Goal: Task Accomplishment & Management: Complete application form

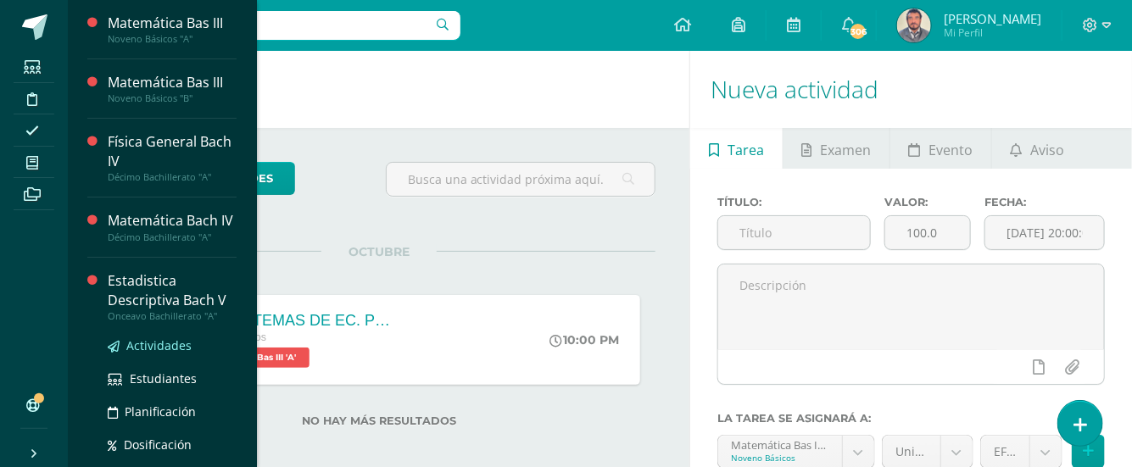
click at [144, 354] on span "Actividades" at bounding box center [158, 345] width 65 height 16
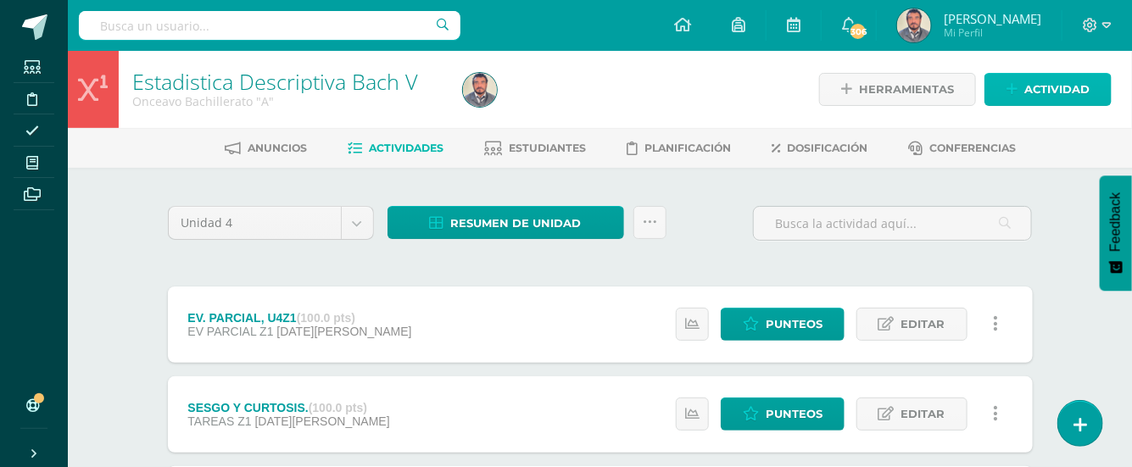
click at [1041, 96] on span "Actividad" at bounding box center [1056, 89] width 65 height 31
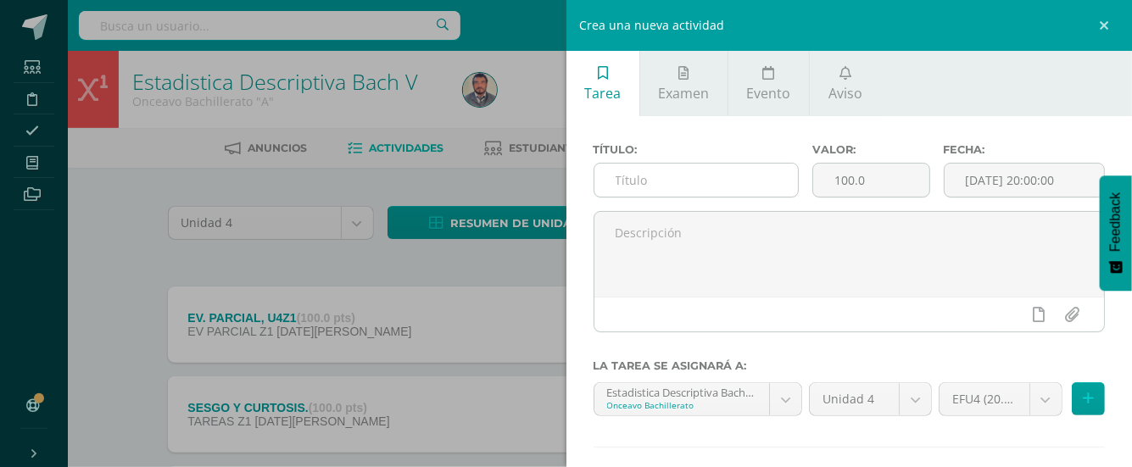
click at [623, 183] on input "text" at bounding box center [695, 180] width 203 height 33
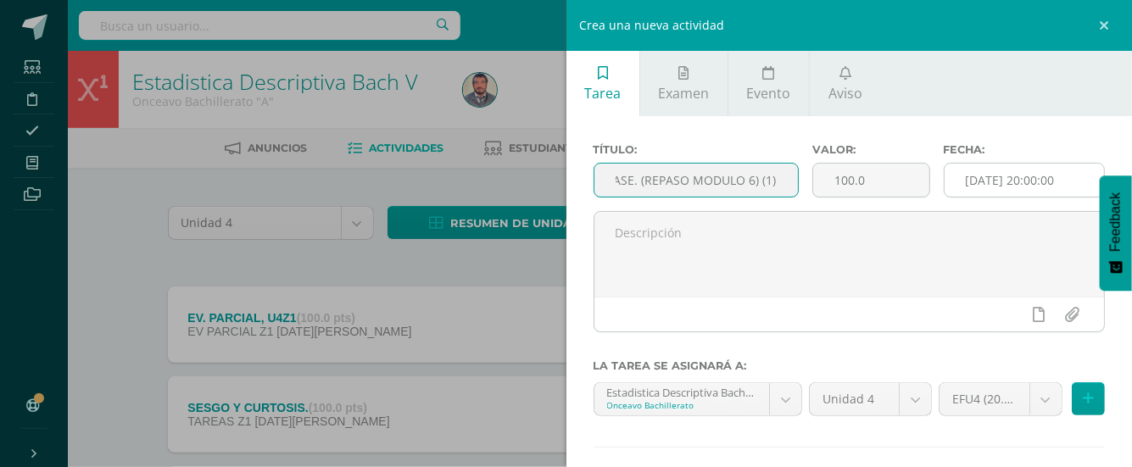
type input "TAREA CLASE. (REPASO MODULO 6) (1)"
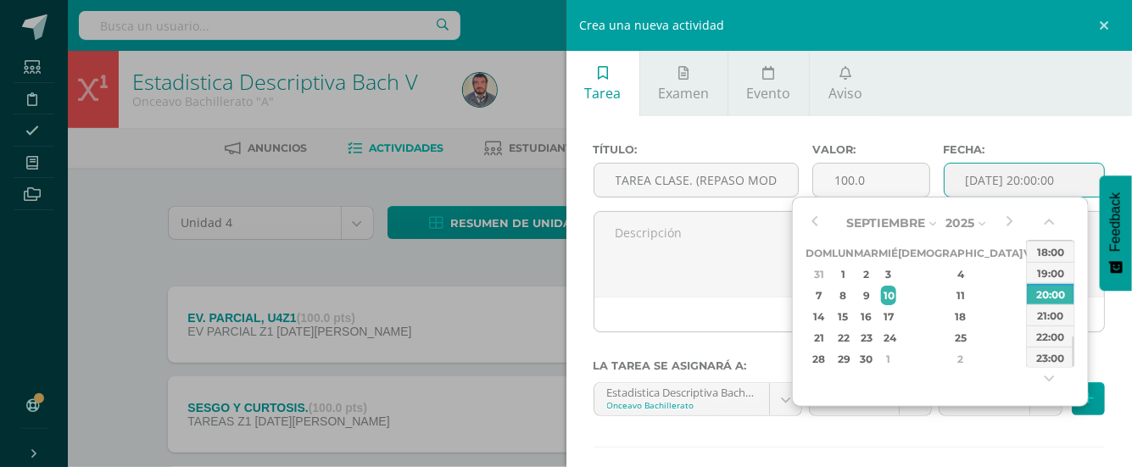
drag, startPoint x: 972, startPoint y: 177, endPoint x: 960, endPoint y: 179, distance: 12.0
click at [972, 179] on input "[DATE] 20:00:00" at bounding box center [1024, 180] width 160 height 33
click at [896, 272] on div "3" at bounding box center [888, 273] width 15 height 19
click at [896, 266] on div "3" at bounding box center [888, 273] width 15 height 19
click at [1041, 337] on div "22:00" at bounding box center [1050, 336] width 47 height 21
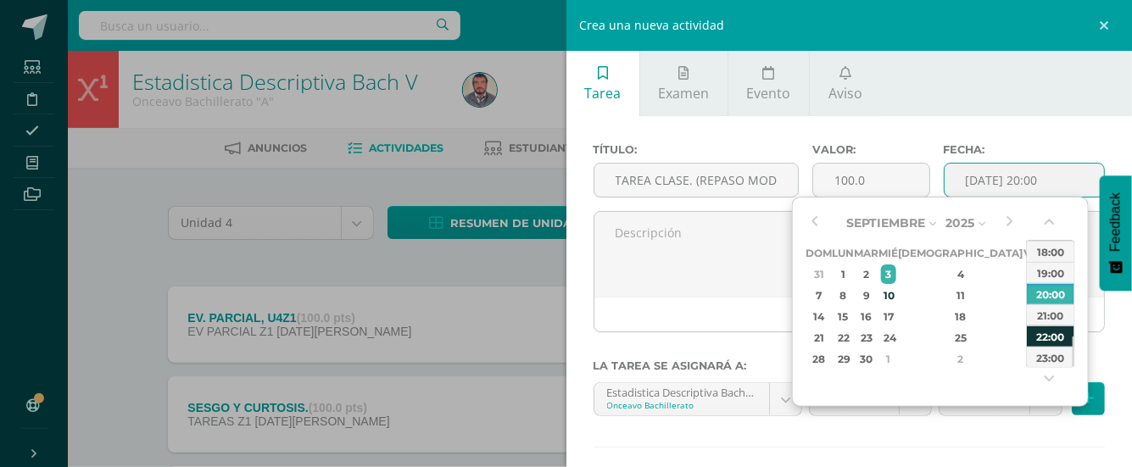
type input "2025-09-03 22:00"
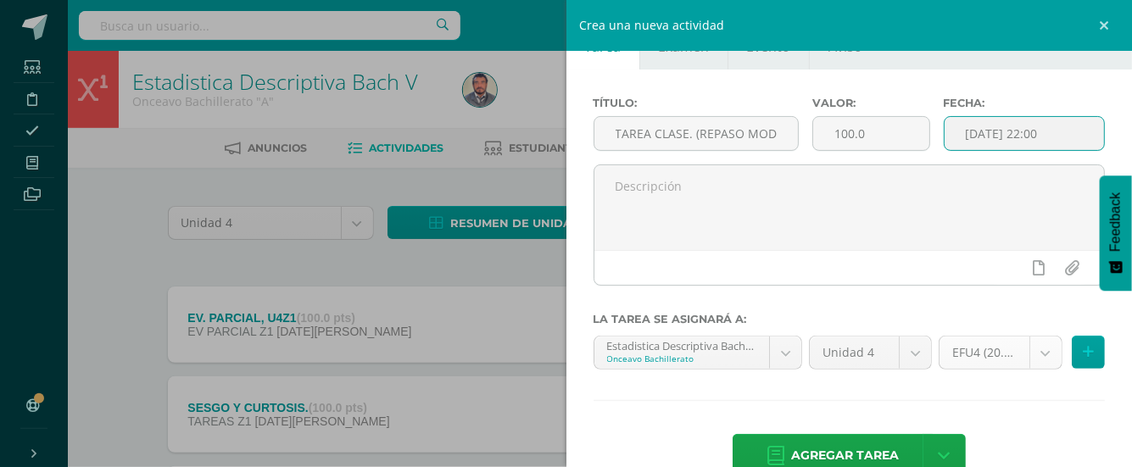
scroll to position [86, 0]
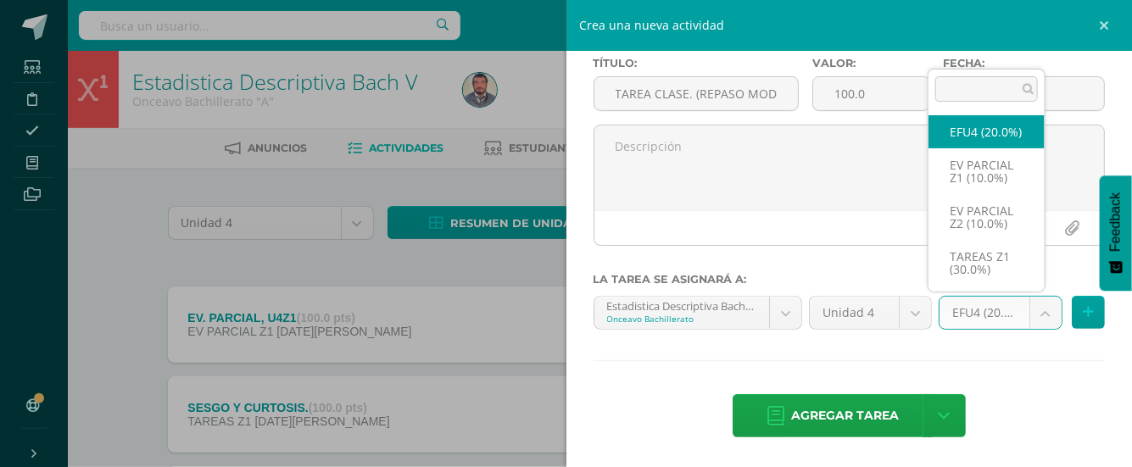
click at [1027, 313] on body "Estudiantes Disciplina Asistencia Mis cursos Archivos Soporte Ayuda Reportar un…" at bounding box center [566, 417] width 1132 height 835
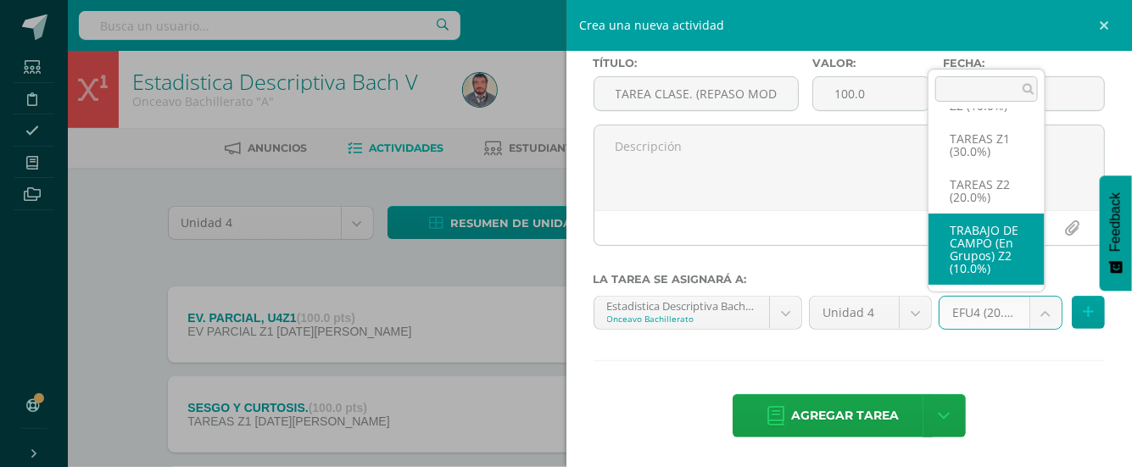
scroll to position [181, 0]
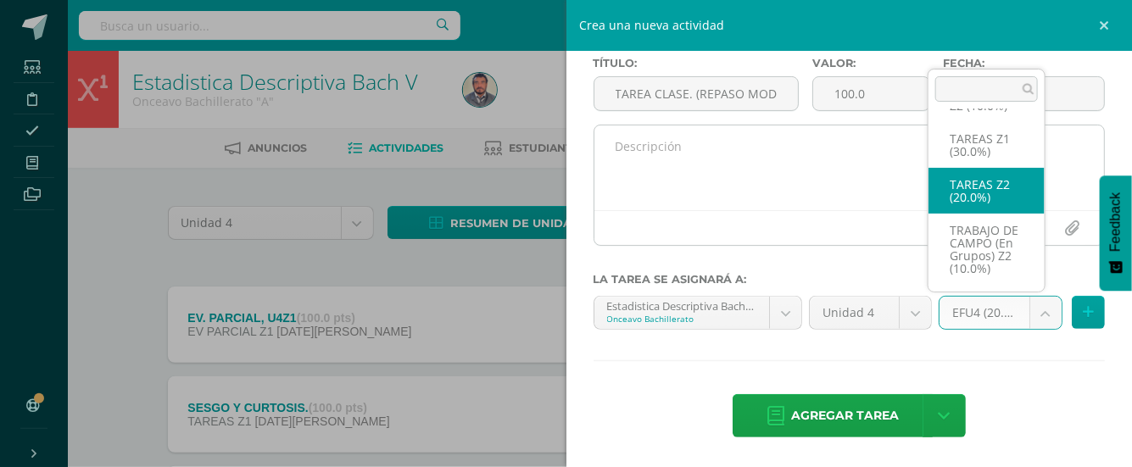
drag, startPoint x: 966, startPoint y: 175, endPoint x: 959, endPoint y: 221, distance: 46.4
select select "30836"
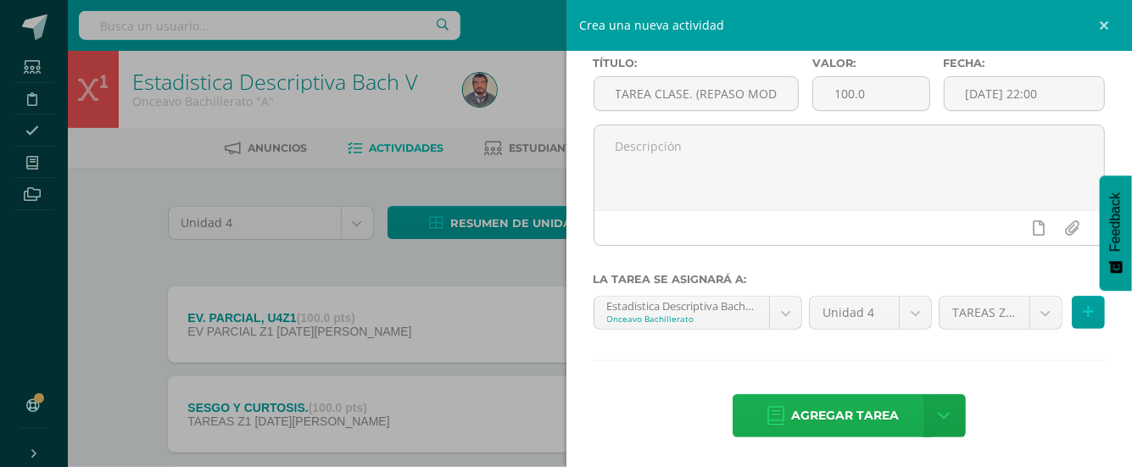
click at [849, 415] on span "Agregar tarea" at bounding box center [845, 416] width 108 height 42
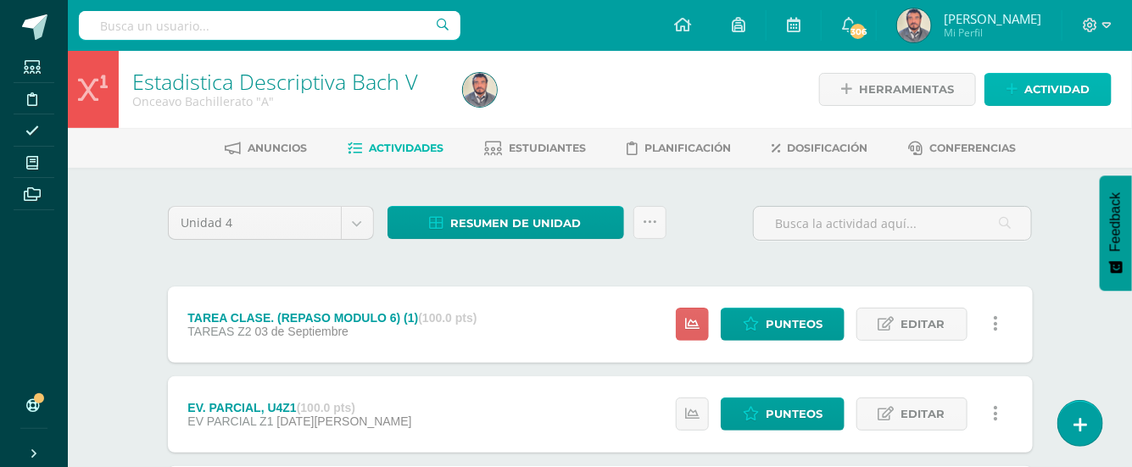
click at [1042, 86] on span "Actividad" at bounding box center [1056, 89] width 65 height 31
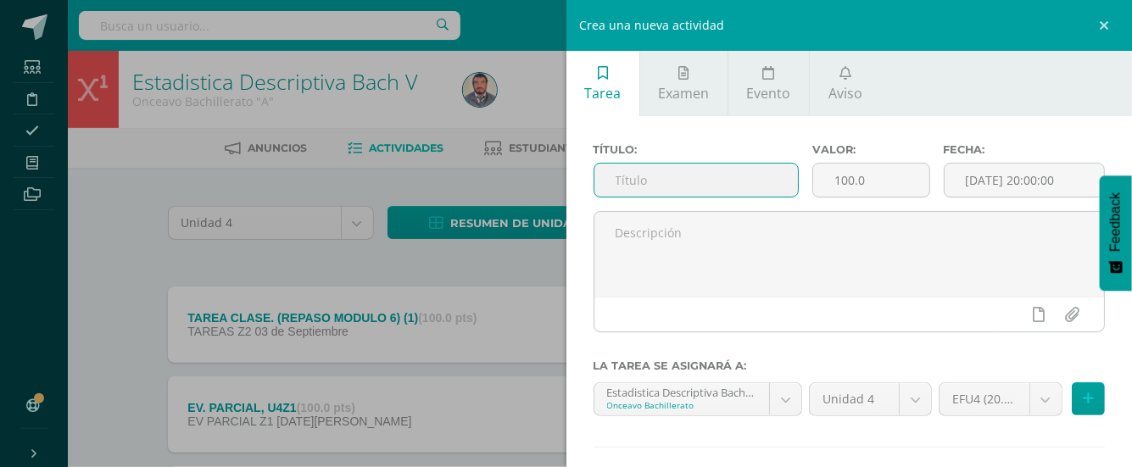
click at [616, 182] on input "text" at bounding box center [695, 180] width 203 height 33
type input "REPASO MODULO 6 (2)"
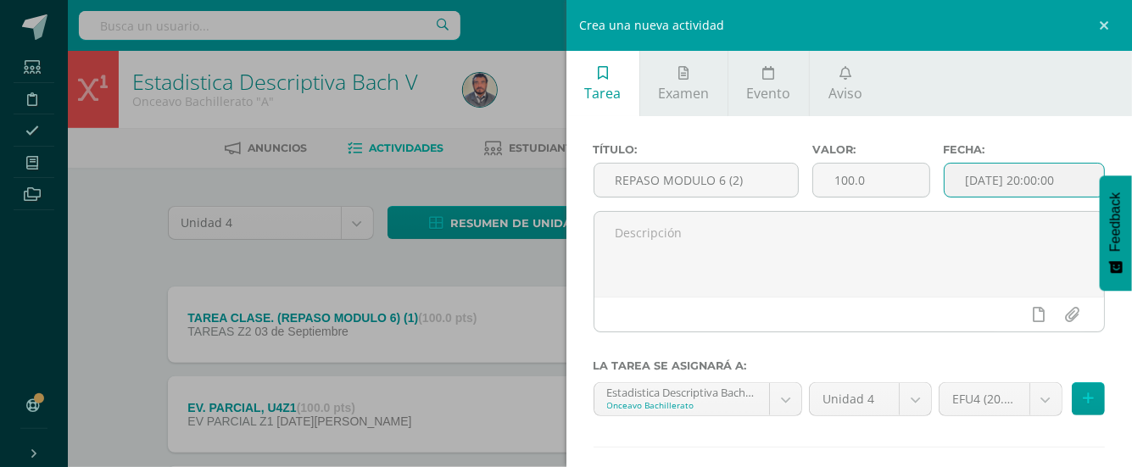
click at [987, 175] on input "[DATE] 20:00:00" at bounding box center [1024, 180] width 160 height 33
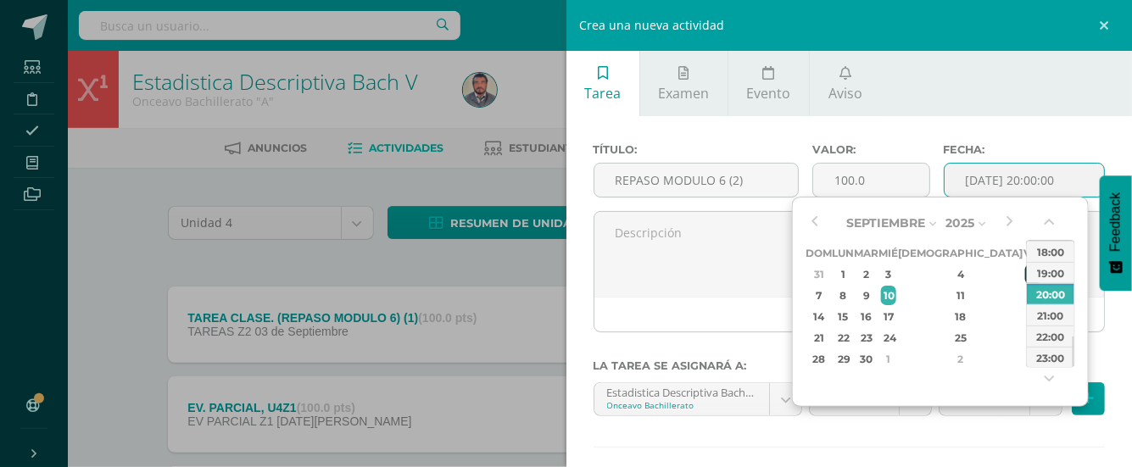
click at [1025, 272] on div "5" at bounding box center [1032, 273] width 15 height 19
click at [1038, 337] on div "22:00" at bounding box center [1050, 336] width 47 height 21
type input "2025-09-05 22:00"
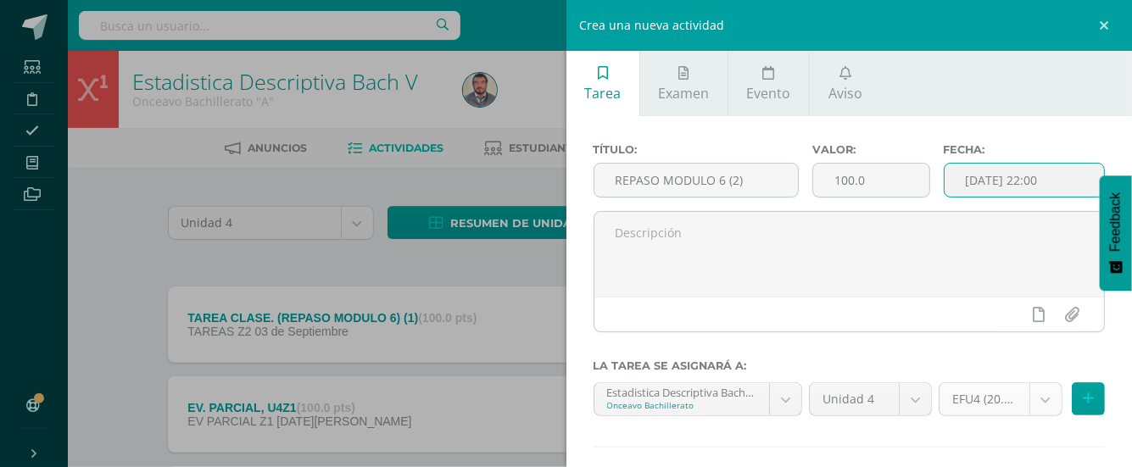
click at [1030, 404] on body "Tarea asignada exitosamente Estudiantes Disciplina Asistencia Mis cursos Archiv…" at bounding box center [566, 462] width 1132 height 925
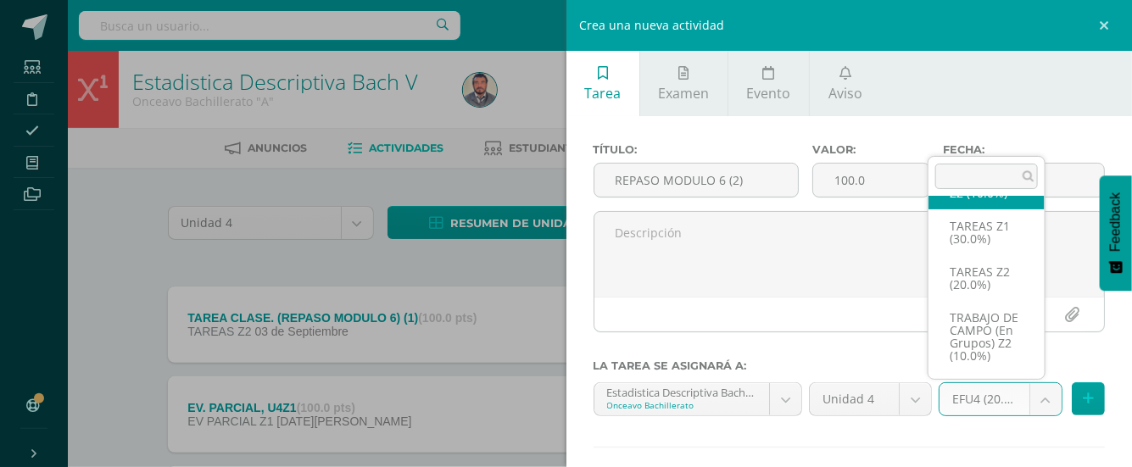
scroll to position [181, 0]
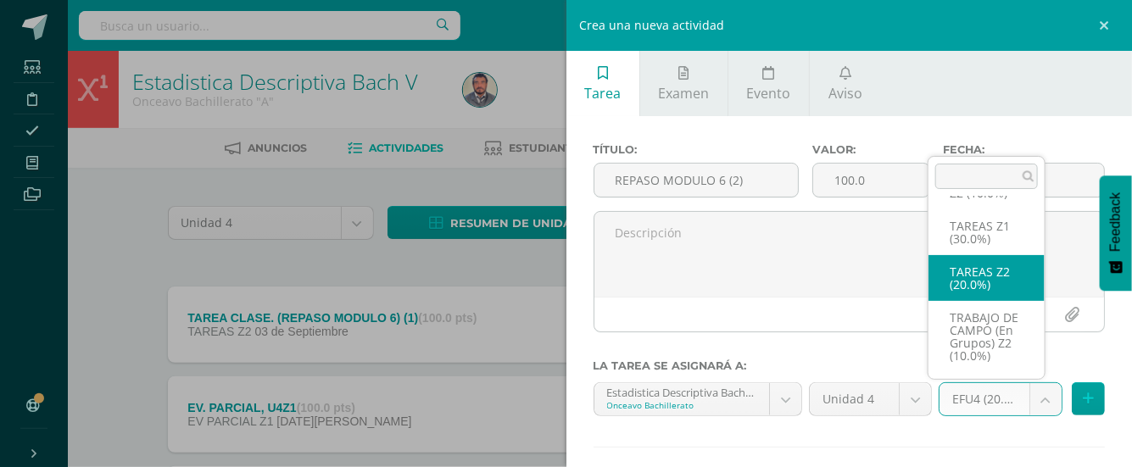
select select "30836"
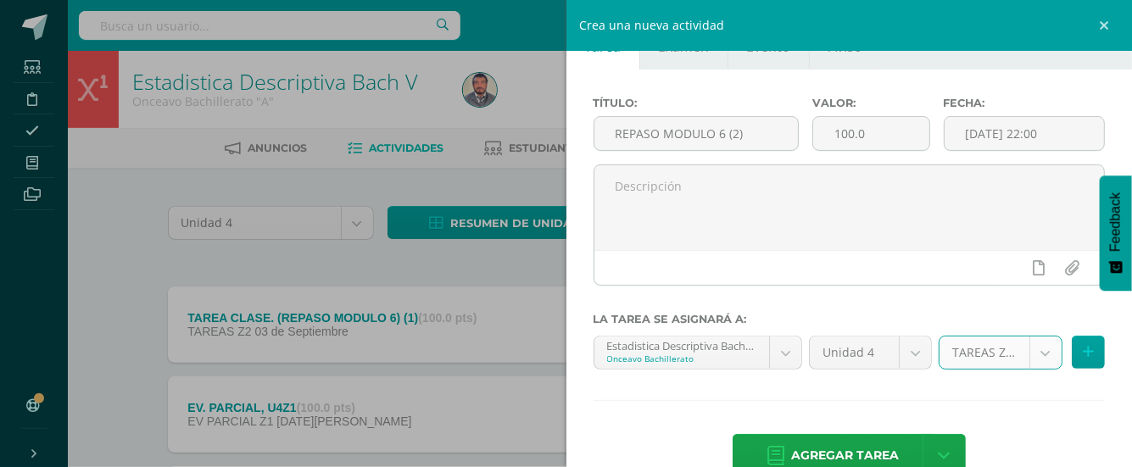
scroll to position [86, 0]
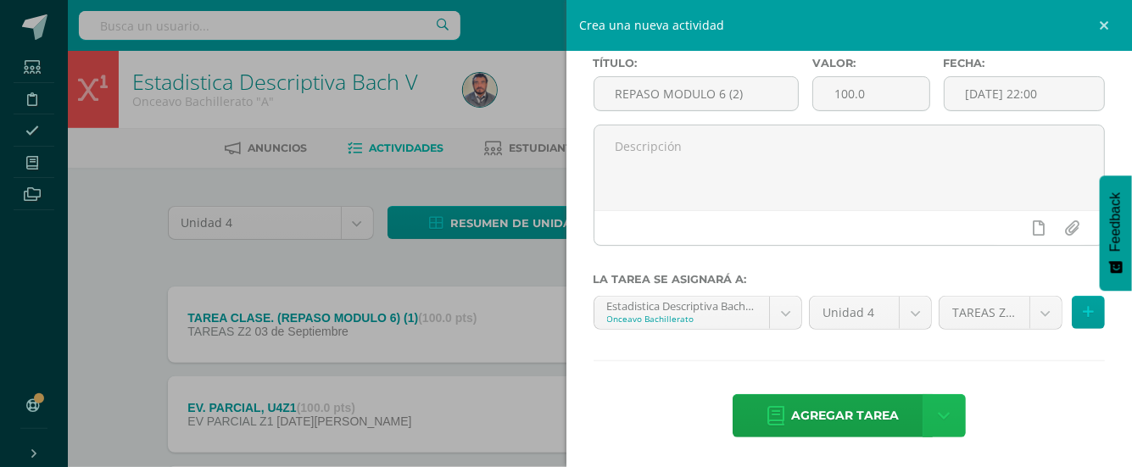
click at [938, 410] on icon at bounding box center [944, 416] width 12 height 19
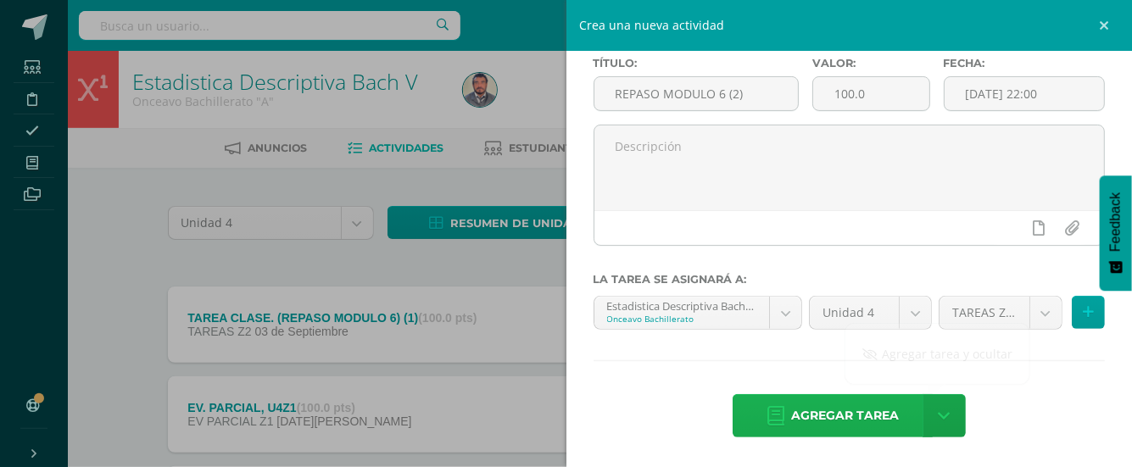
click at [836, 409] on span "Agregar tarea" at bounding box center [845, 416] width 108 height 42
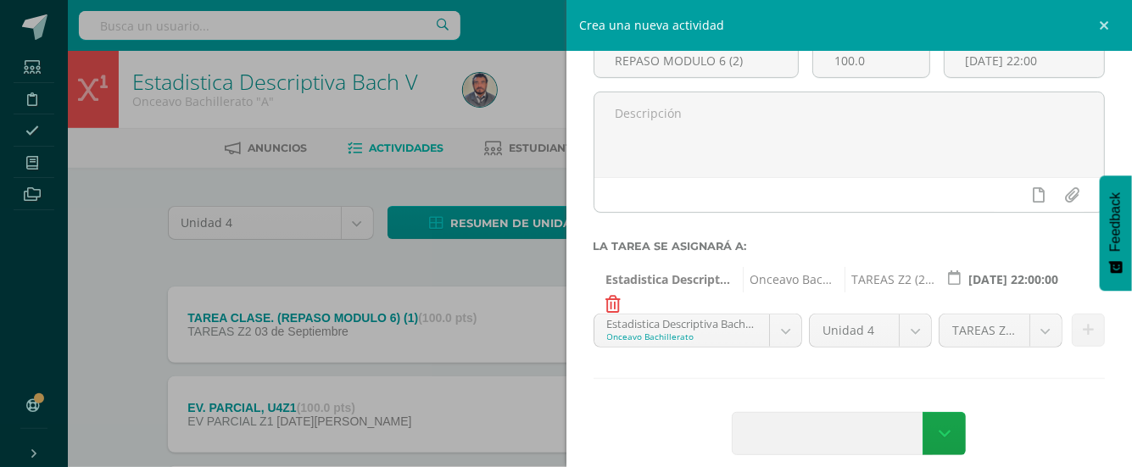
scroll to position [137, 0]
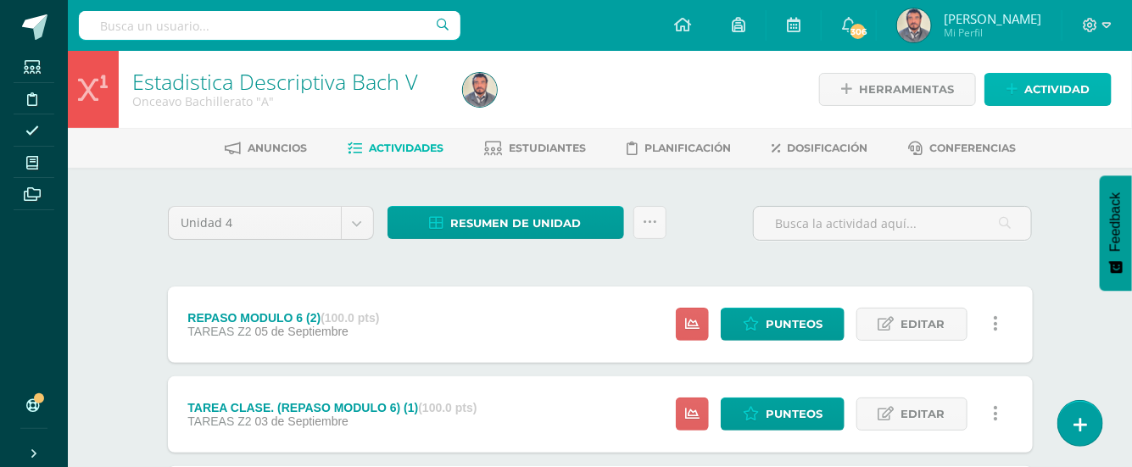
drag, startPoint x: 1031, startPoint y: 84, endPoint x: 966, endPoint y: 141, distance: 86.5
click at [1031, 86] on span "Actividad" at bounding box center [1056, 89] width 65 height 31
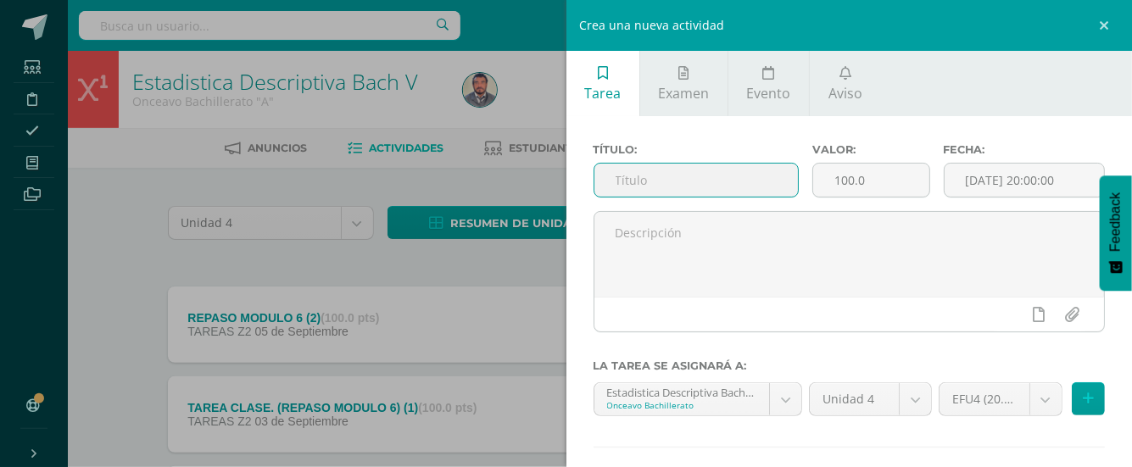
click at [646, 179] on input "text" at bounding box center [695, 180] width 203 height 33
type input "RESUMEN/TAREA DISTRIBUCIÓN NORMAL."
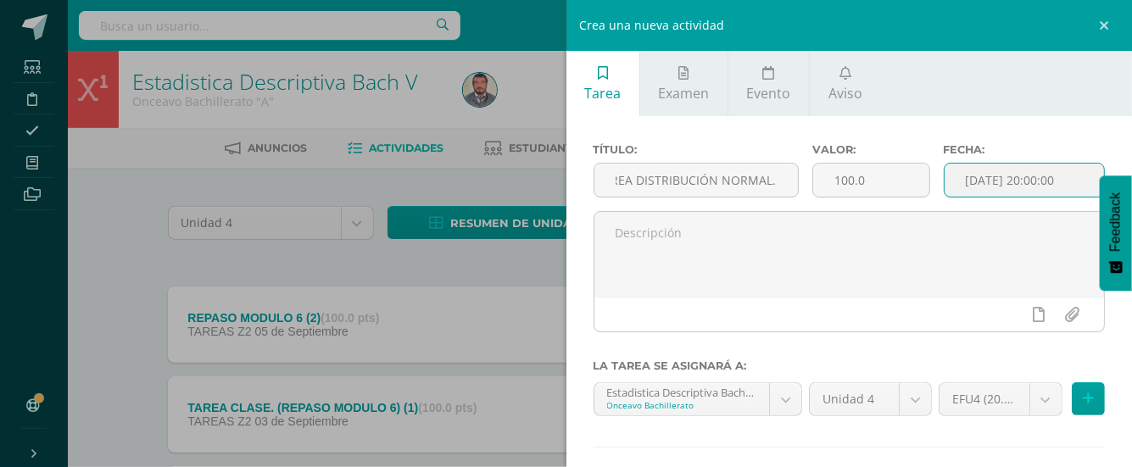
scroll to position [0, 0]
click at [971, 176] on input "[DATE] 20:00:00" at bounding box center [1024, 180] width 160 height 33
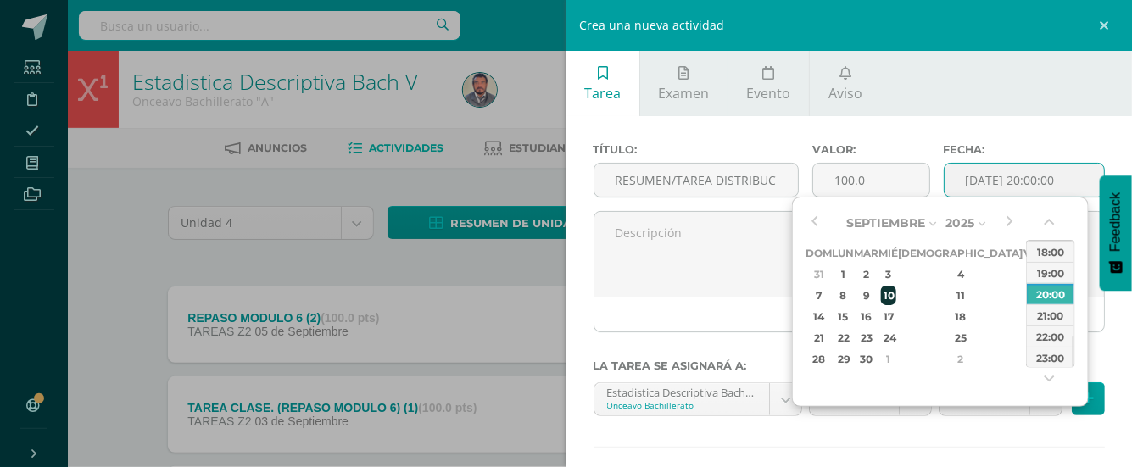
click at [896, 292] on div "10" at bounding box center [888, 295] width 15 height 19
click at [1055, 333] on div "22:00" at bounding box center [1050, 336] width 47 height 21
type input "2025-09-10 22:00"
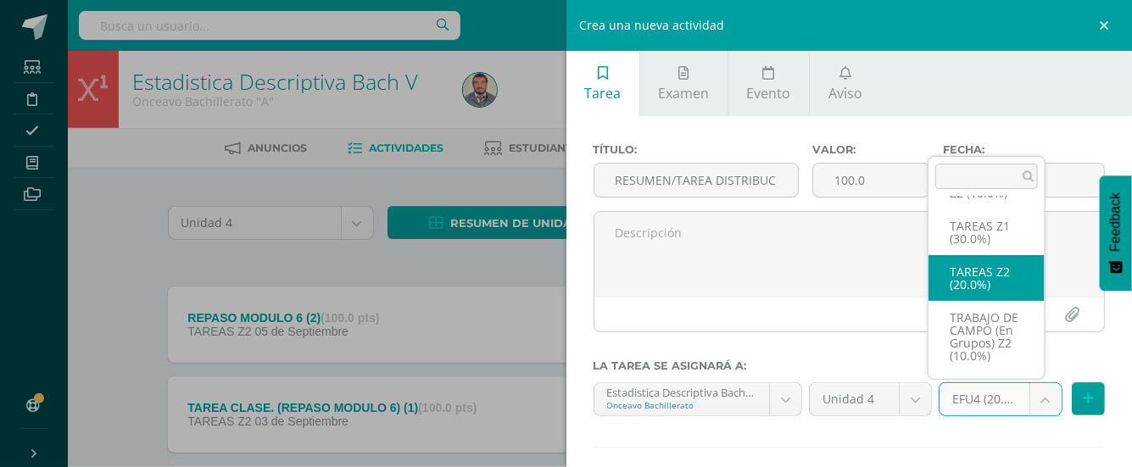
scroll to position [181, 0]
select select "30836"
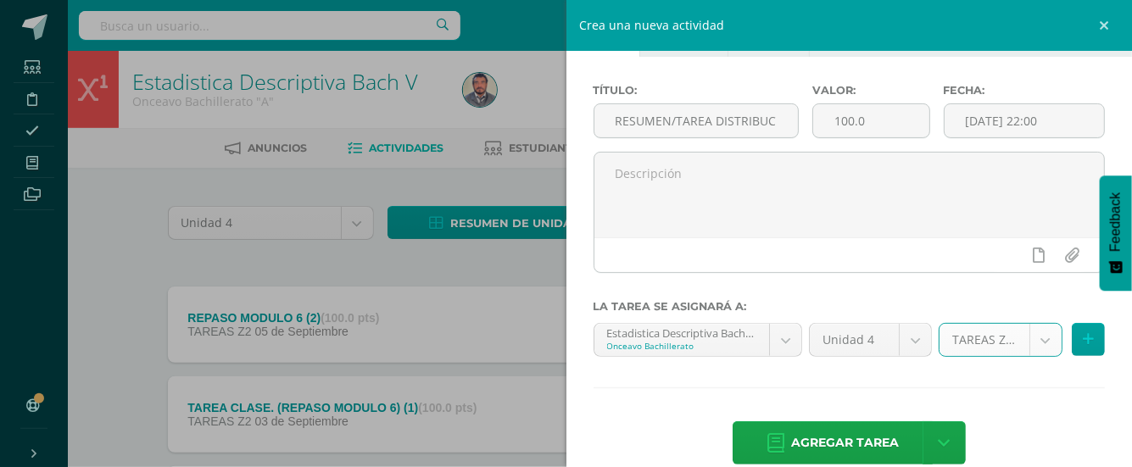
scroll to position [86, 0]
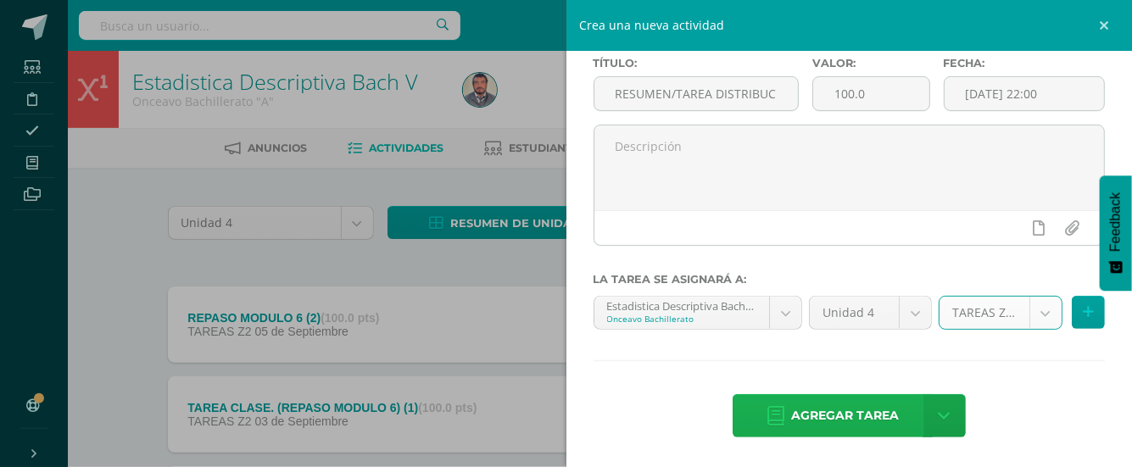
click at [840, 406] on span "Agregar tarea" at bounding box center [845, 416] width 108 height 42
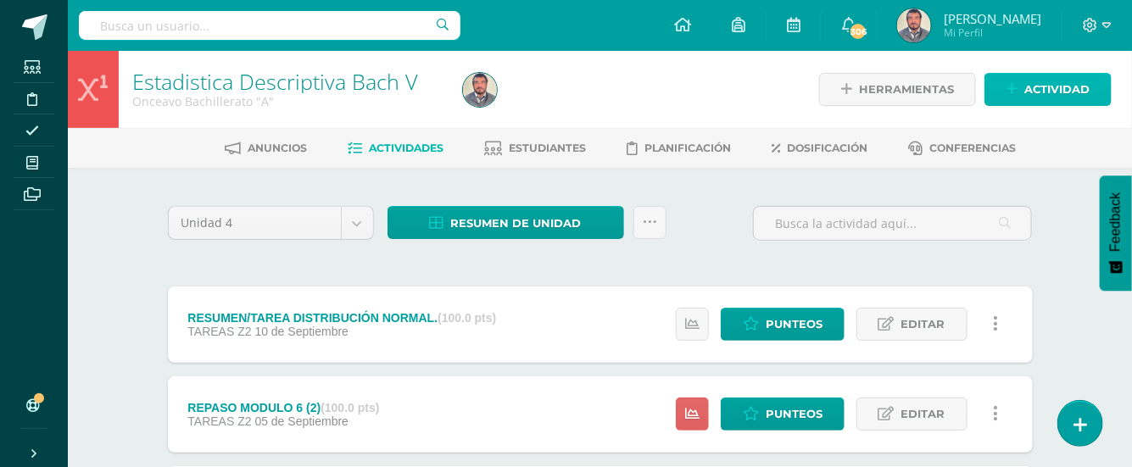
click at [1056, 92] on span "Actividad" at bounding box center [1056, 89] width 65 height 31
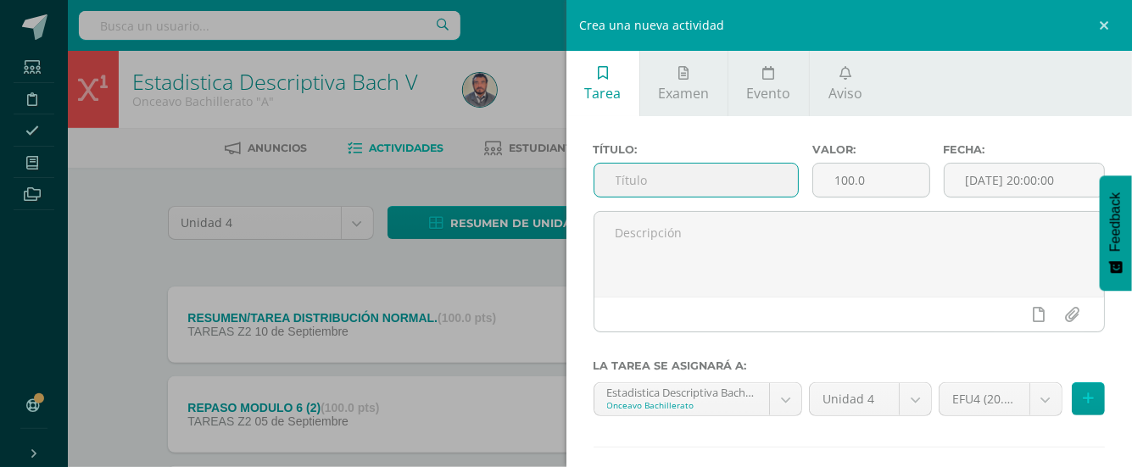
click at [641, 181] on input "text" at bounding box center [695, 180] width 203 height 33
type input "TAREA CLASE: DISTRIBUCIÓN NORMAL."
click at [988, 185] on input "[DATE] 20:00:00" at bounding box center [1024, 180] width 160 height 33
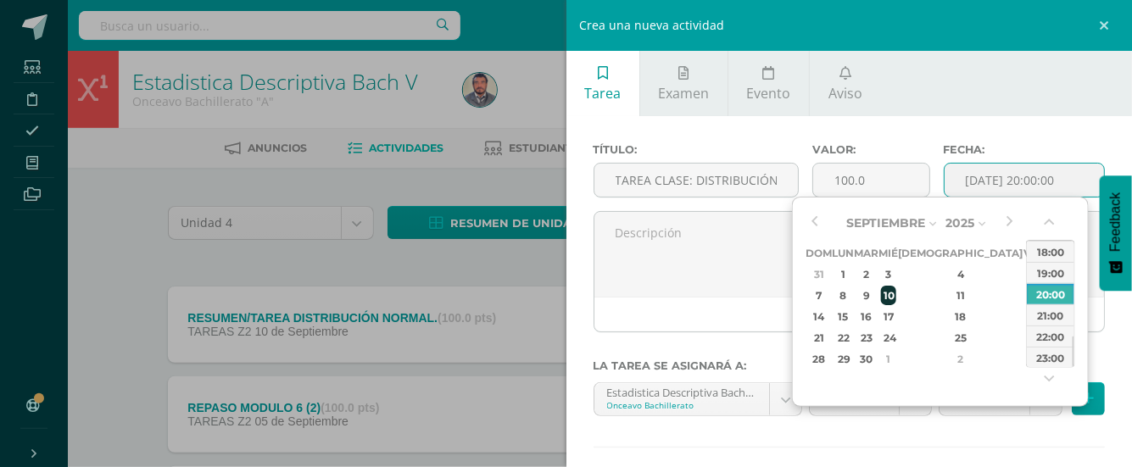
click at [896, 295] on div "10" at bounding box center [888, 295] width 15 height 19
click at [1039, 359] on div "23:00" at bounding box center [1050, 357] width 47 height 21
type input "2025-09-10 23:00"
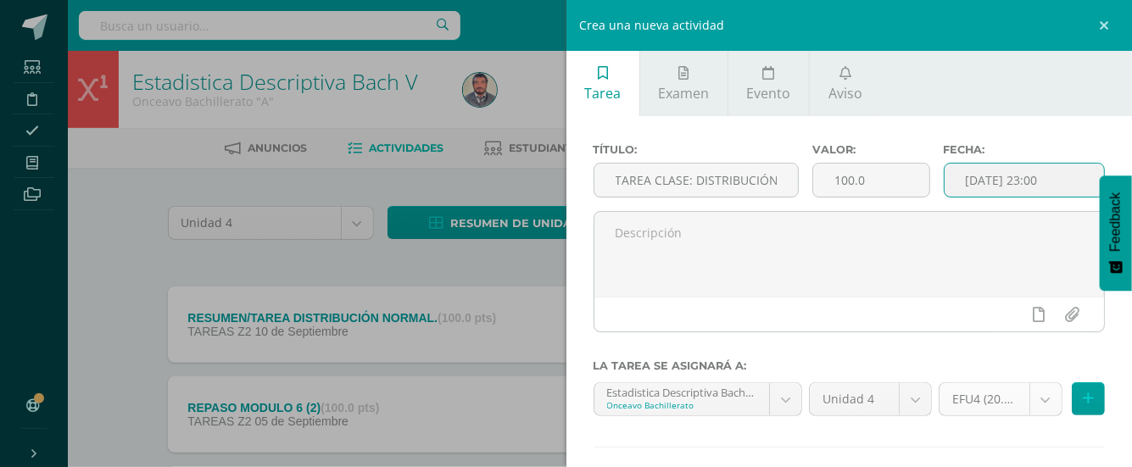
scroll to position [86, 0]
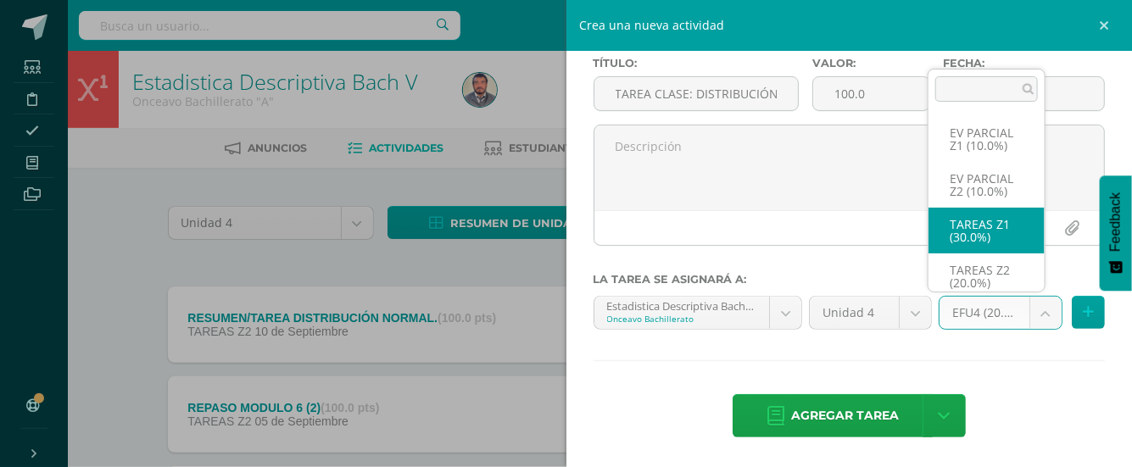
scroll to position [181, 0]
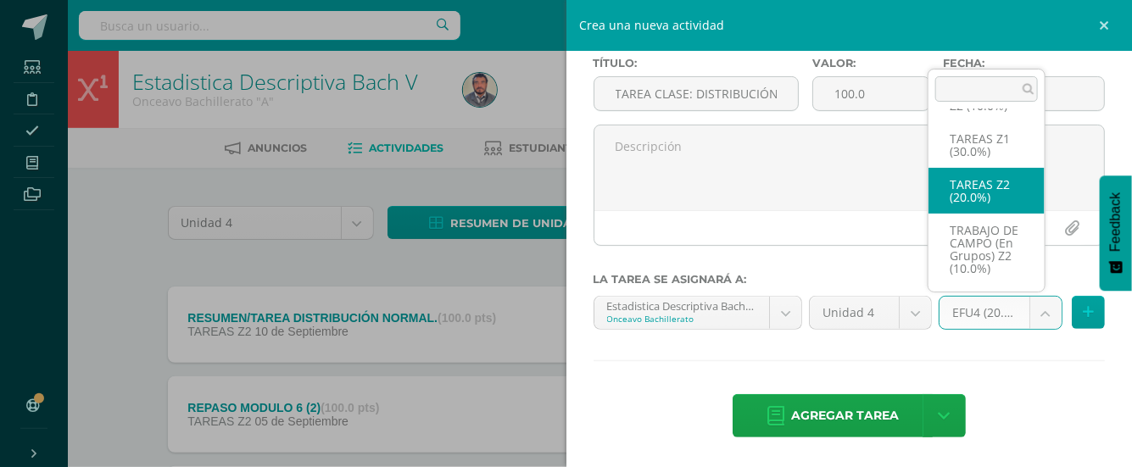
select select "30836"
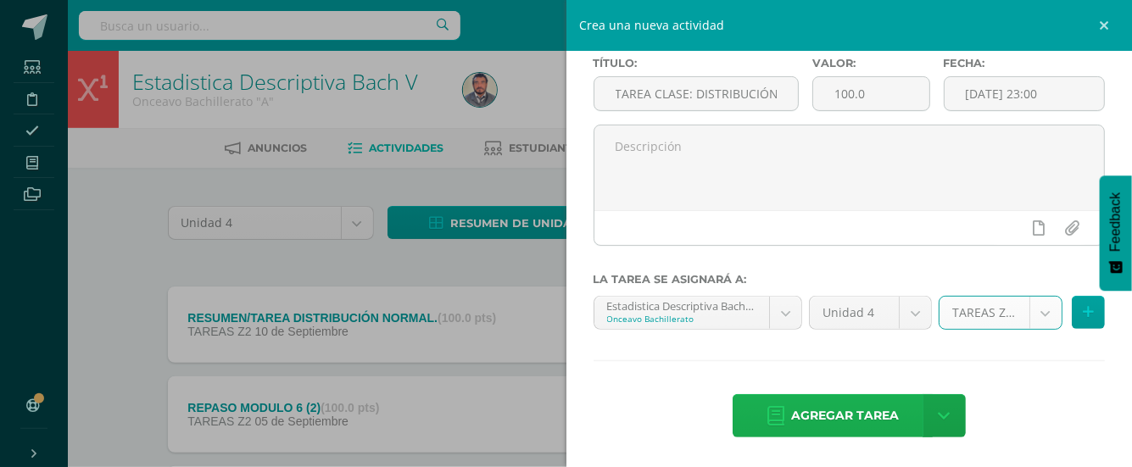
click at [822, 412] on span "Agregar tarea" at bounding box center [845, 416] width 108 height 42
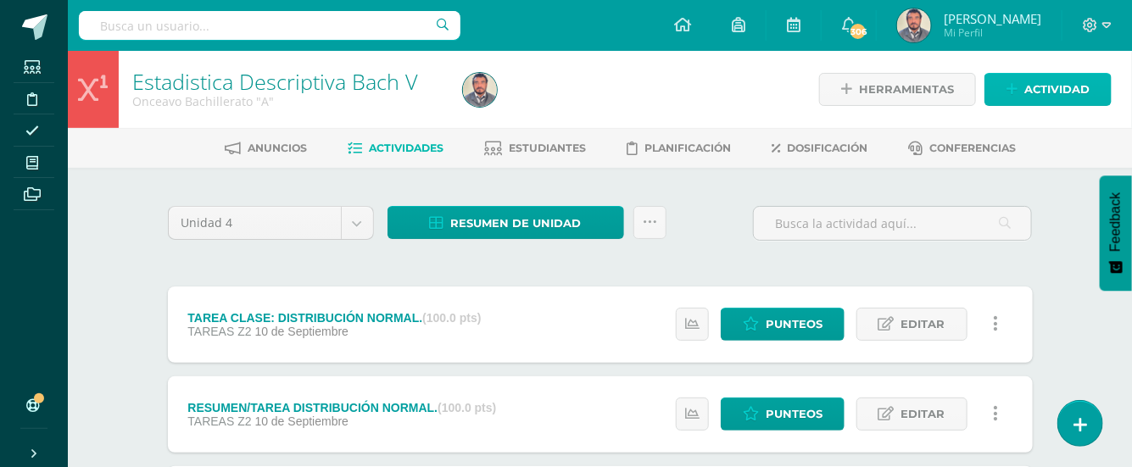
click at [1049, 87] on span "Actividad" at bounding box center [1056, 89] width 65 height 31
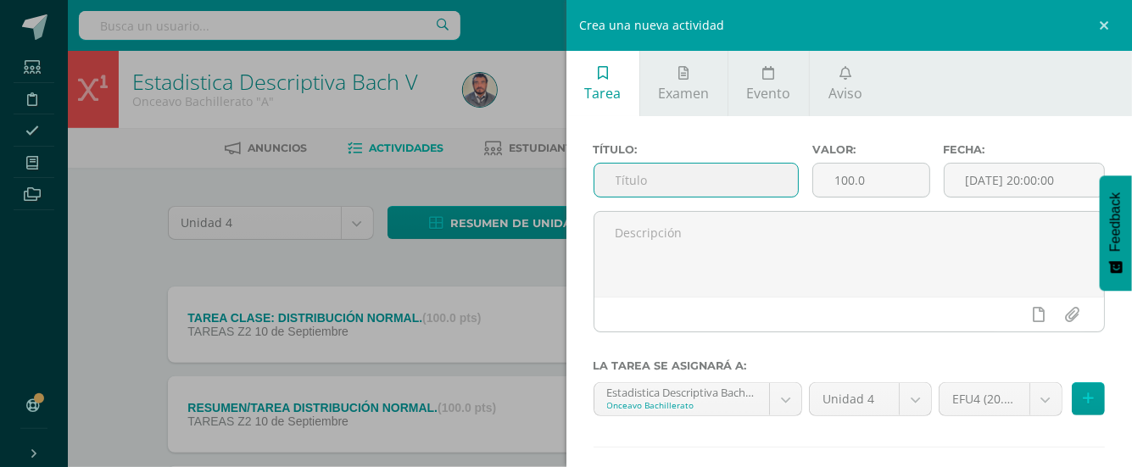
click at [658, 187] on input "text" at bounding box center [695, 180] width 203 height 33
type input "PROBLEMAS DE DISTRIBUCIÓN NORMAL"
click at [969, 181] on input "[DATE] 20:00:00" at bounding box center [1024, 180] width 160 height 33
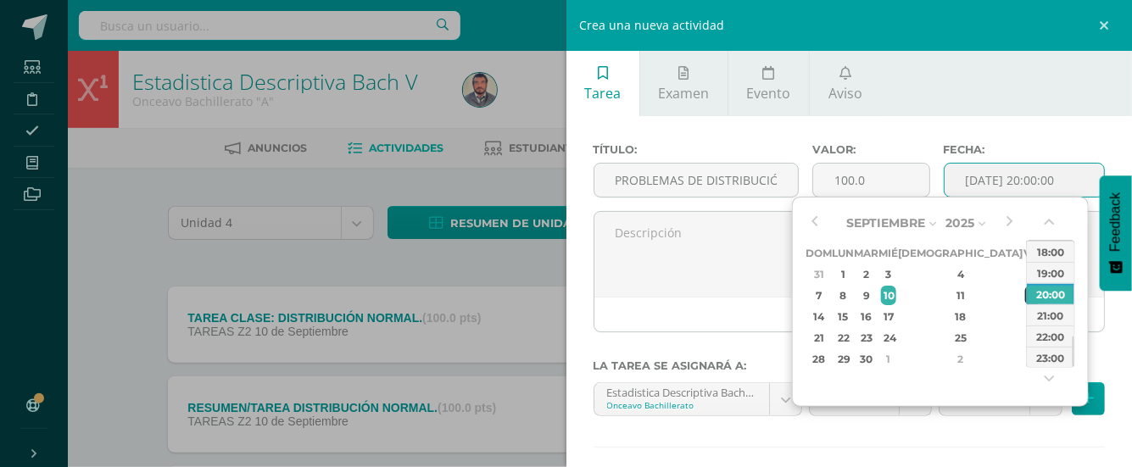
click at [1025, 298] on div "12" at bounding box center [1032, 295] width 15 height 19
click at [1045, 355] on div "23:00" at bounding box center [1050, 357] width 47 height 21
type input "2025-09-12 23:00"
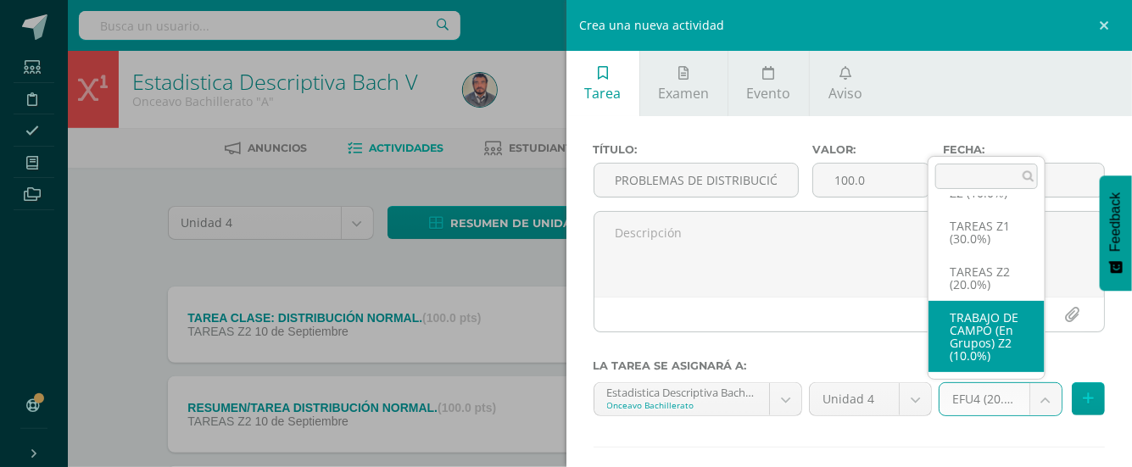
scroll to position [174, 0]
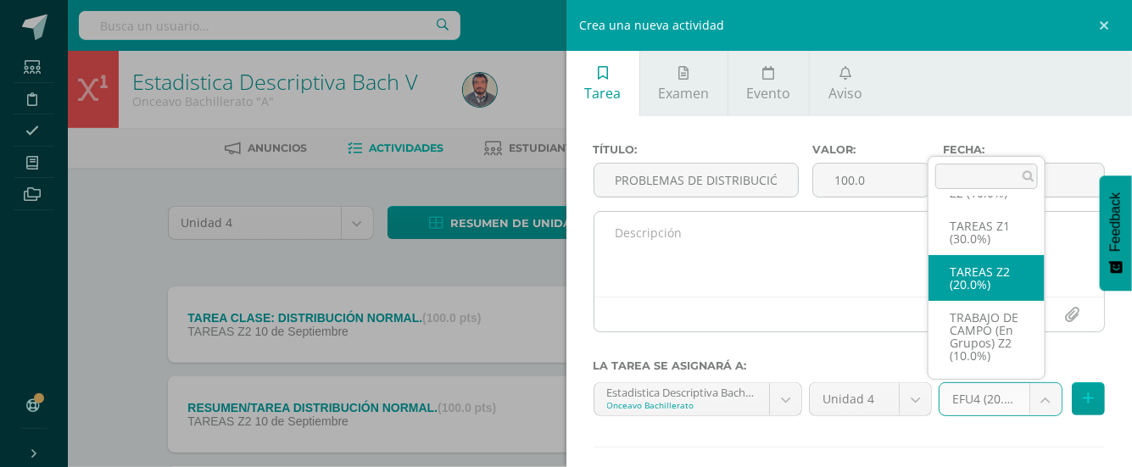
select select "30836"
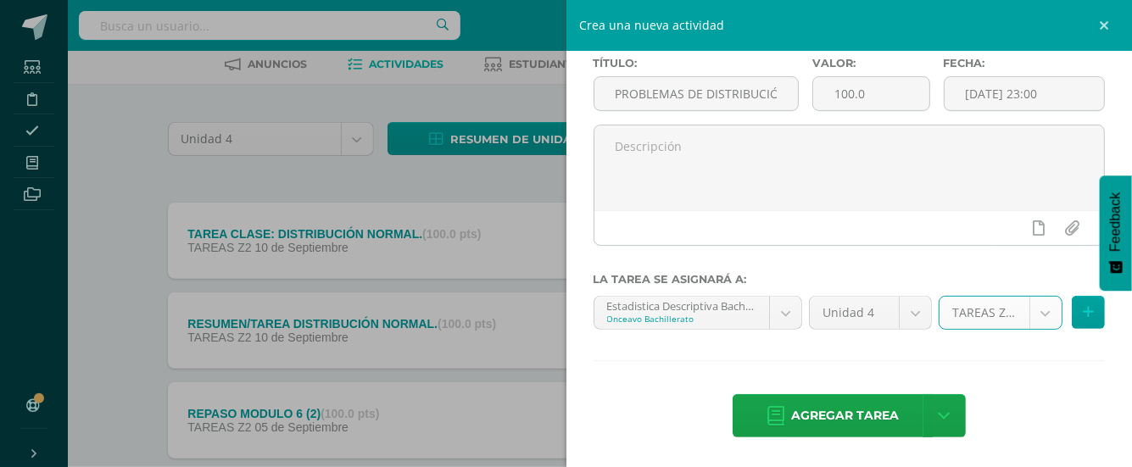
scroll to position [113, 0]
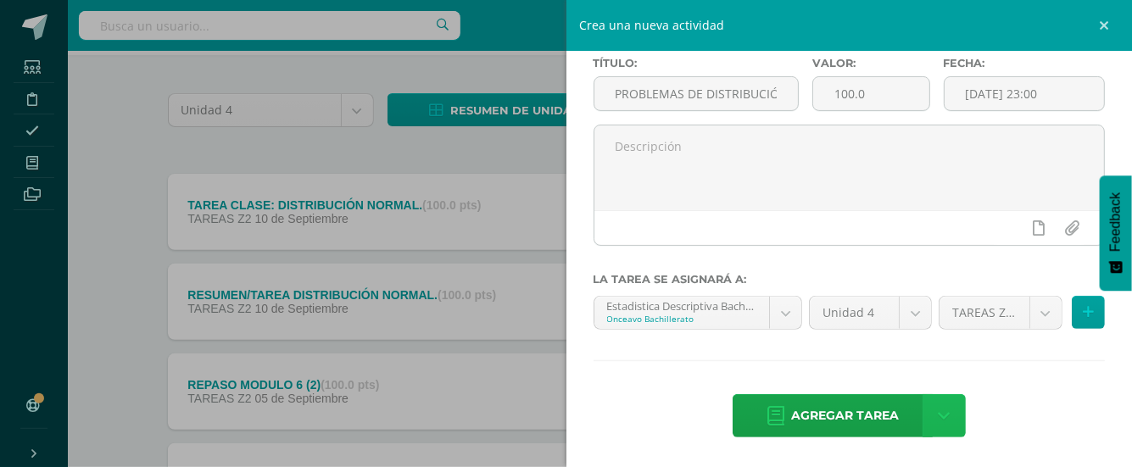
click at [938, 416] on icon at bounding box center [944, 416] width 12 height 19
click at [941, 355] on link "Agregar tarea y ocultar" at bounding box center [937, 354] width 184 height 26
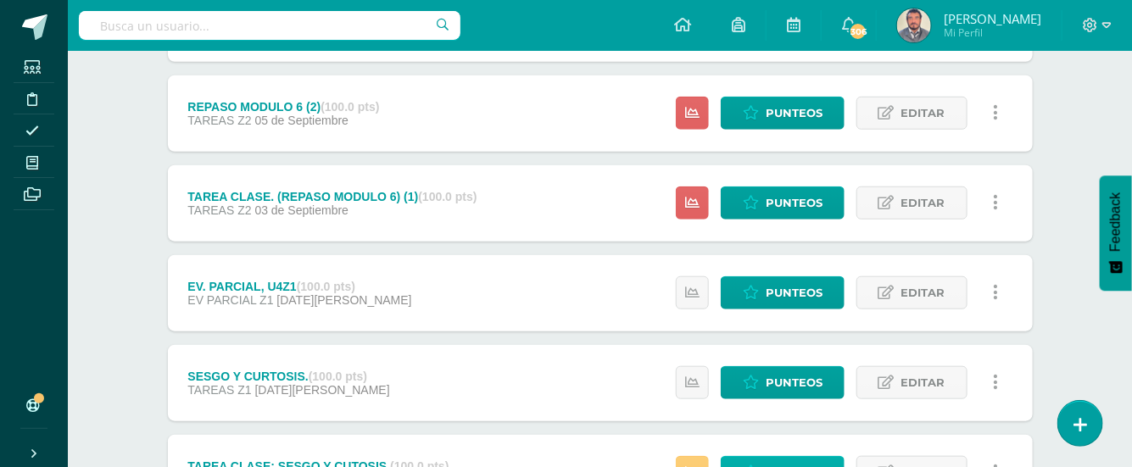
scroll to position [452, 0]
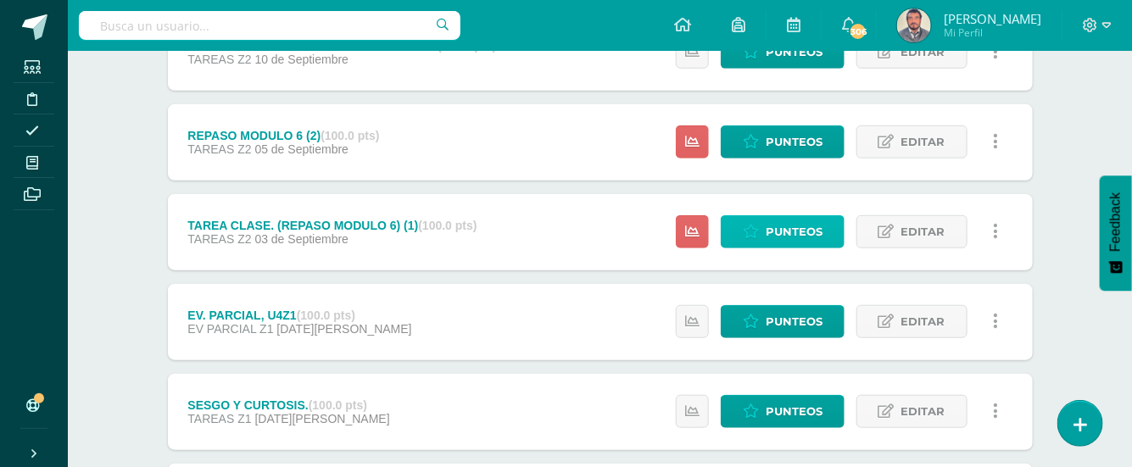
click at [814, 231] on span "Punteos" at bounding box center [794, 231] width 57 height 31
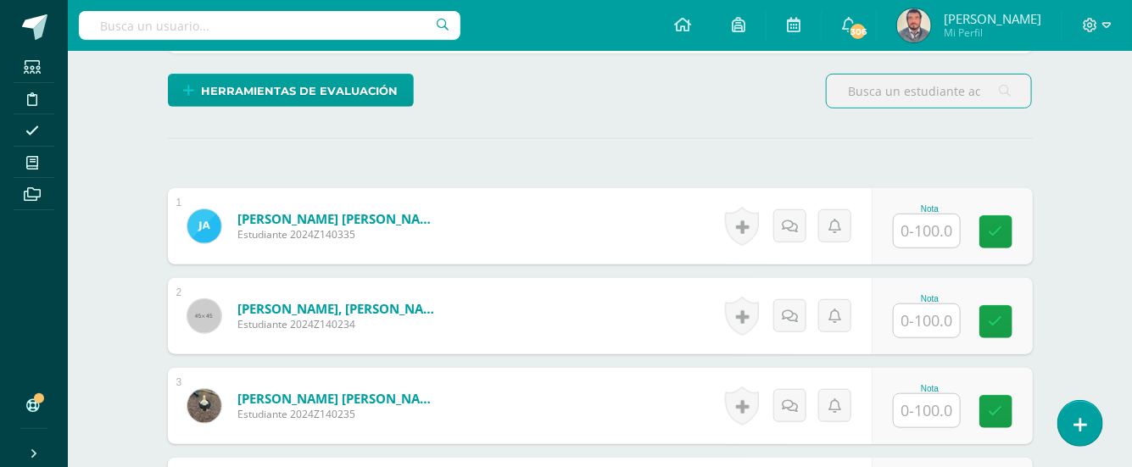
scroll to position [454, 0]
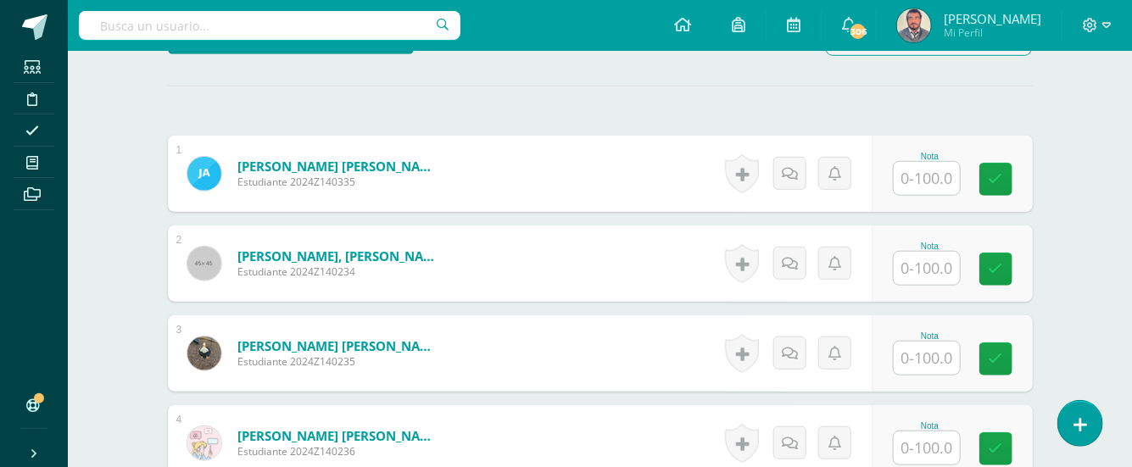
click at [925, 175] on input "text" at bounding box center [927, 178] width 66 height 33
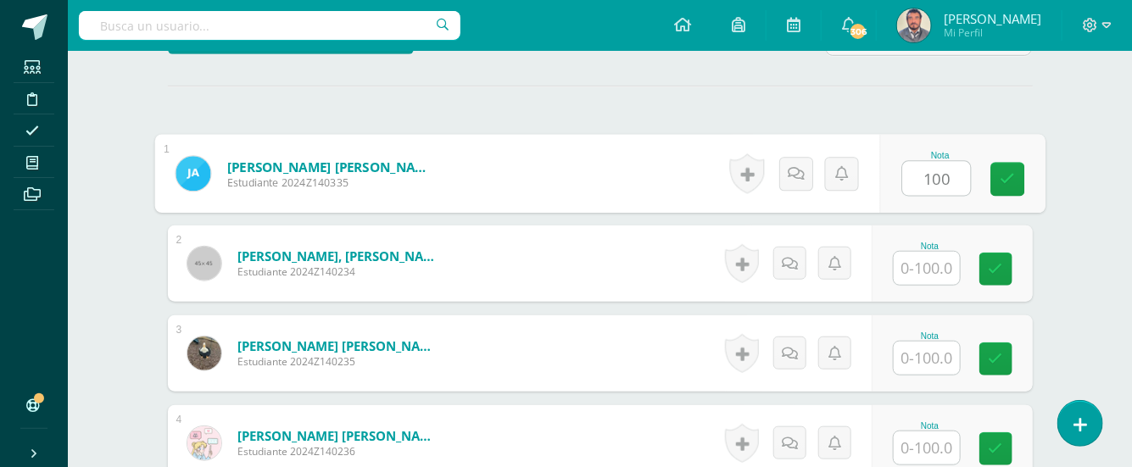
type input "100"
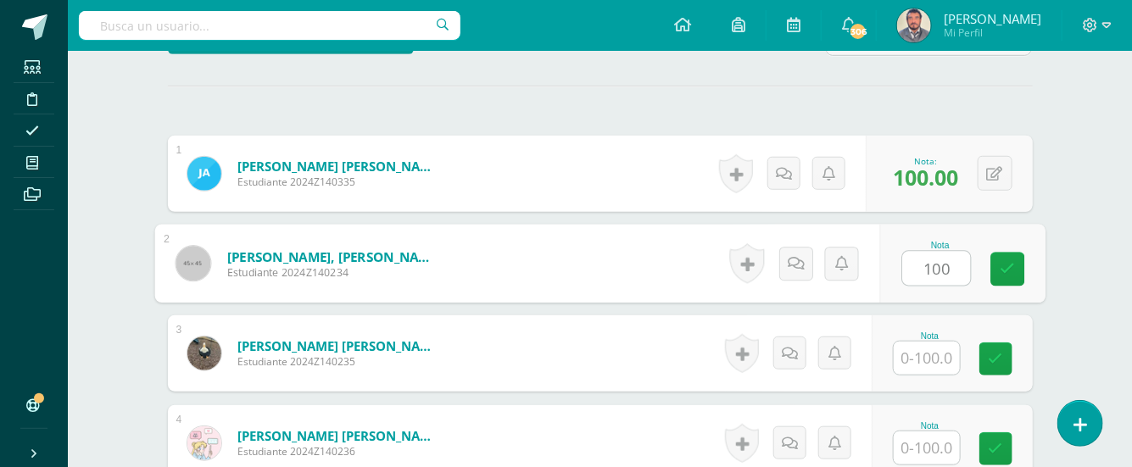
type input "100"
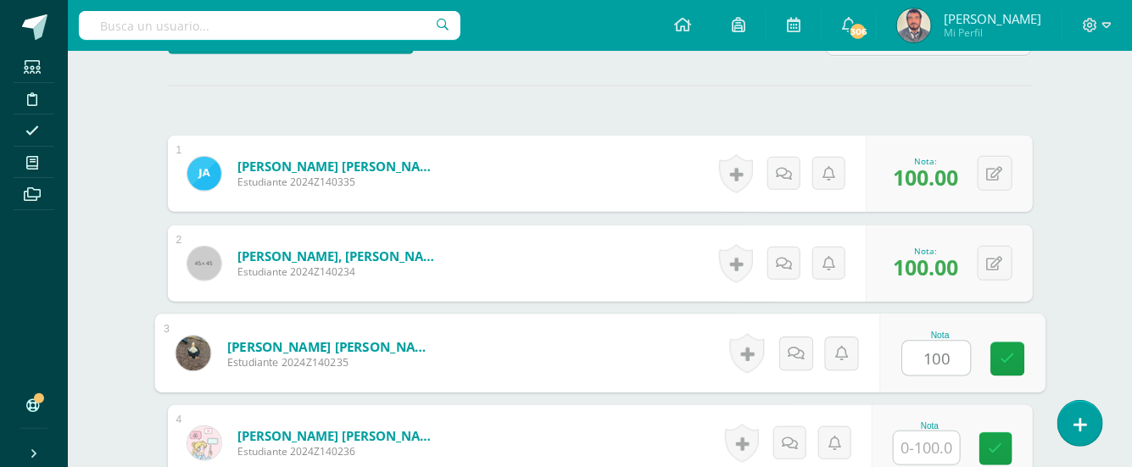
type input "100"
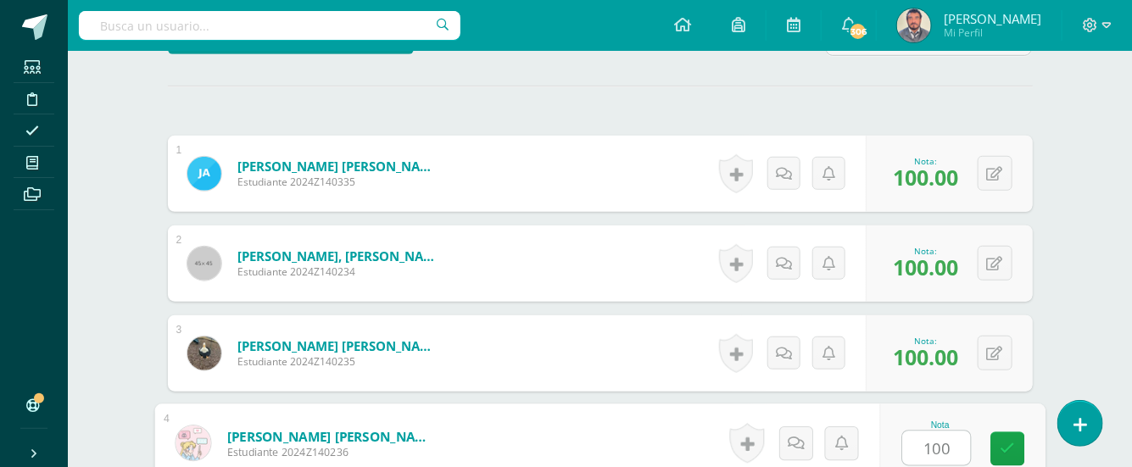
type input "100"
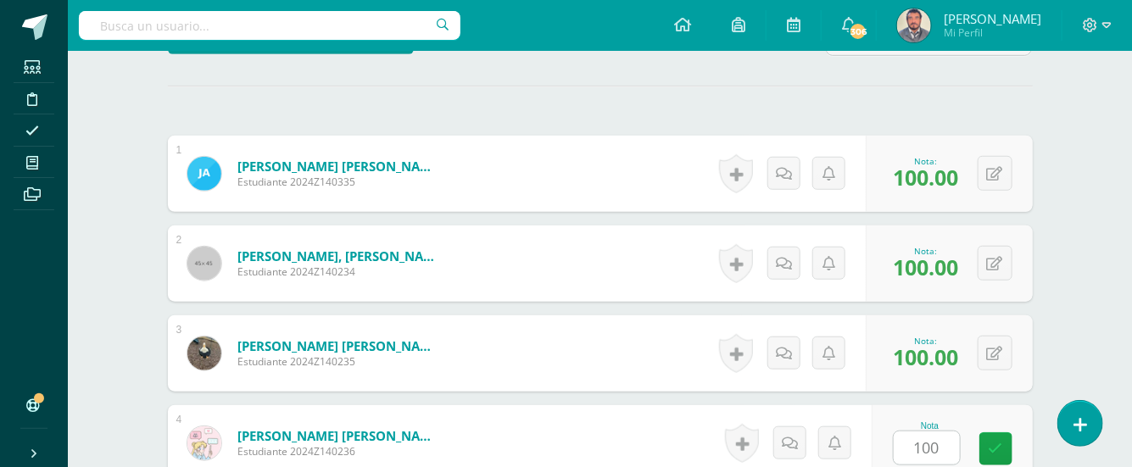
scroll to position [754, 0]
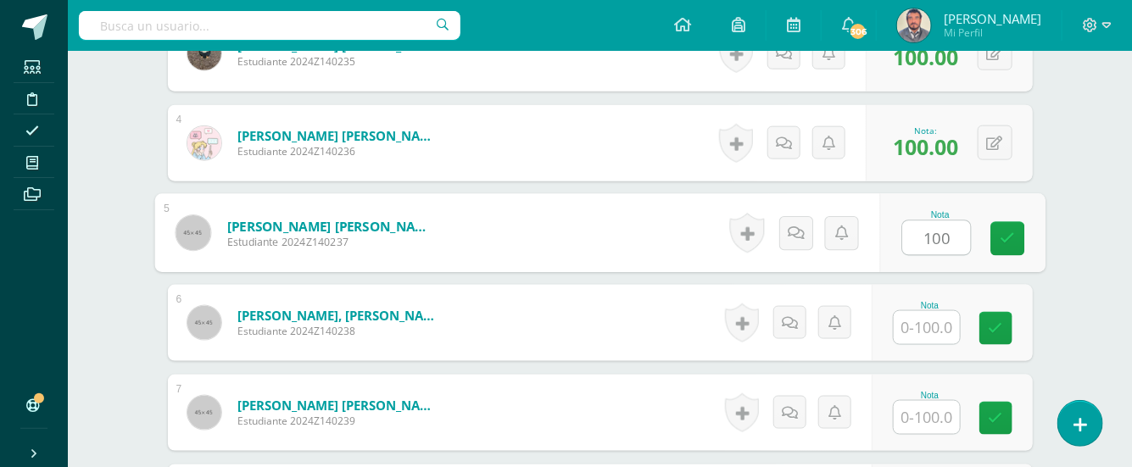
type input "100"
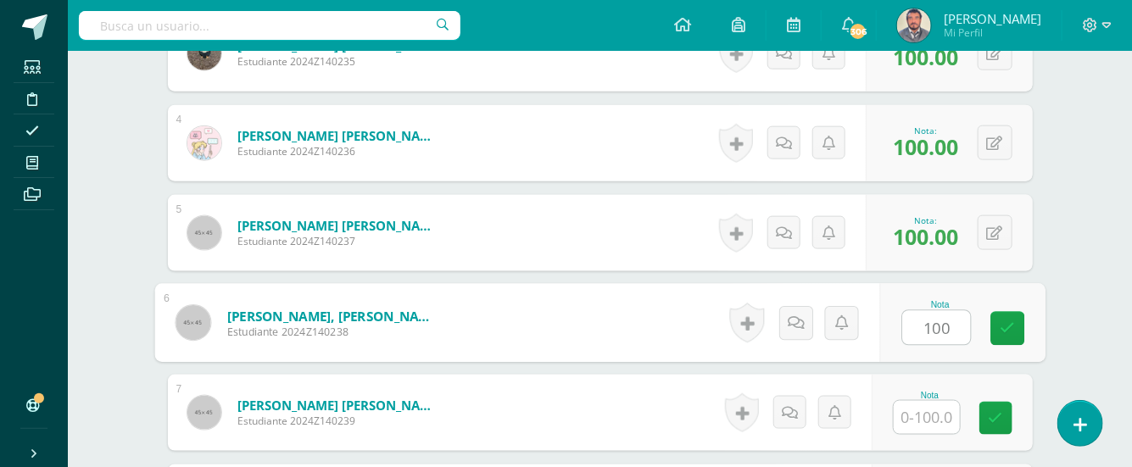
type input "100"
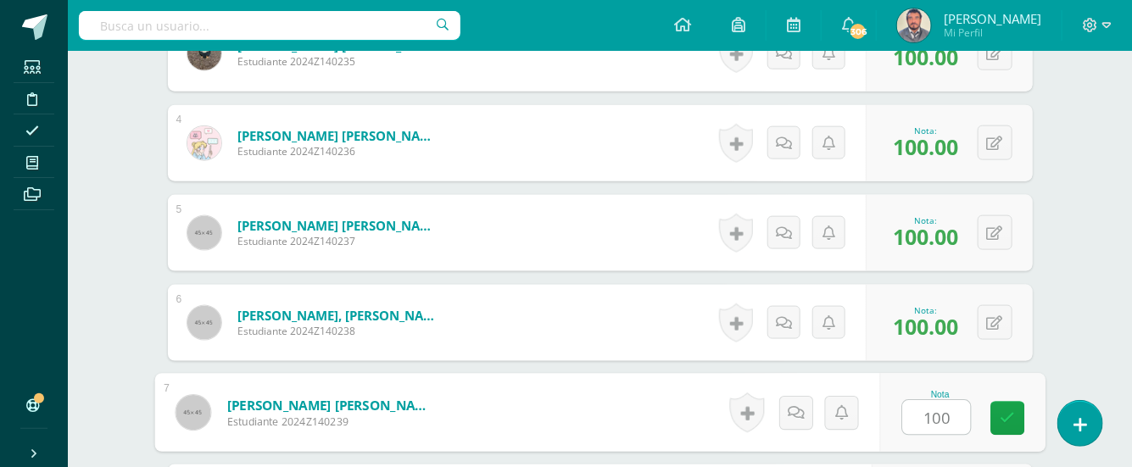
type input "100"
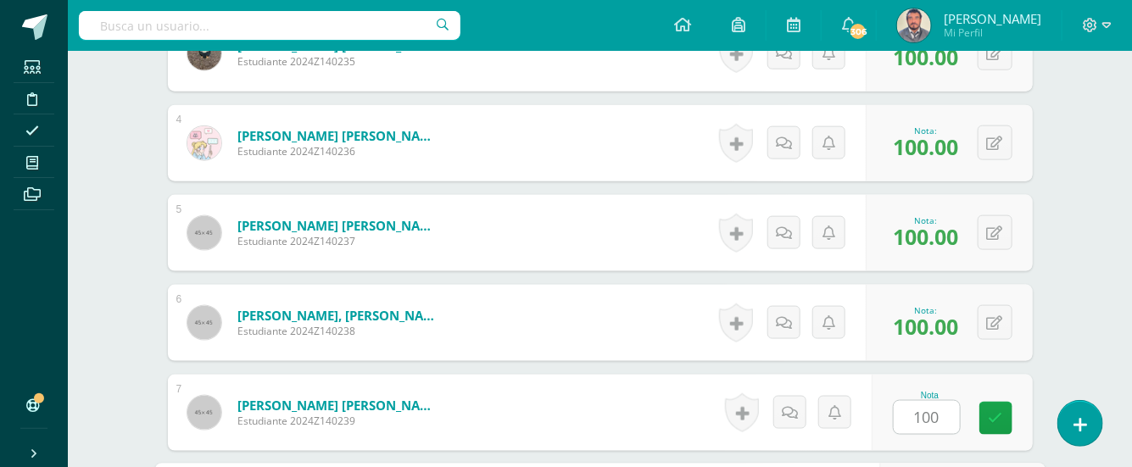
scroll to position [1023, 0]
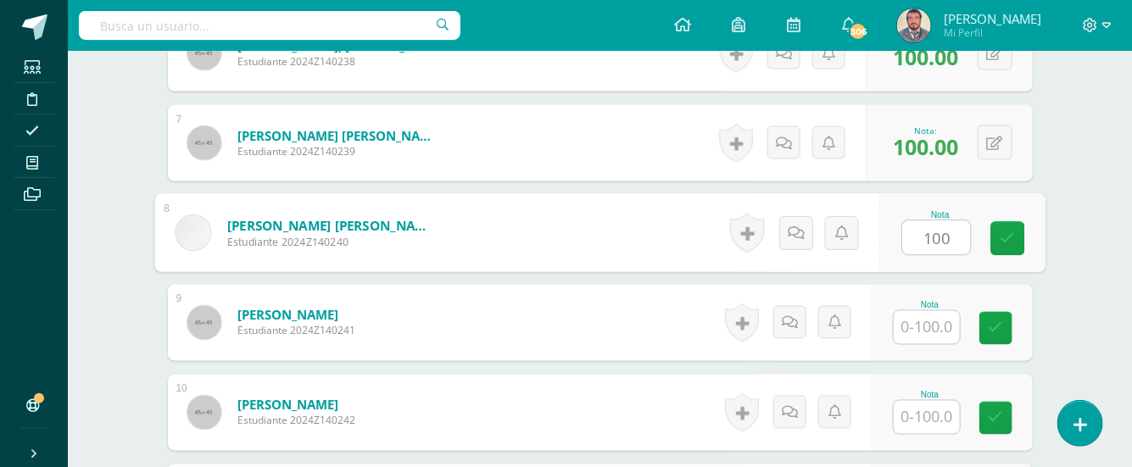
type input "100"
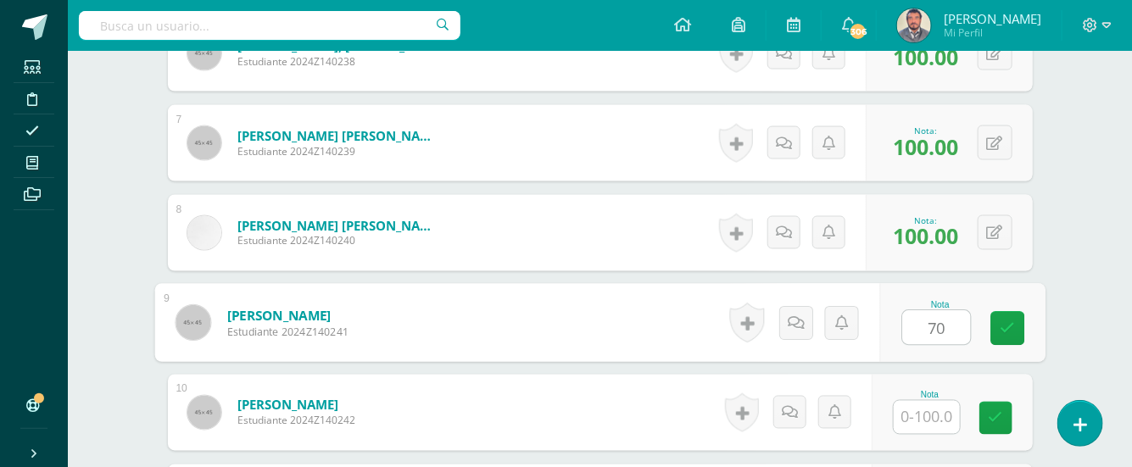
type input "70"
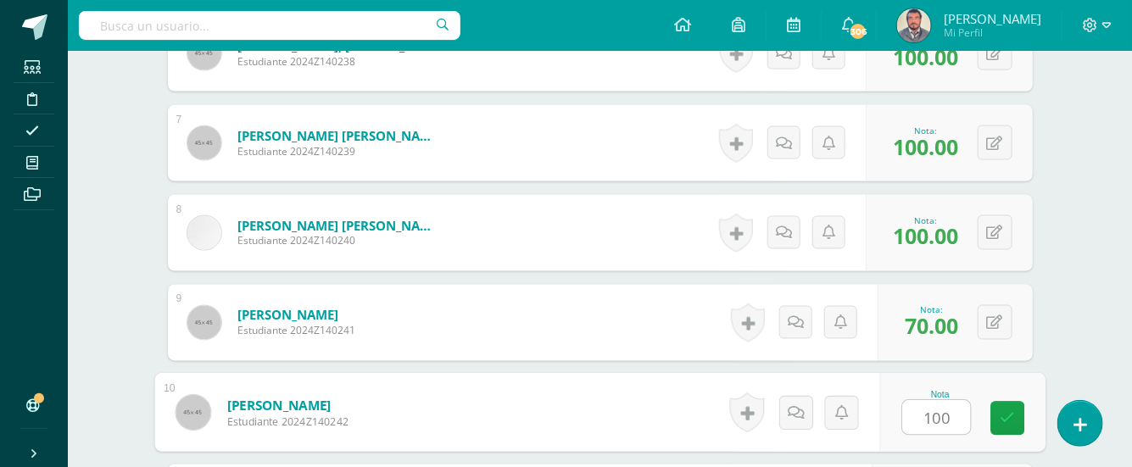
type input "100"
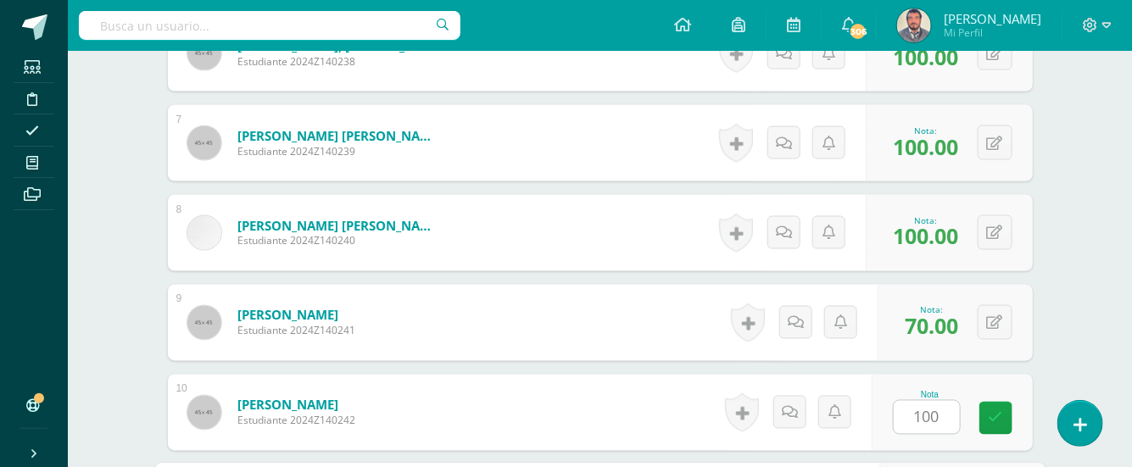
scroll to position [1293, 0]
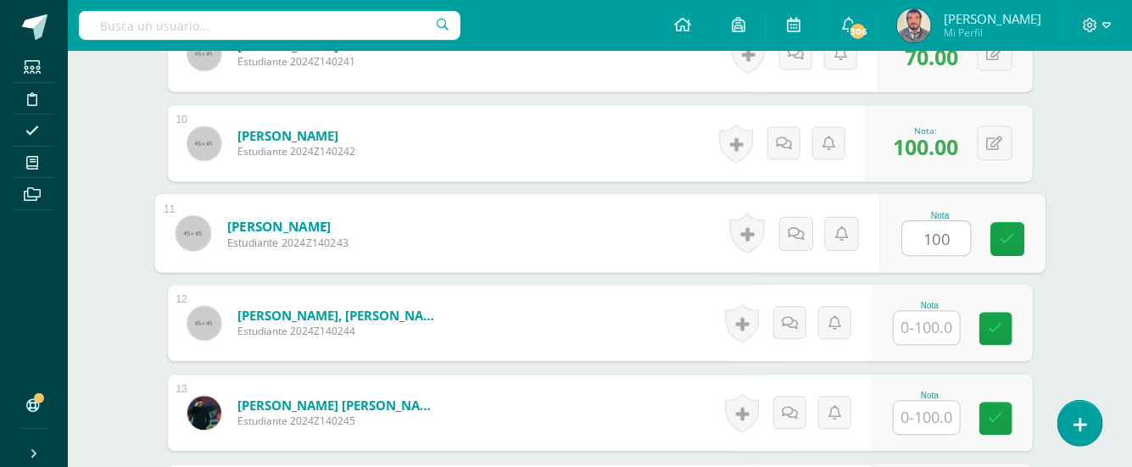
type input "100"
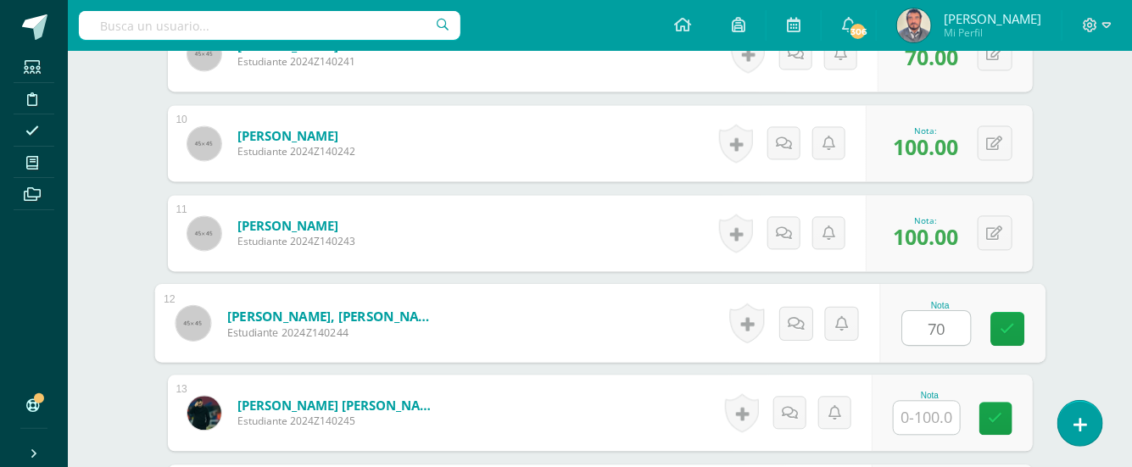
type input "70"
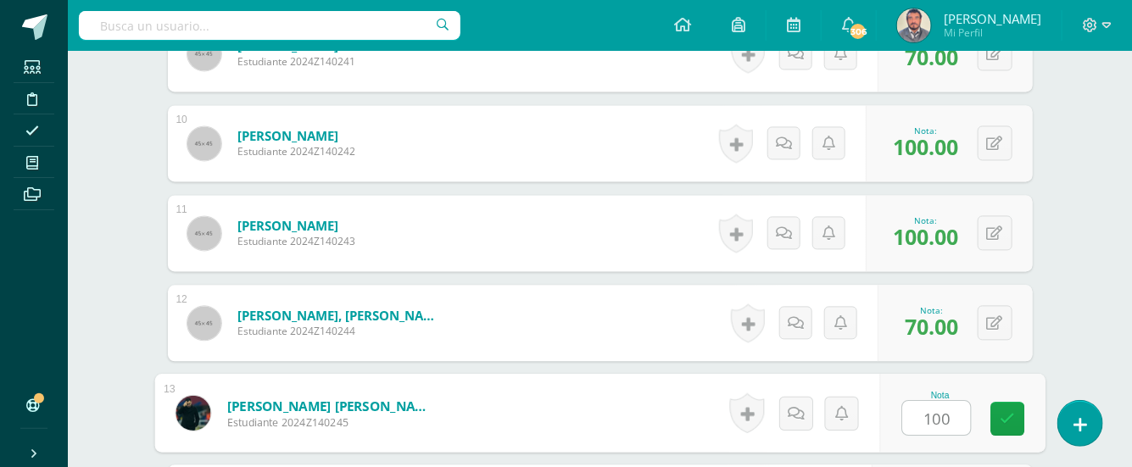
type input "100"
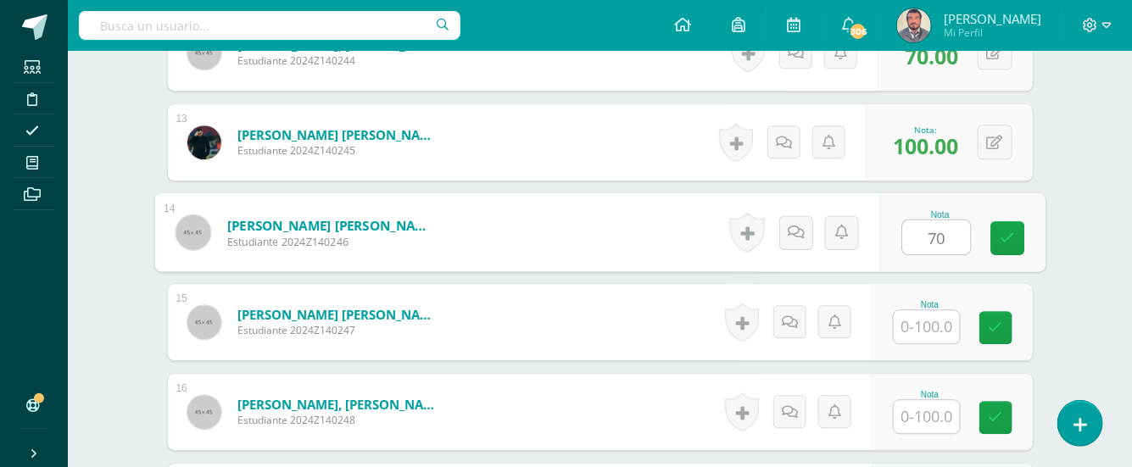
type input "70"
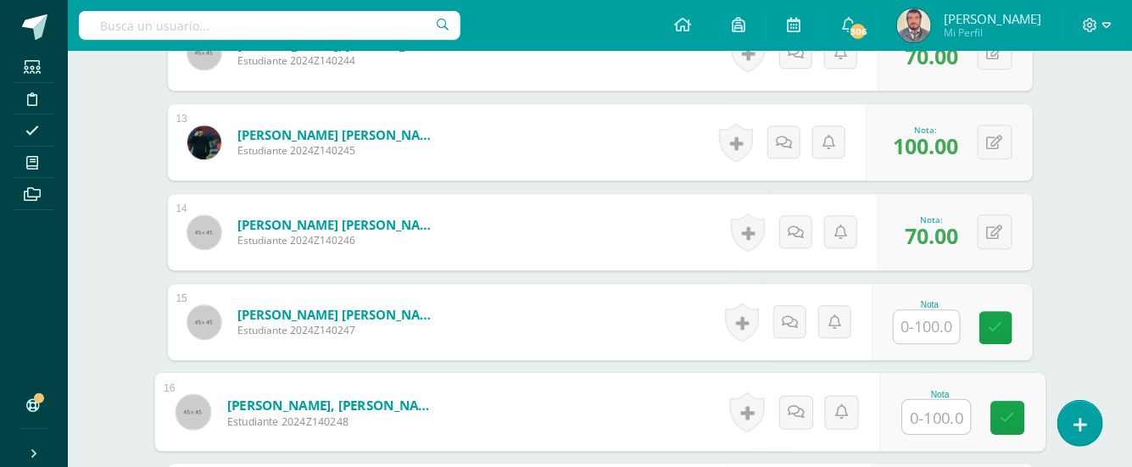
click at [933, 411] on input "text" at bounding box center [936, 417] width 68 height 34
type input "100"
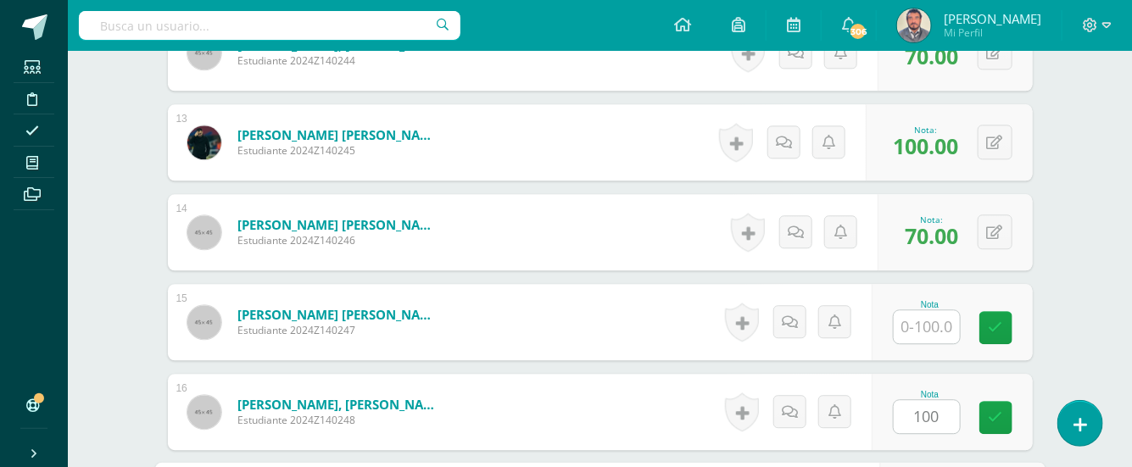
scroll to position [1832, 0]
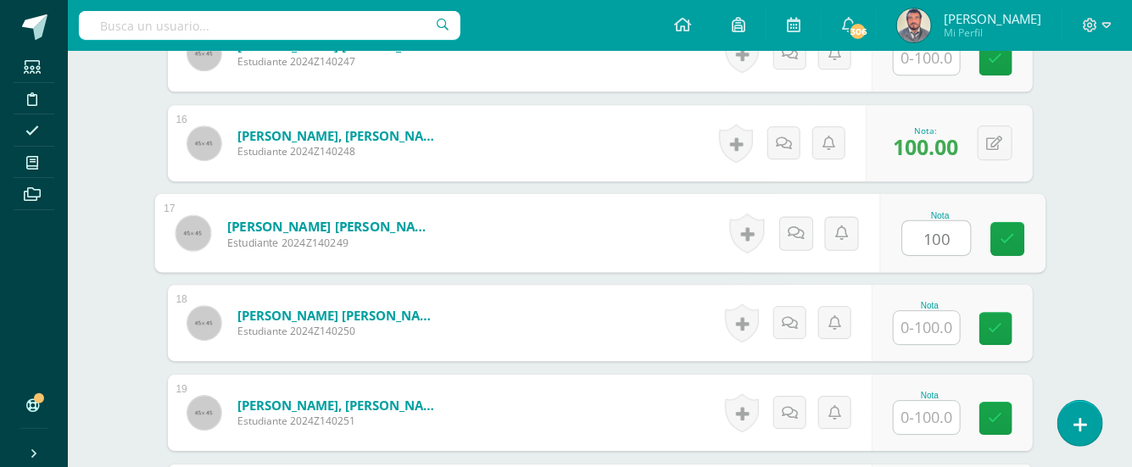
type input "100"
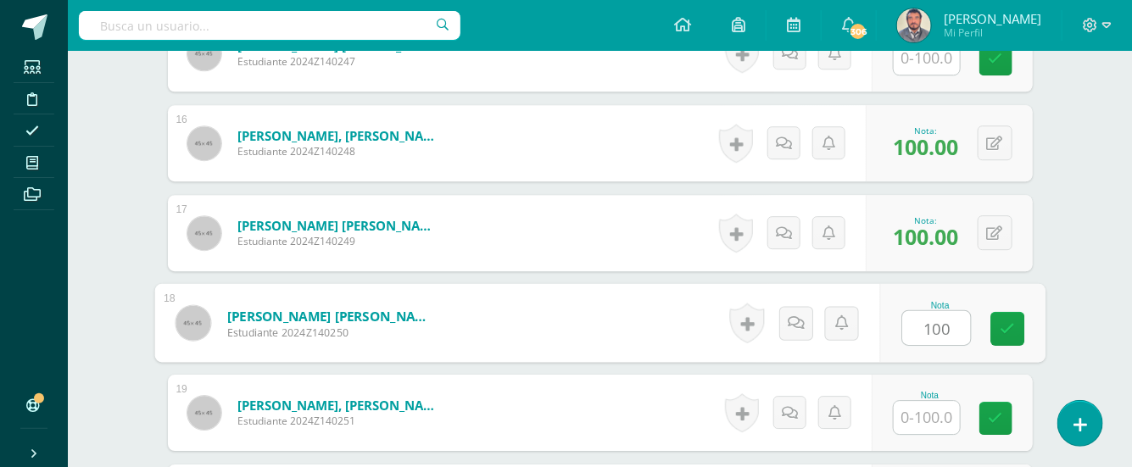
type input "100"
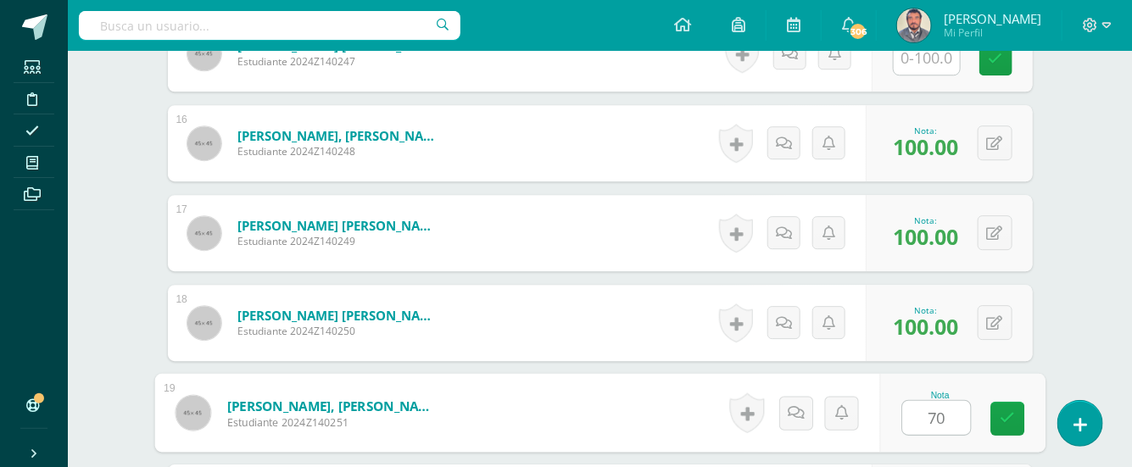
type input "70"
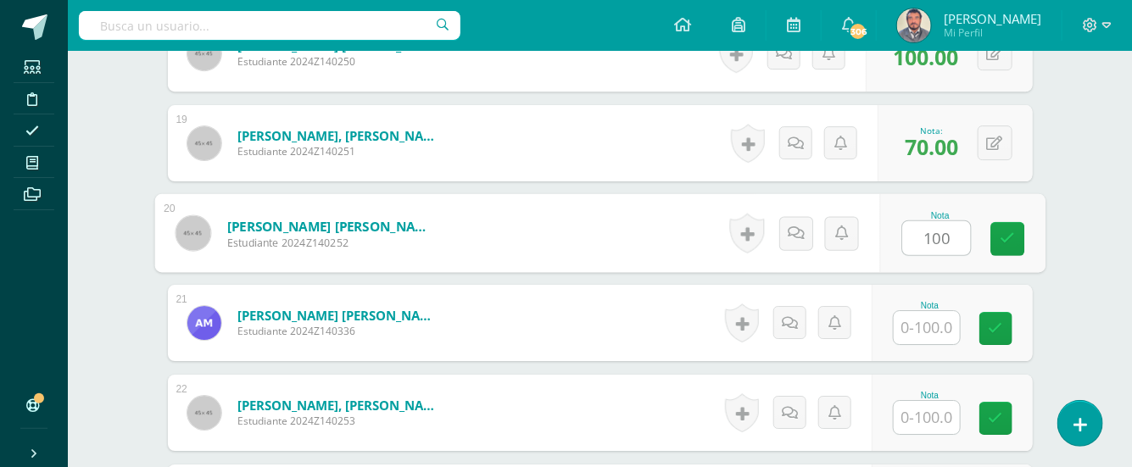
type input "100"
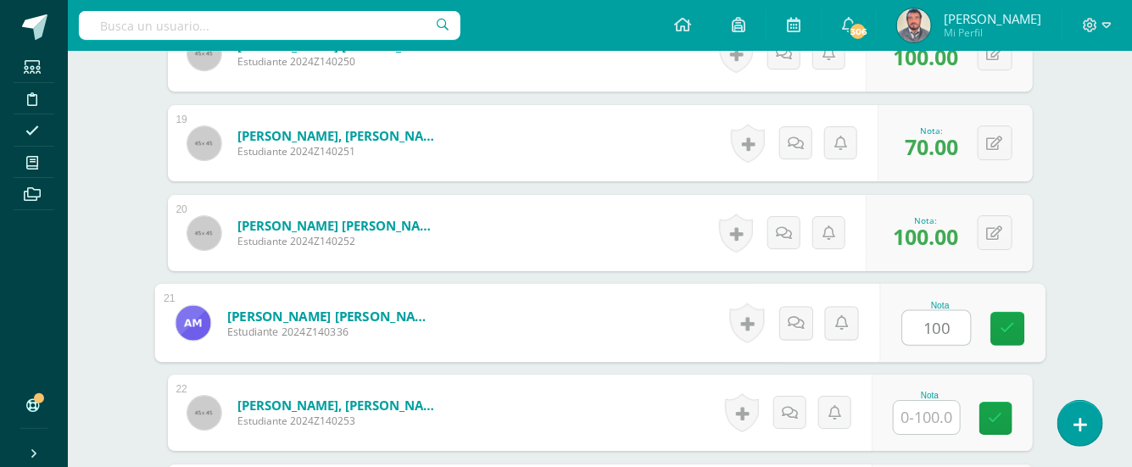
type input "100"
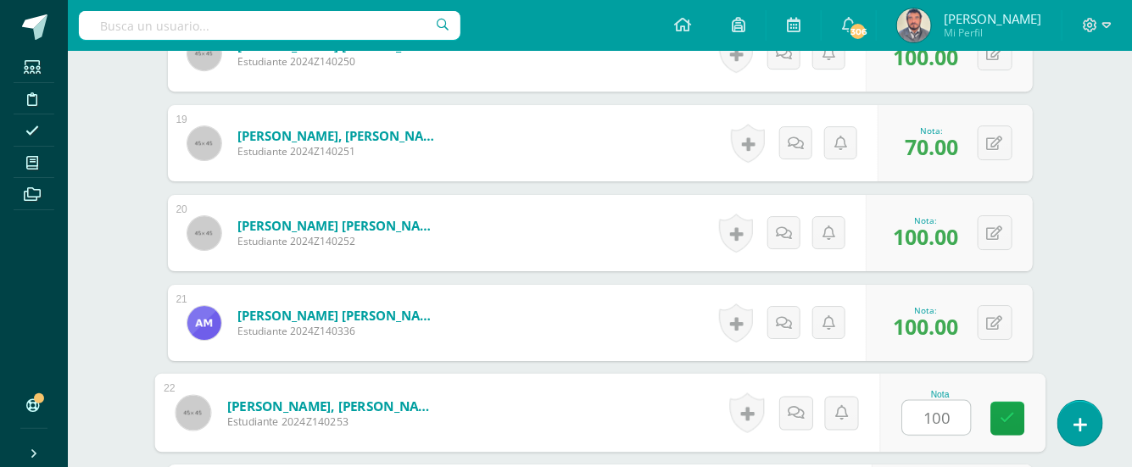
type input "100"
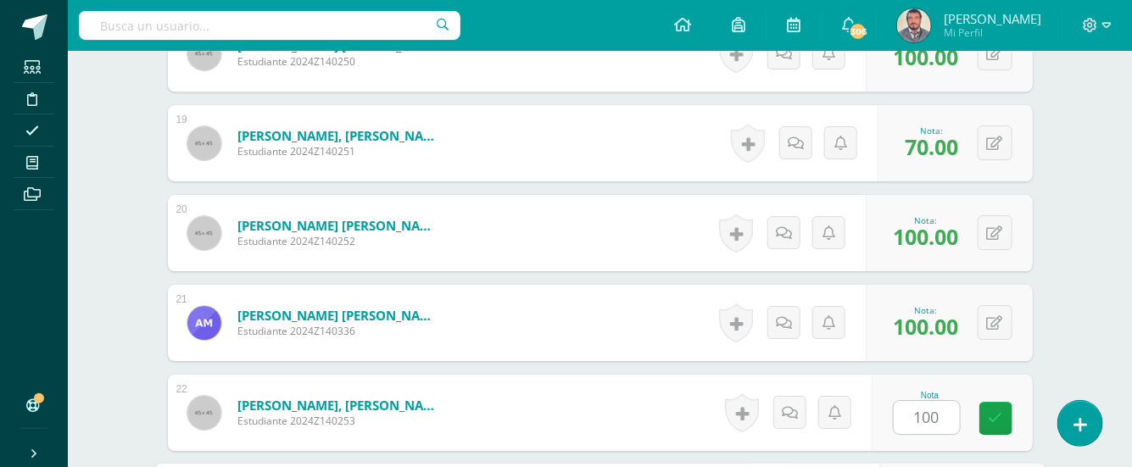
scroll to position [2371, 0]
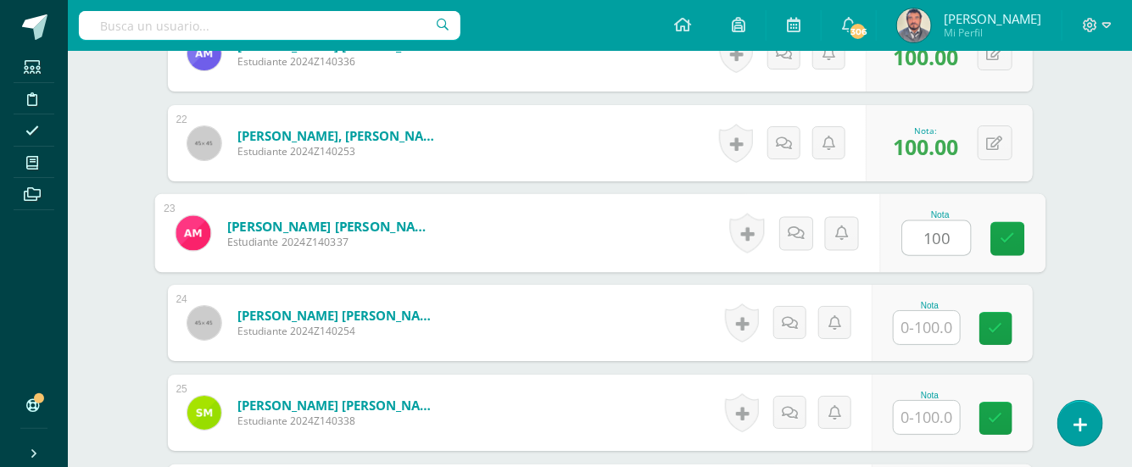
type input "100"
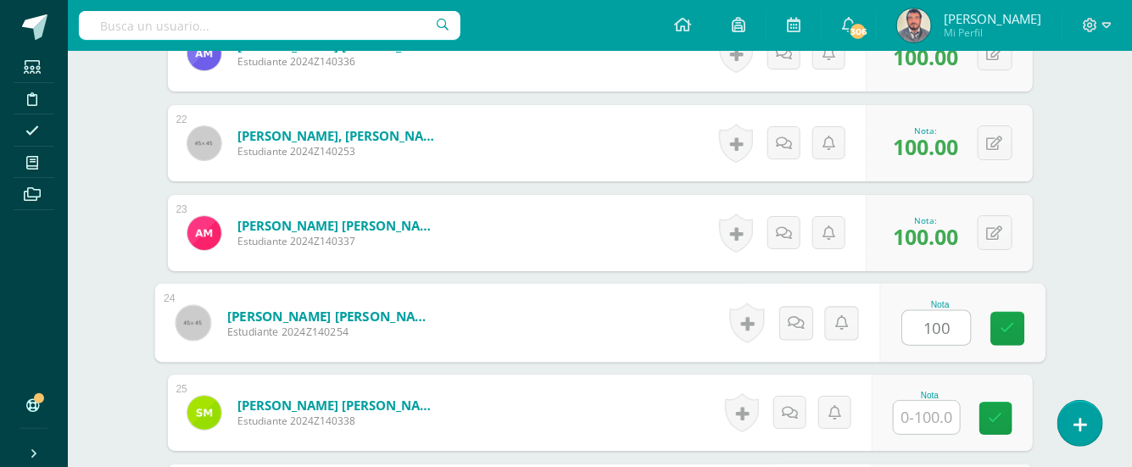
type input "100"
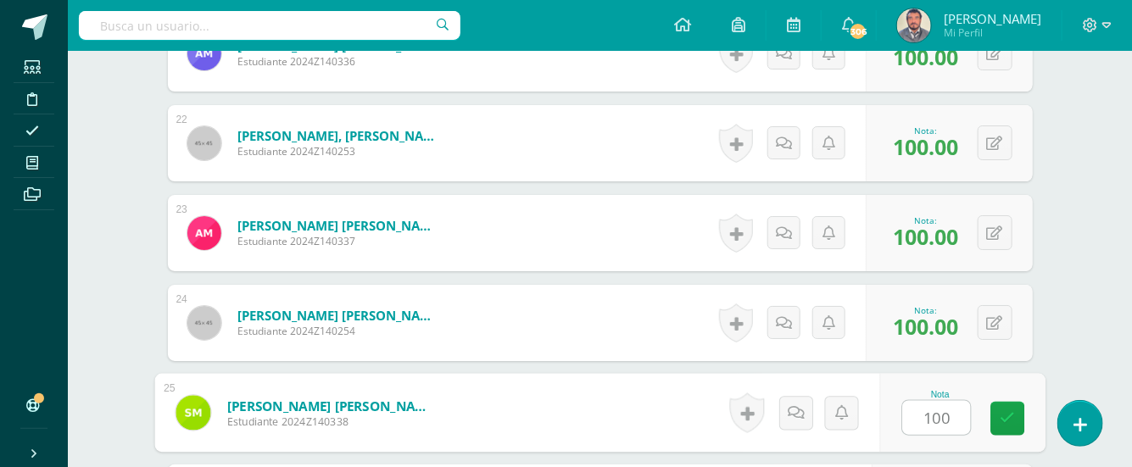
type input "100"
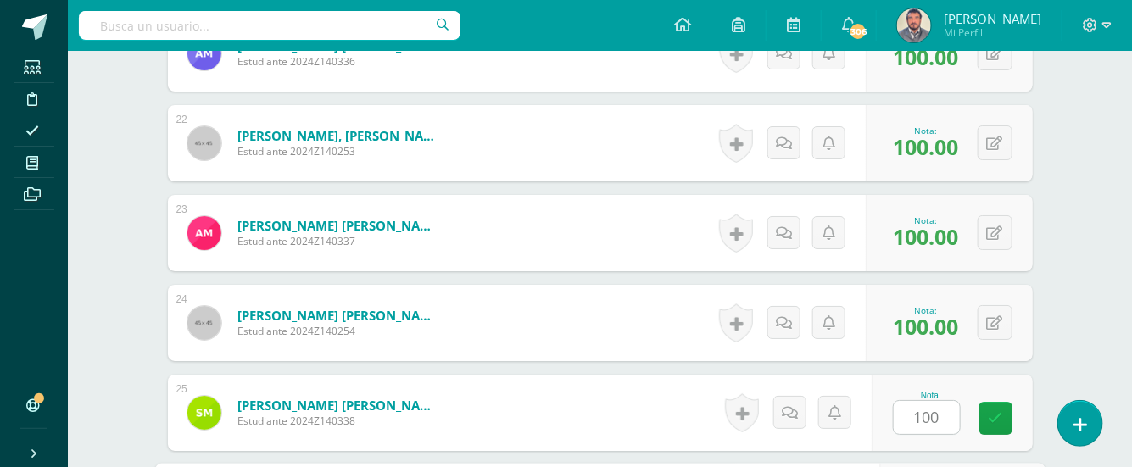
scroll to position [2641, 0]
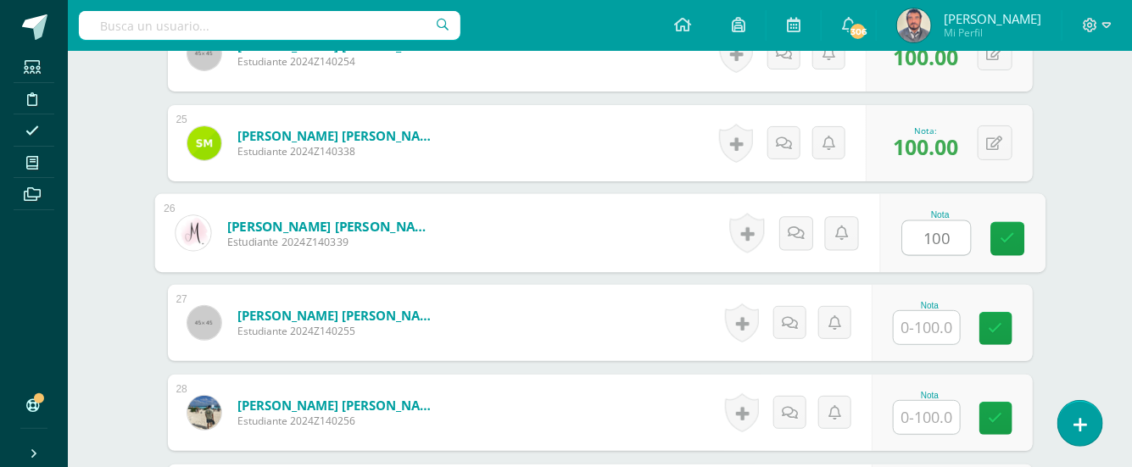
type input "100"
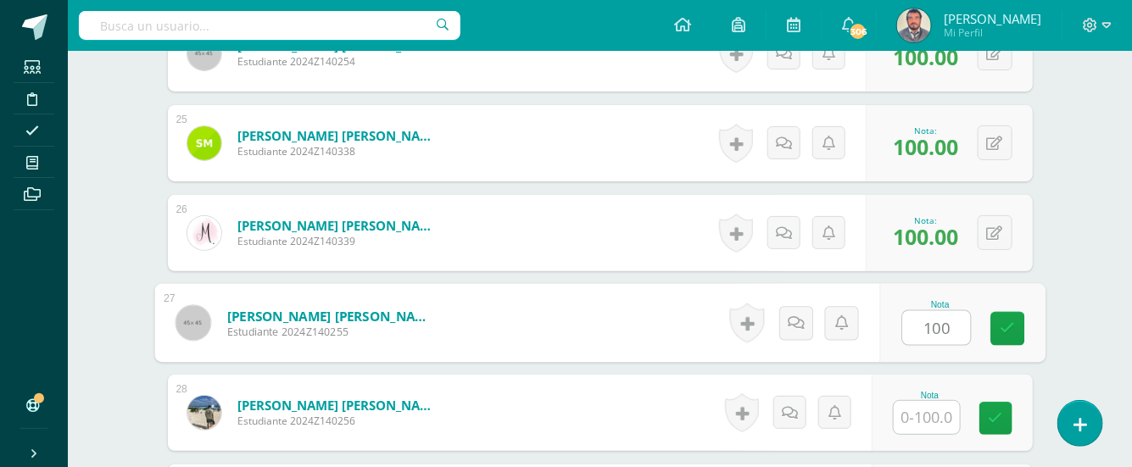
type input "100"
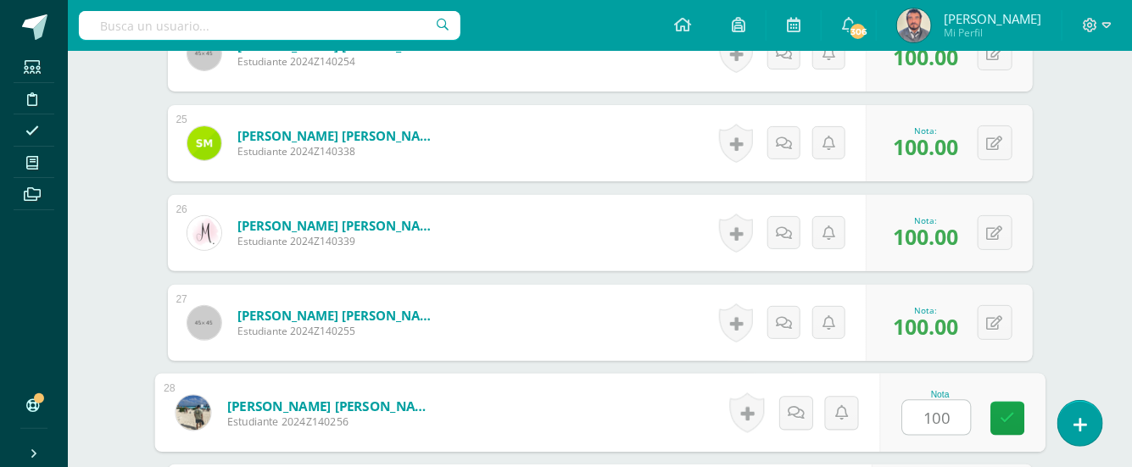
type input "100"
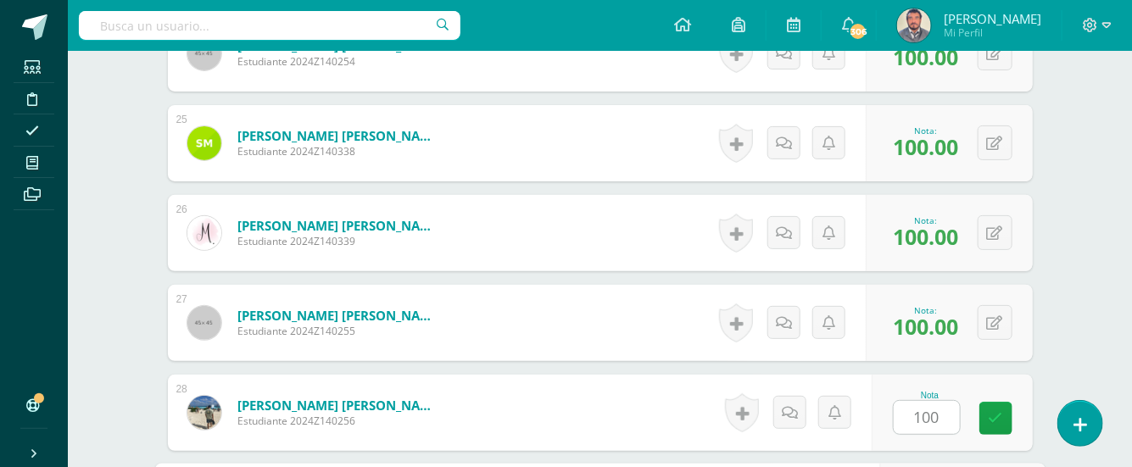
scroll to position [2910, 0]
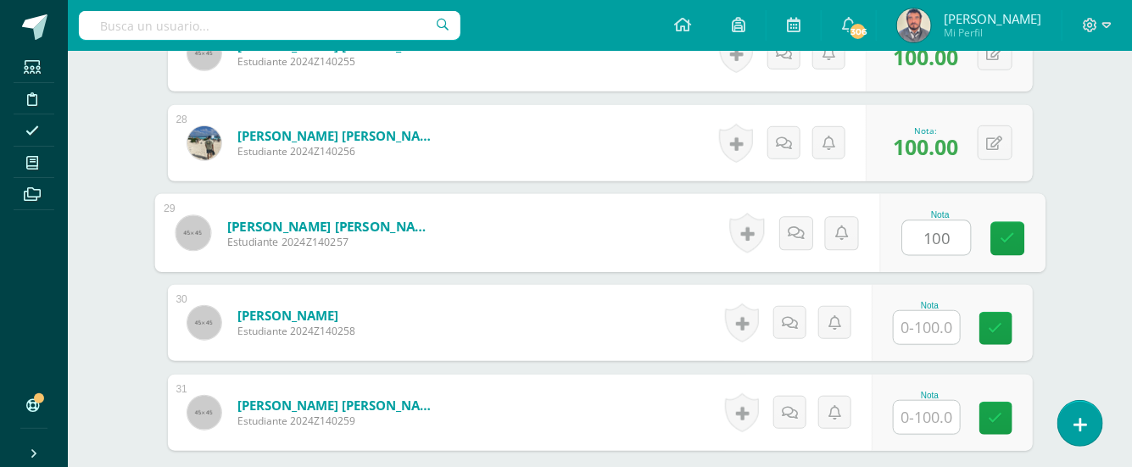
type input "100"
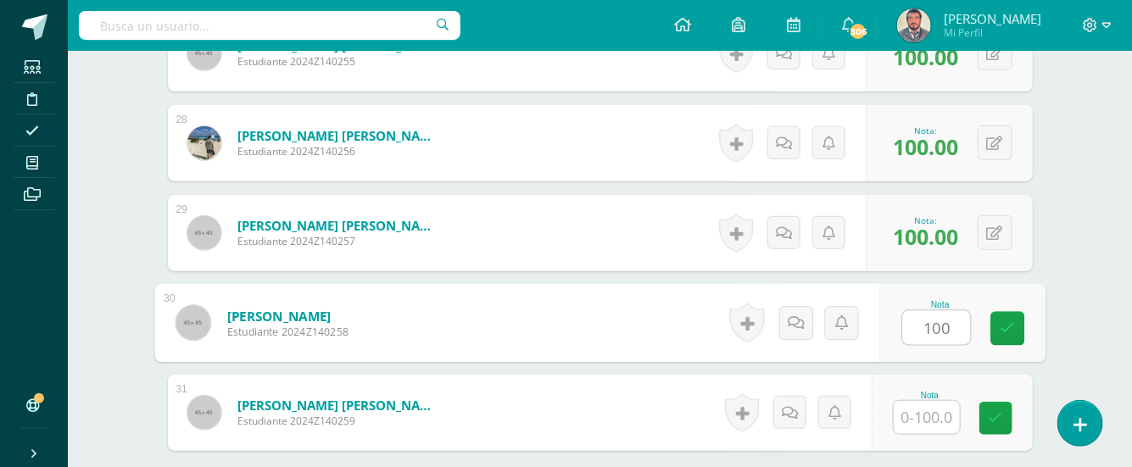
type input "100"
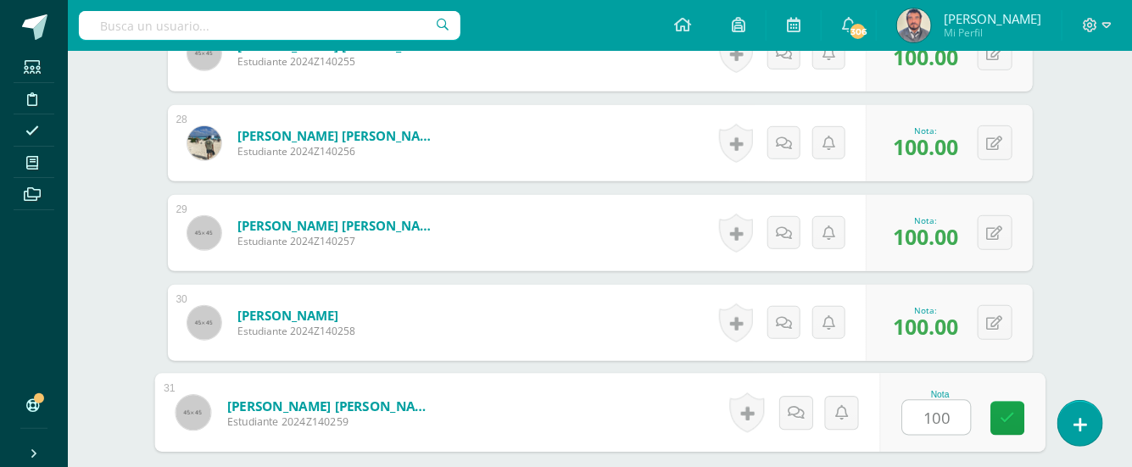
type input "100"
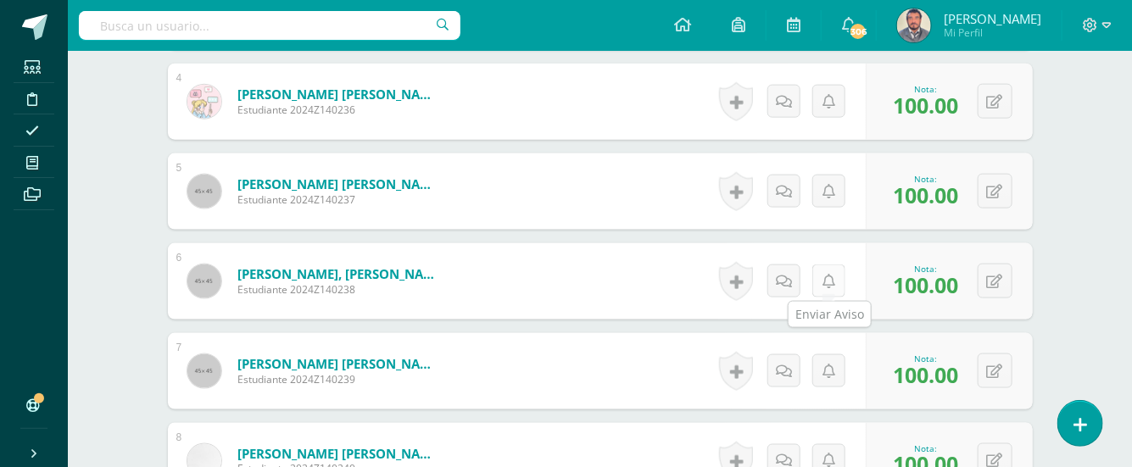
scroll to position [988, 0]
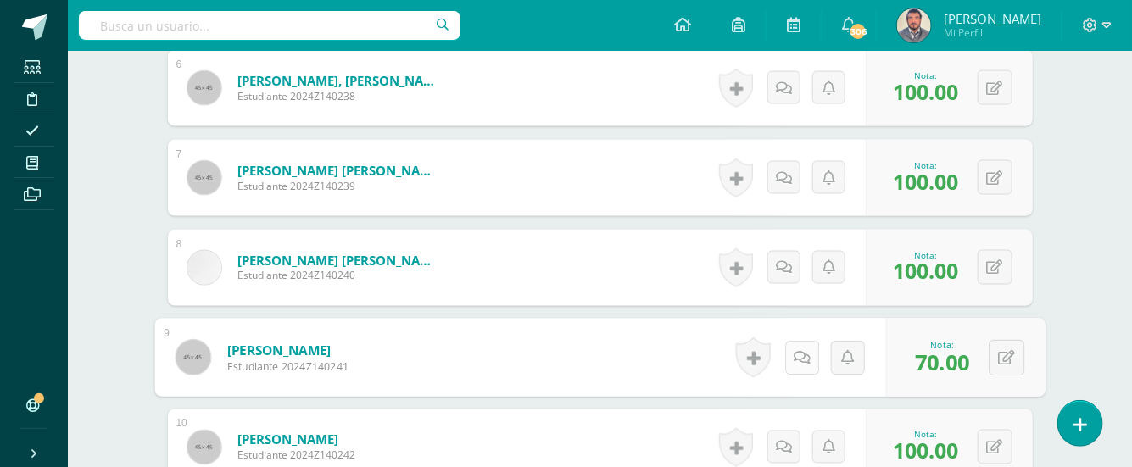
click at [803, 352] on link at bounding box center [801, 358] width 34 height 34
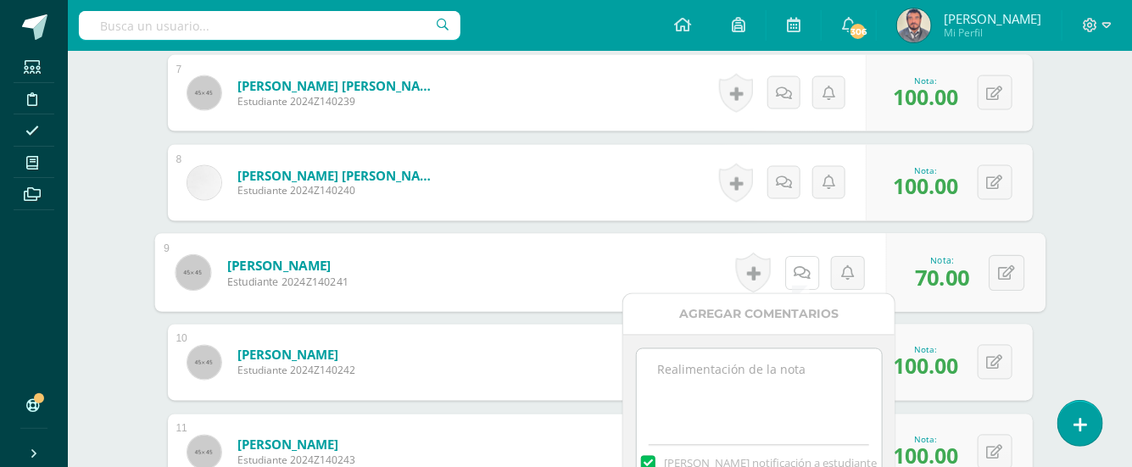
scroll to position [1102, 0]
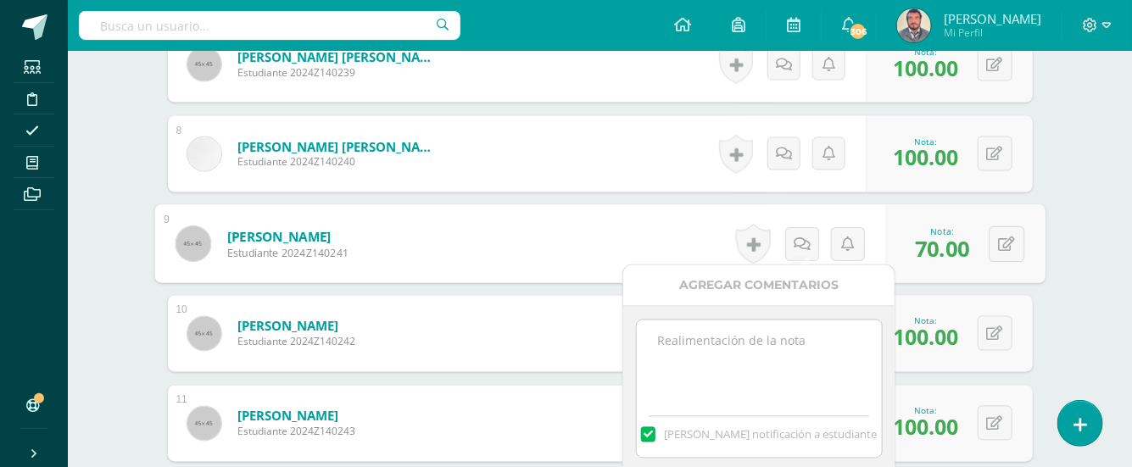
click at [696, 339] on textarea at bounding box center [759, 362] width 245 height 85
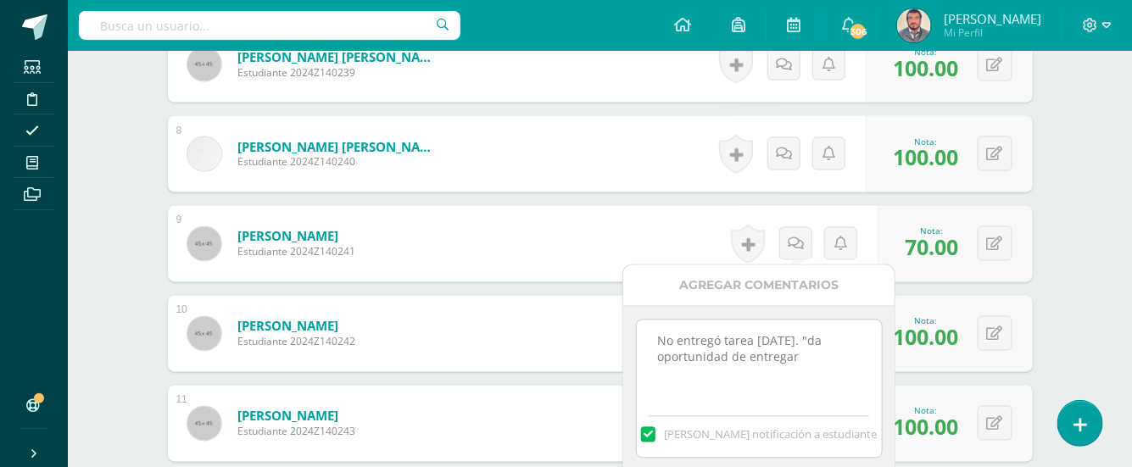
click at [818, 339] on textarea "No entregó tarea 03/09/25. "da oportunidad de entregar" at bounding box center [759, 362] width 245 height 85
click at [798, 358] on textarea "No entregó tarea 03/09/25. 2da oportunidad de entregar" at bounding box center [759, 362] width 245 height 85
drag, startPoint x: 654, startPoint y: 338, endPoint x: 821, endPoint y: 389, distance: 174.6
click at [821, 389] on textarea "No entregó tarea 03/09/25. 2da oportunidad de entregar con el 70%, jueves 04/09…" at bounding box center [759, 362] width 245 height 85
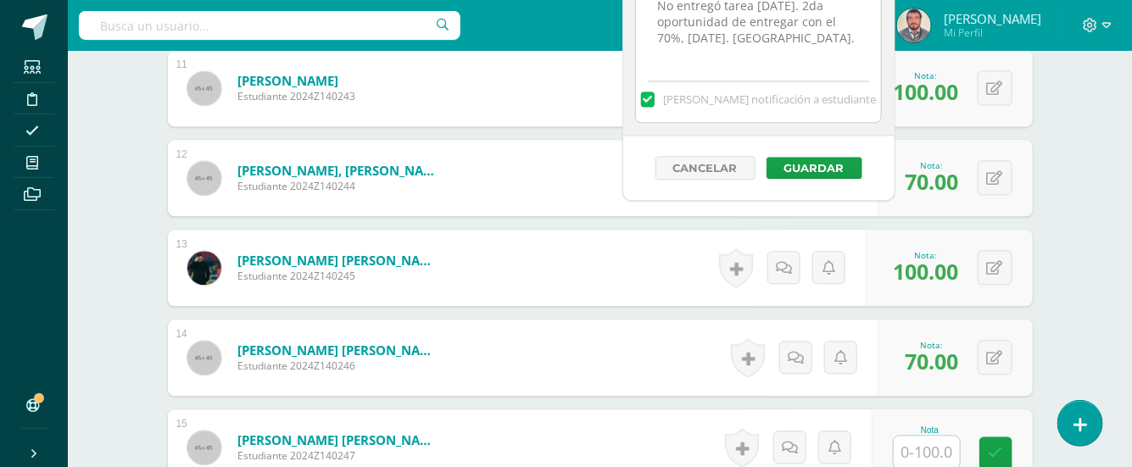
scroll to position [1441, 0]
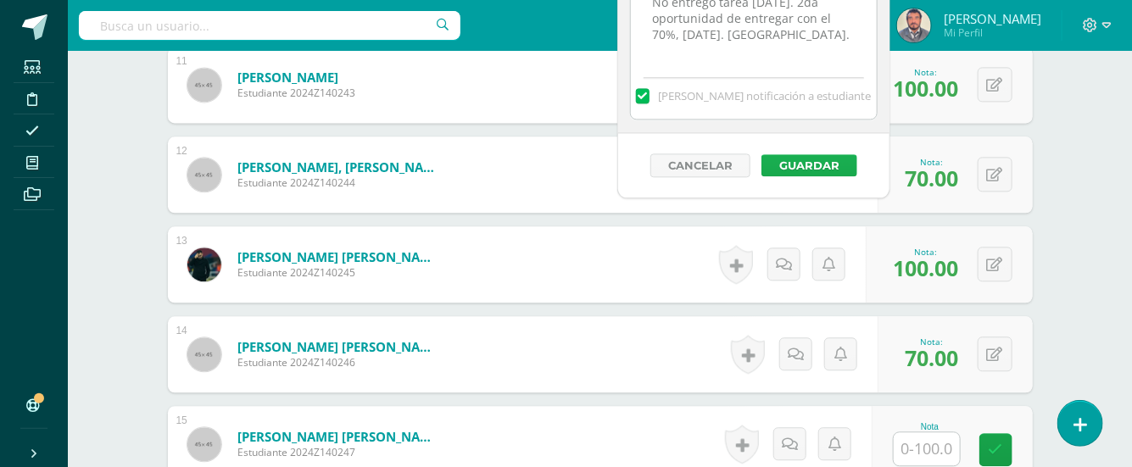
type textarea "No entregó tarea 03/09/25. 2da oportunidad de entregar con el 70%, jueves 04/09…"
click at [811, 155] on button "Guardar" at bounding box center [809, 165] width 96 height 22
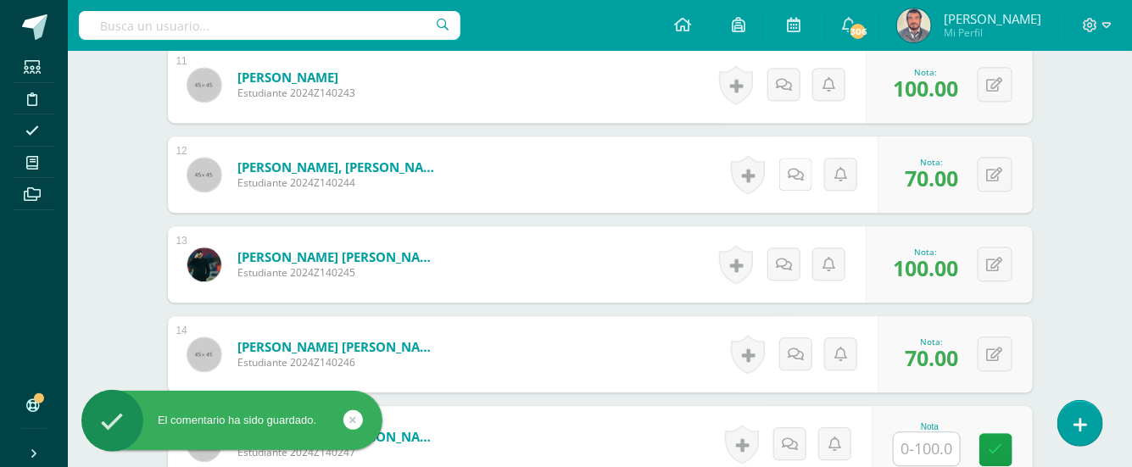
click at [792, 169] on link at bounding box center [795, 174] width 33 height 33
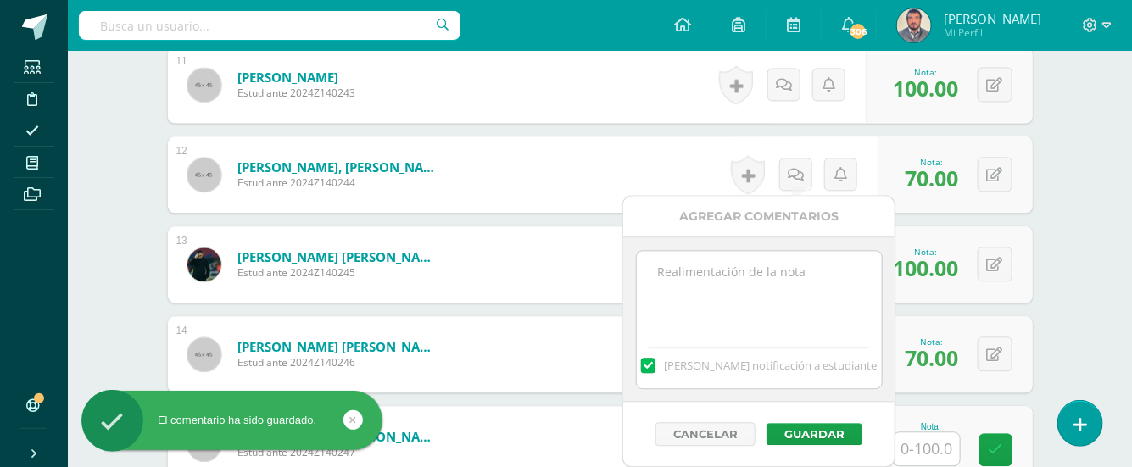
click at [674, 270] on textarea at bounding box center [759, 293] width 245 height 85
paste textarea "No entregó tarea 03/09/25. 2da oportunidad de entregar con el 70%, jueves 04/09…"
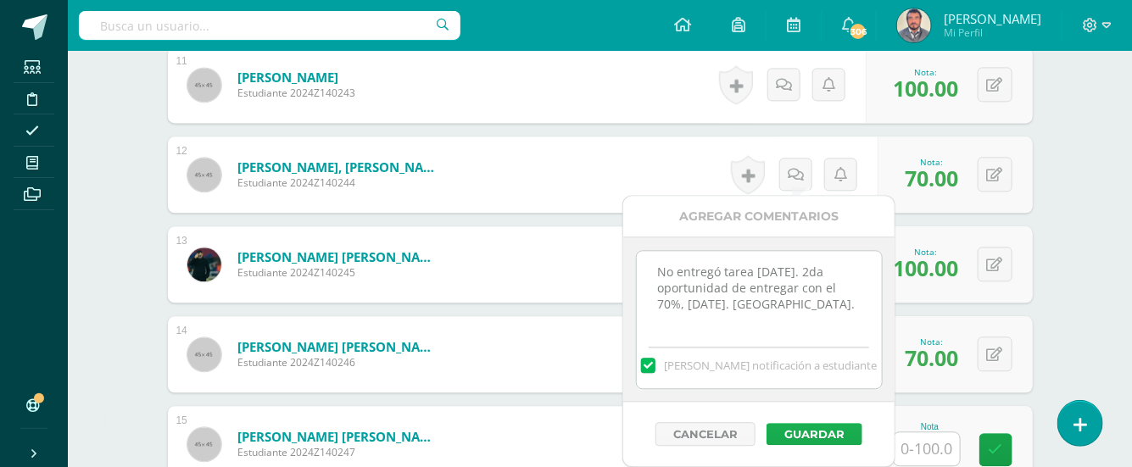
type textarea "No entregó tarea 03/09/25. 2da oportunidad de entregar con el 70%, jueves 04/09…"
click at [806, 430] on button "Guardar" at bounding box center [814, 434] width 96 height 22
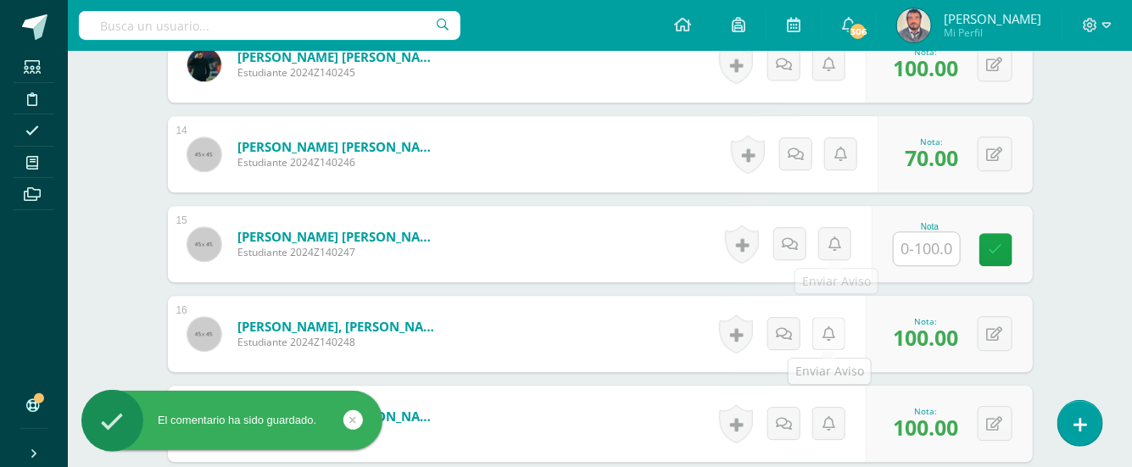
scroll to position [1667, 0]
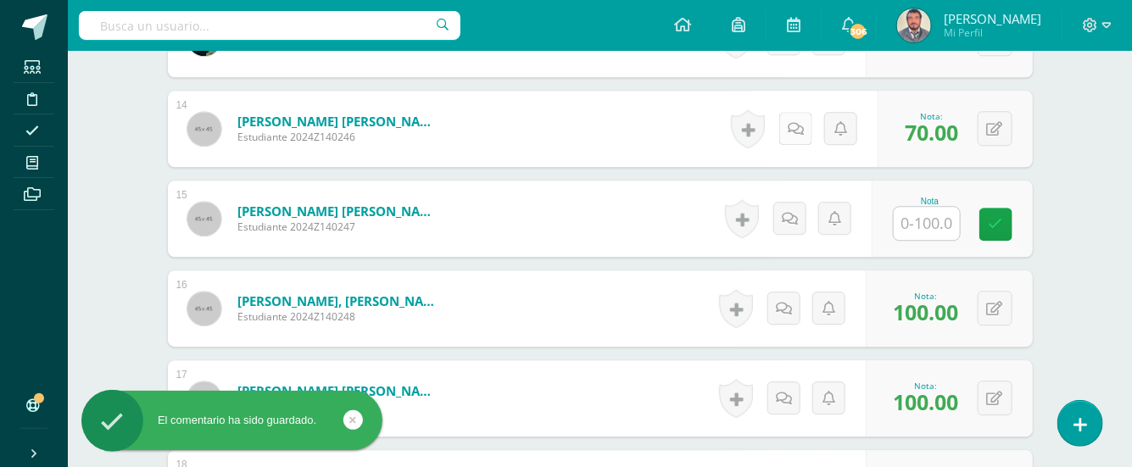
click at [798, 122] on icon at bounding box center [796, 129] width 16 height 14
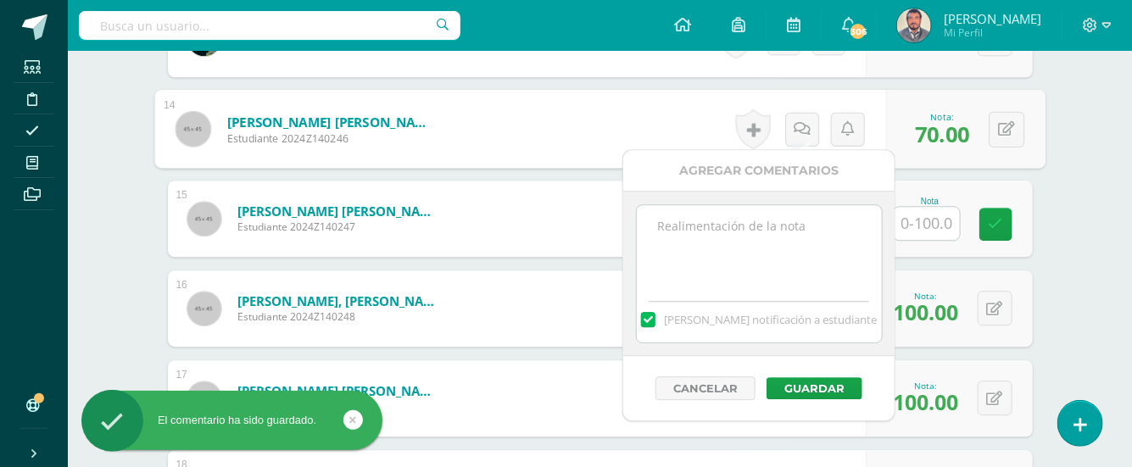
click at [729, 223] on textarea at bounding box center [759, 247] width 245 height 85
paste textarea "No entregó tarea 03/09/25. 2da oportunidad de entregar con el 70%, jueves 04/09…"
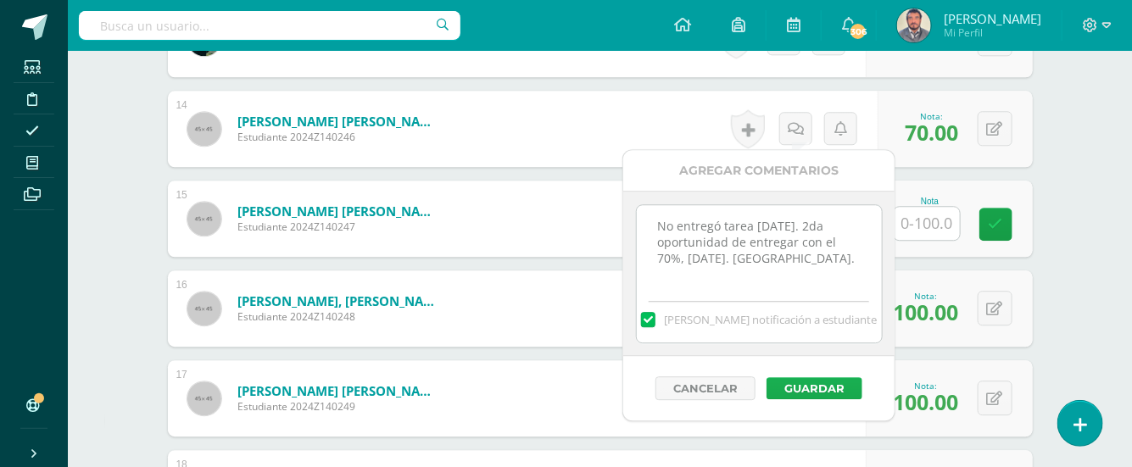
type textarea "No entregó tarea 03/09/25. 2da oportunidad de entregar con el 70%, jueves 04/09…"
click at [810, 389] on button "Guardar" at bounding box center [814, 388] width 96 height 22
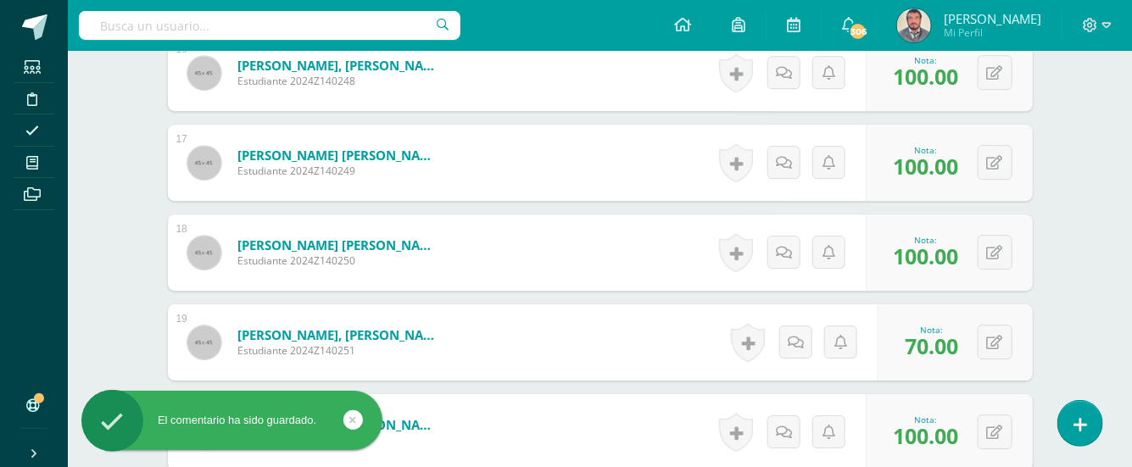
scroll to position [2006, 0]
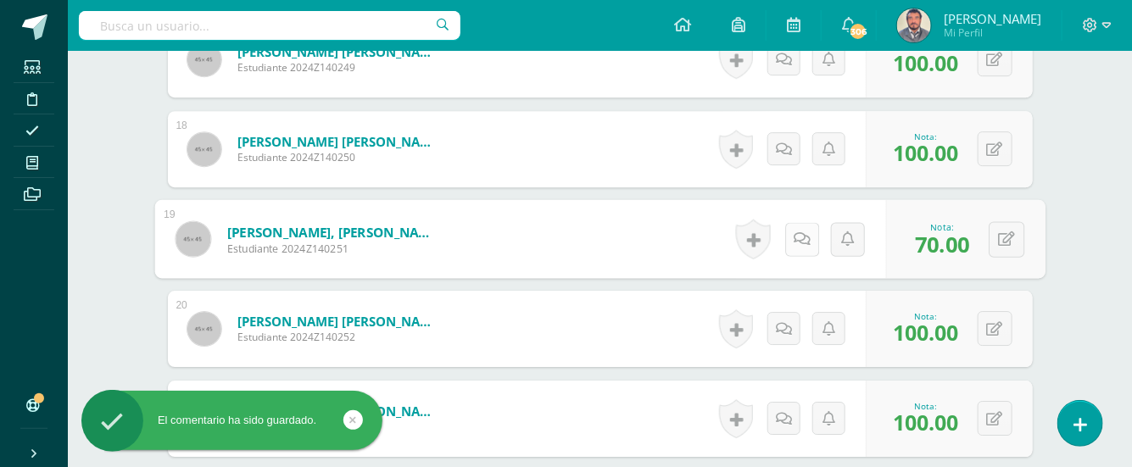
click at [793, 231] on icon at bounding box center [801, 238] width 17 height 14
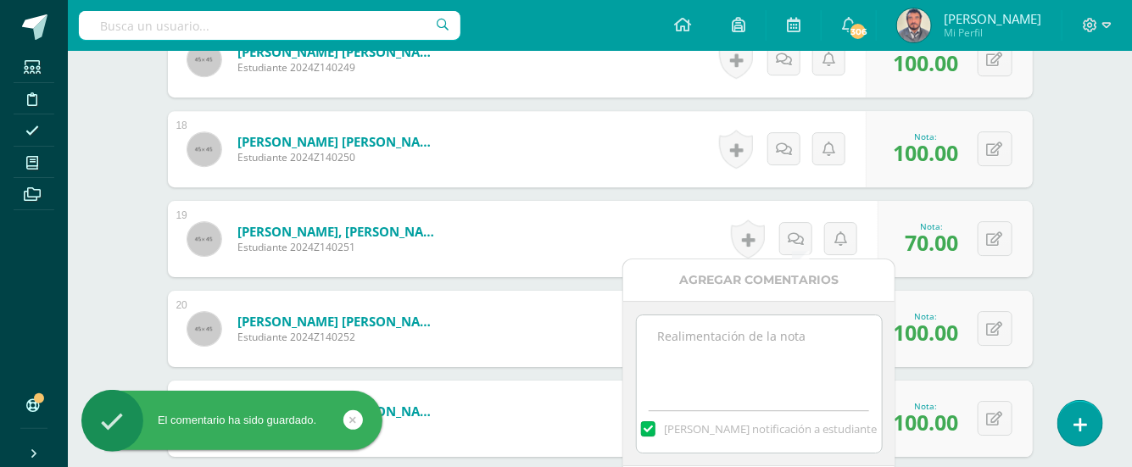
click at [710, 329] on textarea at bounding box center [759, 357] width 245 height 85
paste textarea "No entregó tarea 03/09/25. 2da oportunidad de entregar con el 70%, jueves 04/09…"
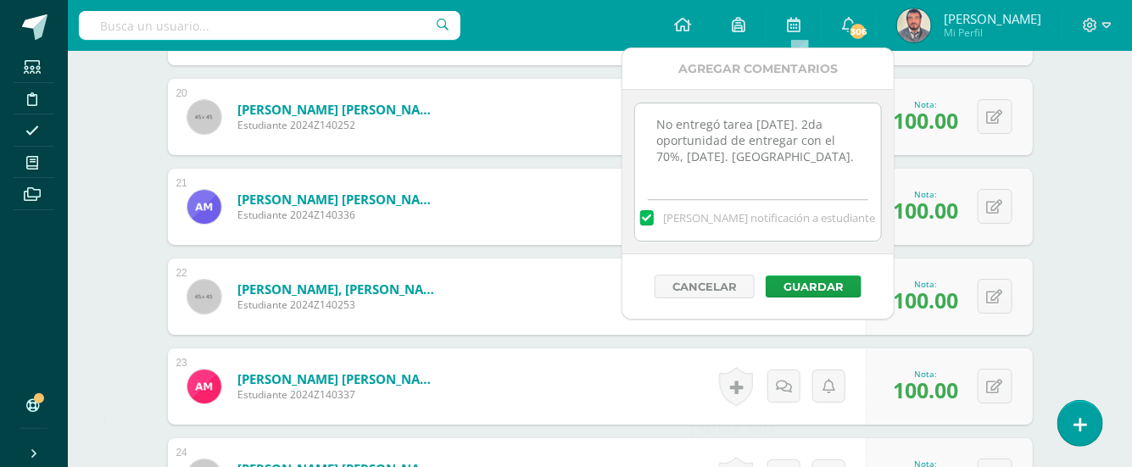
scroll to position [2232, 0]
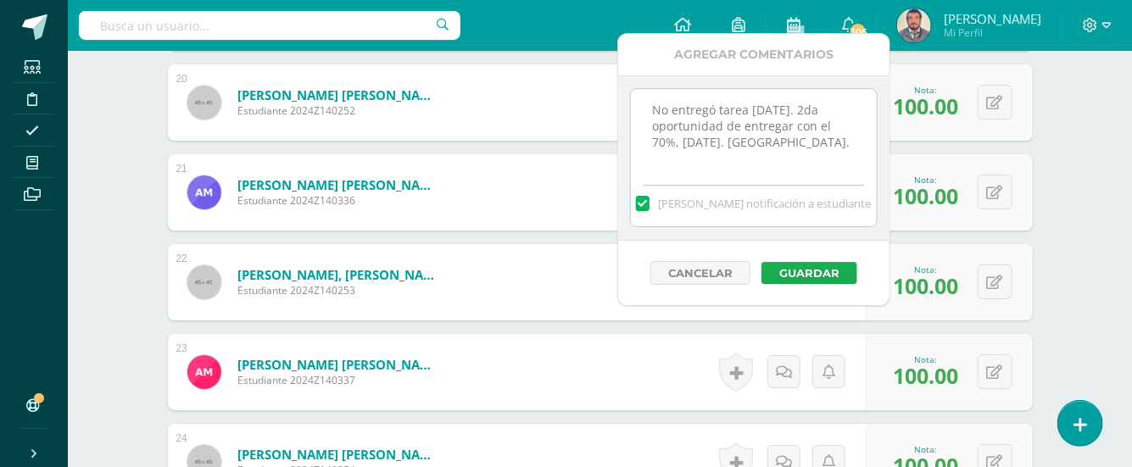
type textarea "No entregó tarea 03/09/25. 2da oportunidad de entregar con el 70%, jueves 04/09…"
click at [813, 270] on button "Guardar" at bounding box center [809, 273] width 96 height 22
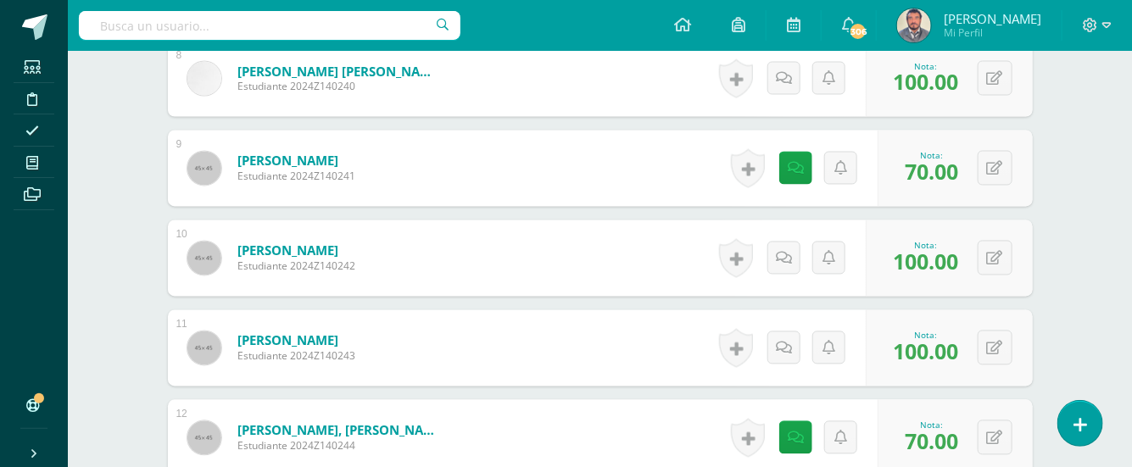
scroll to position [1102, 0]
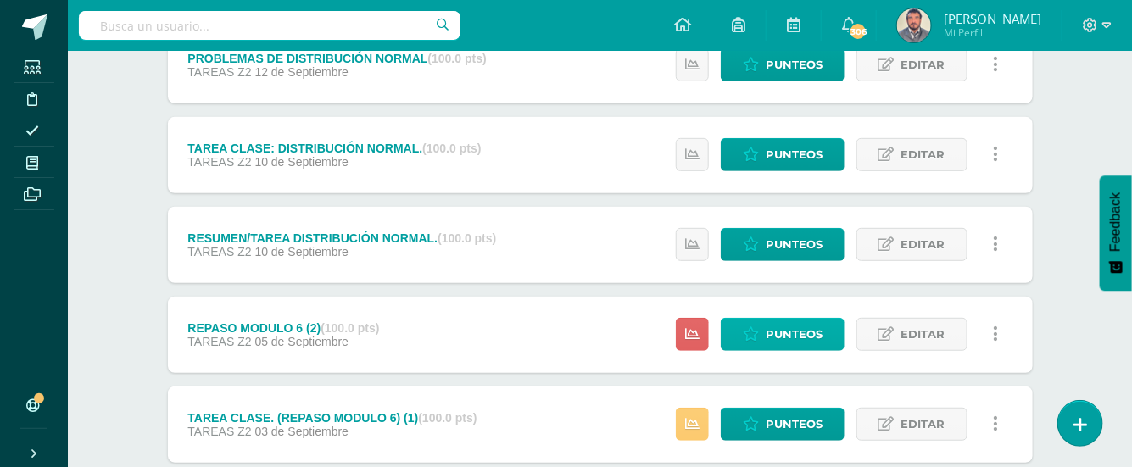
scroll to position [339, 0]
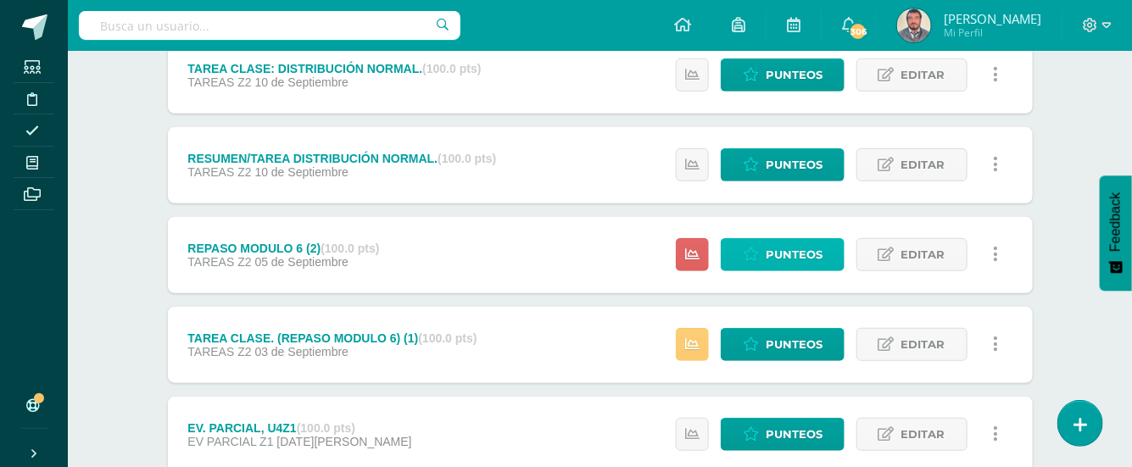
click at [799, 255] on span "Punteos" at bounding box center [794, 254] width 57 height 31
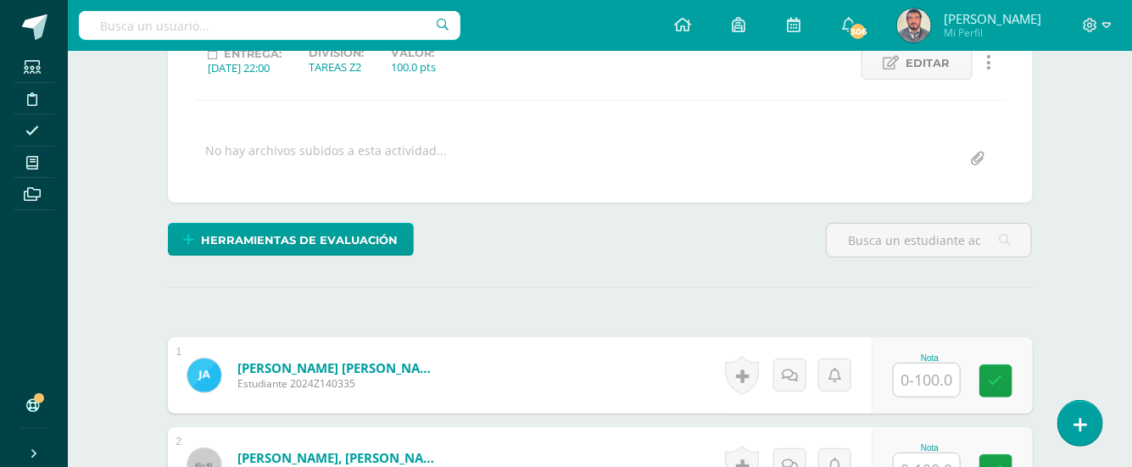
scroll to position [253, 0]
click at [917, 378] on input "text" at bounding box center [927, 379] width 66 height 33
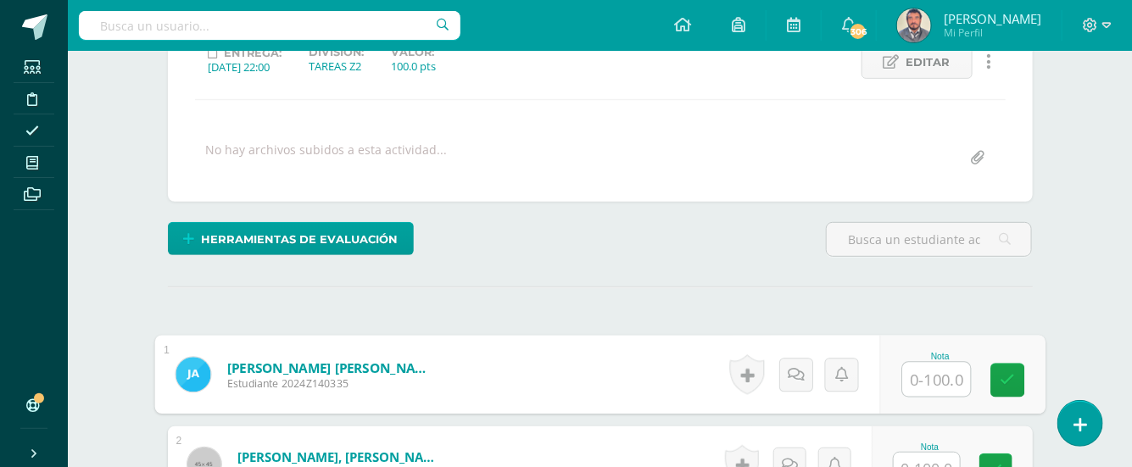
scroll to position [253, 0]
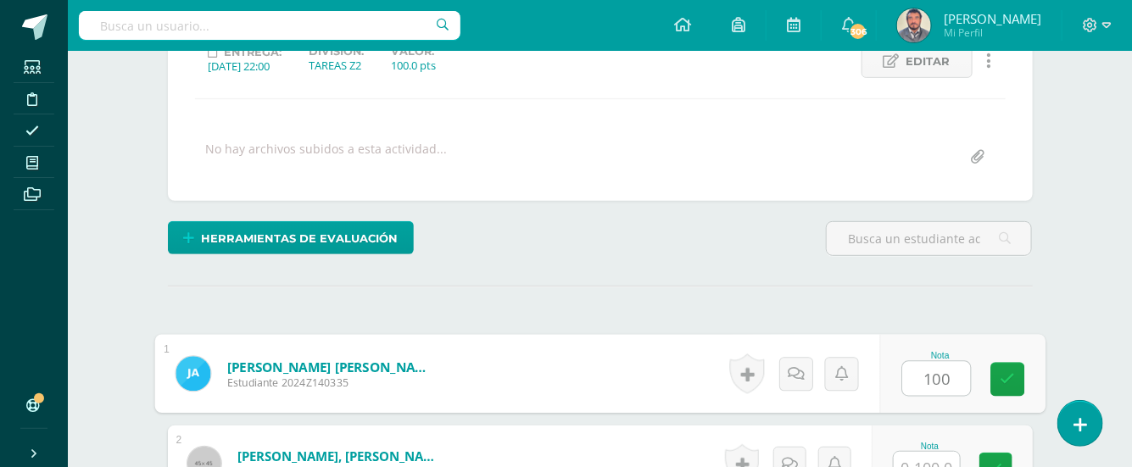
type input "100"
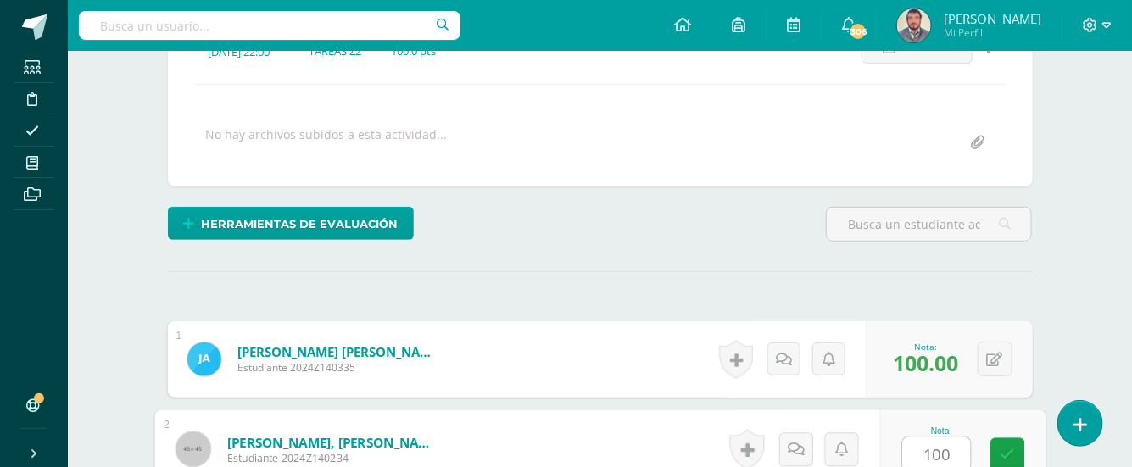
type input "100"
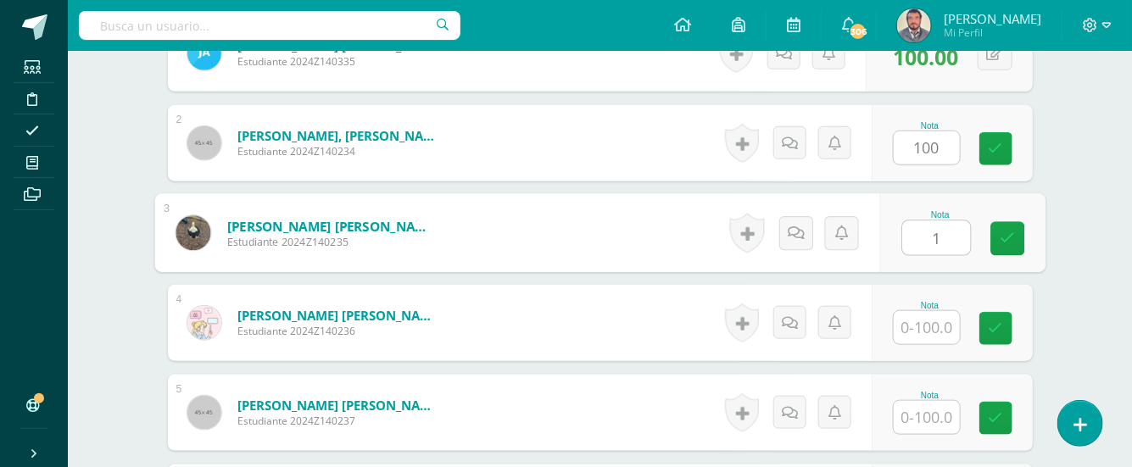
scroll to position [575, 0]
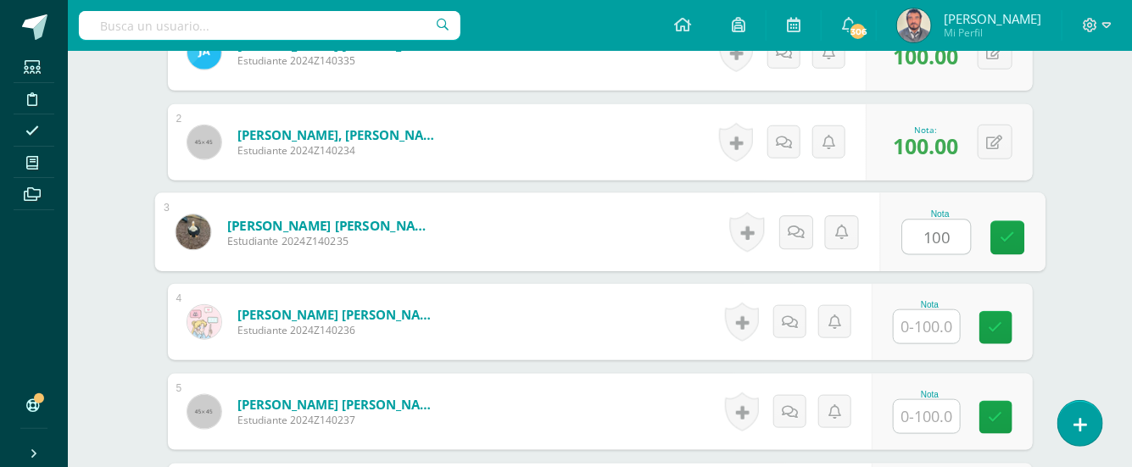
type input "100"
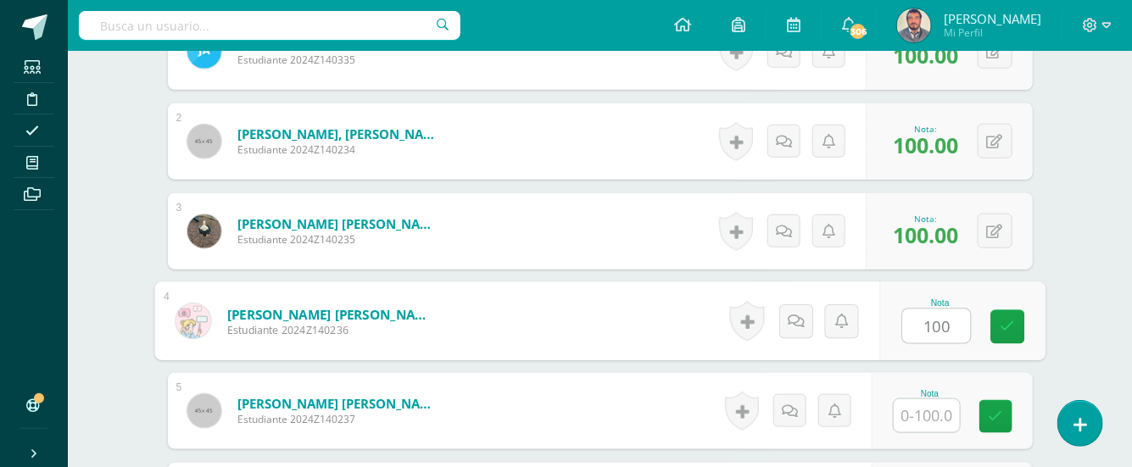
type input "100"
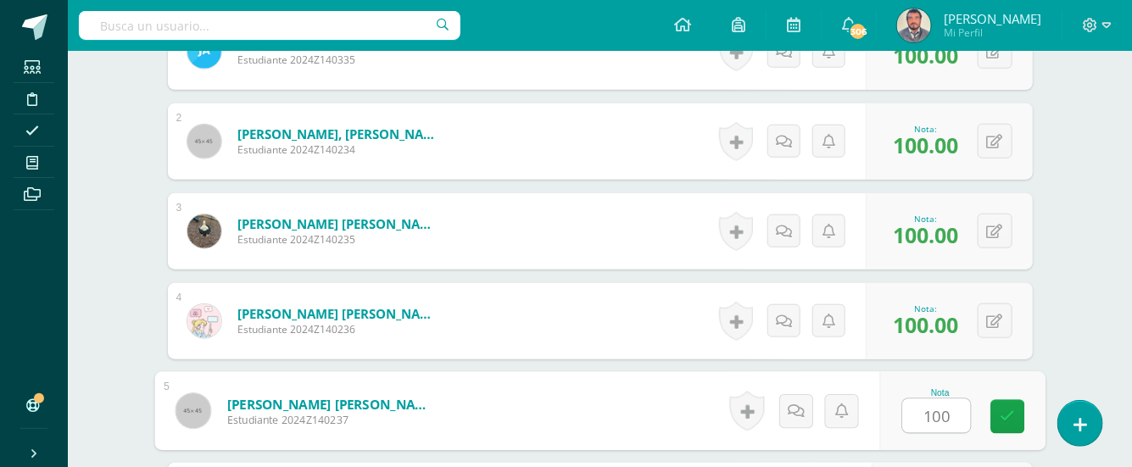
type input "100"
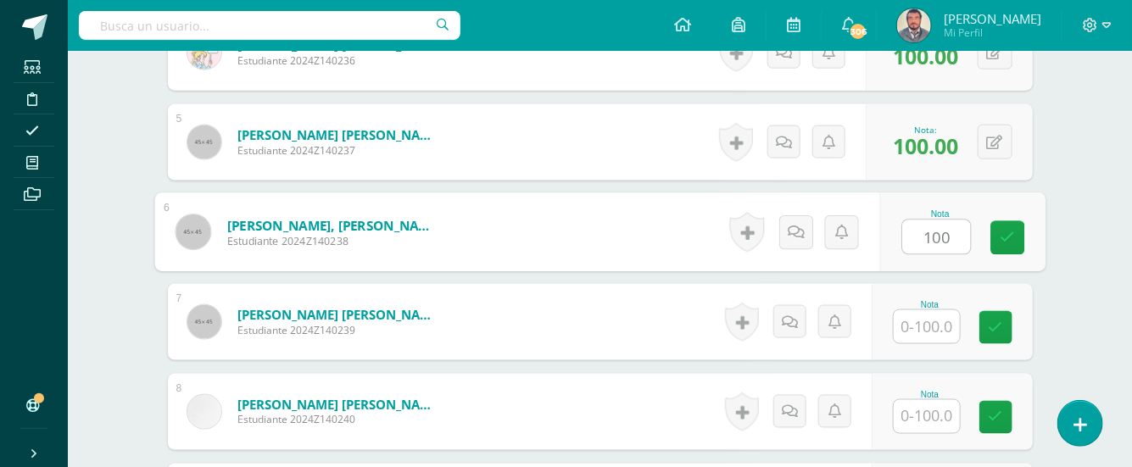
type input "100"
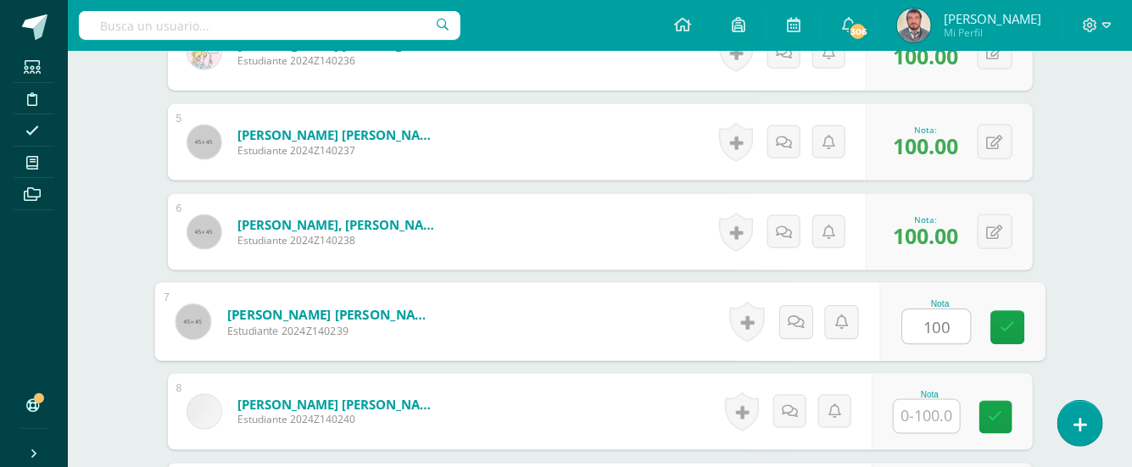
type input "100"
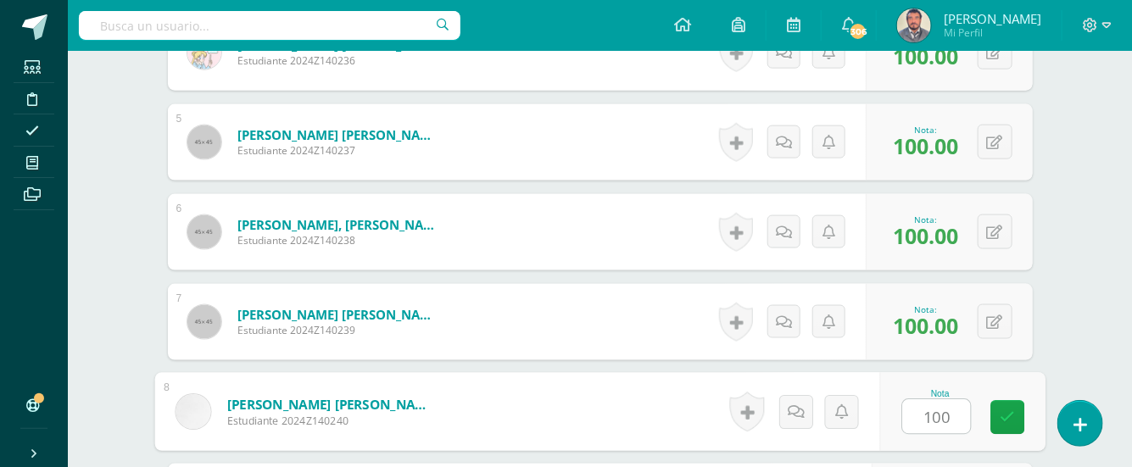
type input "100"
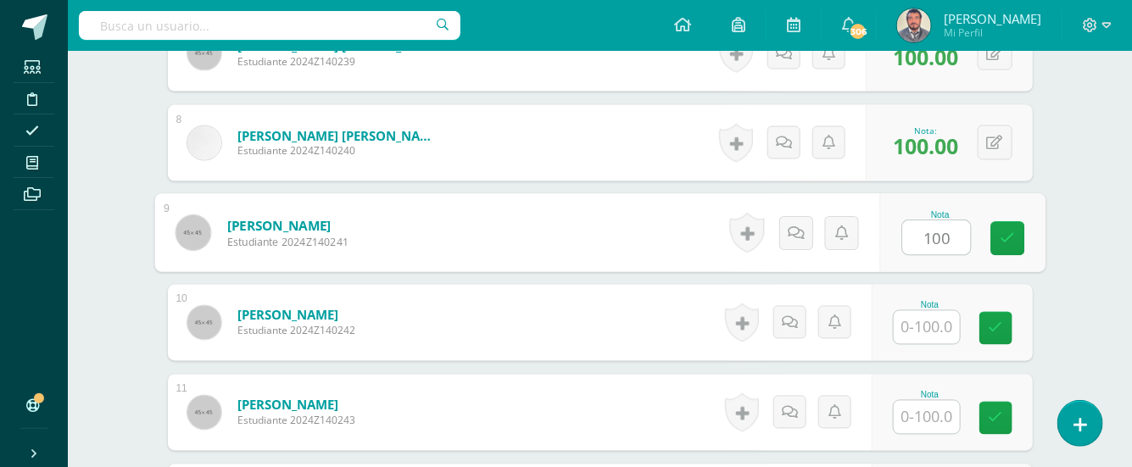
type input "100"
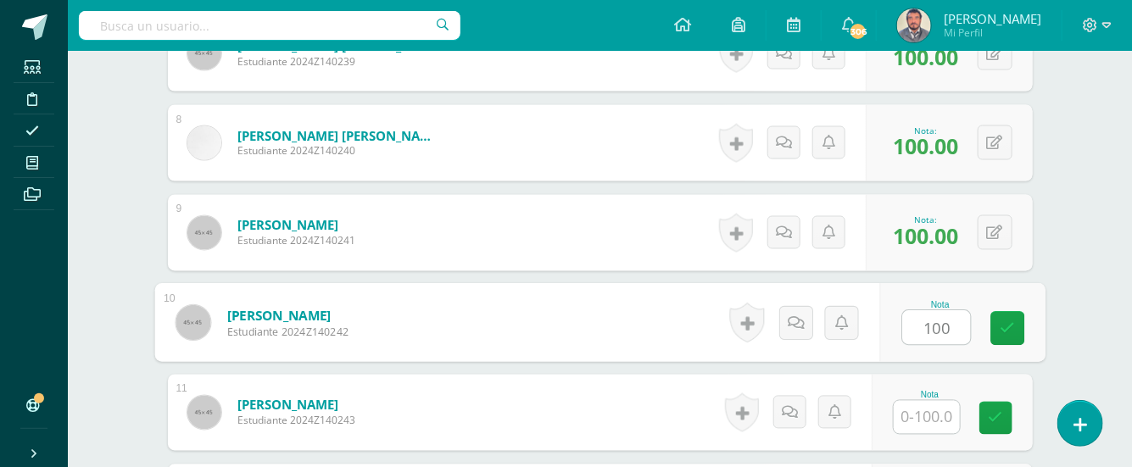
type input "100"
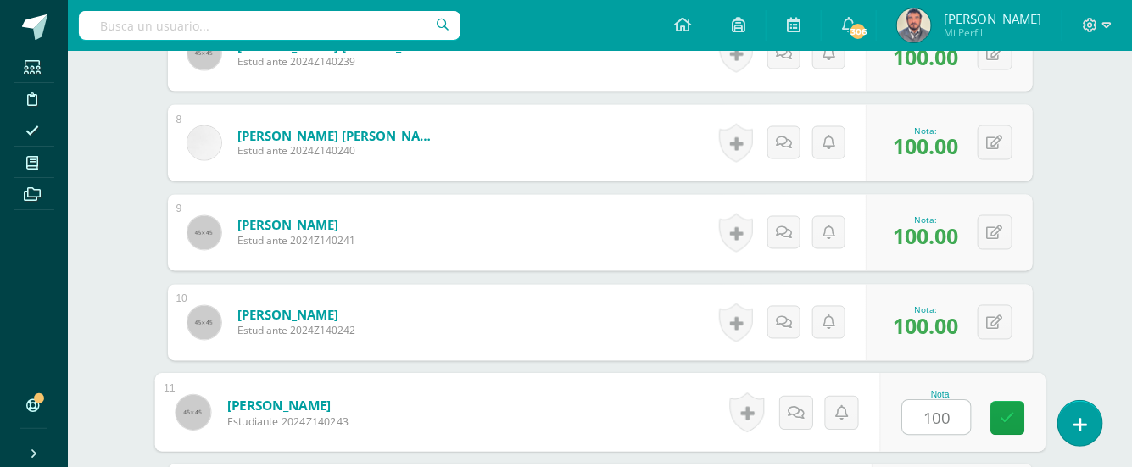
type input "100"
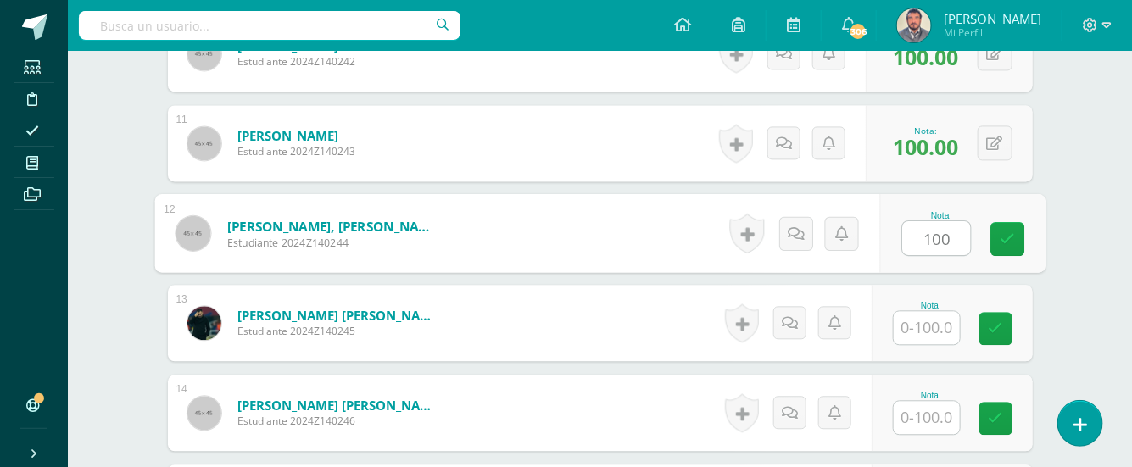
type input "100"
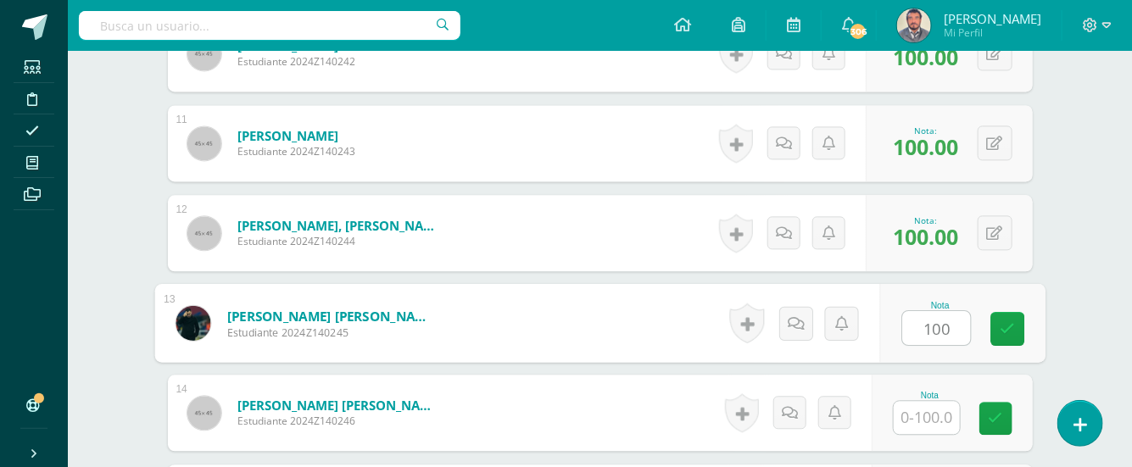
type input "100"
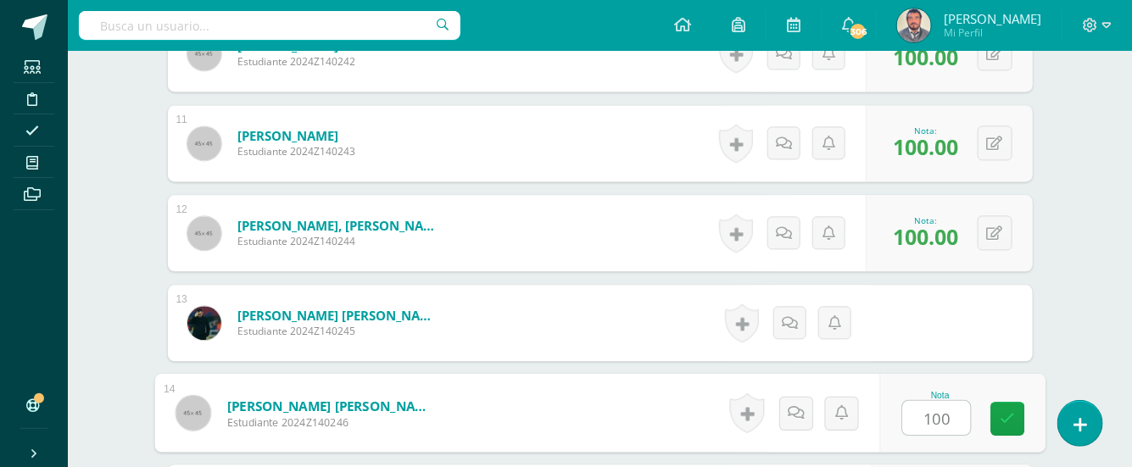
type input "100"
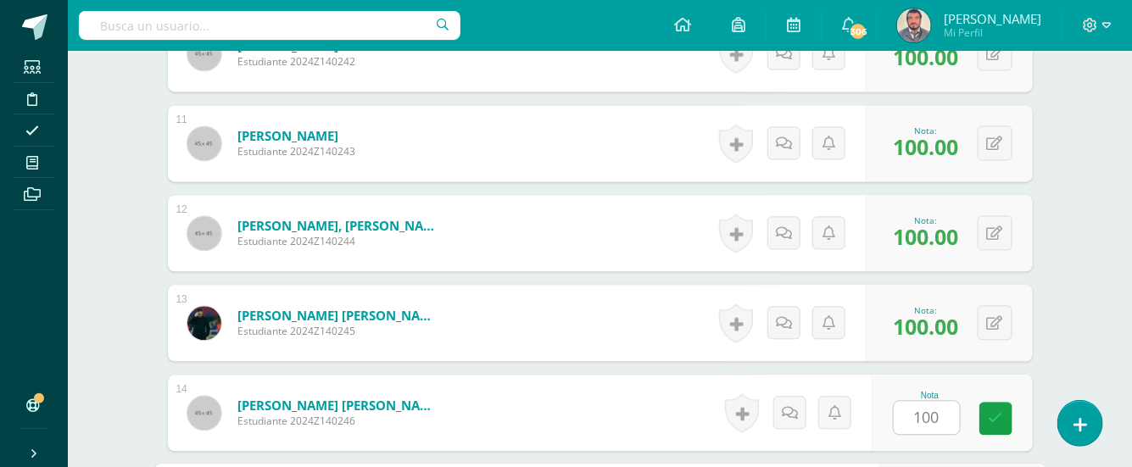
scroll to position [1652, 0]
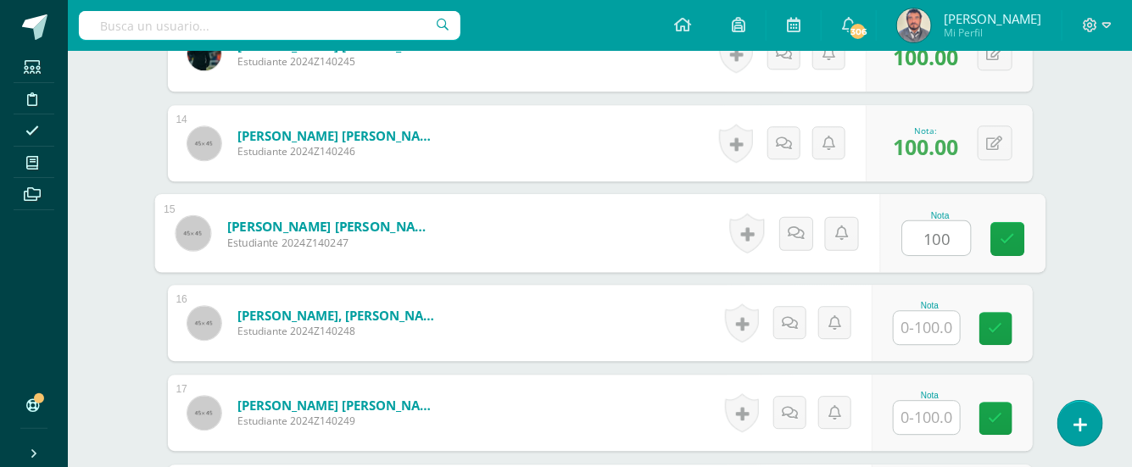
type input "100"
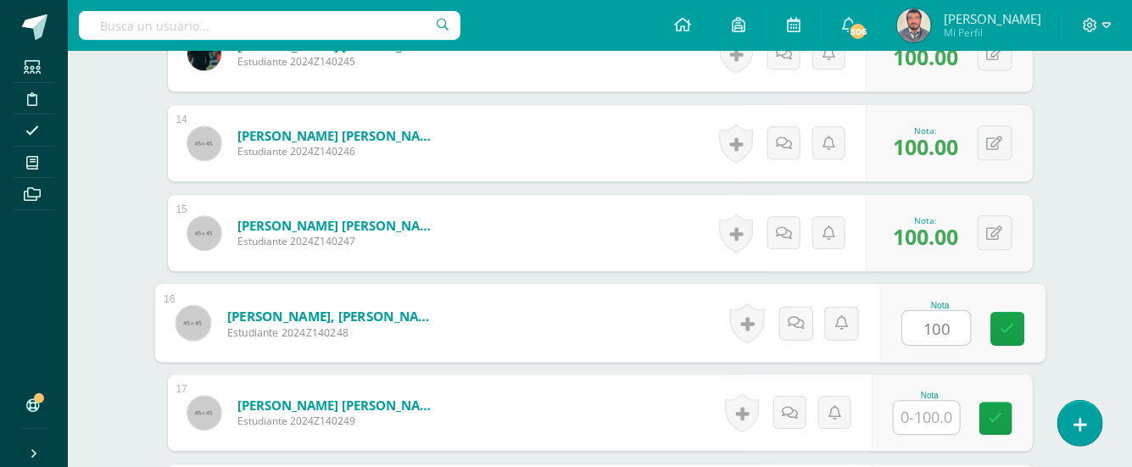
type input "100"
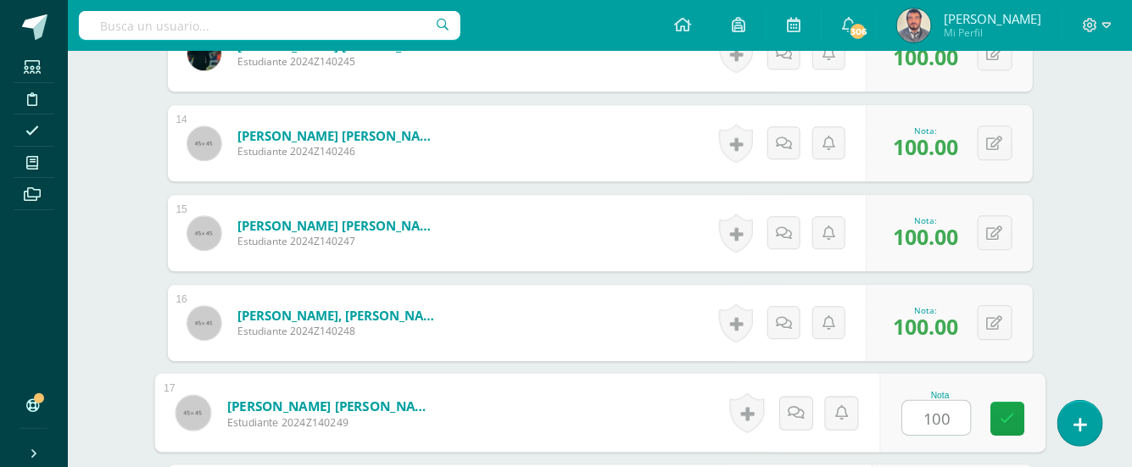
type input "100"
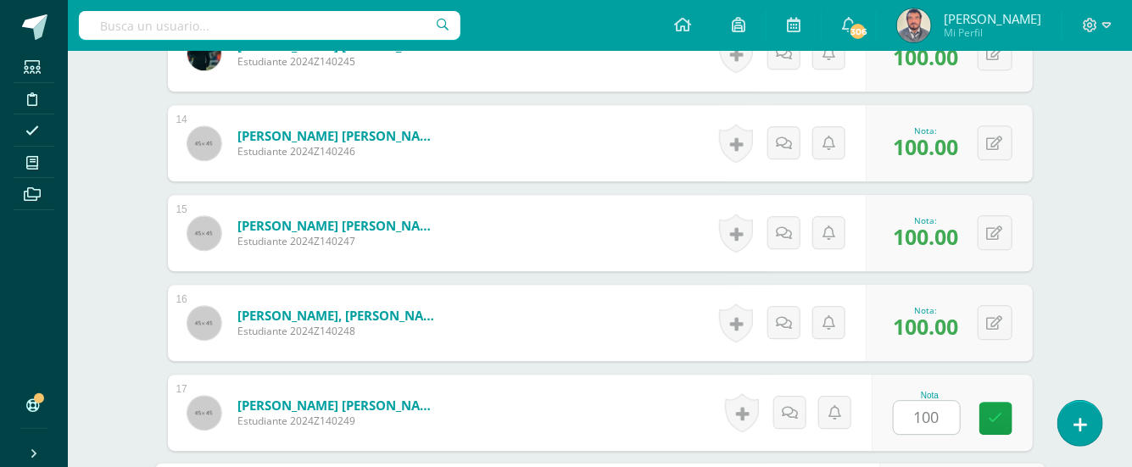
scroll to position [1923, 0]
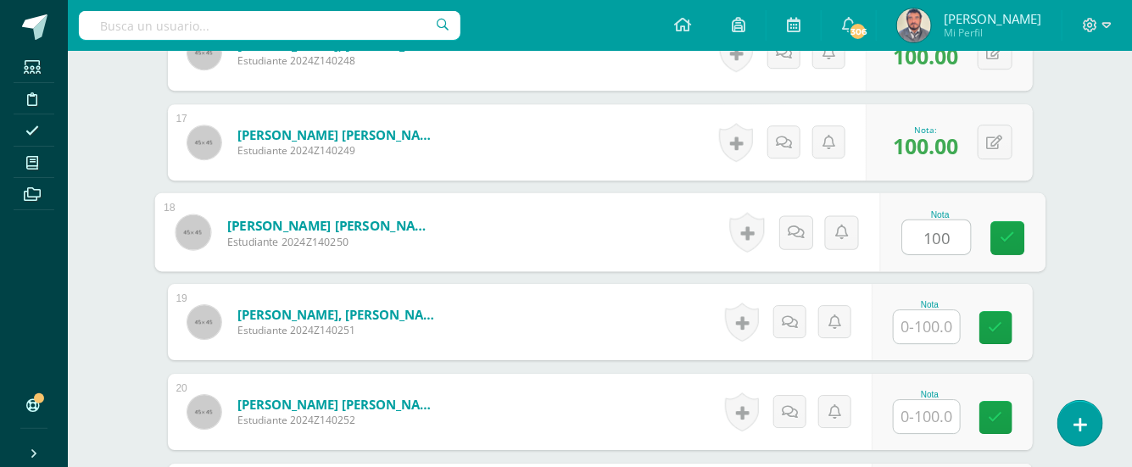
type input "100"
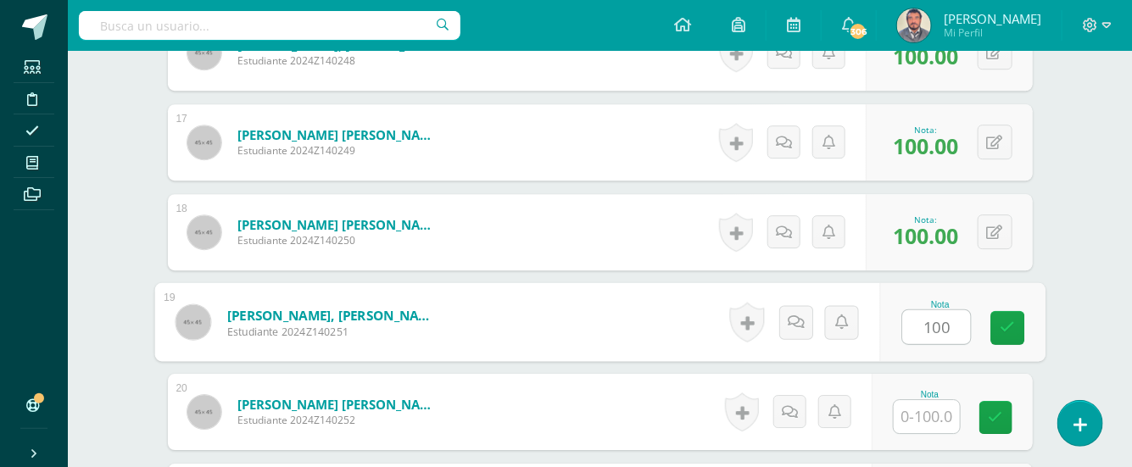
type input "100"
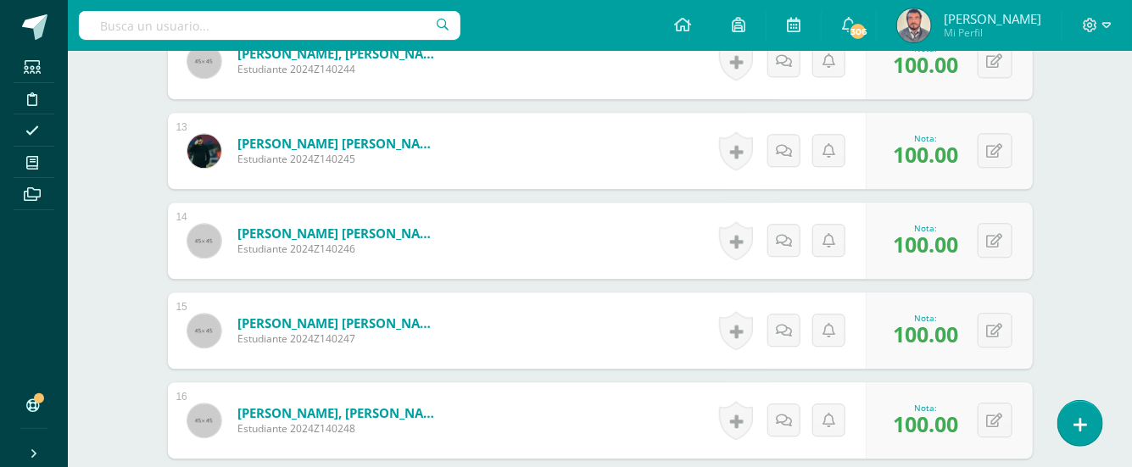
scroll to position [1584, 0]
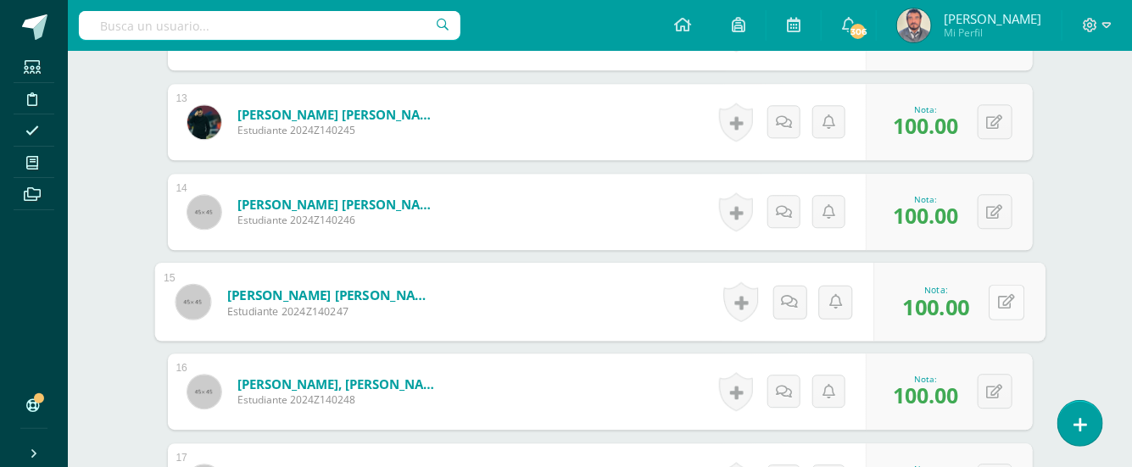
click at [992, 300] on button at bounding box center [1006, 302] width 36 height 36
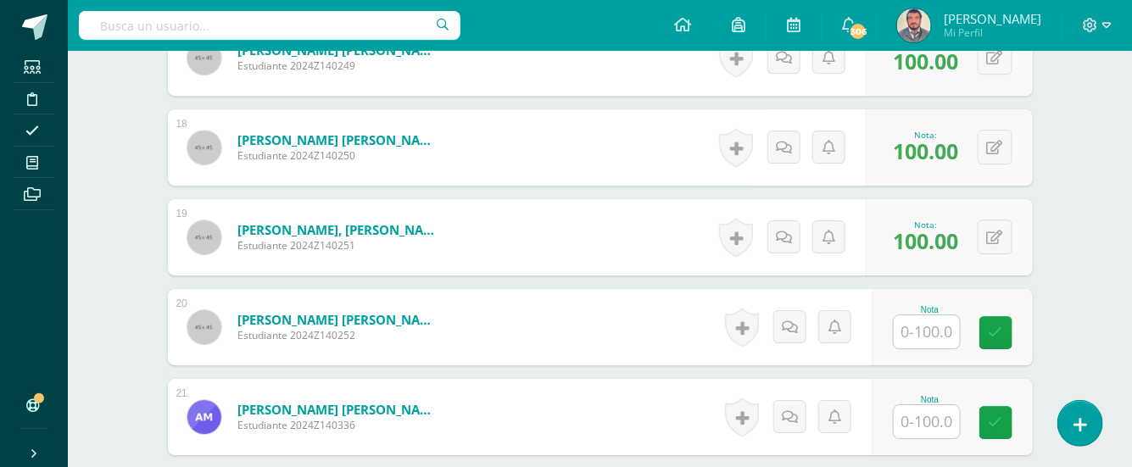
scroll to position [2035, 0]
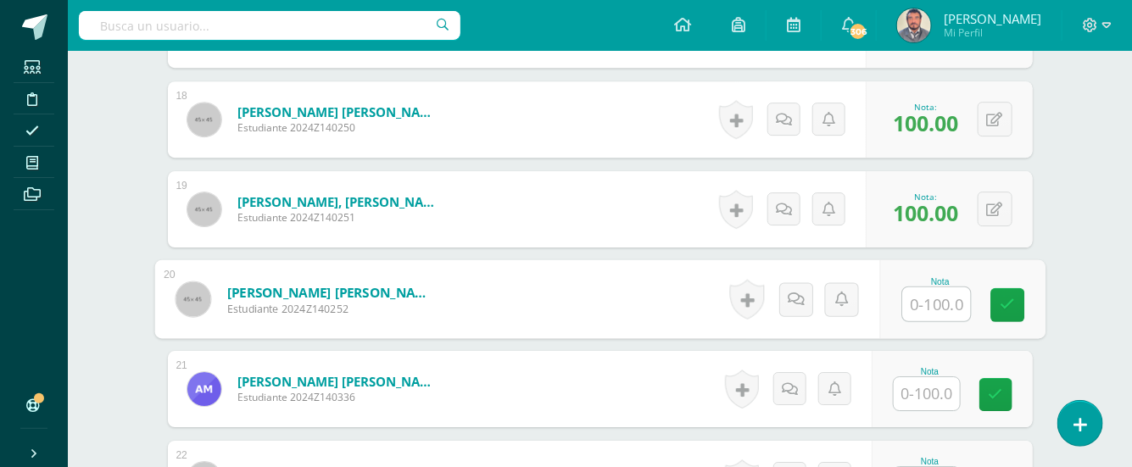
click at [925, 299] on input "text" at bounding box center [936, 304] width 68 height 34
type input "100"
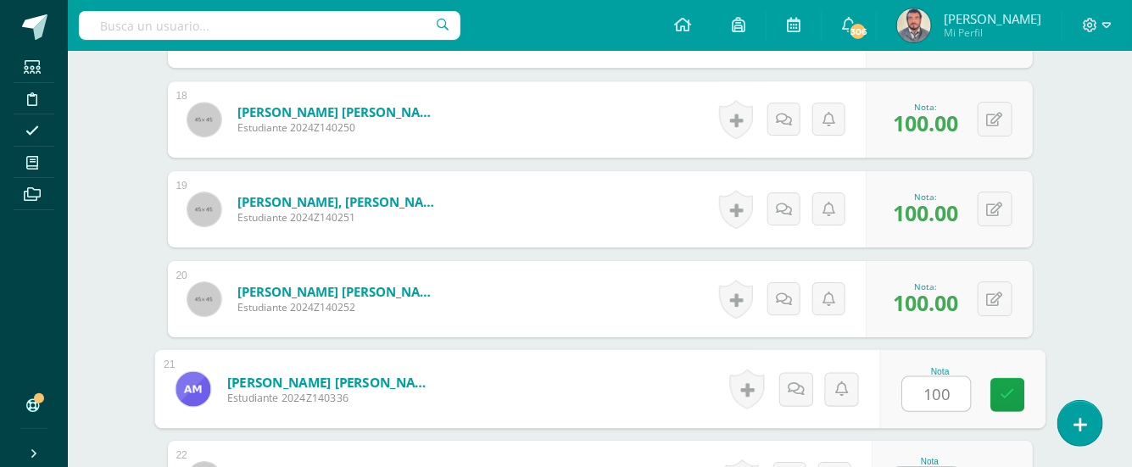
type input "100"
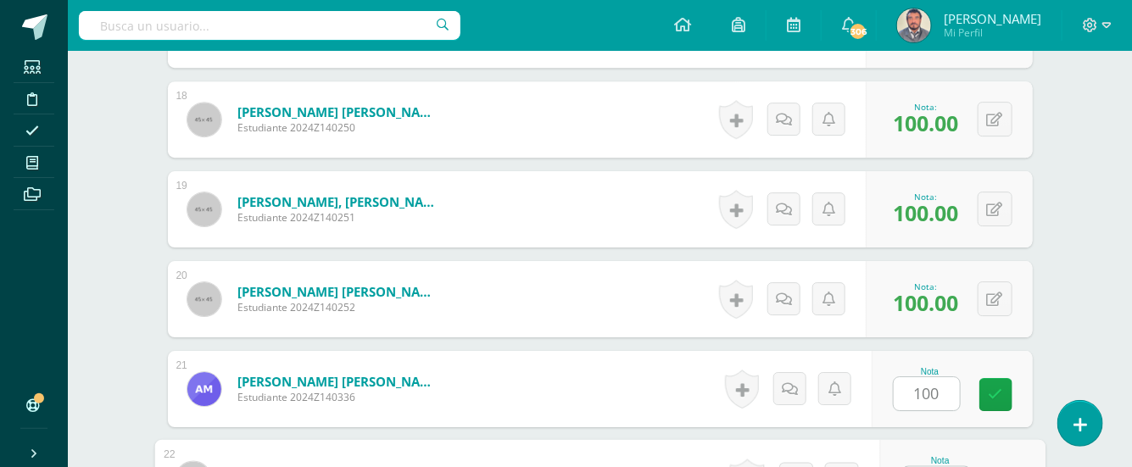
scroll to position [2064, 0]
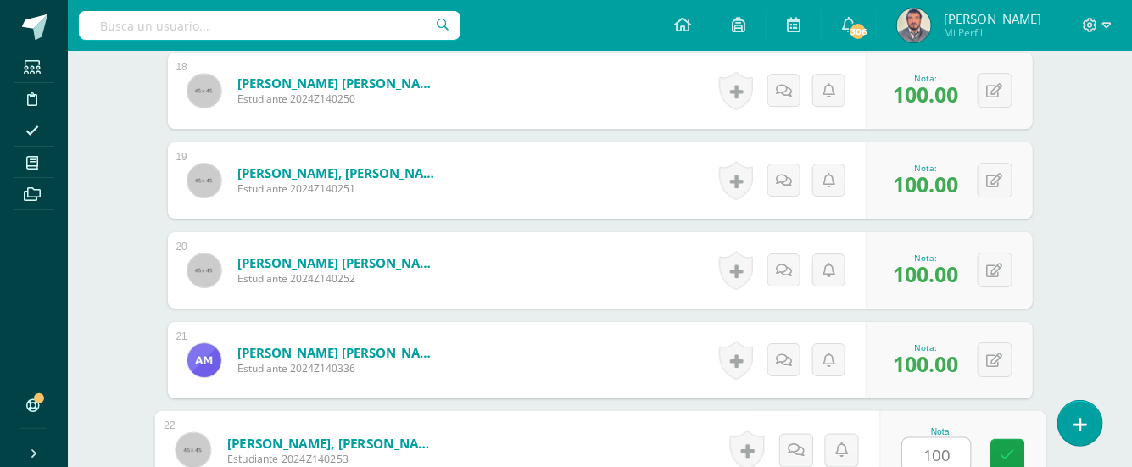
type input "100"
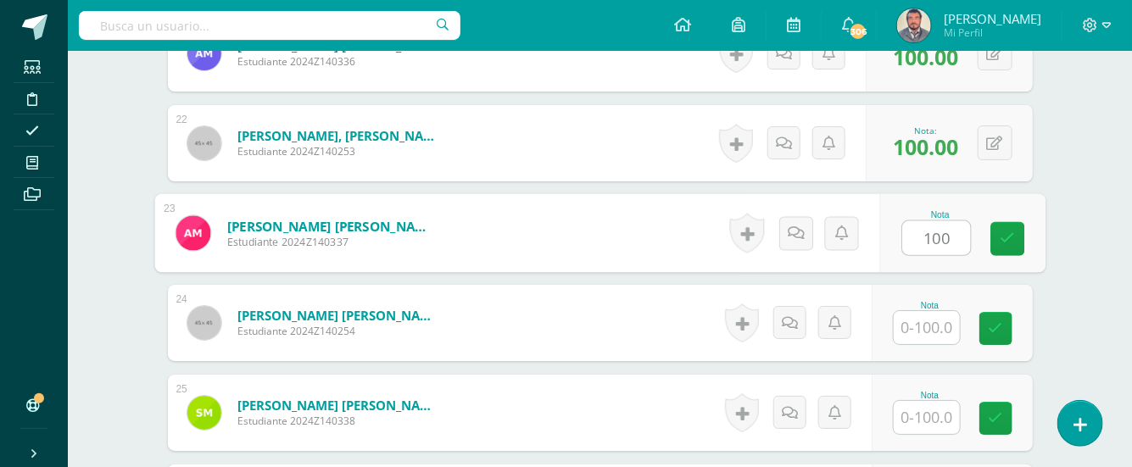
type input "100"
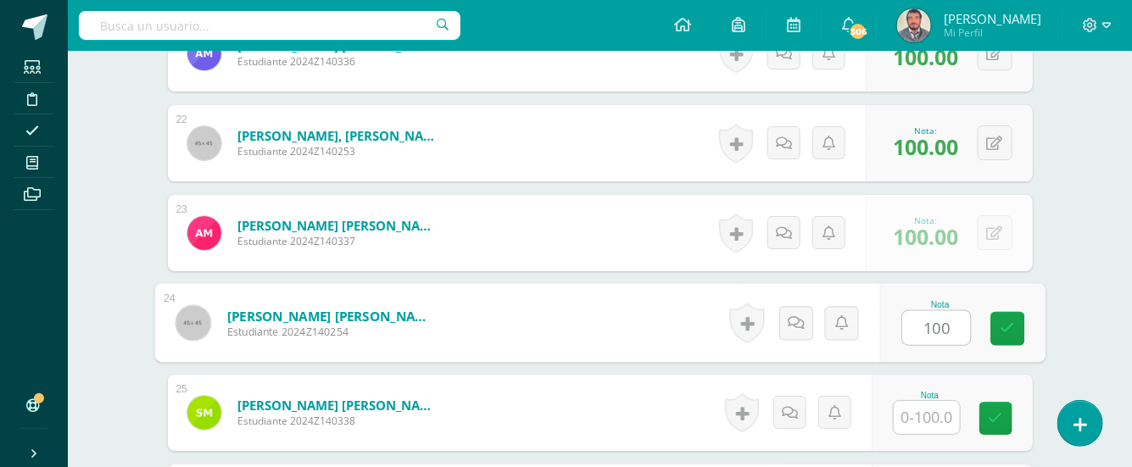
type input "100"
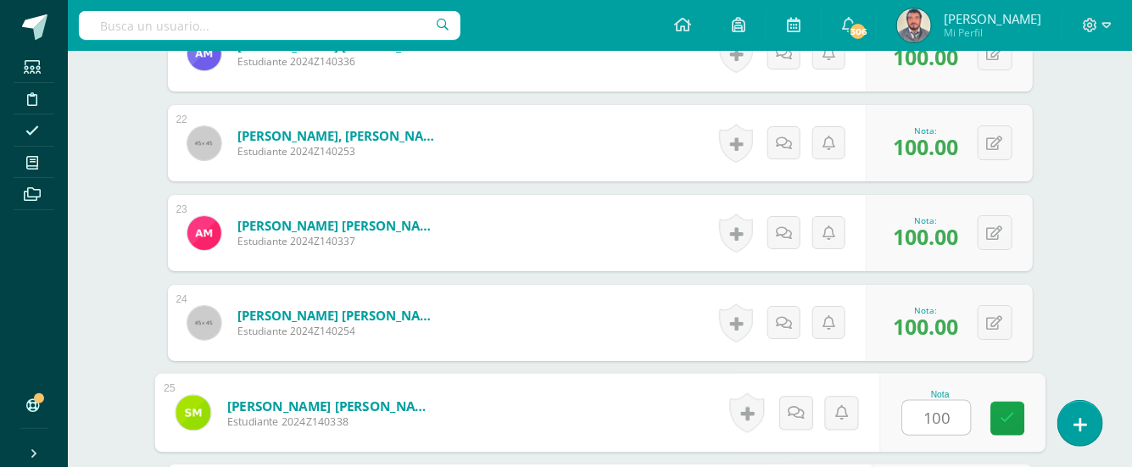
type input "100"
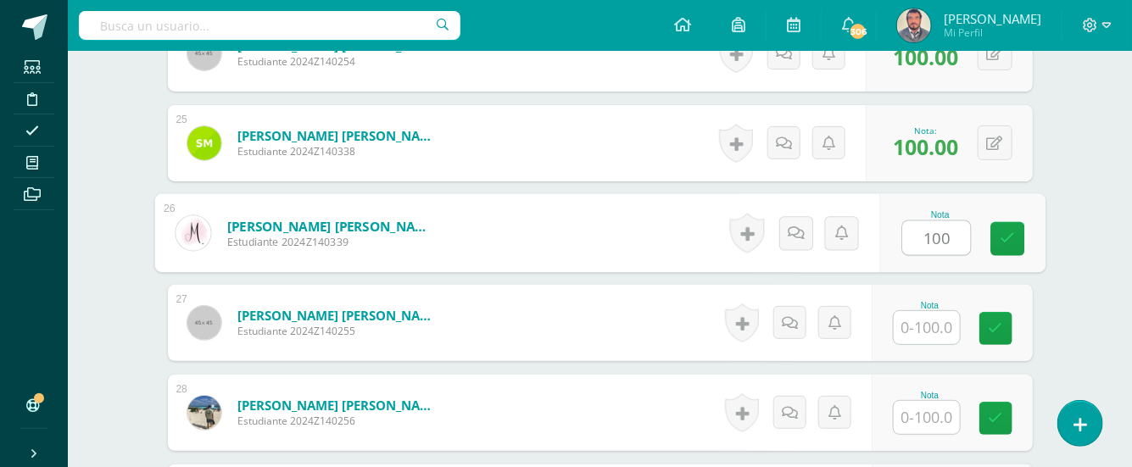
type input "100"
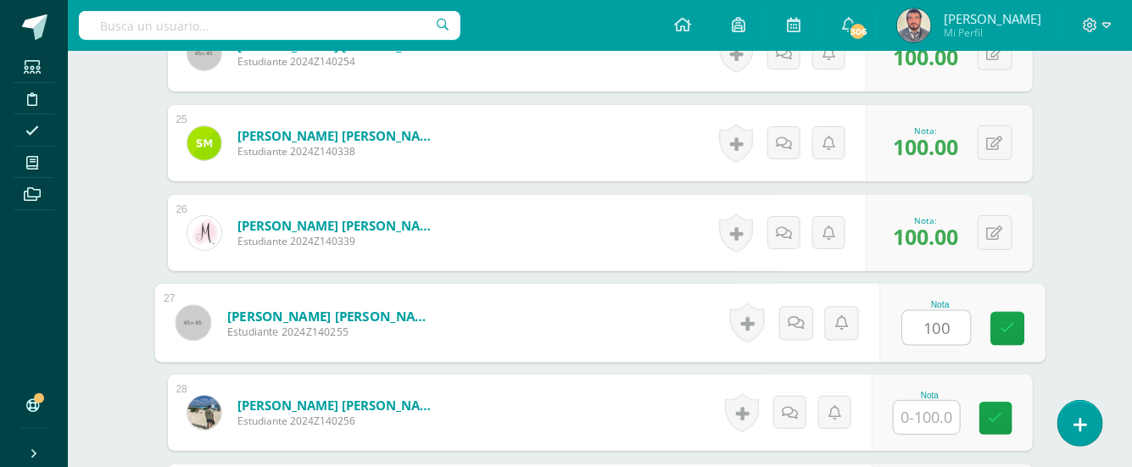
type input "100"
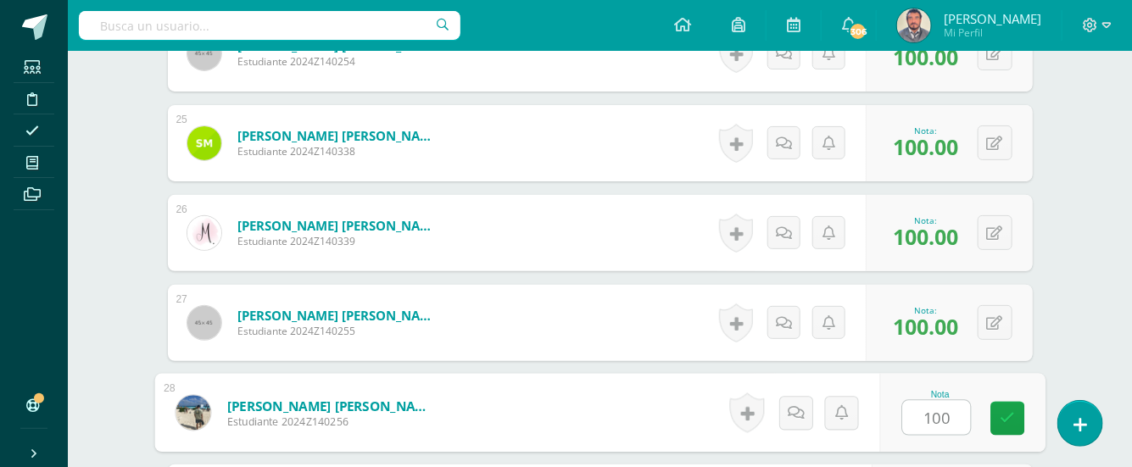
type input "100"
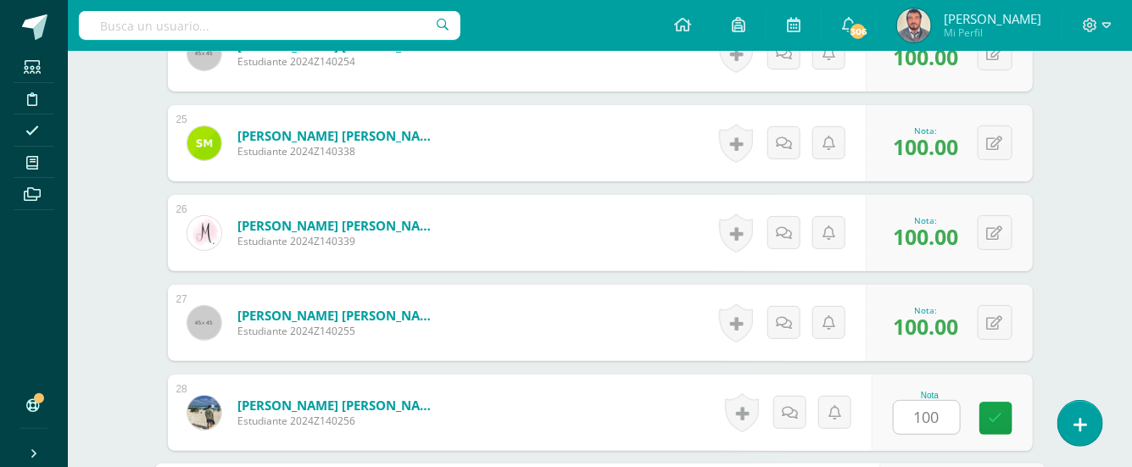
scroll to position [2910, 0]
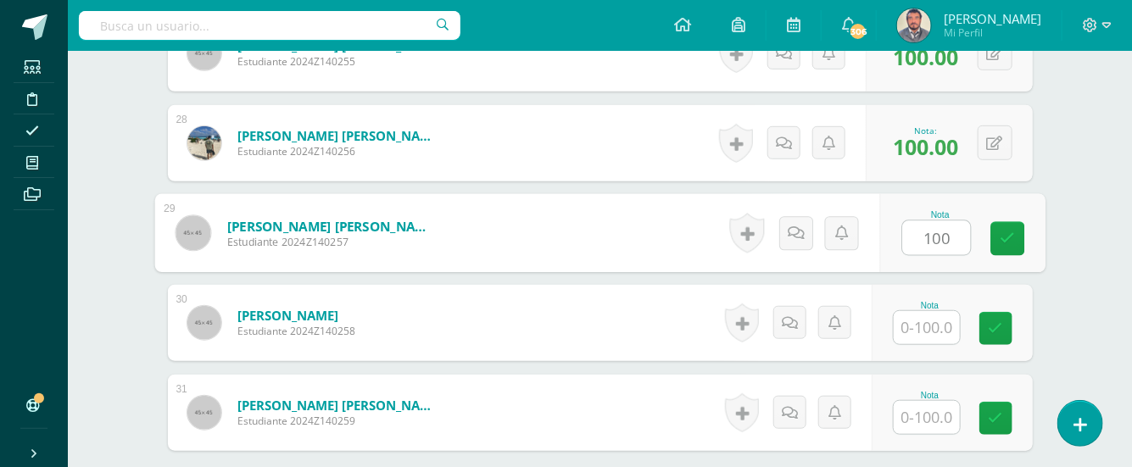
type input "100"
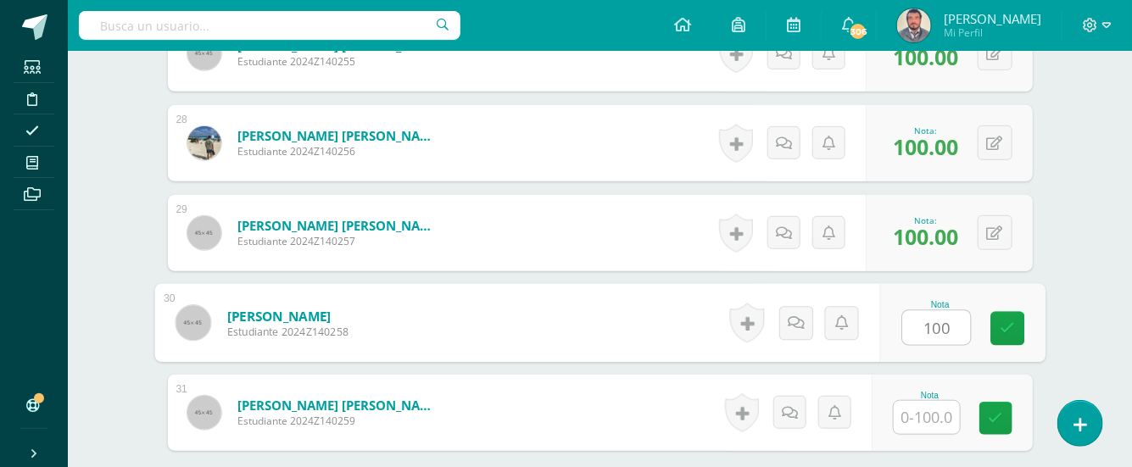
type input "100"
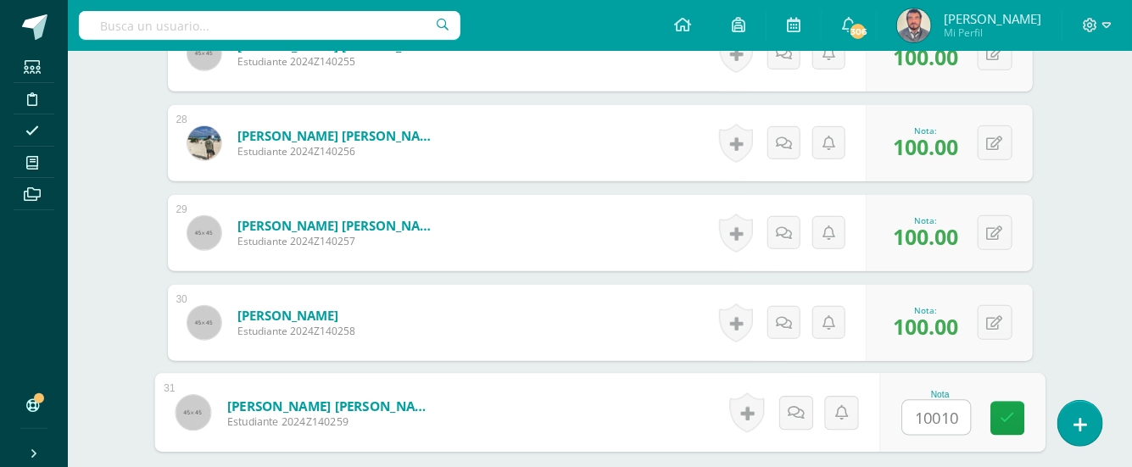
type input "100100"
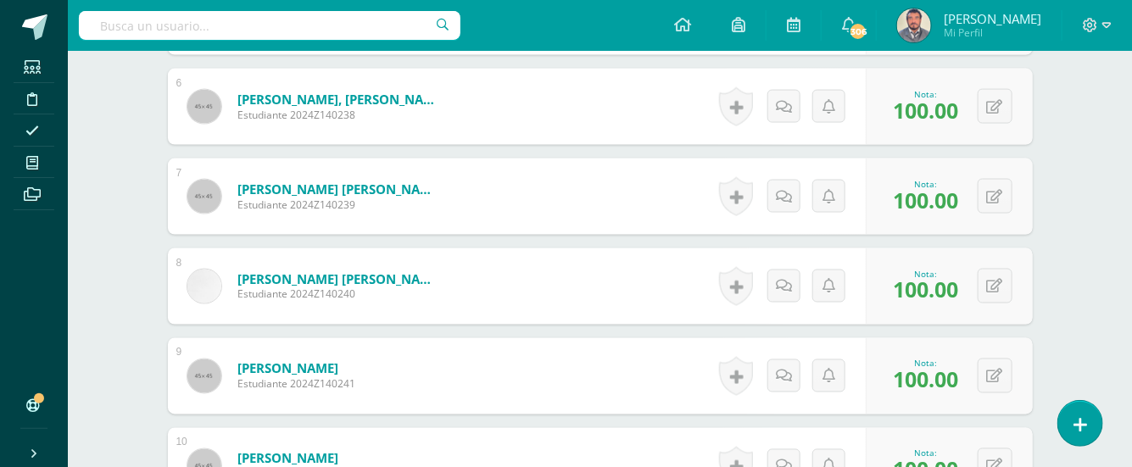
scroll to position [938, 0]
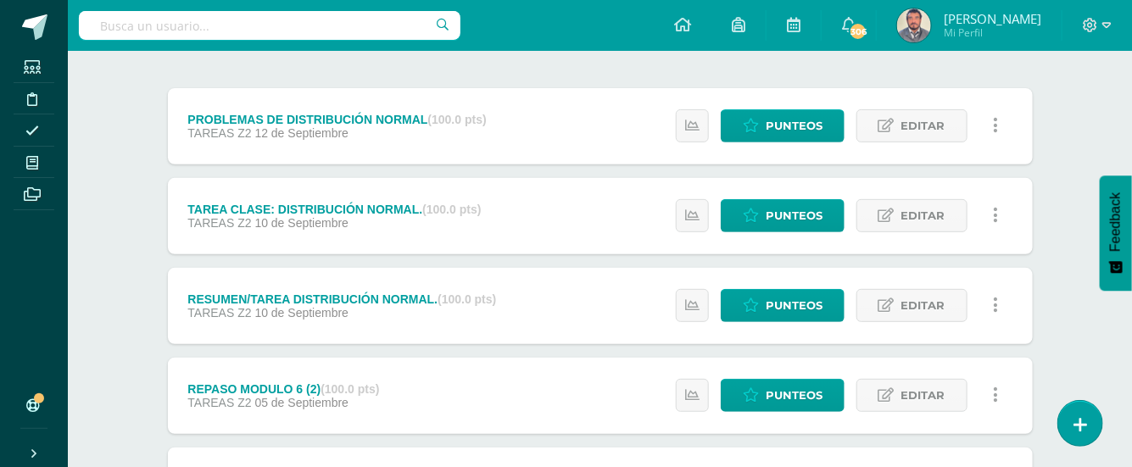
scroll to position [225, 0]
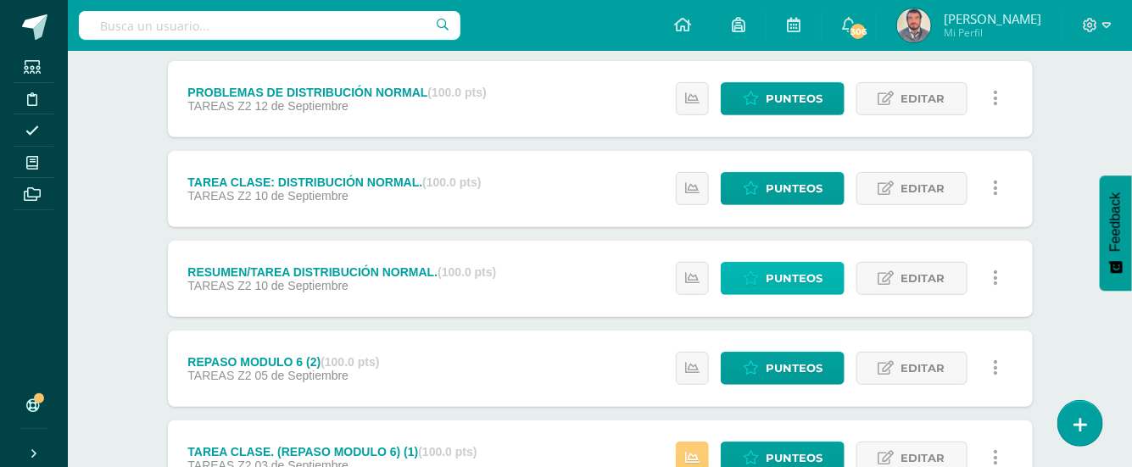
click at [797, 275] on span "Punteos" at bounding box center [794, 278] width 57 height 31
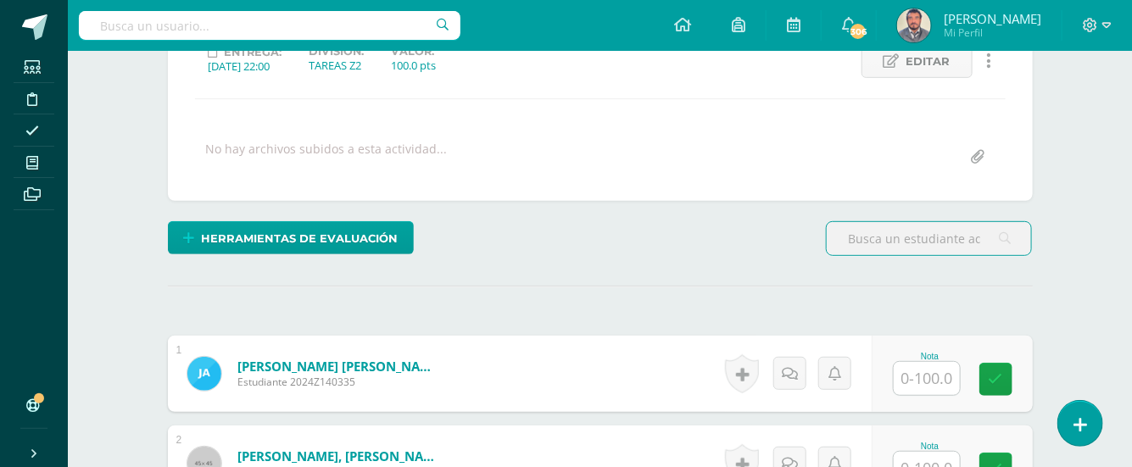
scroll to position [254, 0]
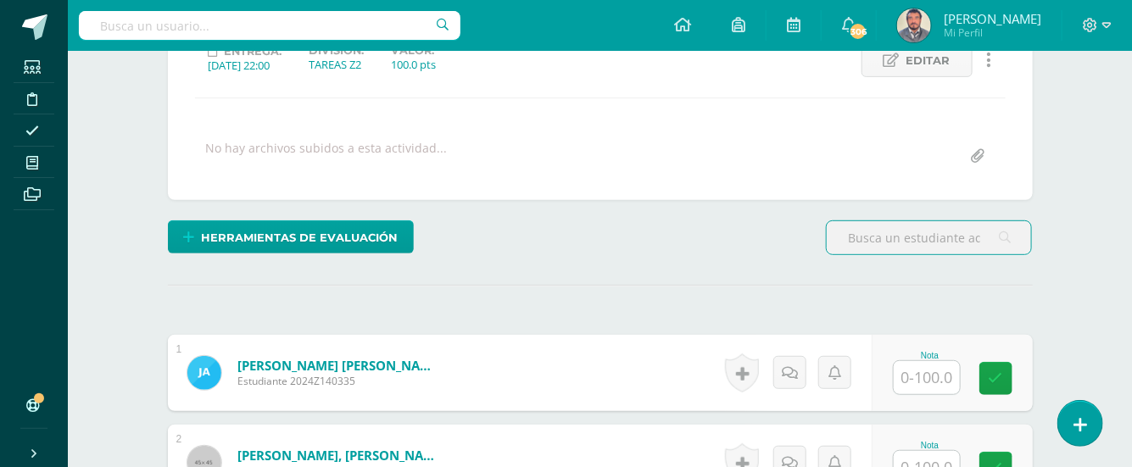
click at [933, 380] on input "text" at bounding box center [927, 377] width 66 height 33
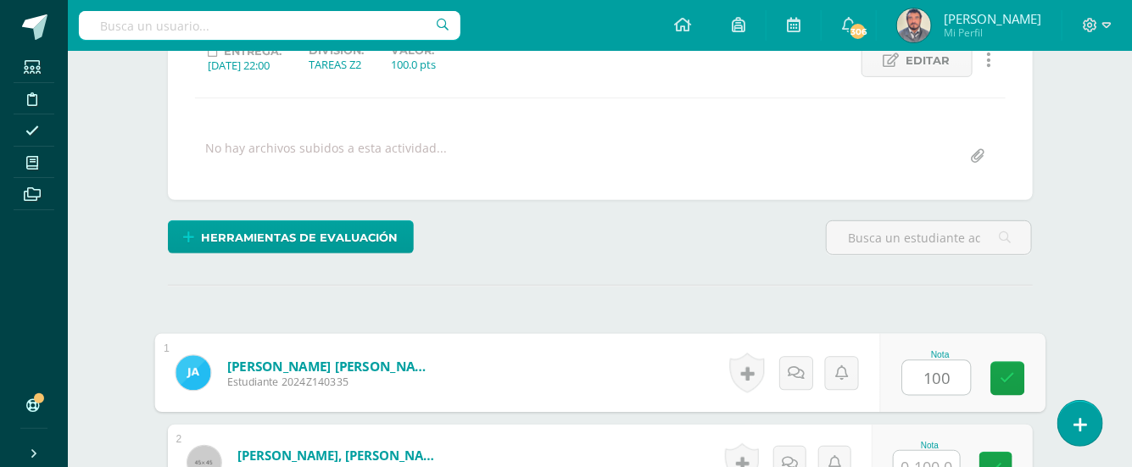
type input "100"
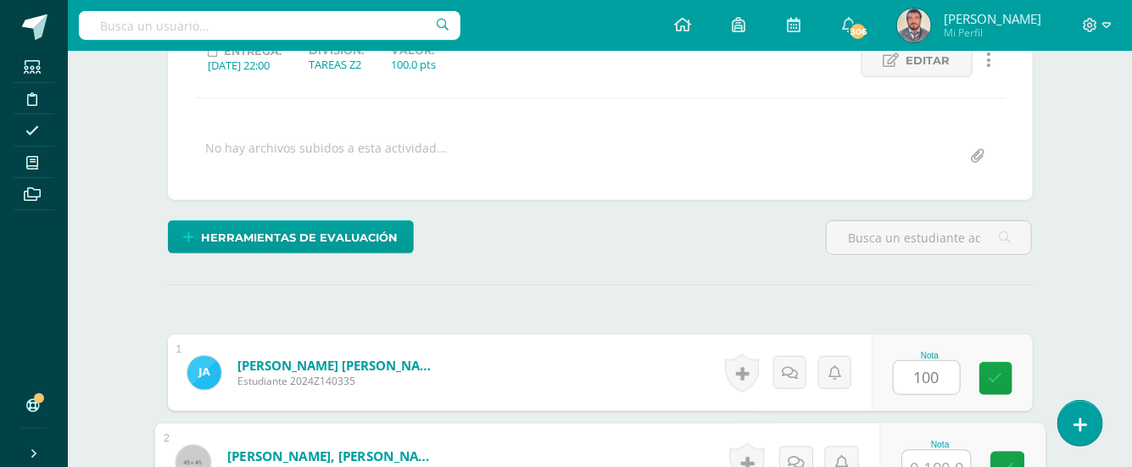
scroll to position [268, 0]
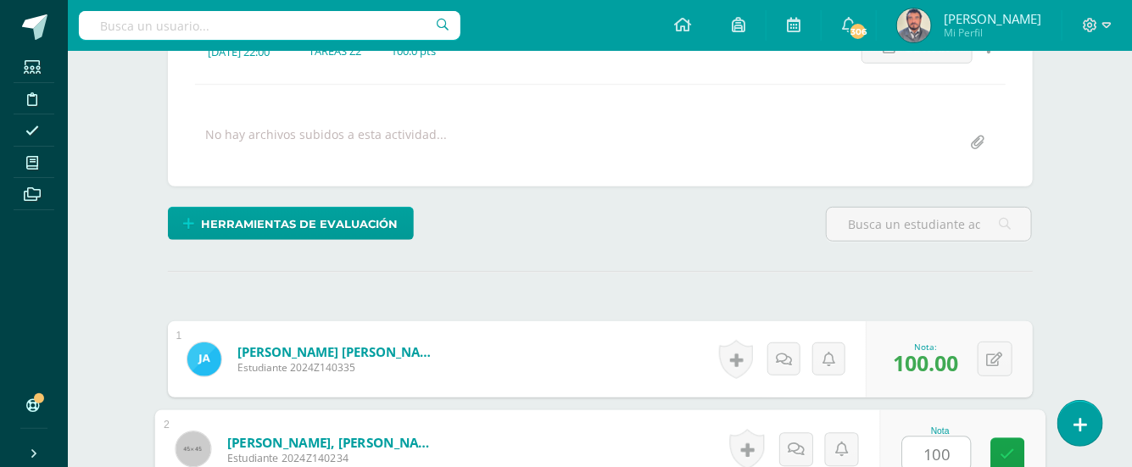
type input "100"
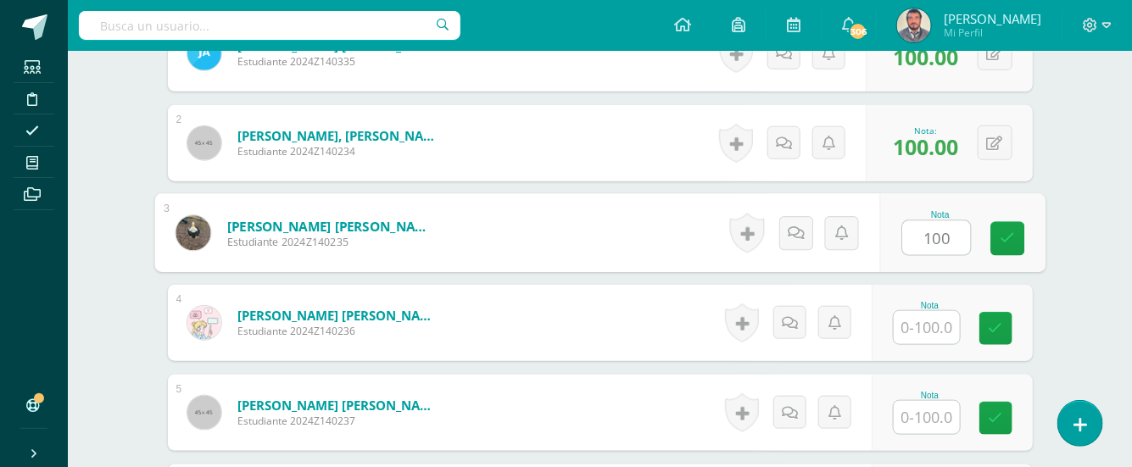
type input "100"
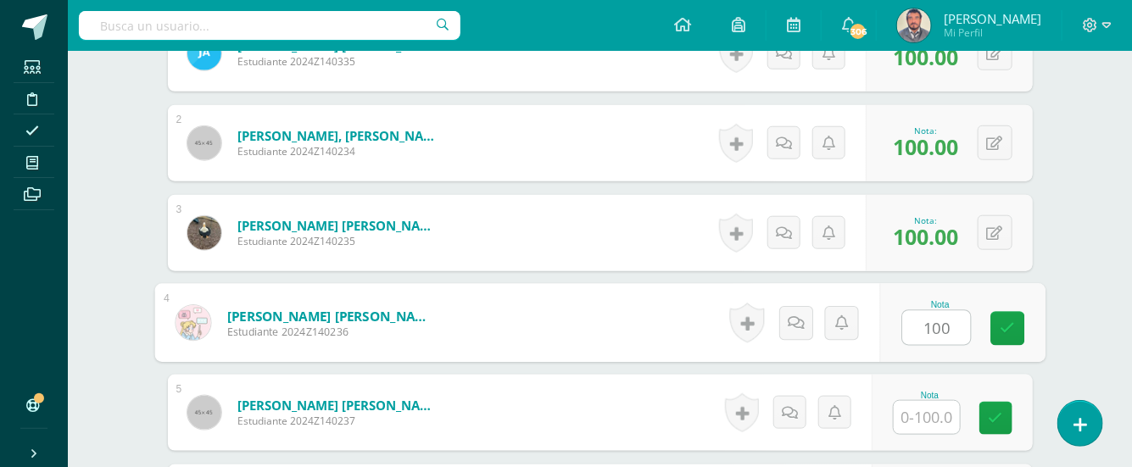
type input "100"
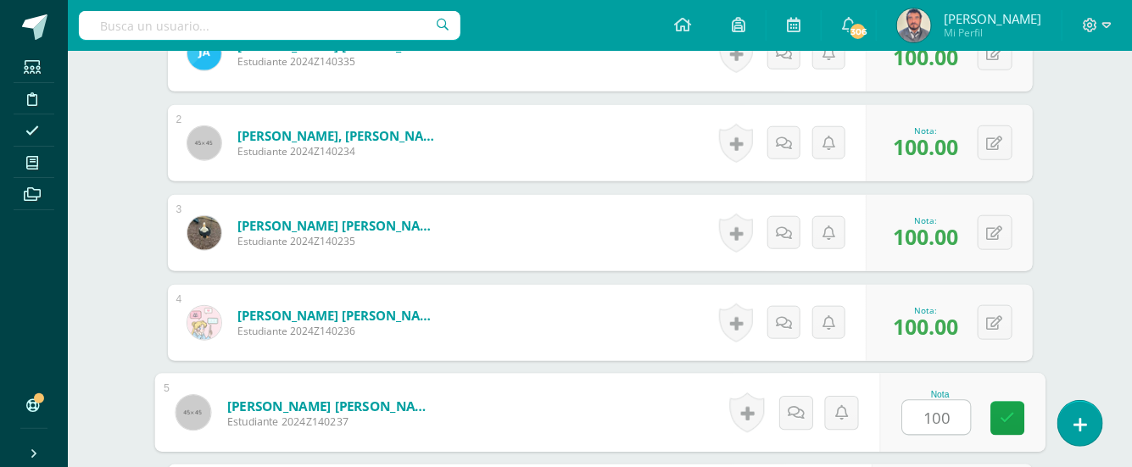
type input "100"
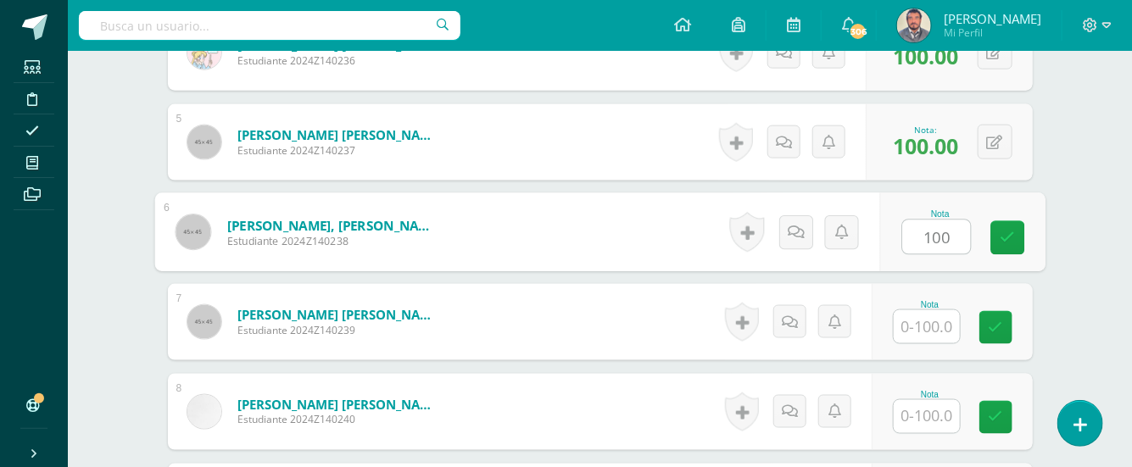
type input "100"
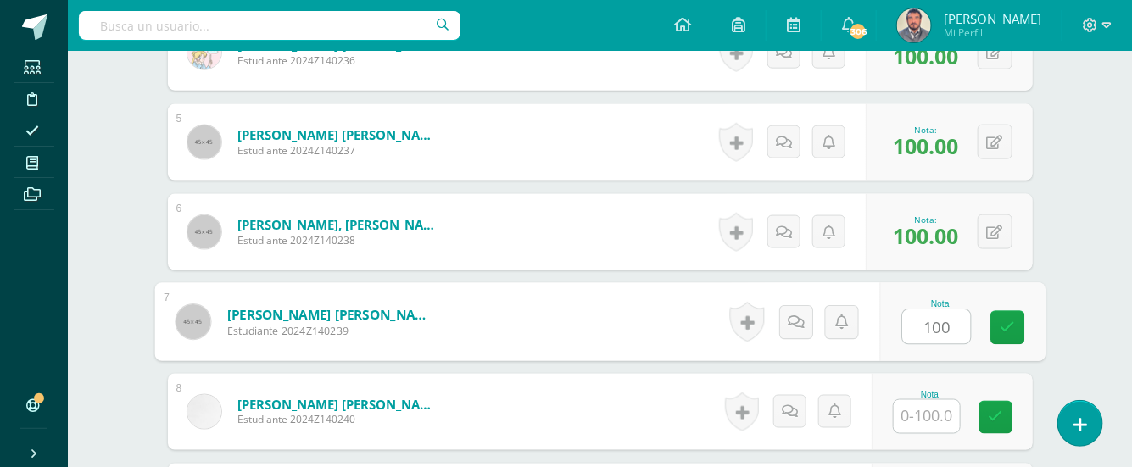
type input "100"
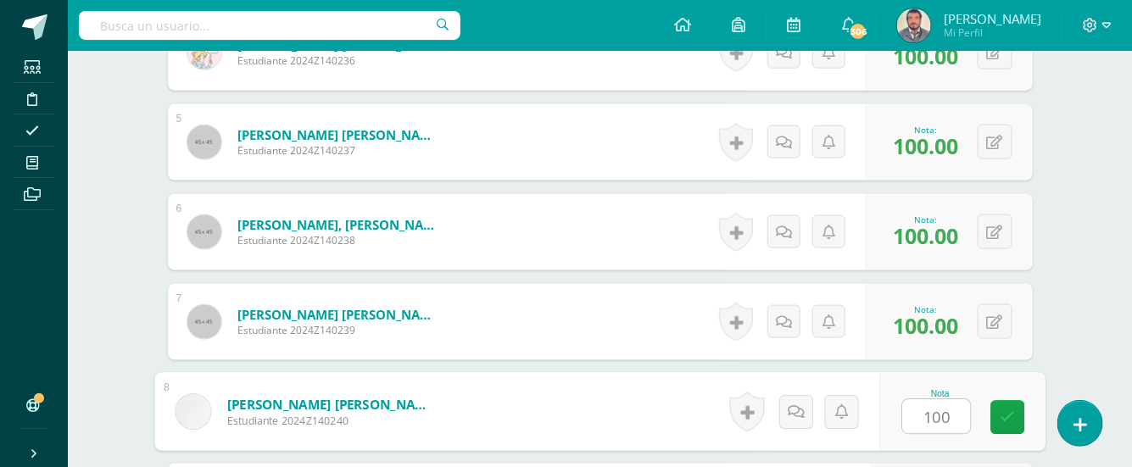
type input "100"
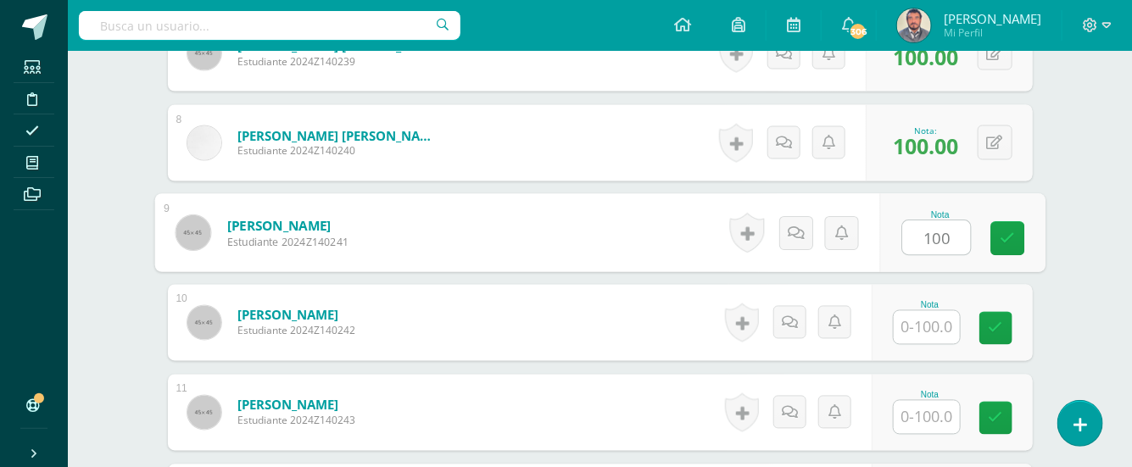
type input "100"
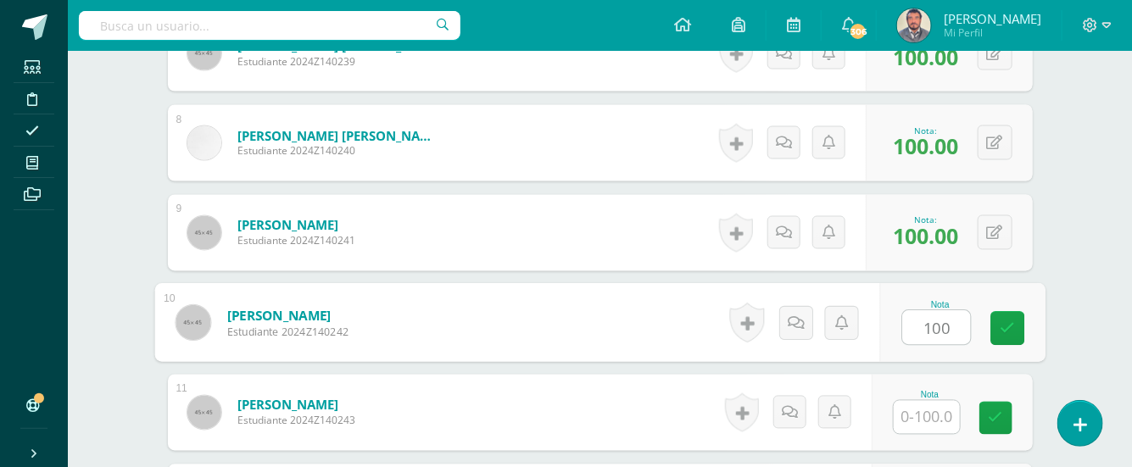
type input "100"
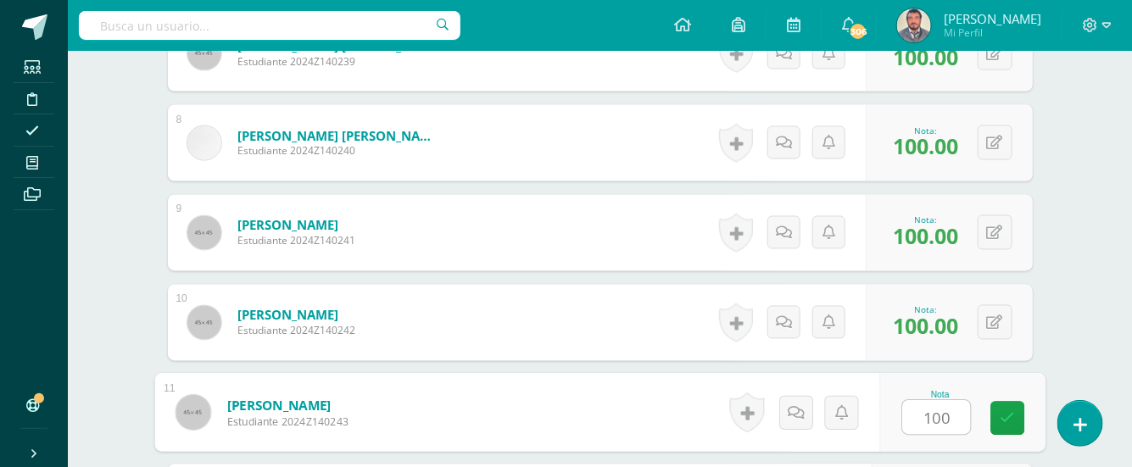
type input "100"
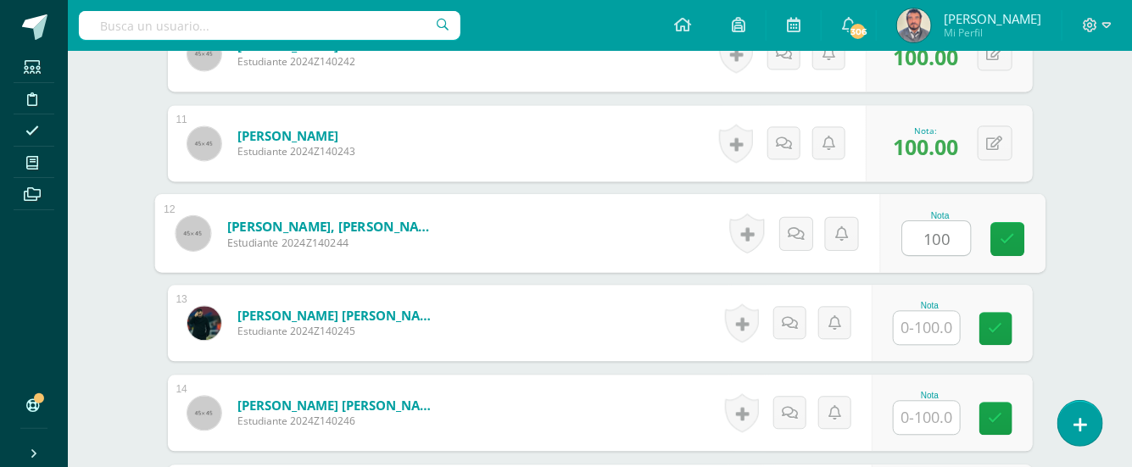
type input "100"
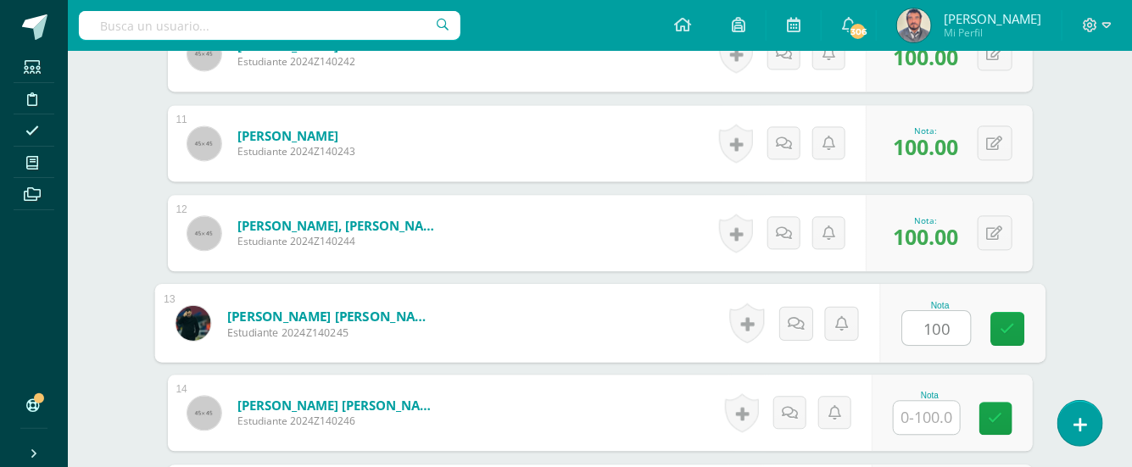
type input "100"
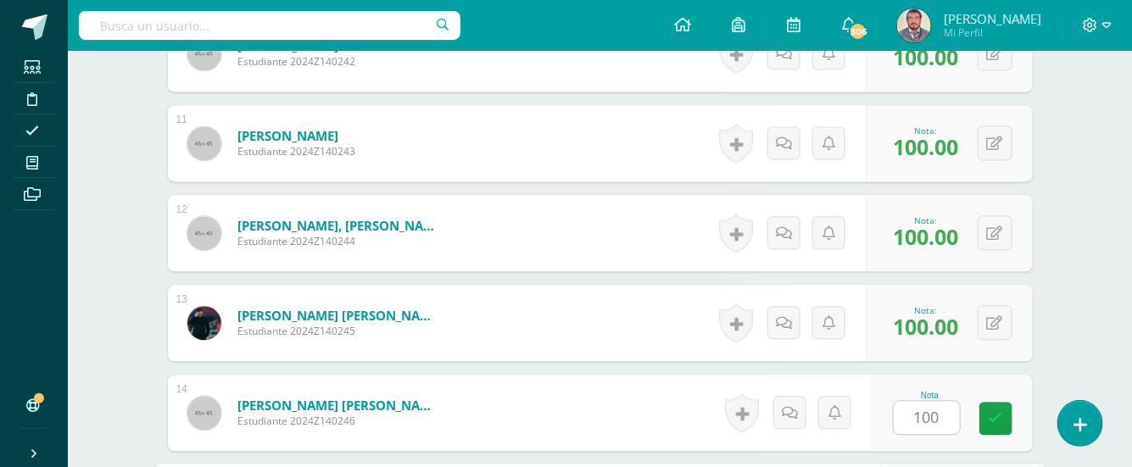
scroll to position [1652, 0]
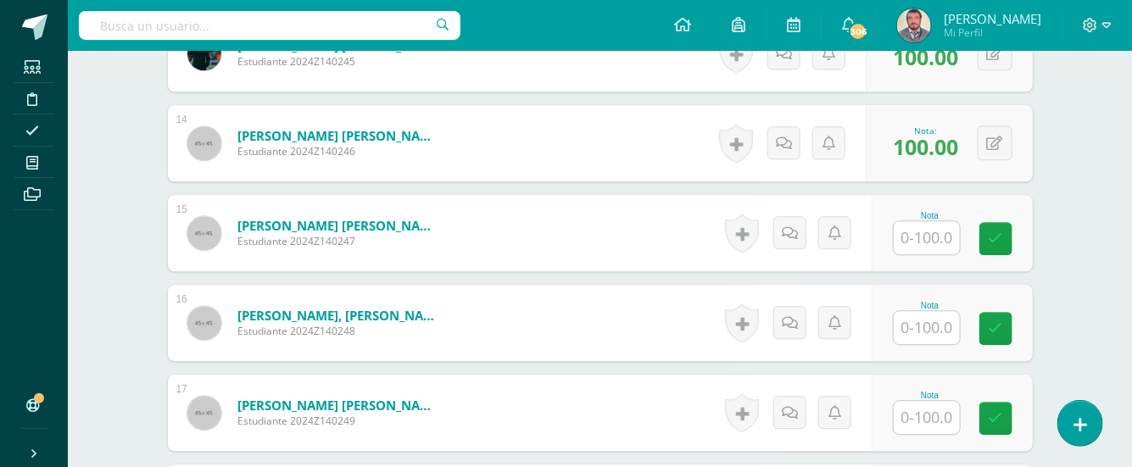
click at [974, 291] on div "Nota" at bounding box center [951, 323] width 161 height 76
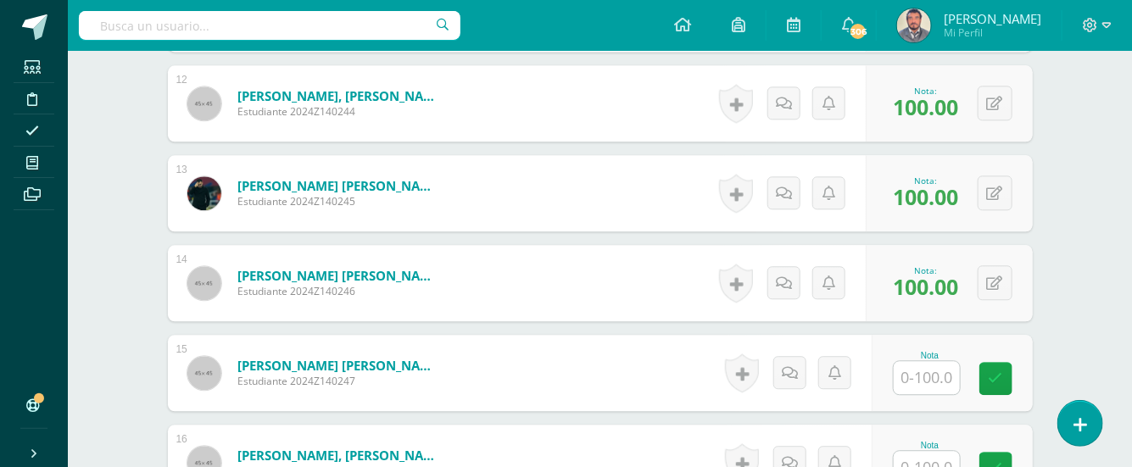
scroll to position [1539, 0]
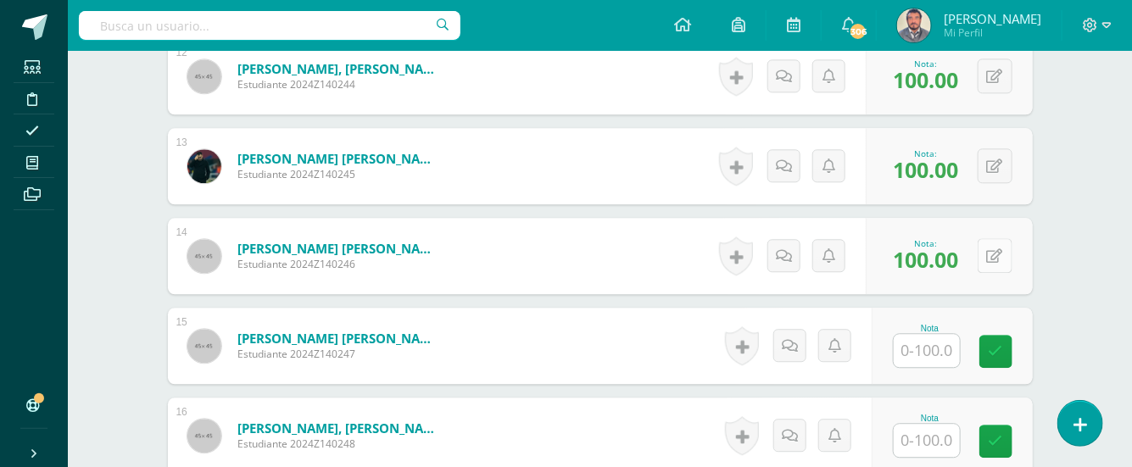
click at [999, 252] on icon at bounding box center [995, 256] width 16 height 14
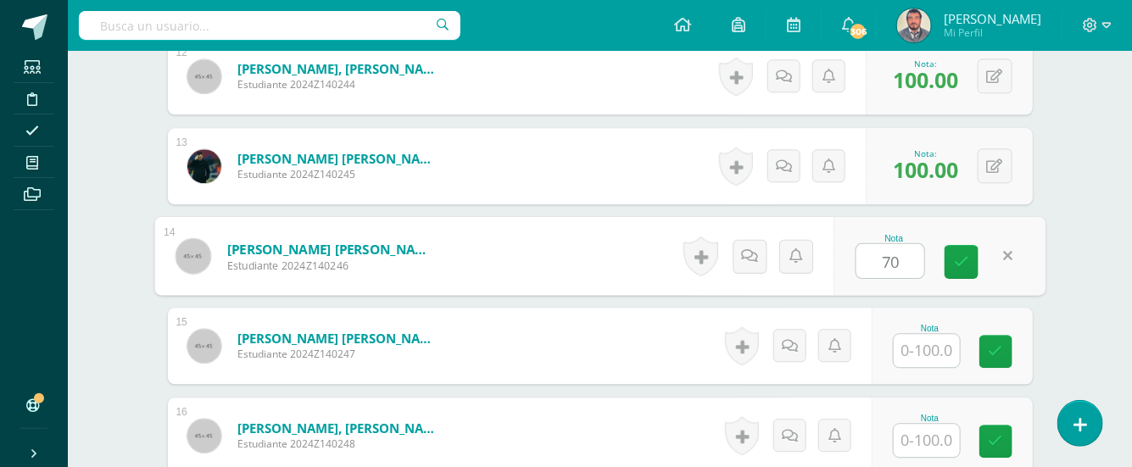
type input "70"
click at [858, 389] on div "1 Arreaza Villagrán, Juan José Estudiante 2024Z140335 Nota 100.00 0 Logros" at bounding box center [600, 436] width 865 height 2772
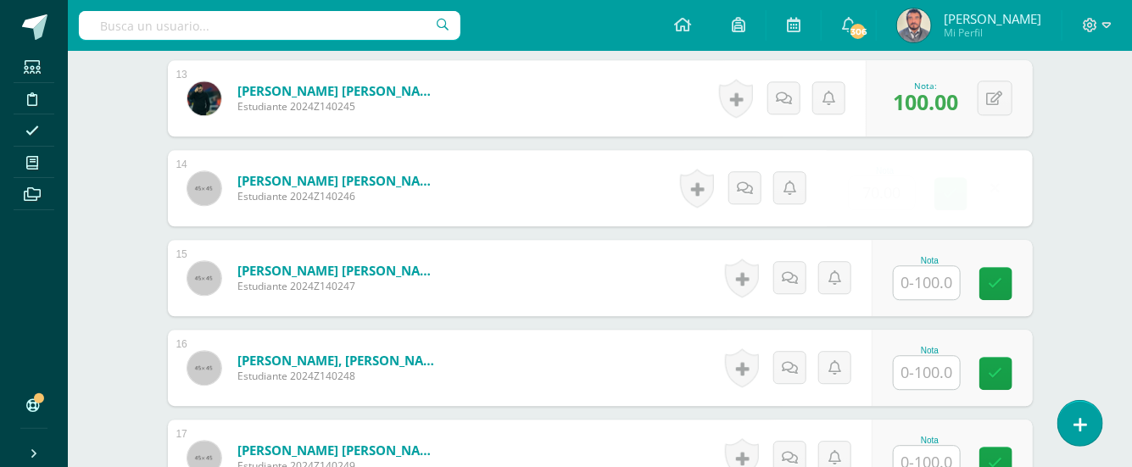
scroll to position [1652, 0]
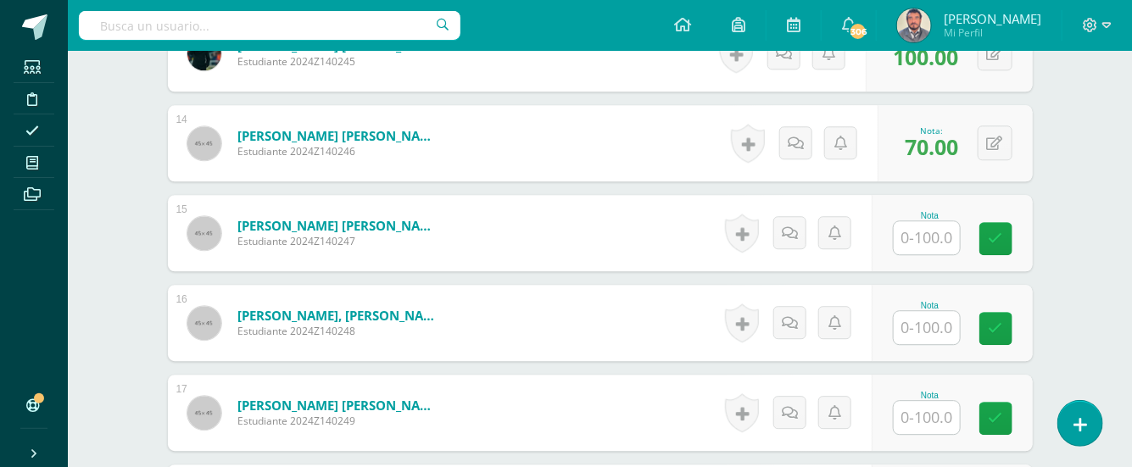
click at [932, 331] on input "text" at bounding box center [927, 327] width 66 height 33
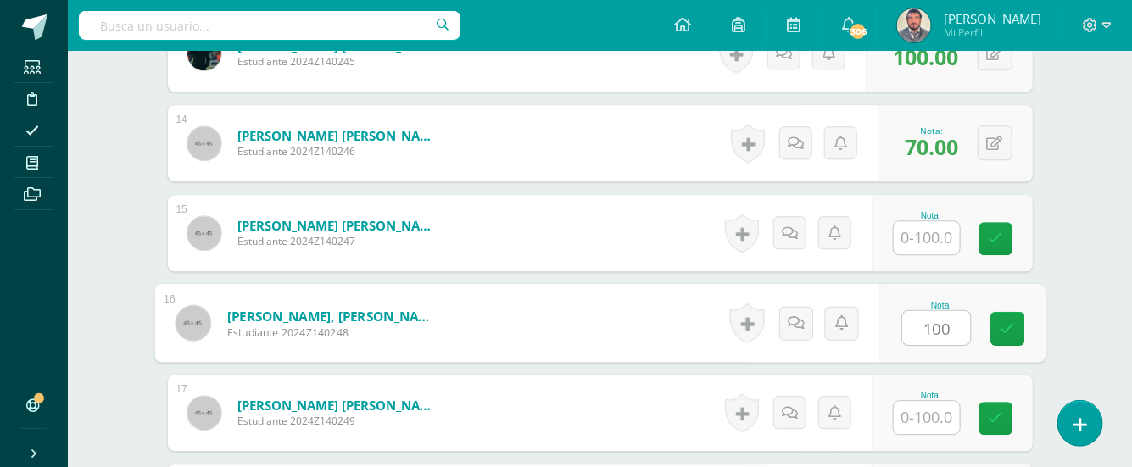
type input "100"
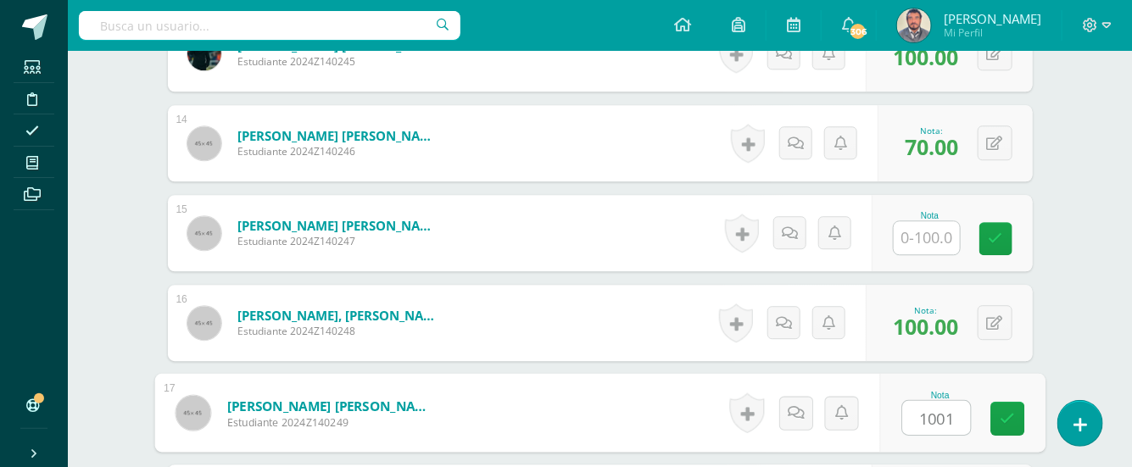
type input "100"
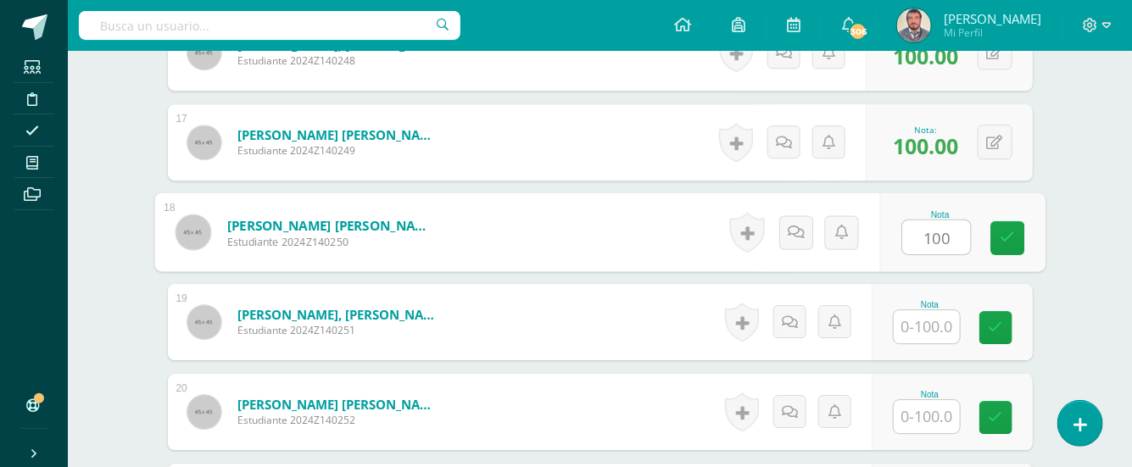
type input "100"
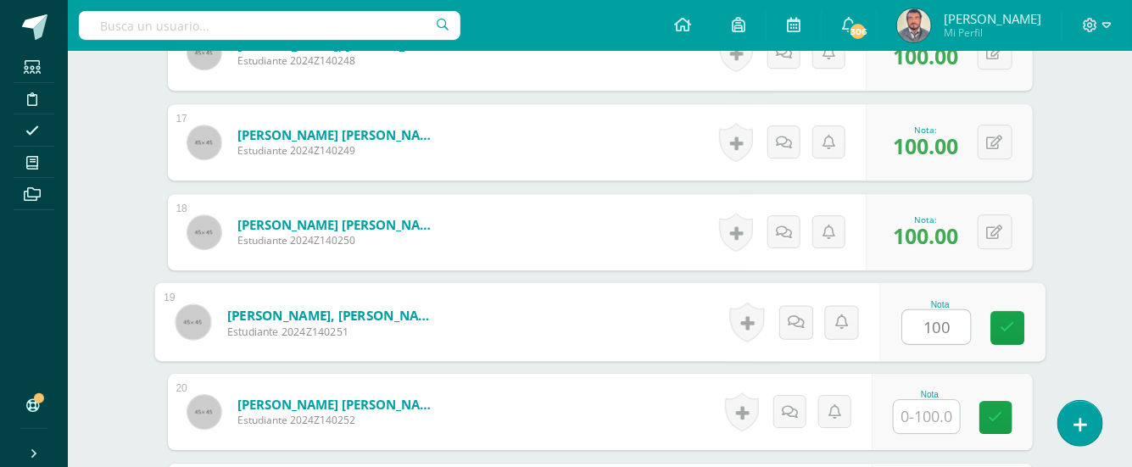
type input "100"
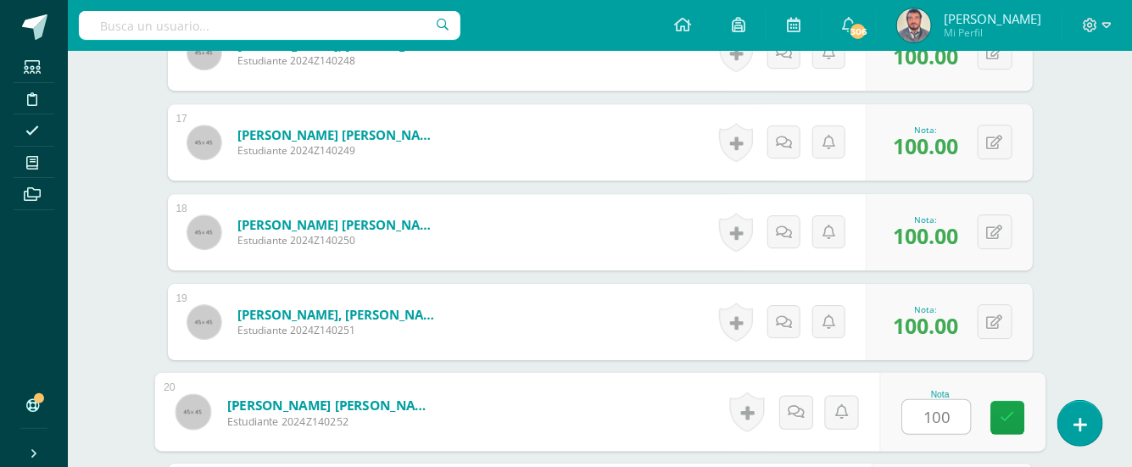
type input "100"
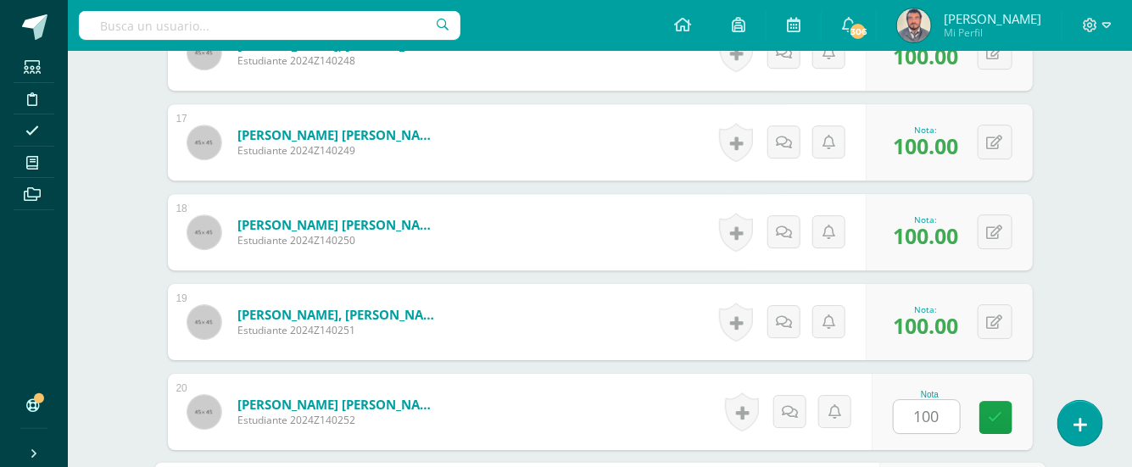
scroll to position [2191, 0]
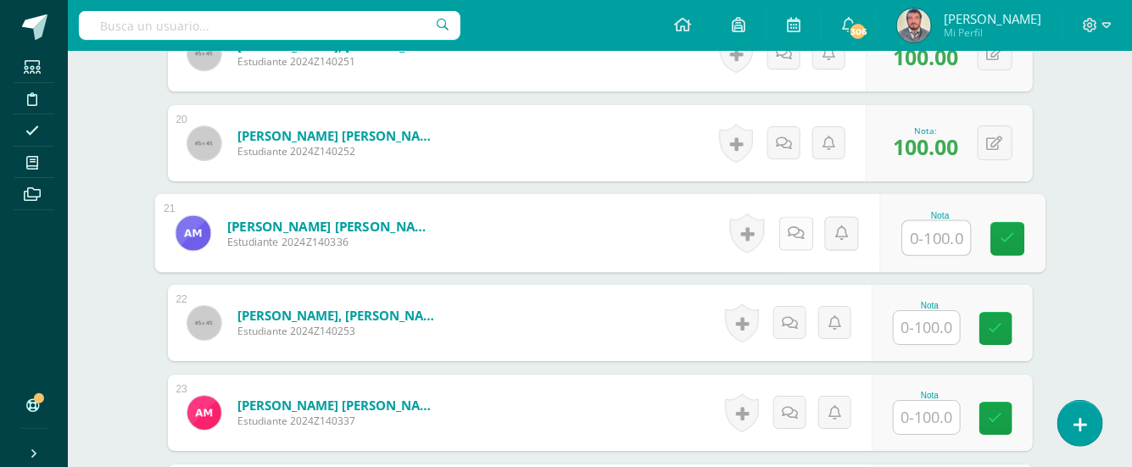
click at [798, 231] on icon at bounding box center [795, 232] width 17 height 14
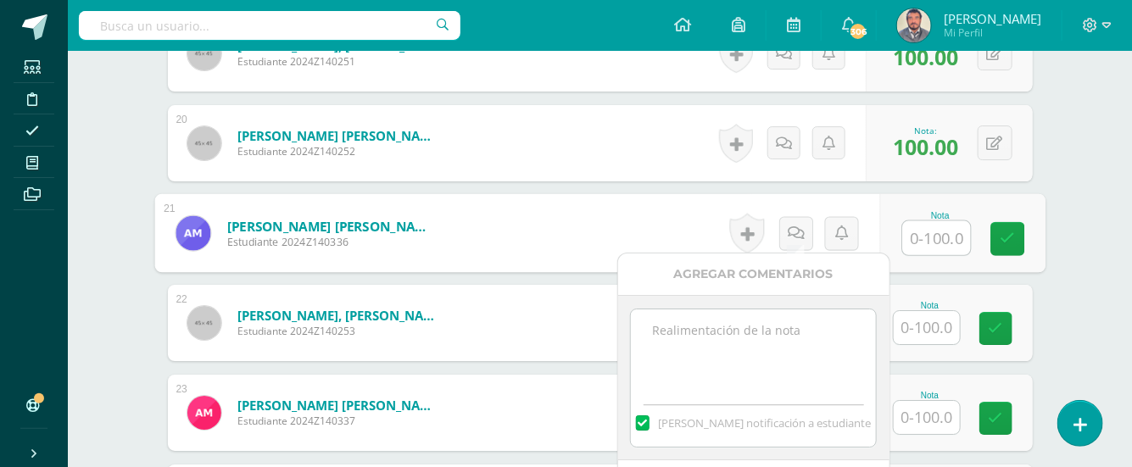
click at [702, 337] on textarea at bounding box center [753, 351] width 245 height 85
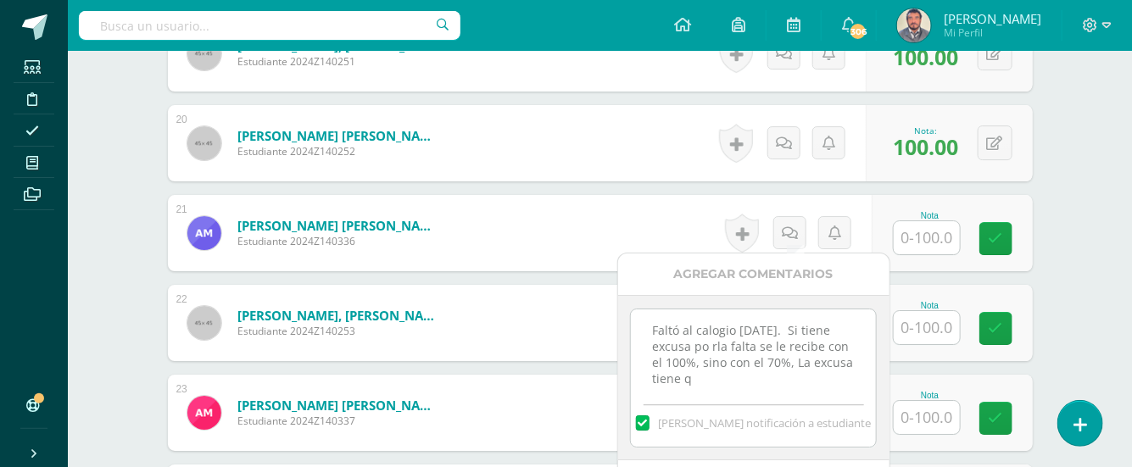
scroll to position [8, 0]
click at [716, 323] on textarea "Faltó al calogio miércoles 10/09/25. Si tiene excusa po rla falta se le recibe …" at bounding box center [753, 351] width 245 height 85
click at [735, 323] on textarea "Faltó al calegio miércoles 10/09/25. Si tiene excusa po rla falta se le recibe …" at bounding box center [753, 351] width 245 height 85
drag, startPoint x: 652, startPoint y: 324, endPoint x: 843, endPoint y: 396, distance: 203.9
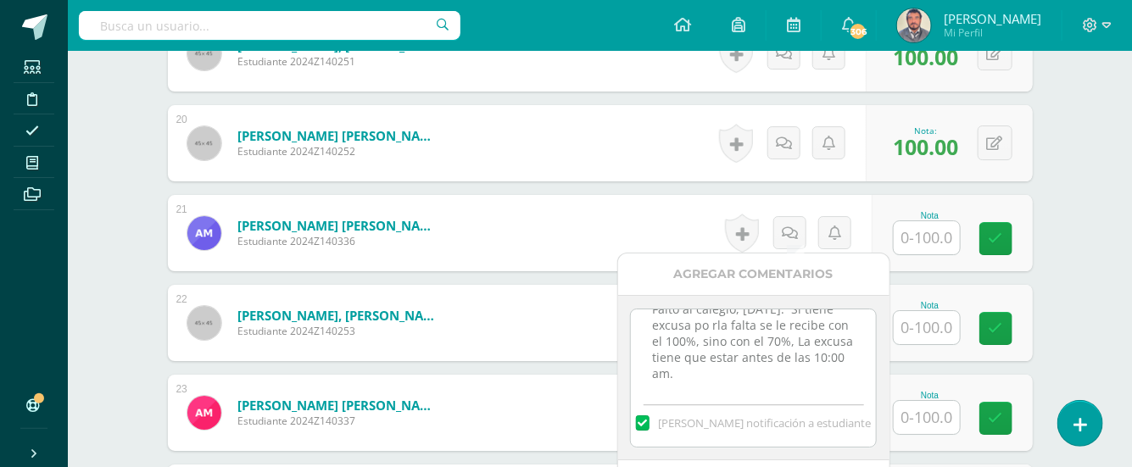
click at [843, 396] on div "Faltó al calegio, miércoles 10/09/25. Si tiene excusa po rla falta se le recibe…" at bounding box center [753, 378] width 247 height 139
type textarea "Faltó al calegio, miércoles 10/09/25. Si tiene excusa po rla falta se le recibe…"
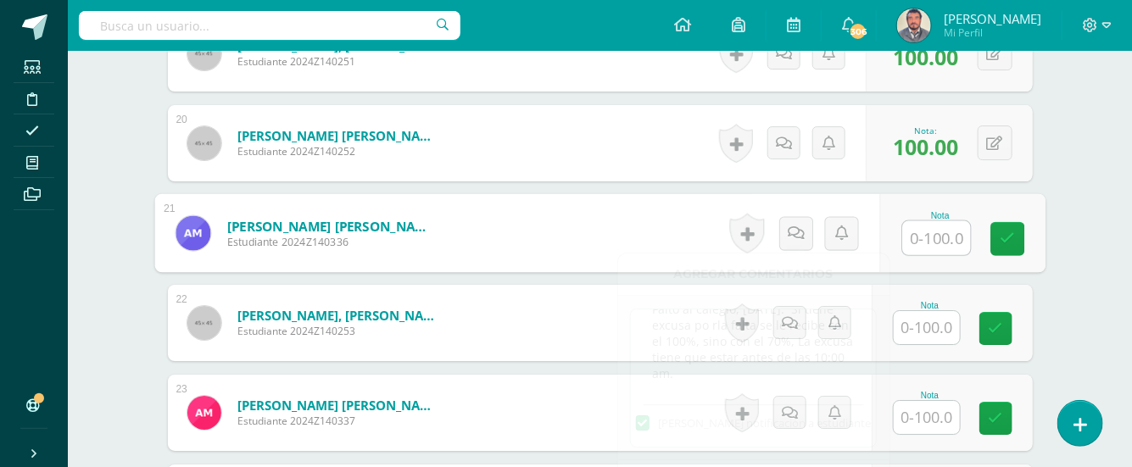
click at [920, 236] on input "text" at bounding box center [936, 238] width 68 height 34
click at [983, 327] on link at bounding box center [995, 328] width 33 height 33
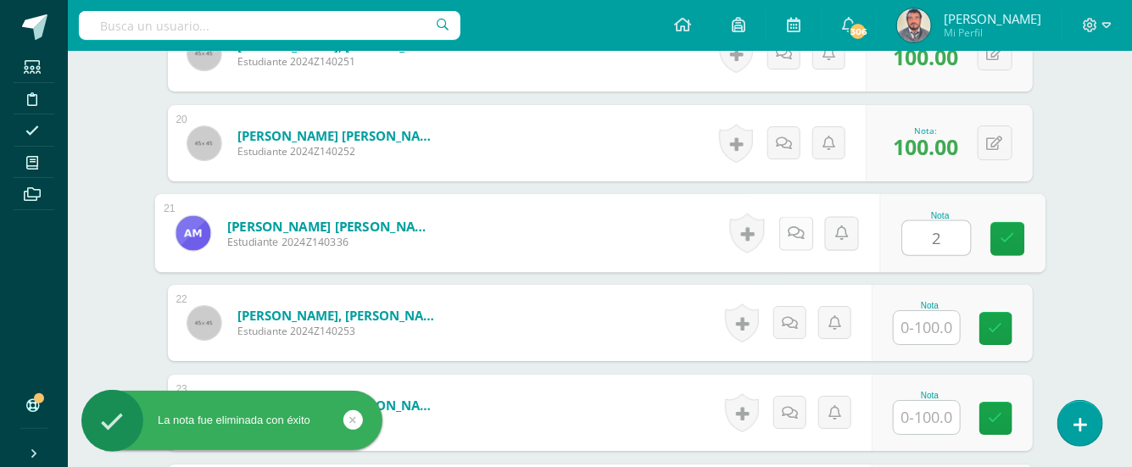
type input "2"
click at [804, 228] on link at bounding box center [795, 233] width 34 height 34
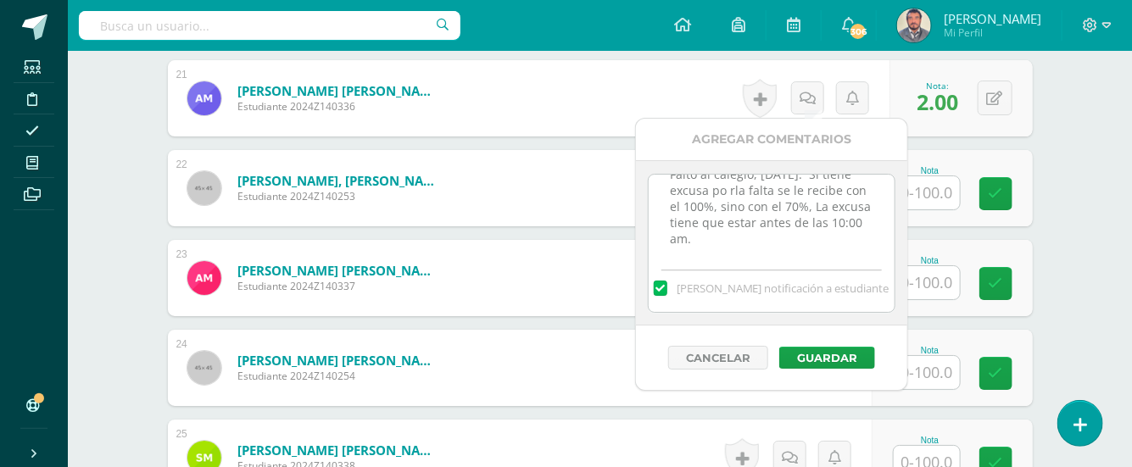
drag, startPoint x: 670, startPoint y: 192, endPoint x: 853, endPoint y: 246, distance: 191.0
click at [853, 246] on textarea "Faltó al calegio, miércoles 10/09/25. Si tiene excusa po rla falta se le recibe…" at bounding box center [771, 217] width 245 height 85
click at [839, 352] on button "Guardar" at bounding box center [827, 358] width 96 height 22
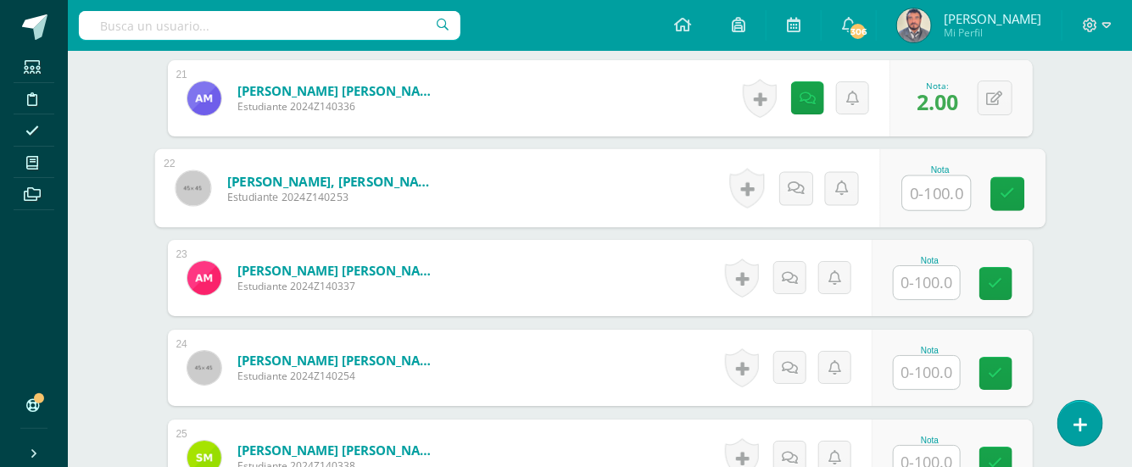
click at [932, 187] on input "text" at bounding box center [936, 193] width 68 height 34
type input "100"
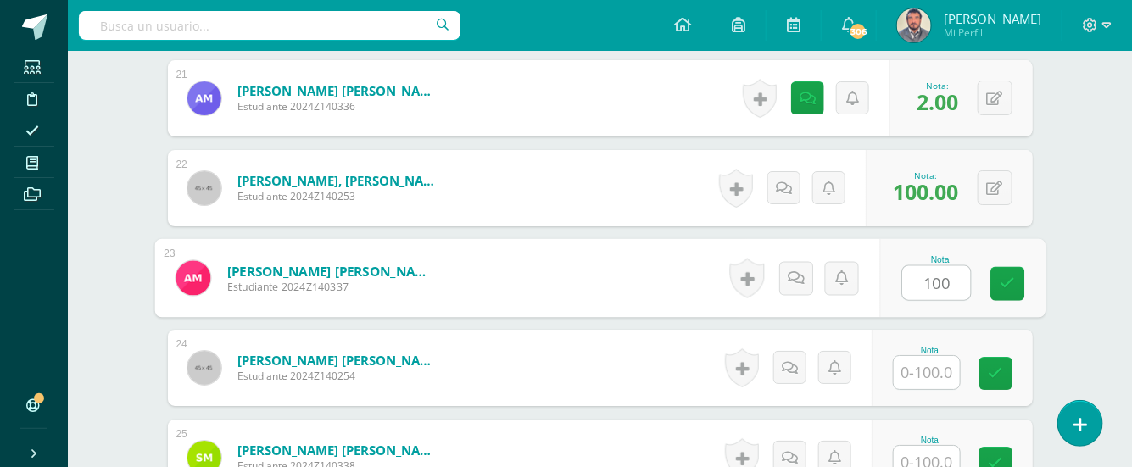
type input "100"
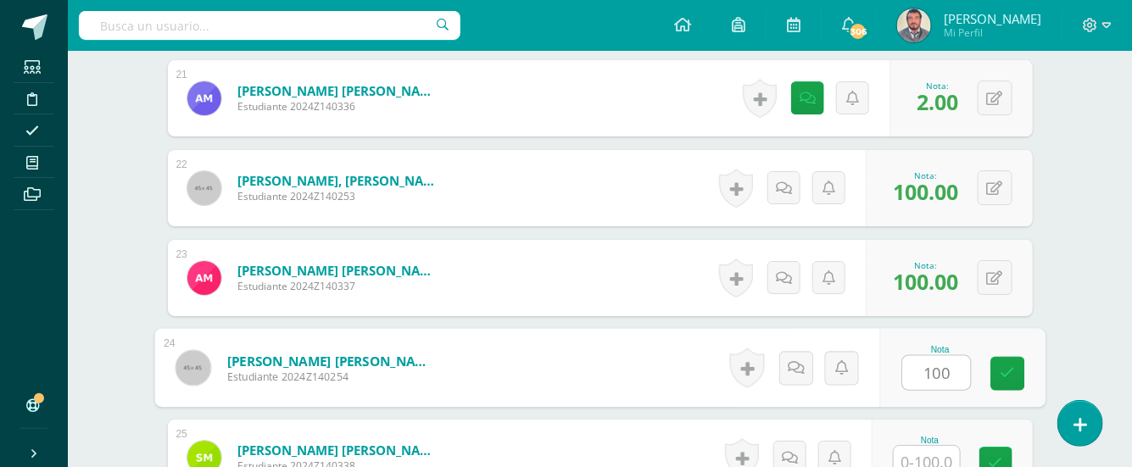
type input "100"
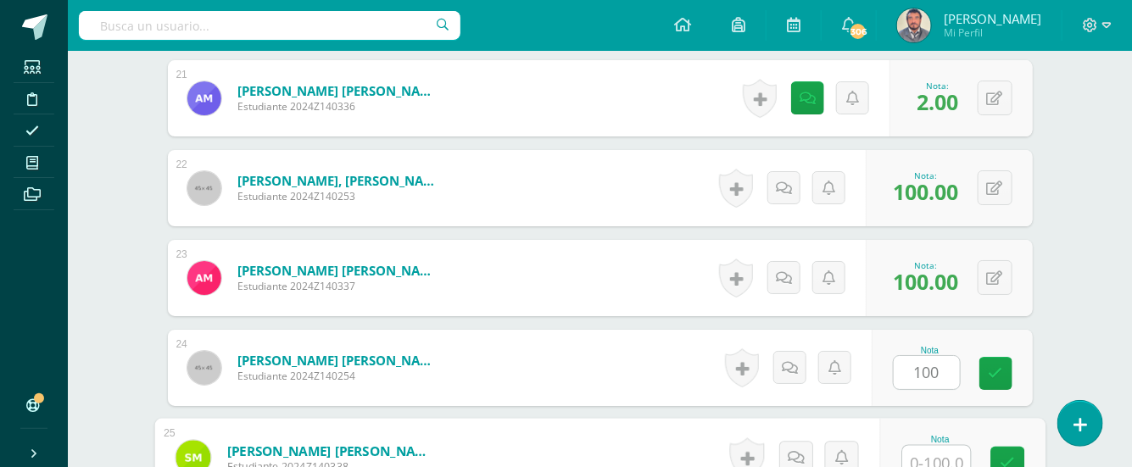
scroll to position [2334, 0]
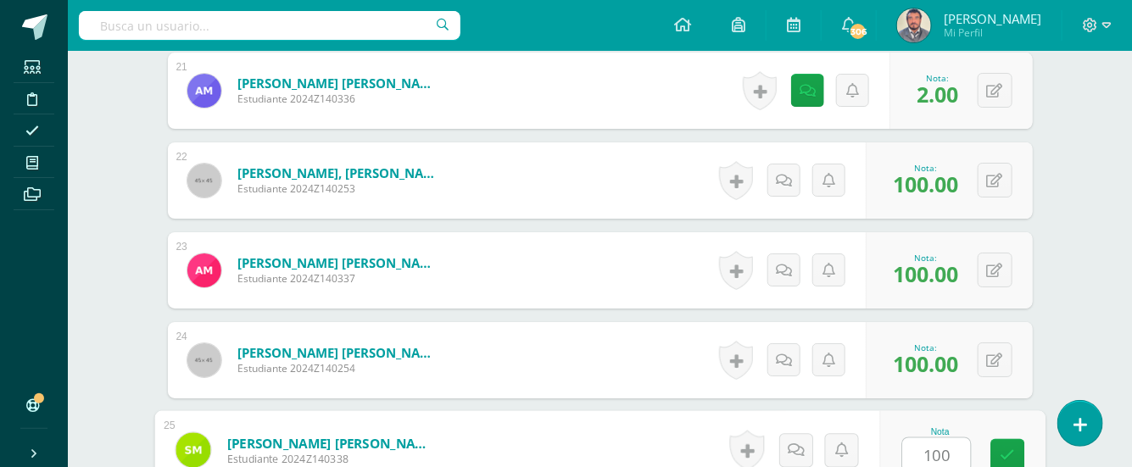
type input "100"
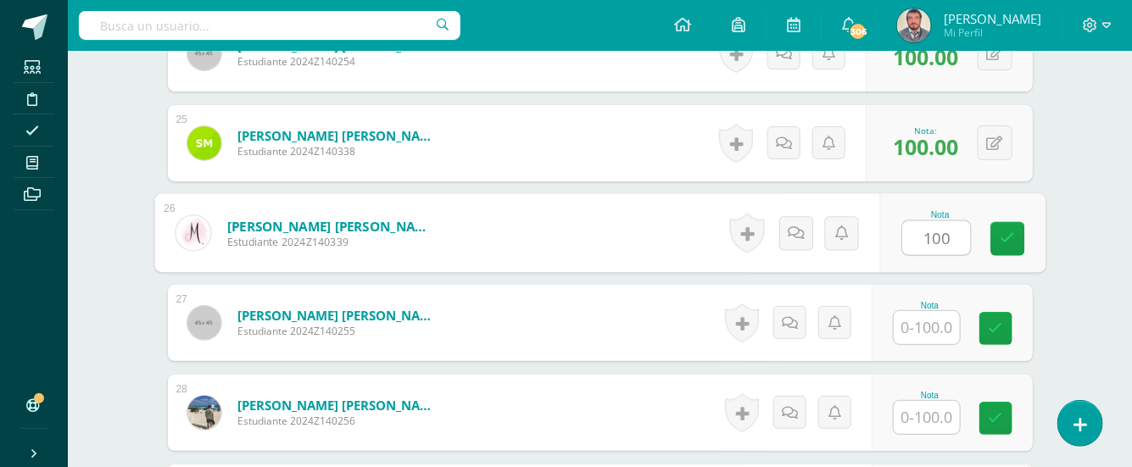
type input "100"
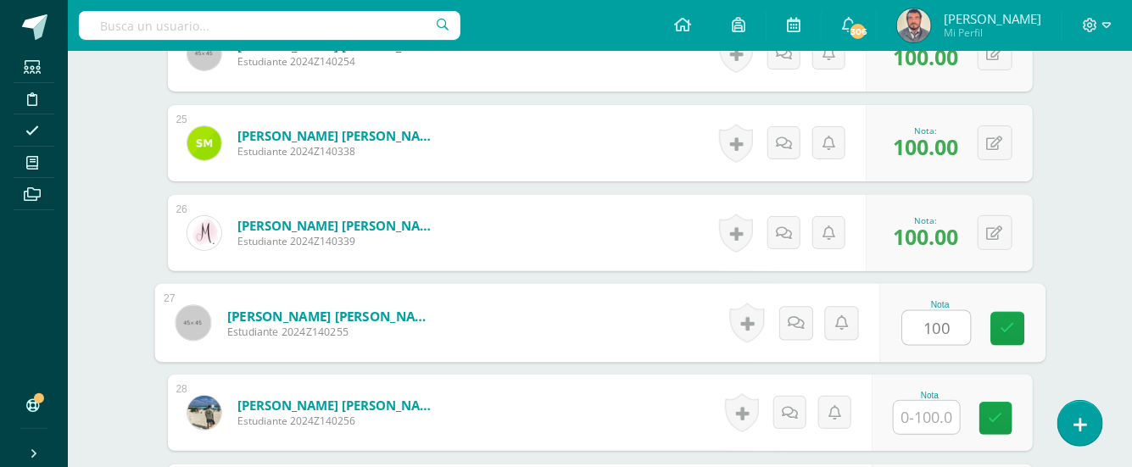
type input "100"
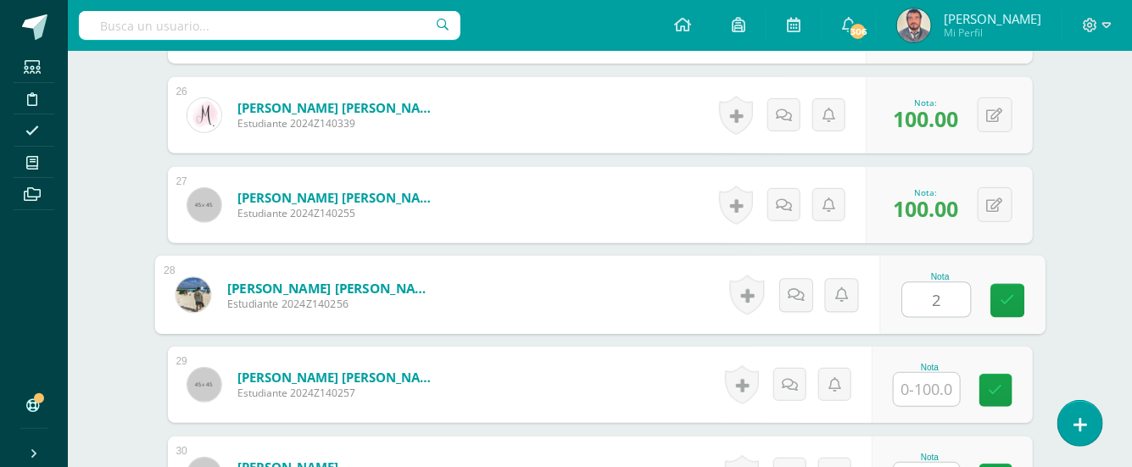
scroll to position [2883, 0]
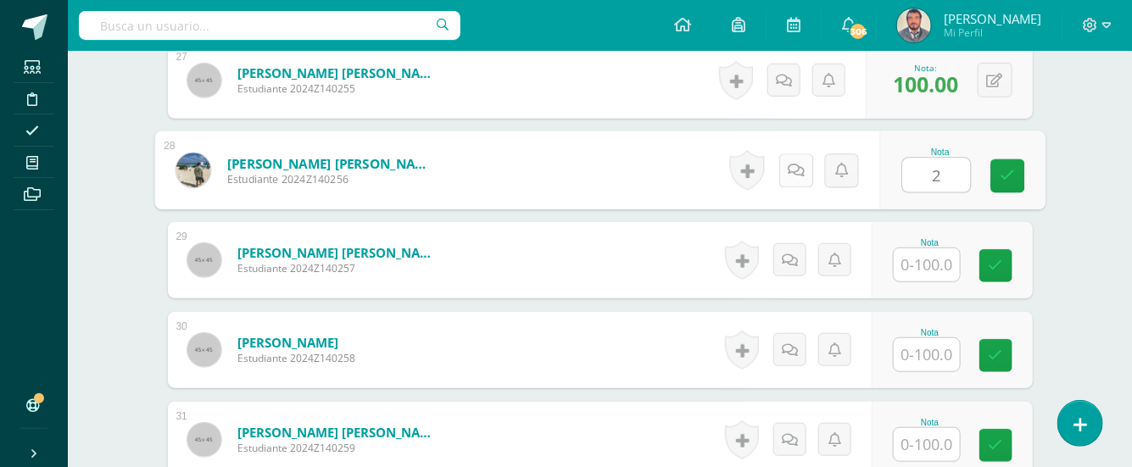
type input "2"
click at [799, 164] on icon at bounding box center [795, 170] width 17 height 14
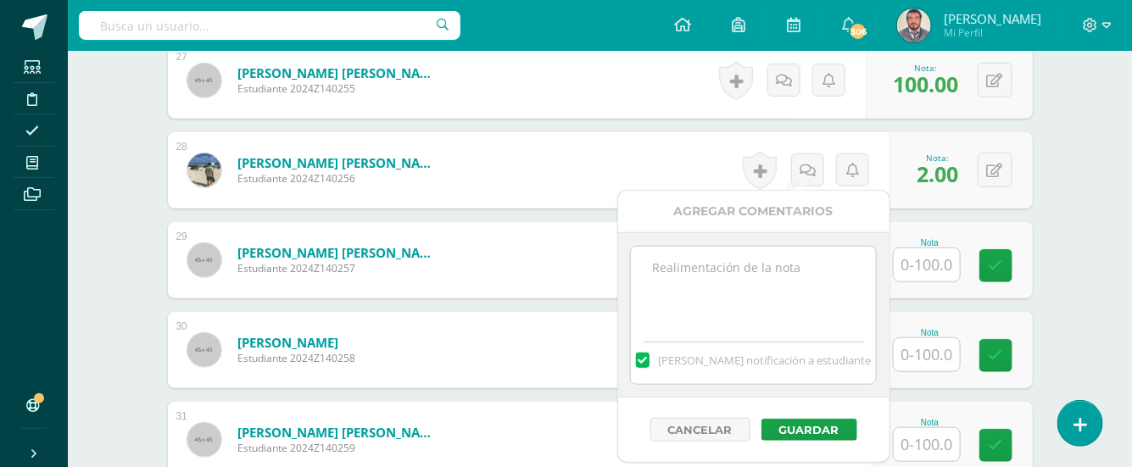
click at [738, 264] on textarea at bounding box center [753, 289] width 245 height 85
paste textarea "Faltó al calegio, miércoles 10/09/25. Si tiene excusa po rla falta se le recibe…"
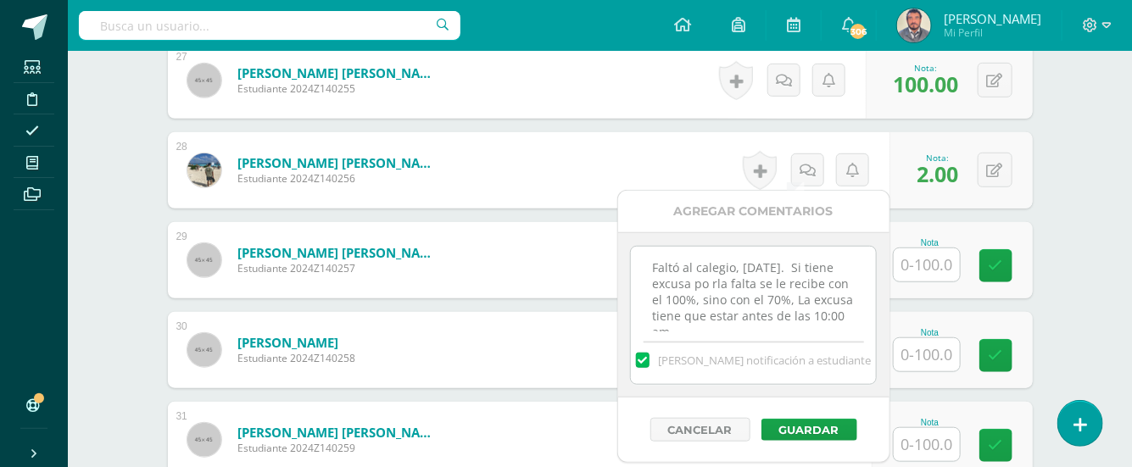
scroll to position [8, 0]
type textarea "Faltó al calegio, miércoles 10/09/25. Si tiene excusa po rla falta se le recibe…"
click at [822, 427] on button "Guardar" at bounding box center [809, 430] width 96 height 22
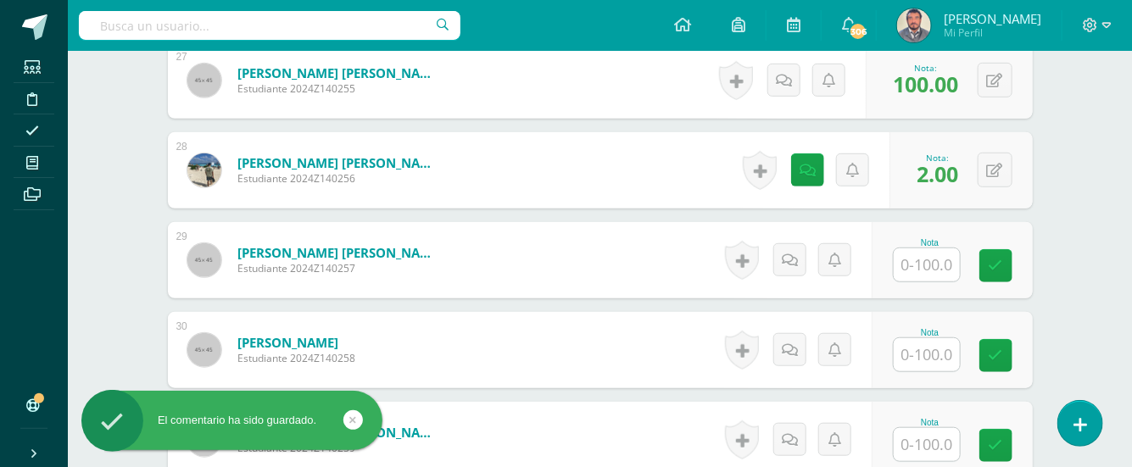
click at [935, 252] on input "text" at bounding box center [927, 264] width 66 height 33
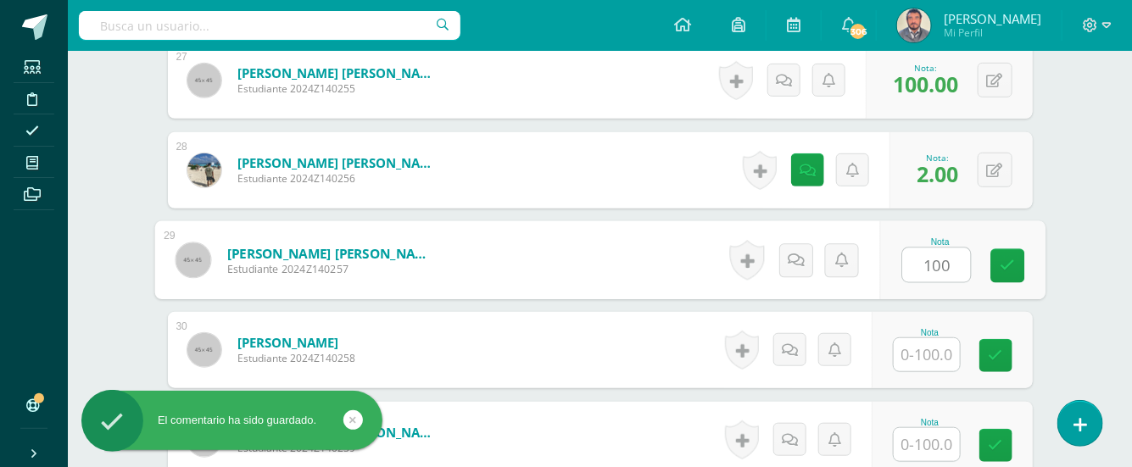
type input "100"
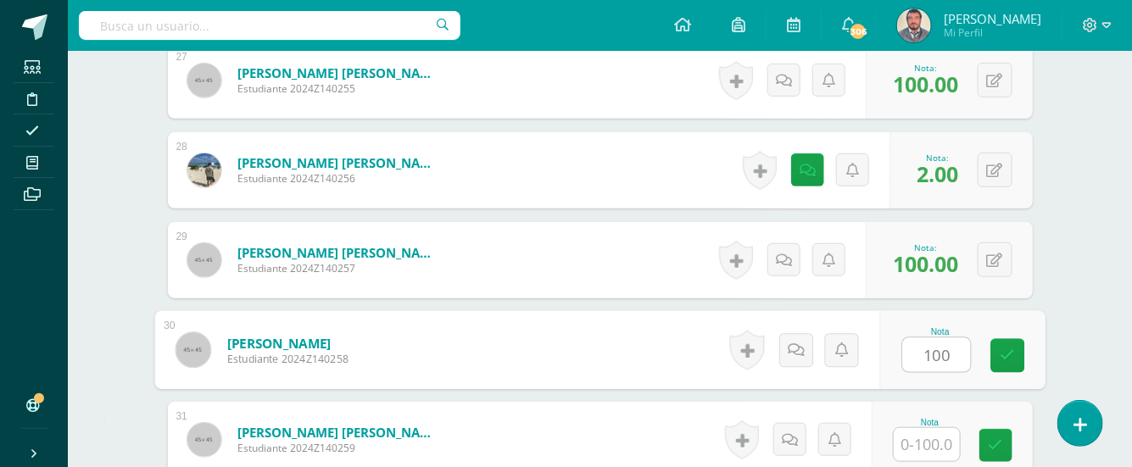
type input "100"
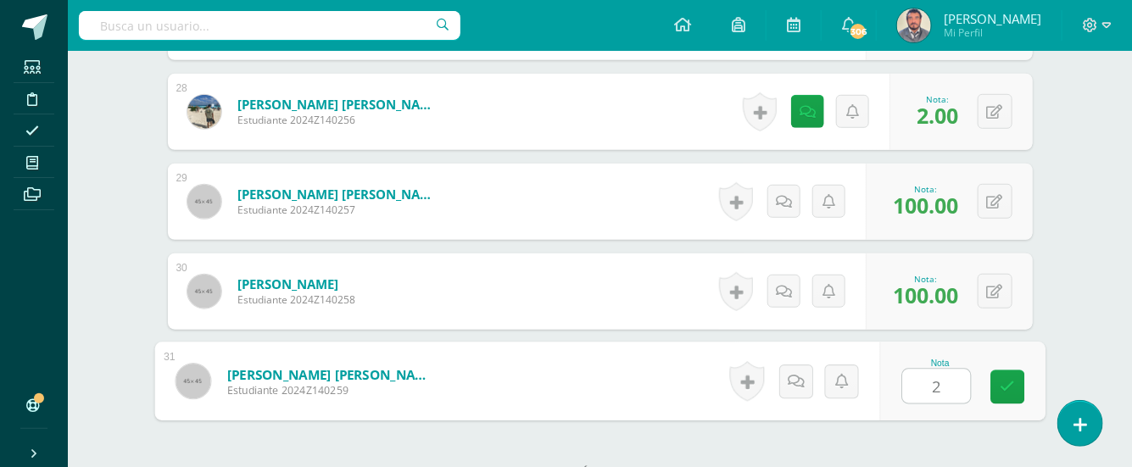
scroll to position [3085, 0]
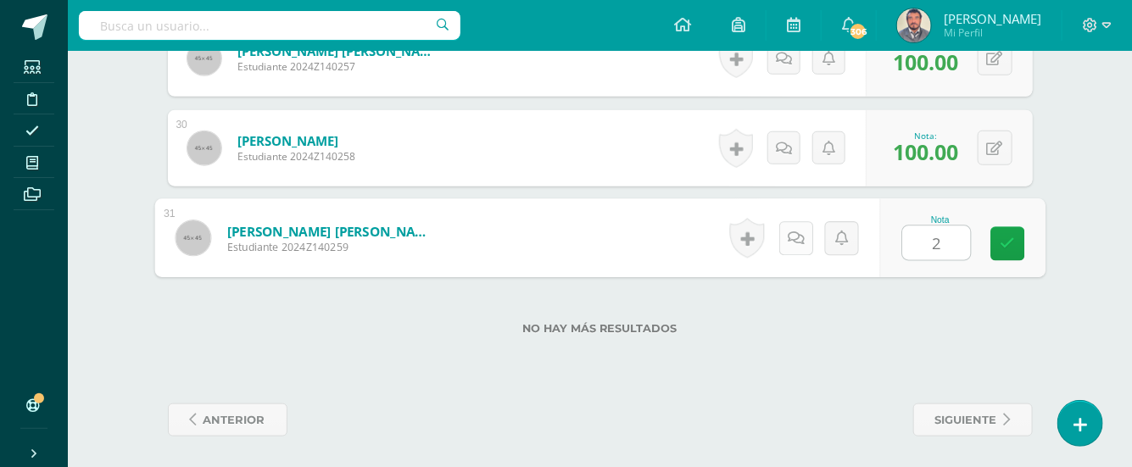
type input "2"
click at [799, 237] on icon at bounding box center [795, 238] width 17 height 14
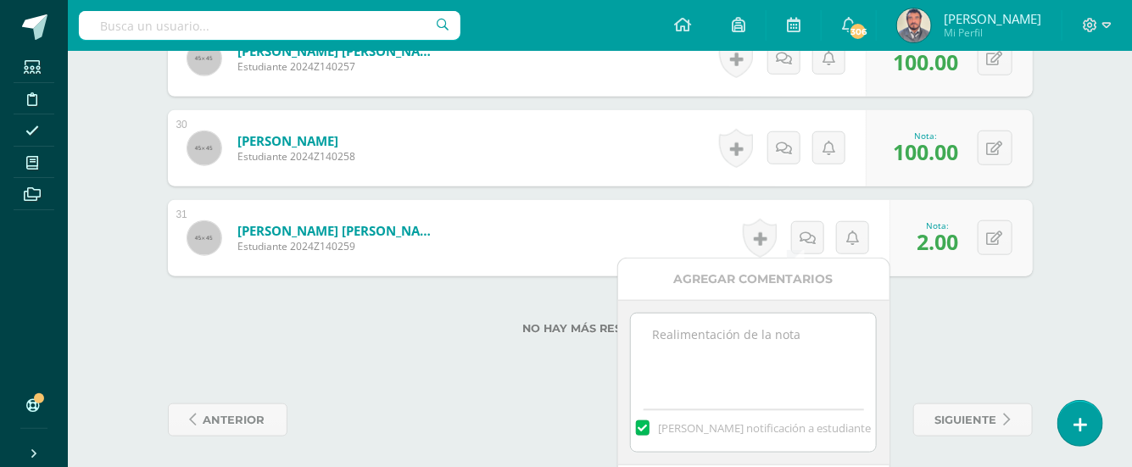
click at [777, 331] on textarea at bounding box center [753, 356] width 245 height 85
paste textarea "Faltó al calegio, miércoles 10/09/25. Si tiene excusa po rla falta se le recibe…"
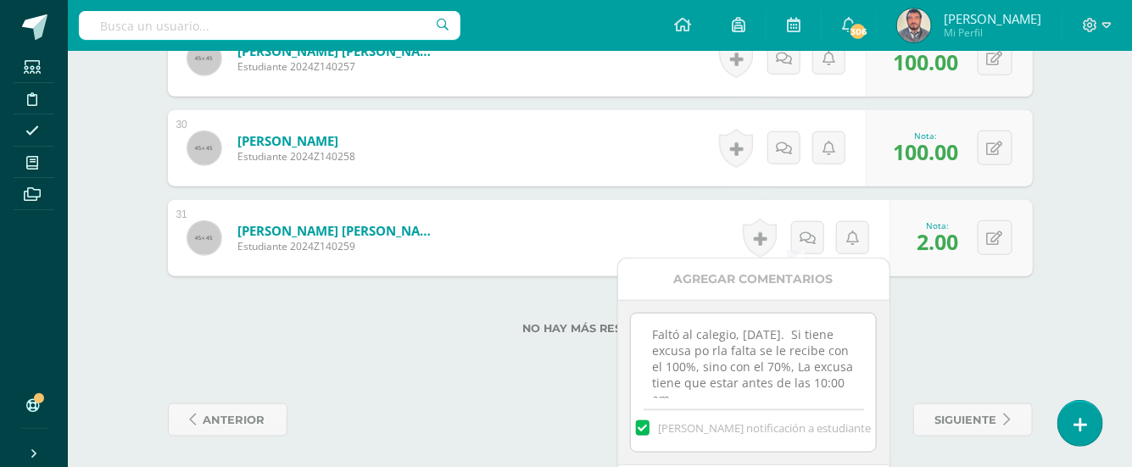
scroll to position [8, 0]
type textarea "Faltó al calegio, miércoles 10/09/25. Si tiene excusa po rla falta se le recibe…"
click at [881, 332] on div "Faltó al calegio, miércoles 10/09/25. Si tiene excusa po rla falta se le recibe…" at bounding box center [753, 382] width 271 height 165
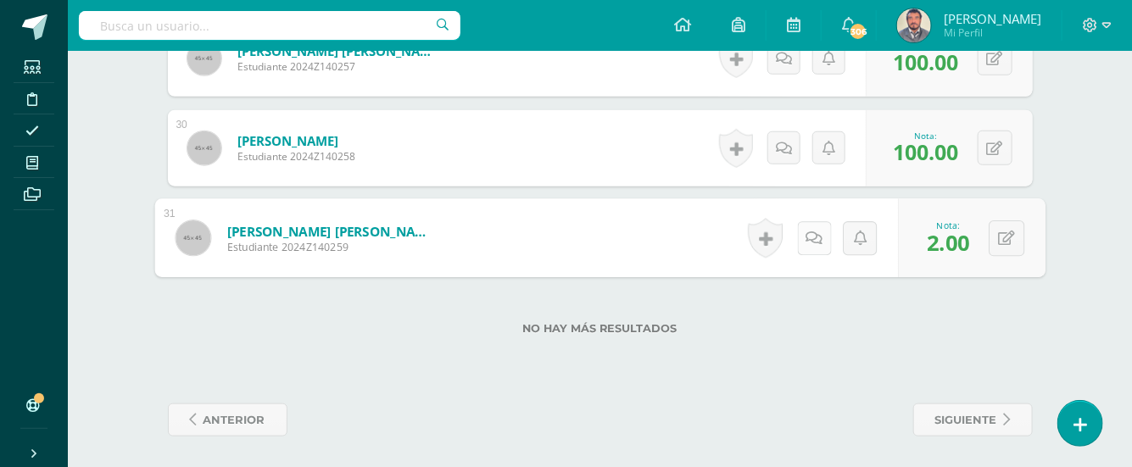
click at [808, 242] on link at bounding box center [814, 238] width 34 height 34
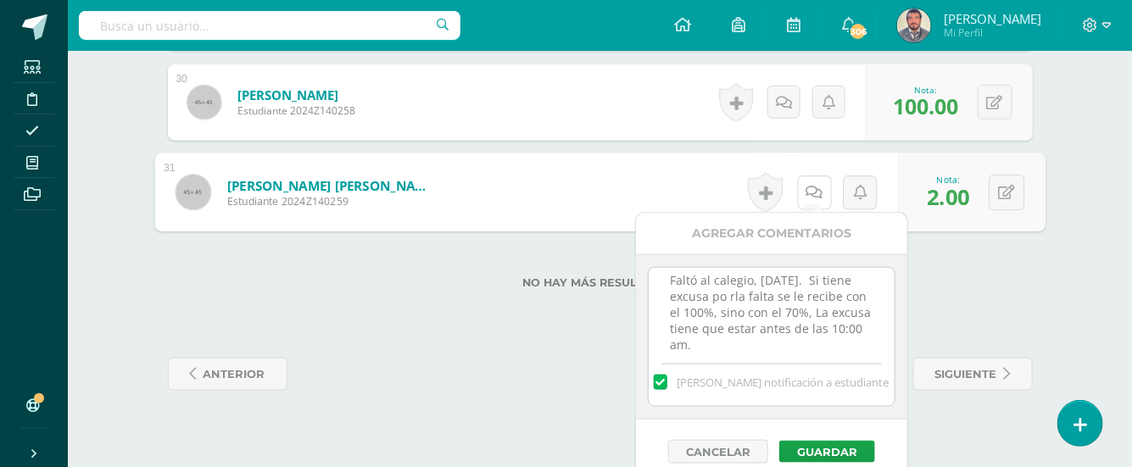
scroll to position [3145, 0]
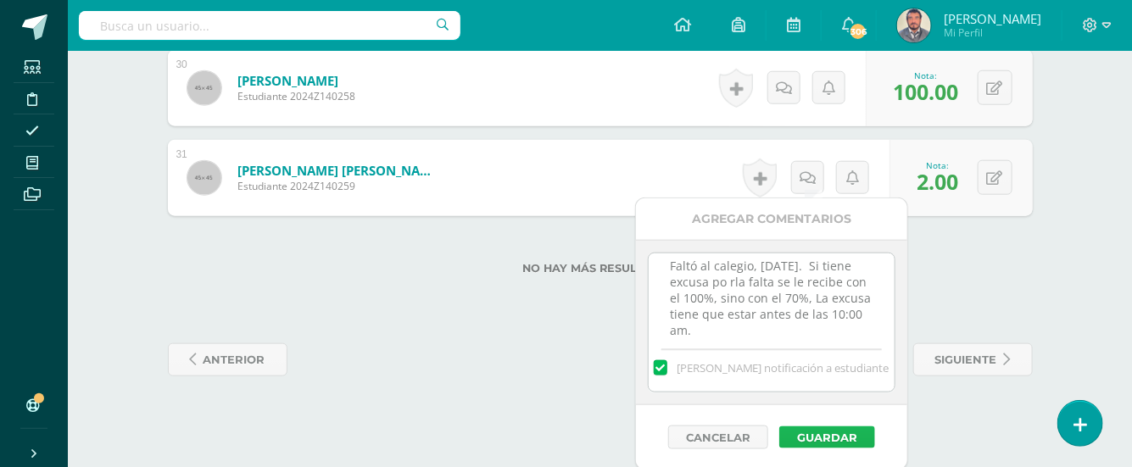
click at [836, 431] on button "Guardar" at bounding box center [827, 437] width 96 height 22
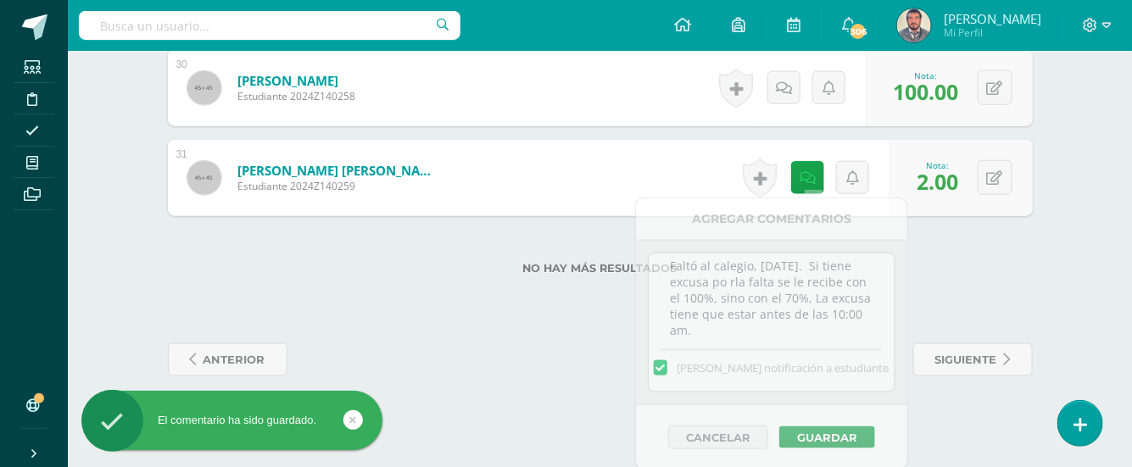
scroll to position [3085, 0]
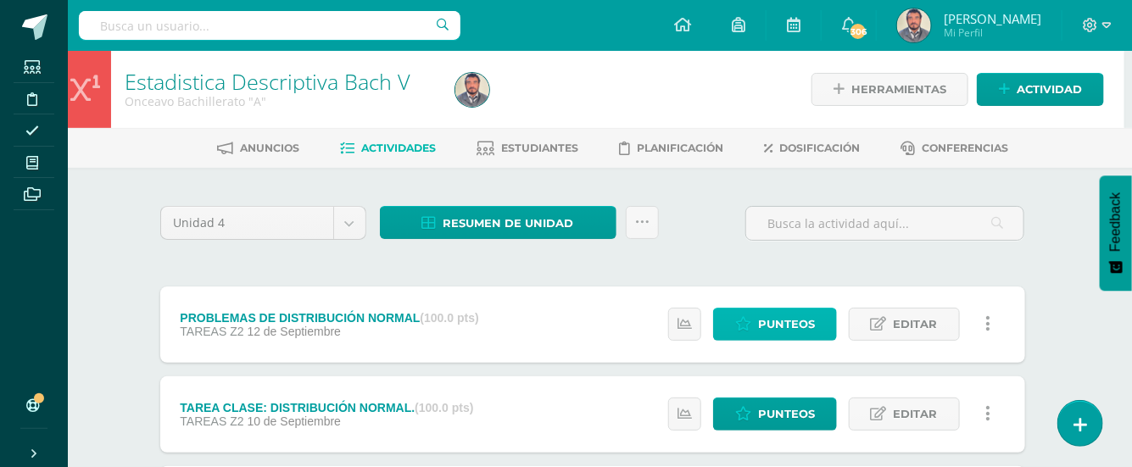
click at [759, 325] on span "Punteos" at bounding box center [786, 324] width 57 height 31
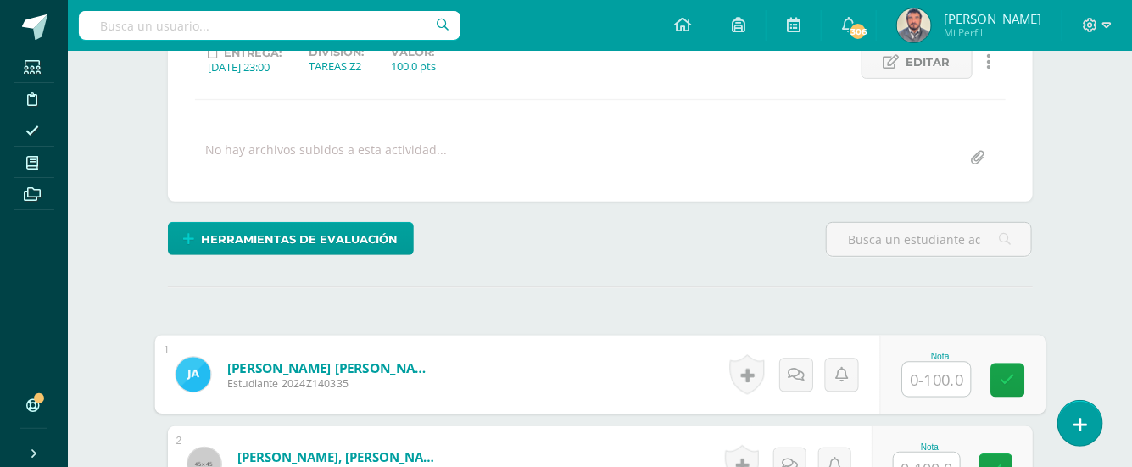
click at [923, 373] on input "text" at bounding box center [936, 380] width 68 height 34
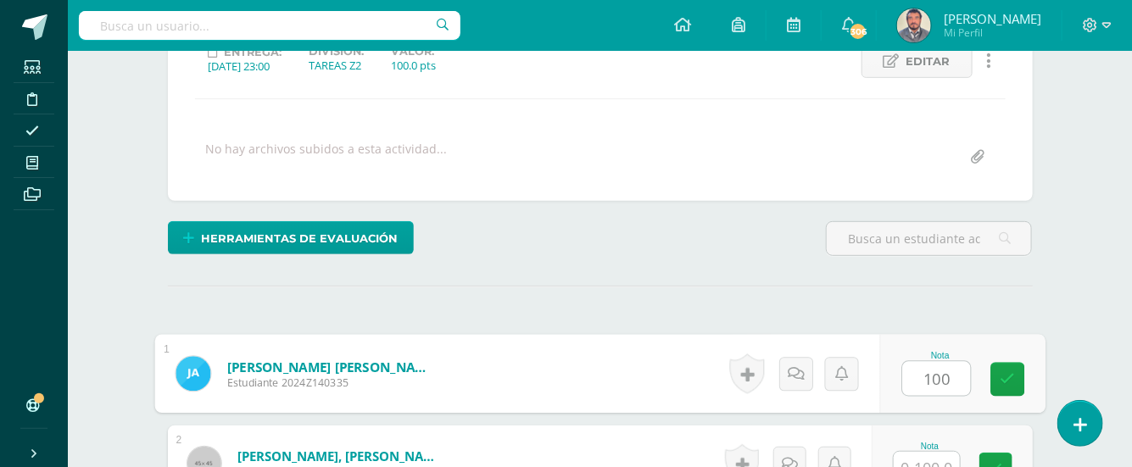
type input "100"
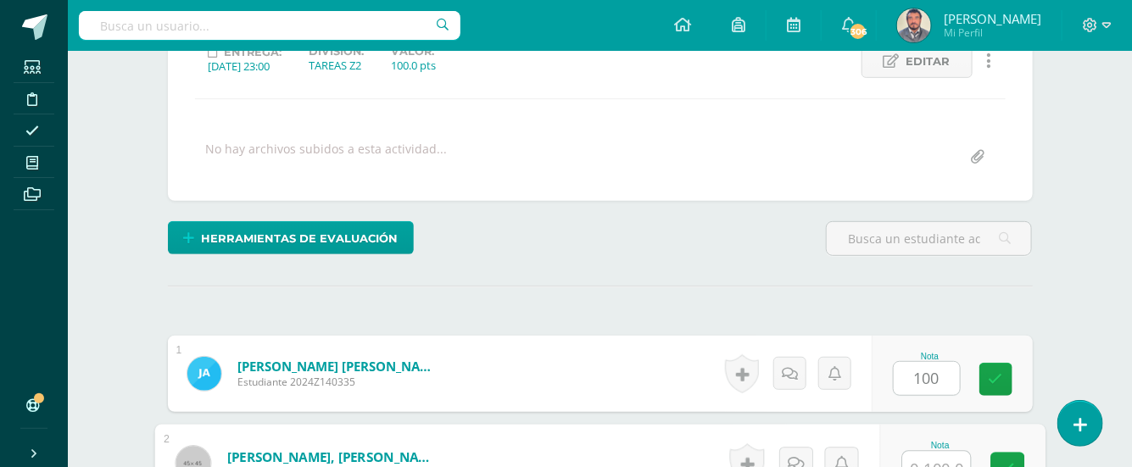
scroll to position [268, 0]
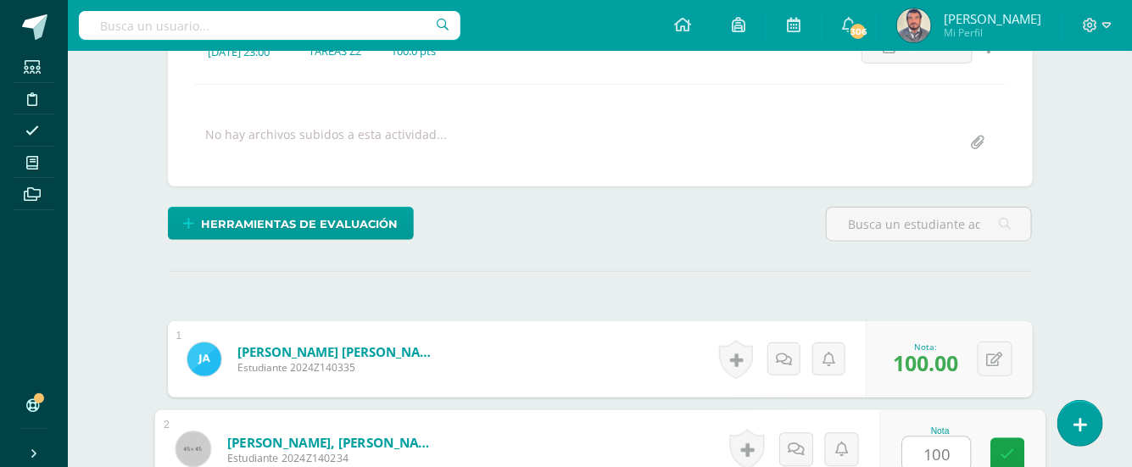
type input "100"
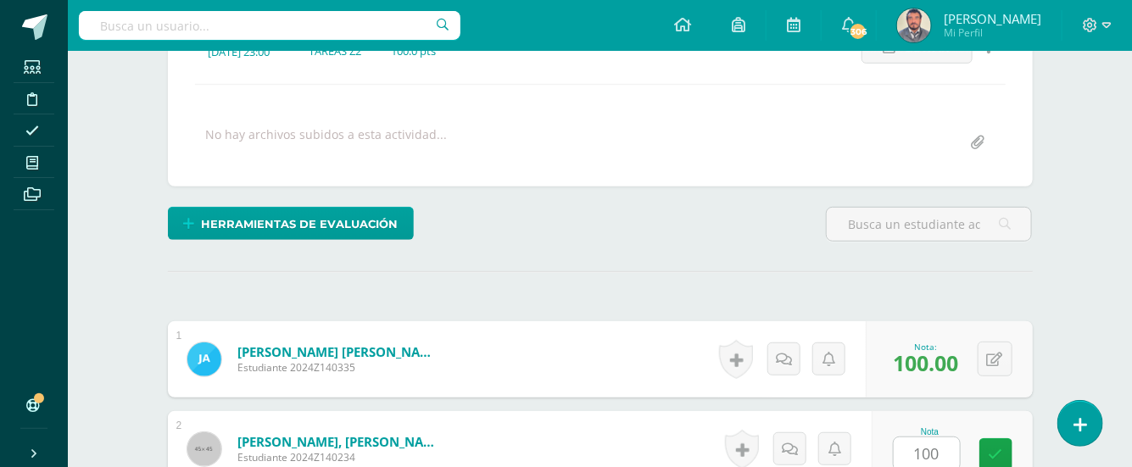
scroll to position [574, 0]
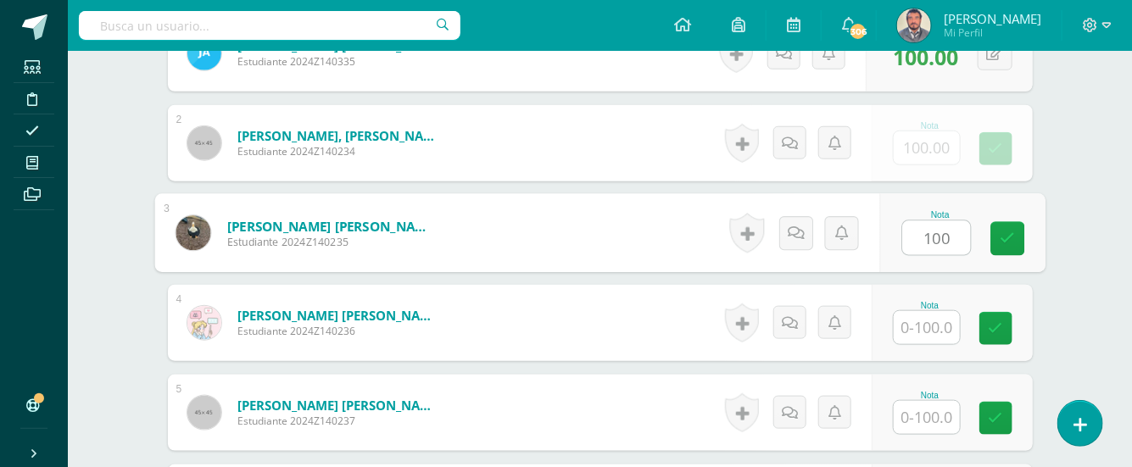
type input "100"
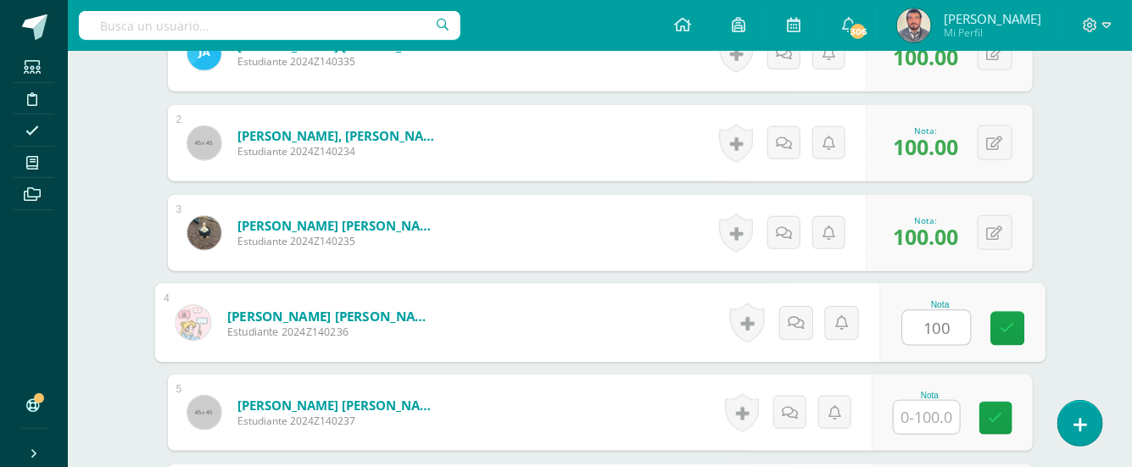
scroll to position [575, 0]
type input "100"
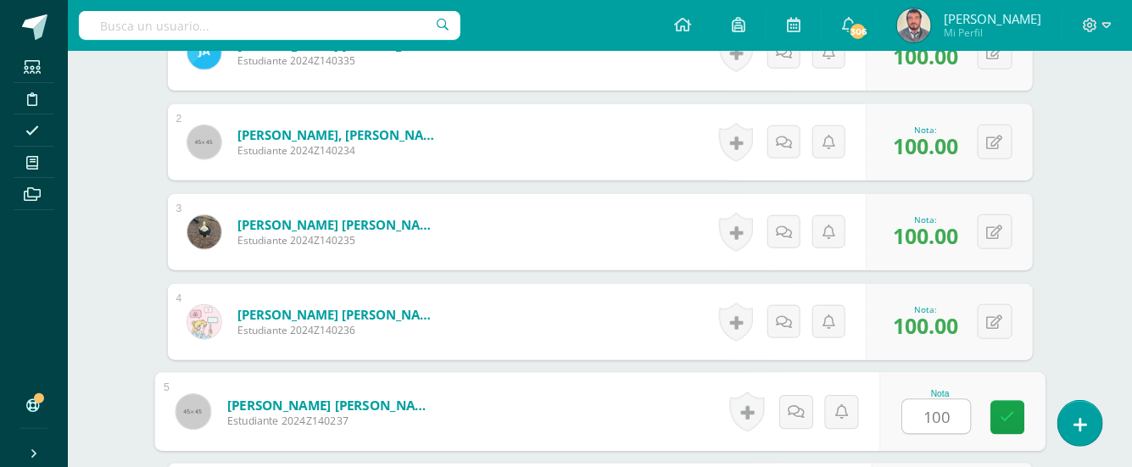
scroll to position [844, 0]
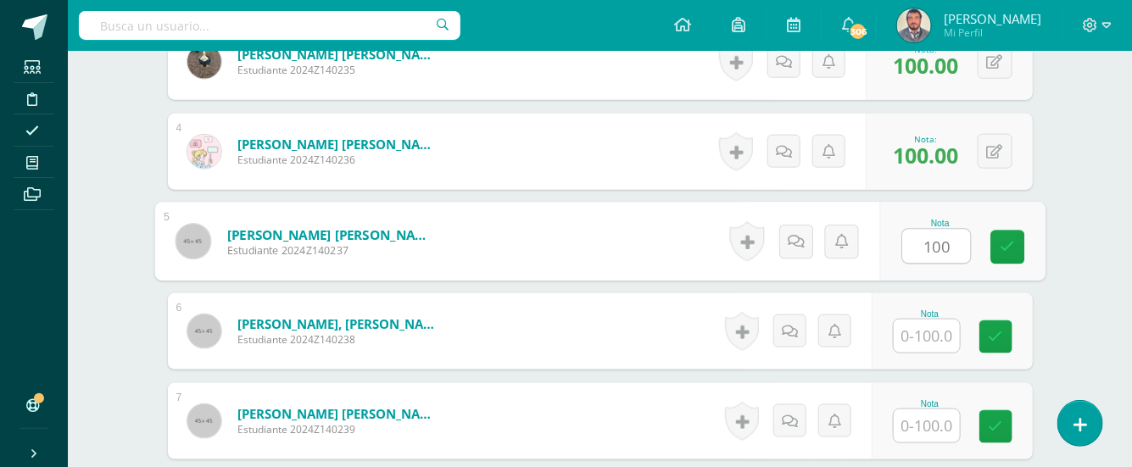
type input "100"
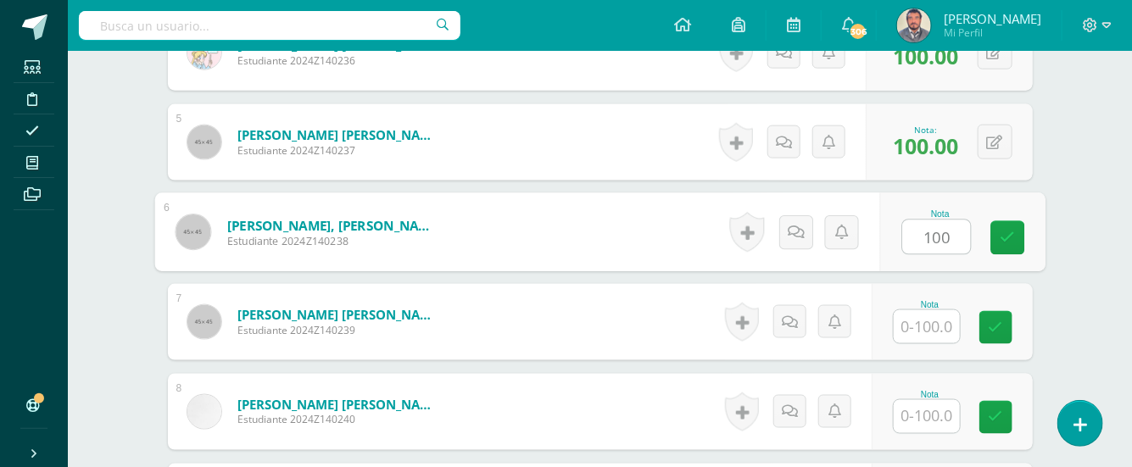
type input "100"
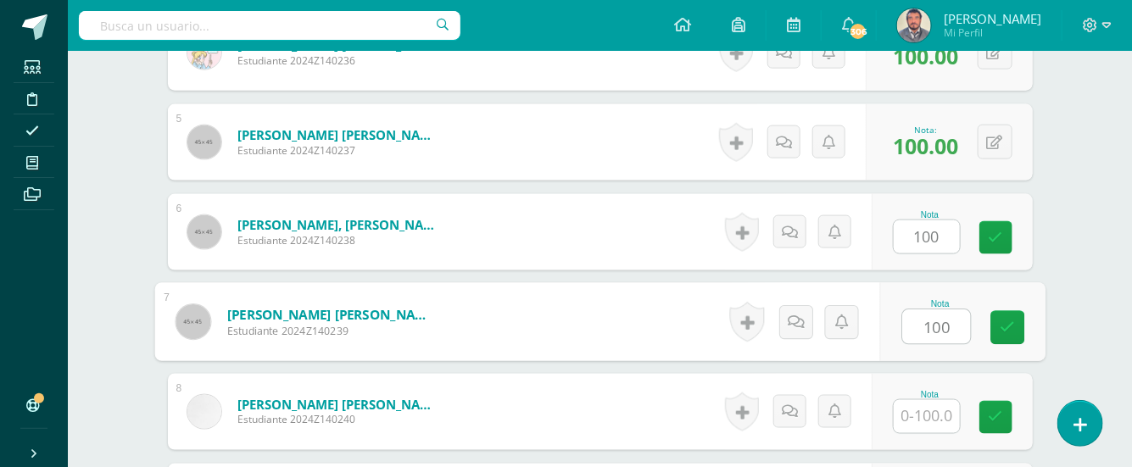
type input "100"
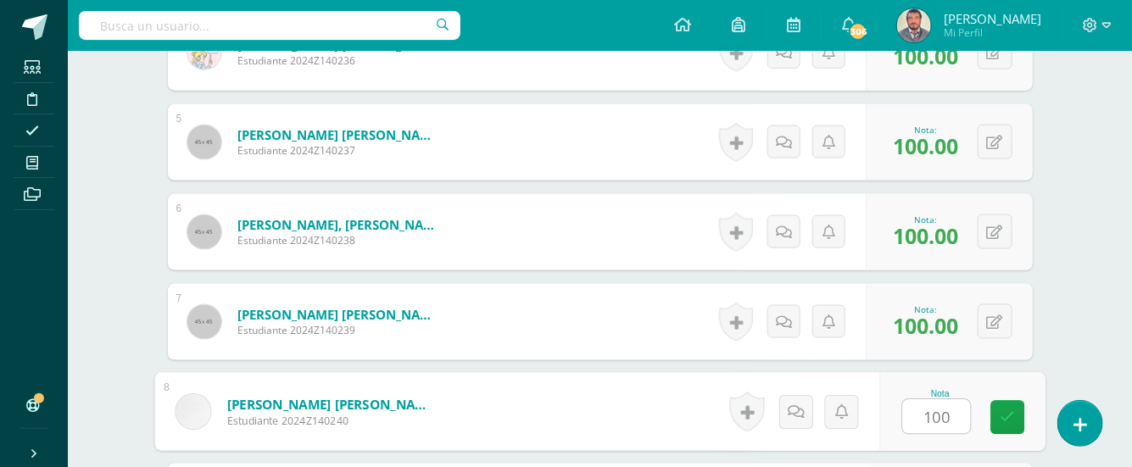
type input "100"
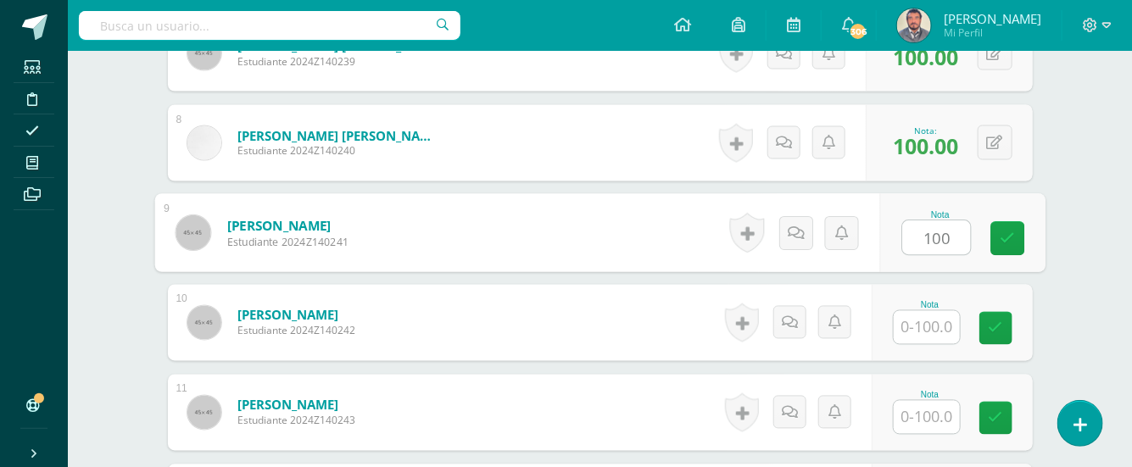
type input "100"
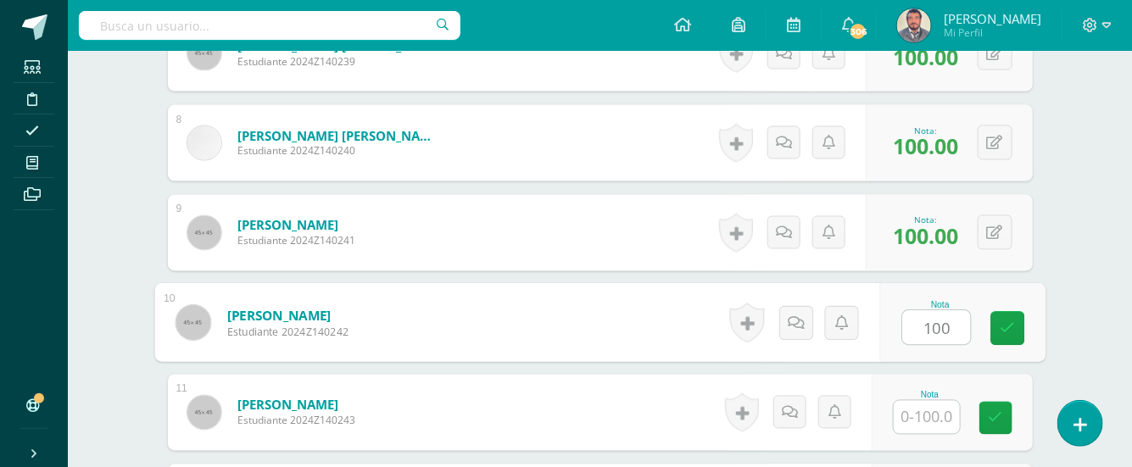
type input "100"
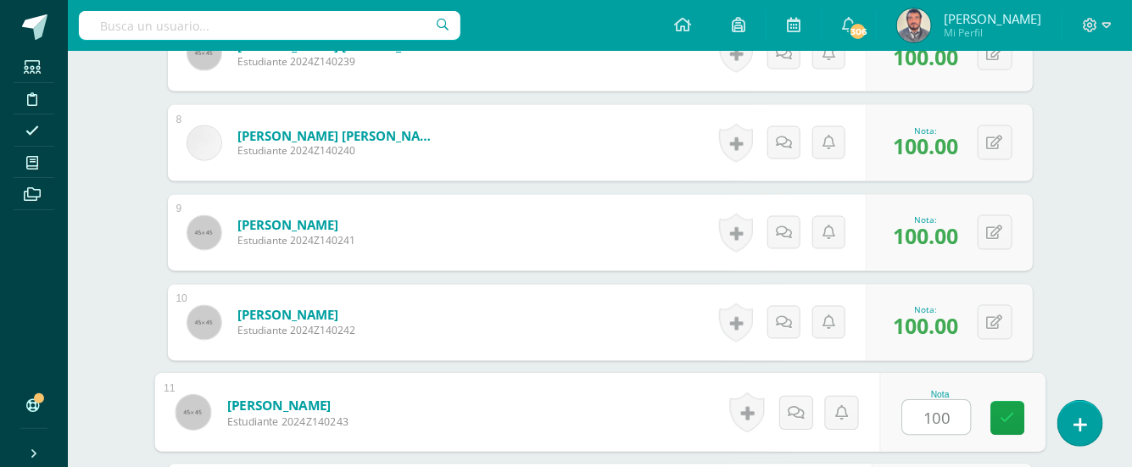
type input "100"
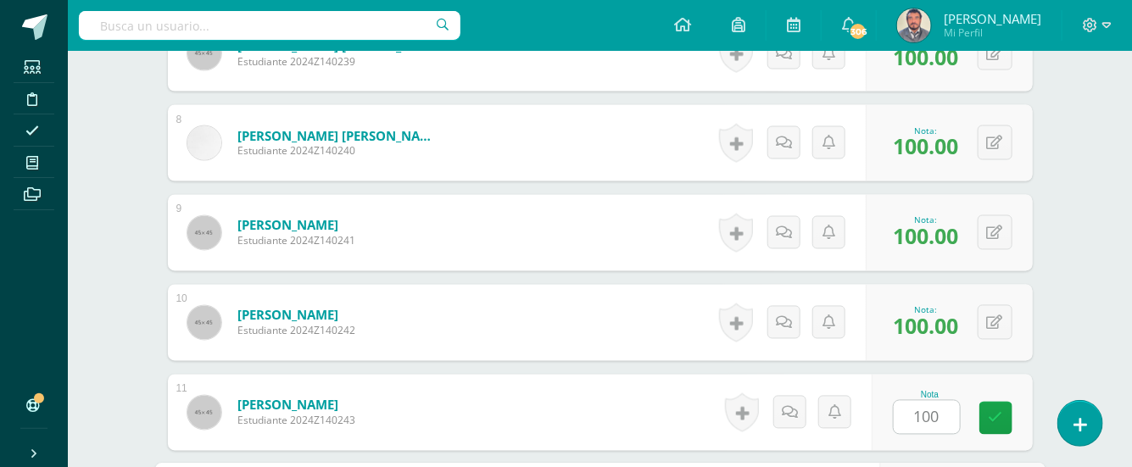
scroll to position [1383, 0]
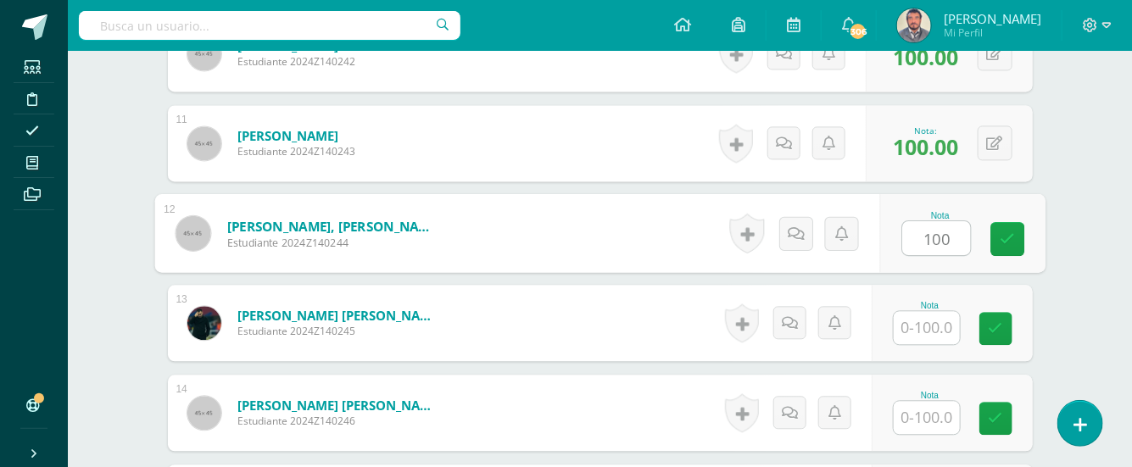
type input "100"
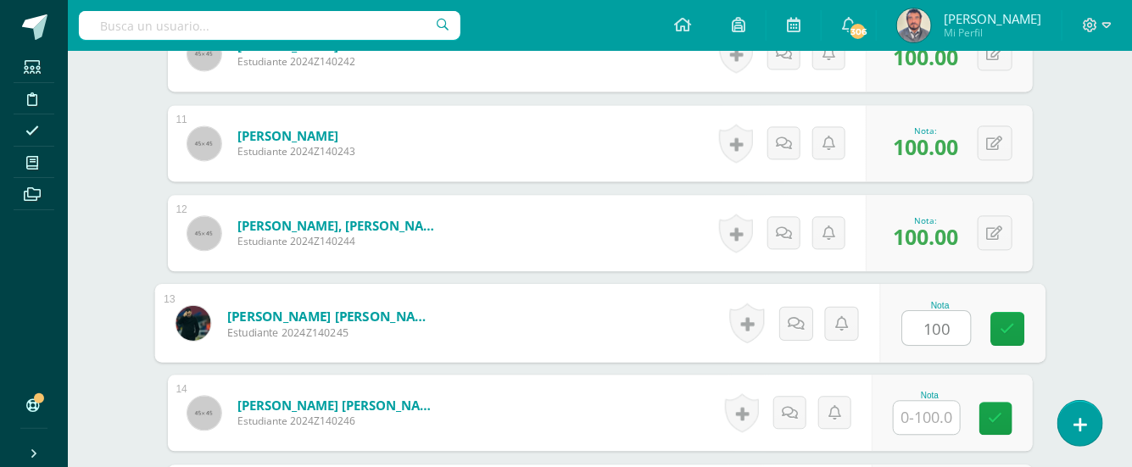
type input "100"
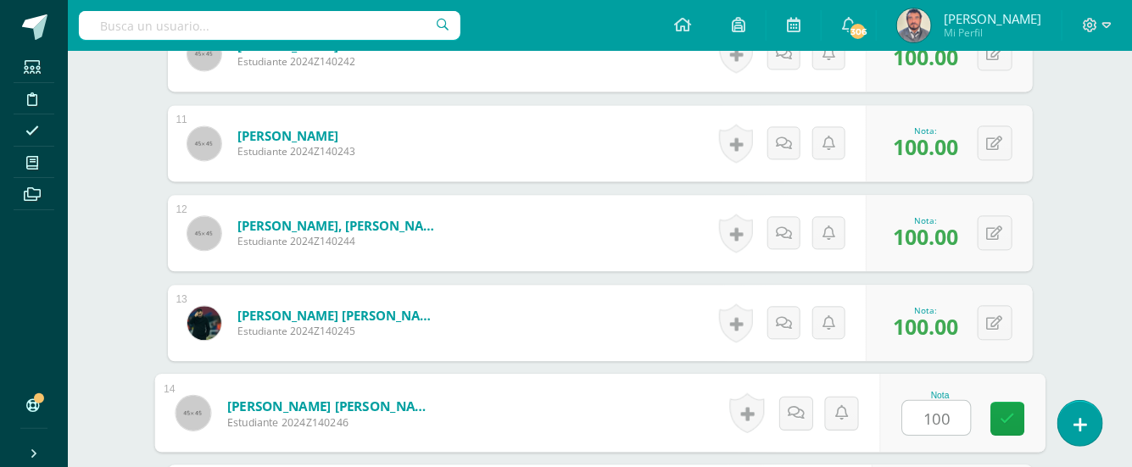
type input "100"
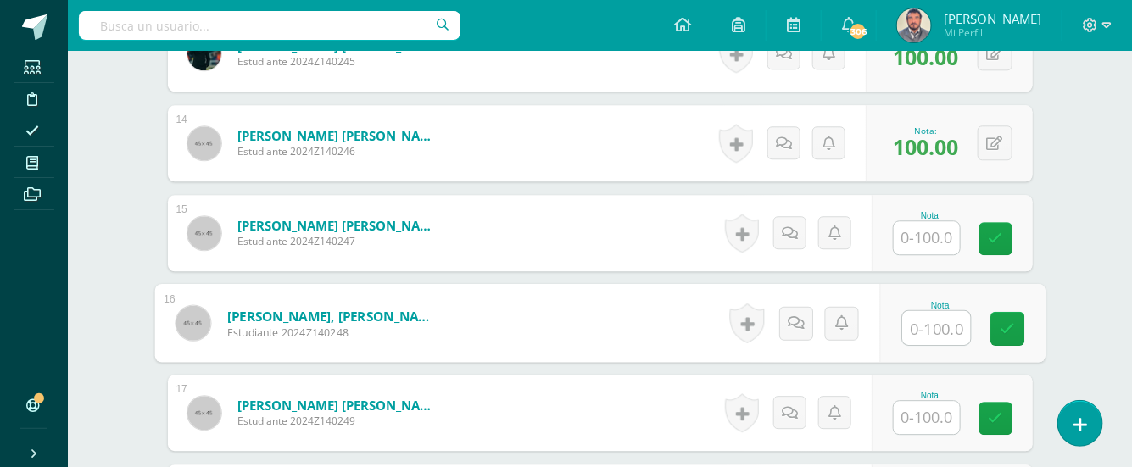
click at [936, 323] on input "text" at bounding box center [936, 328] width 68 height 34
type input "100"
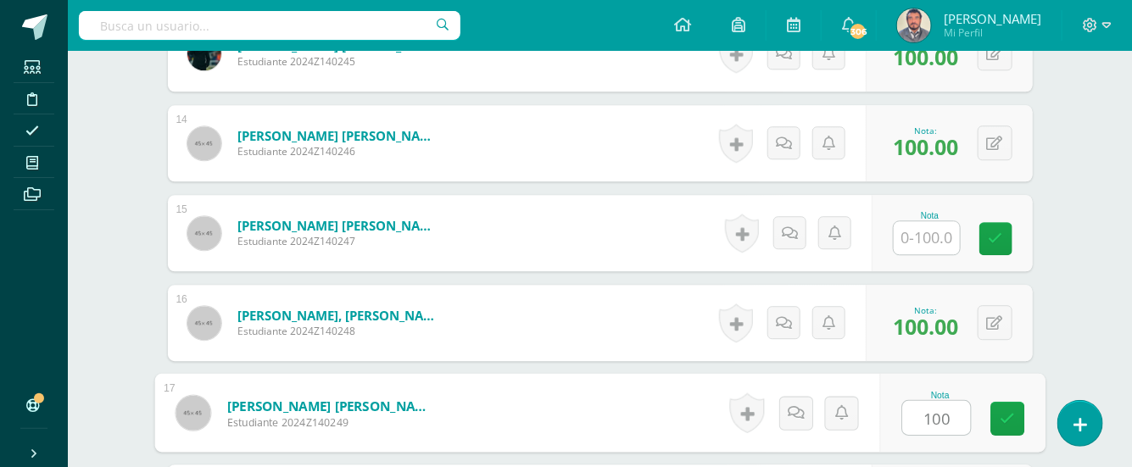
type input "100"
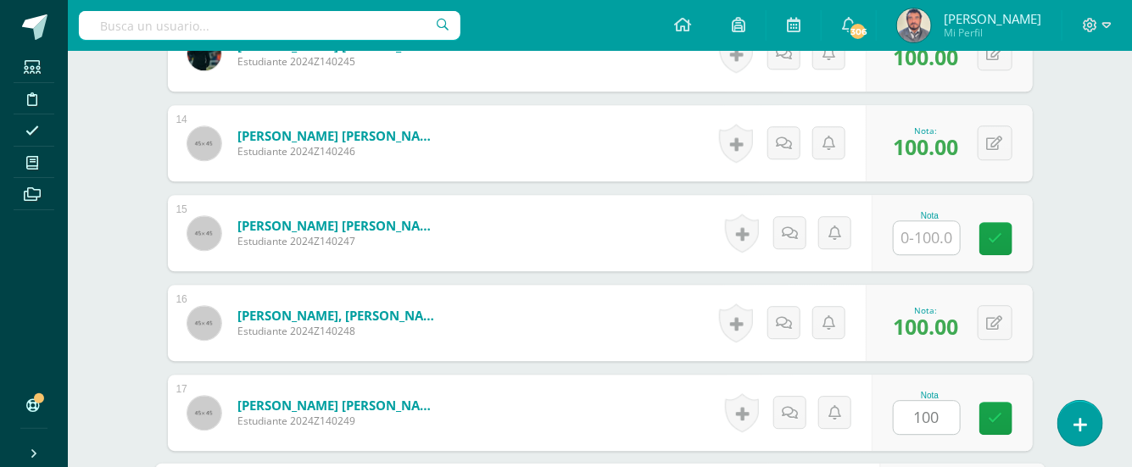
scroll to position [1923, 0]
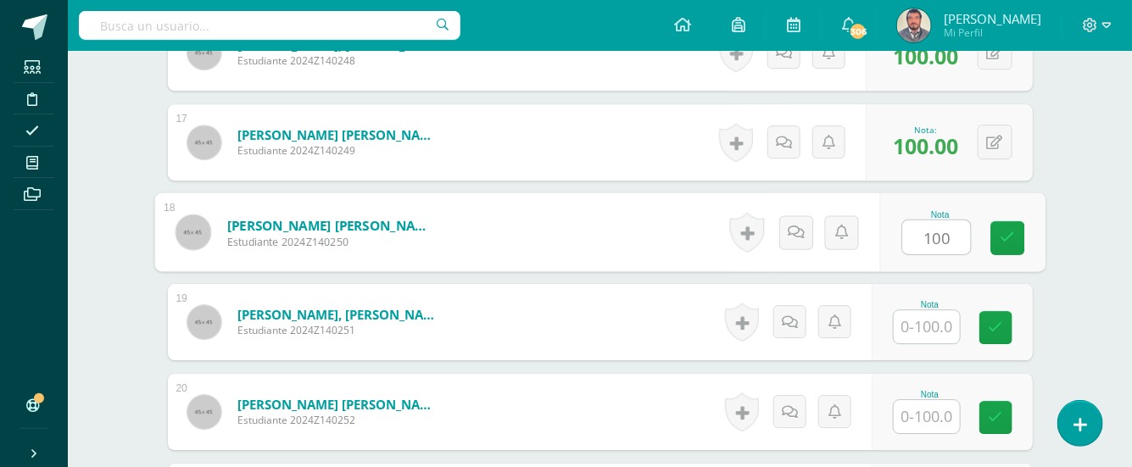
type input "100"
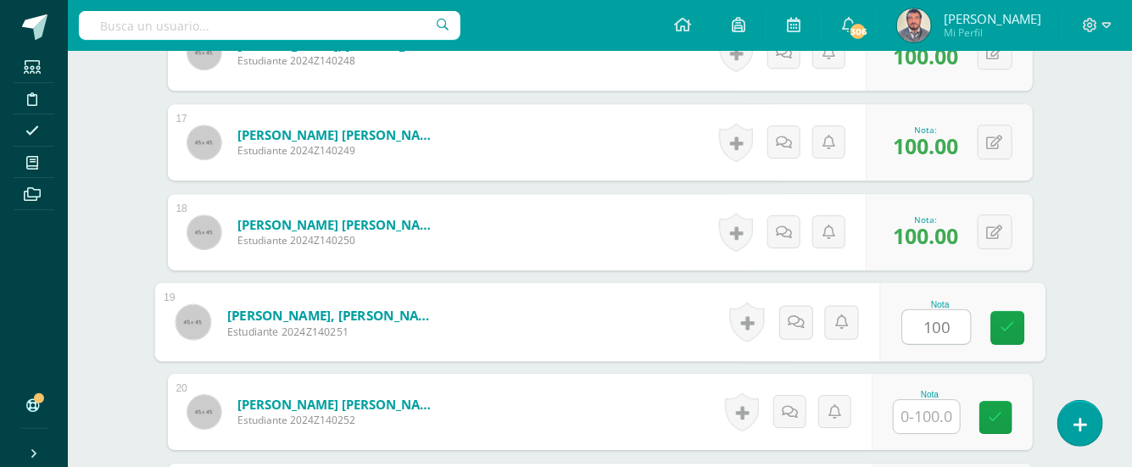
type input "100"
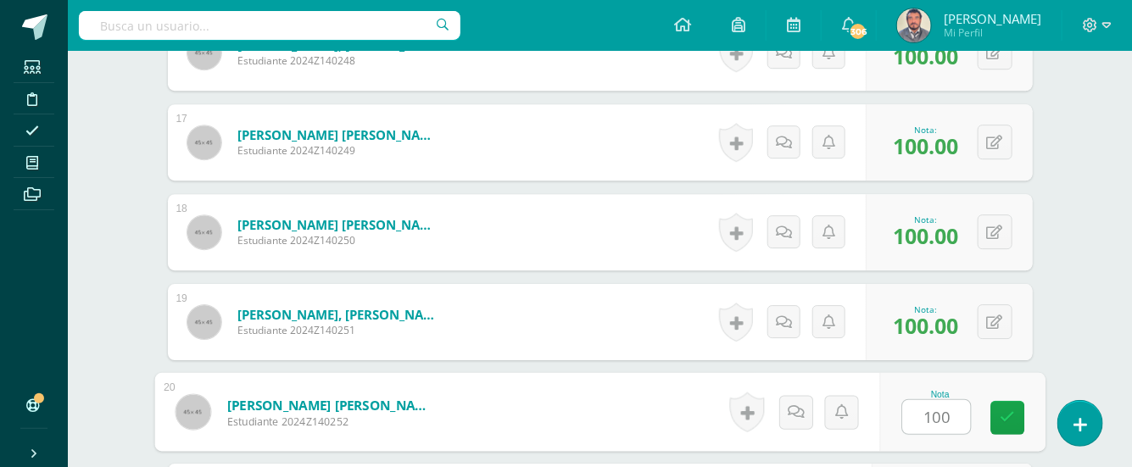
type input "100"
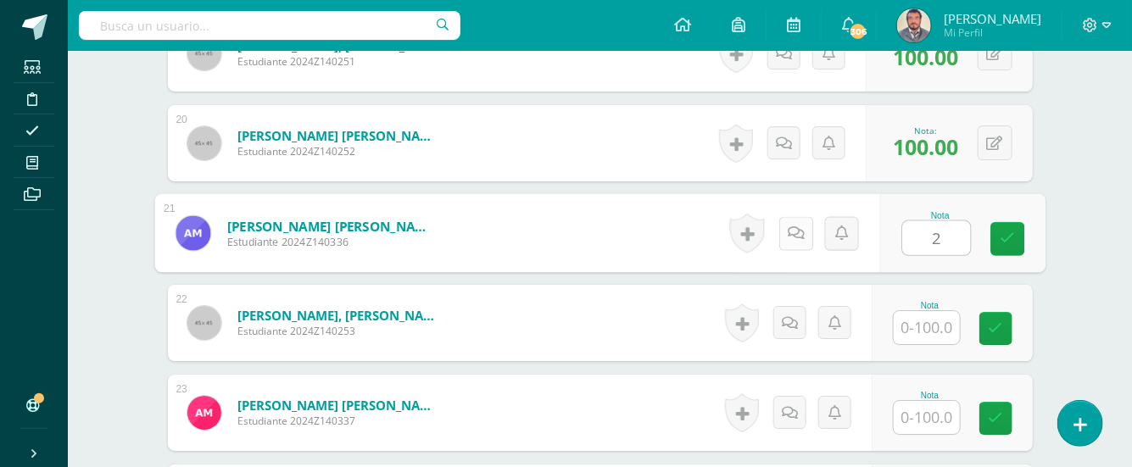
type input "2"
click at [795, 239] on link at bounding box center [795, 233] width 34 height 34
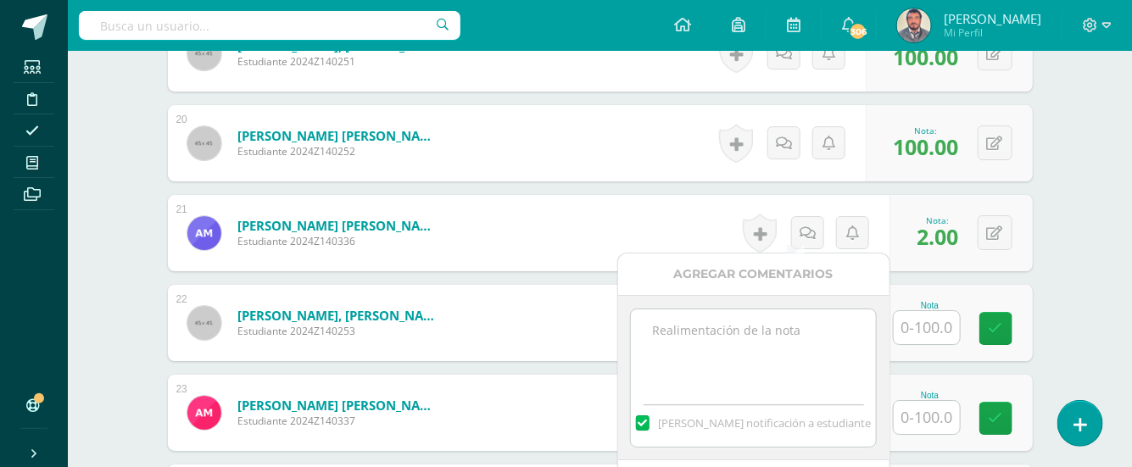
click at [716, 324] on textarea at bounding box center [753, 351] width 245 height 85
paste textarea "Faltó al calegio, miércoles 10/09/25. Si tiene excusa po rla falta se le recibe…"
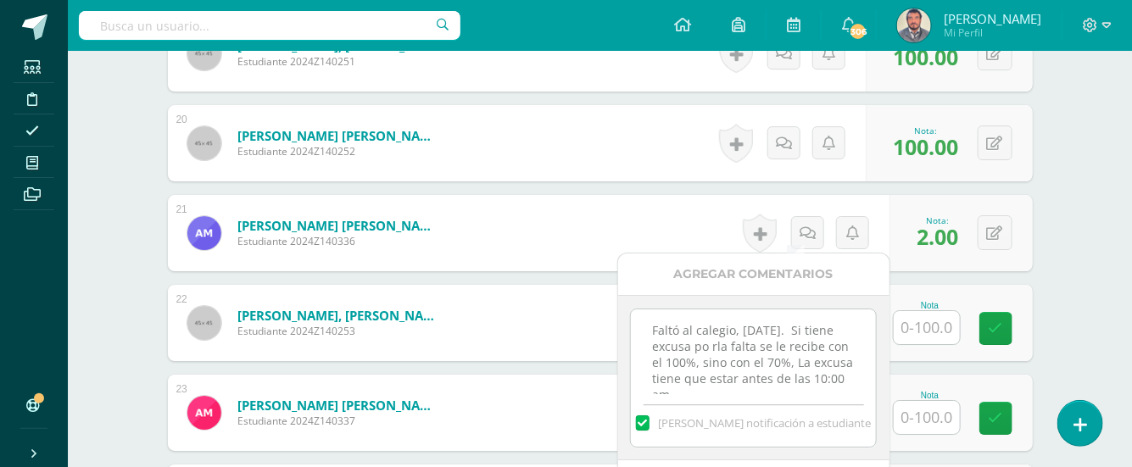
scroll to position [8, 0]
type textarea "Faltó al calegio, miércoles 10/09/25. Si tiene excusa po rla falta se le recibe…"
click at [836, 394] on div "Mandar notificación a estudiante" at bounding box center [753, 420] width 245 height 53
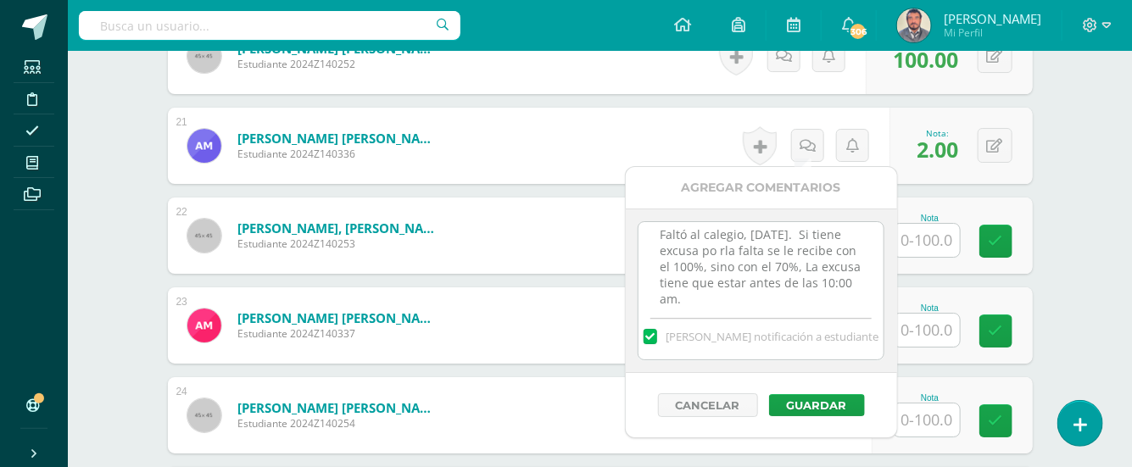
scroll to position [2281, 0]
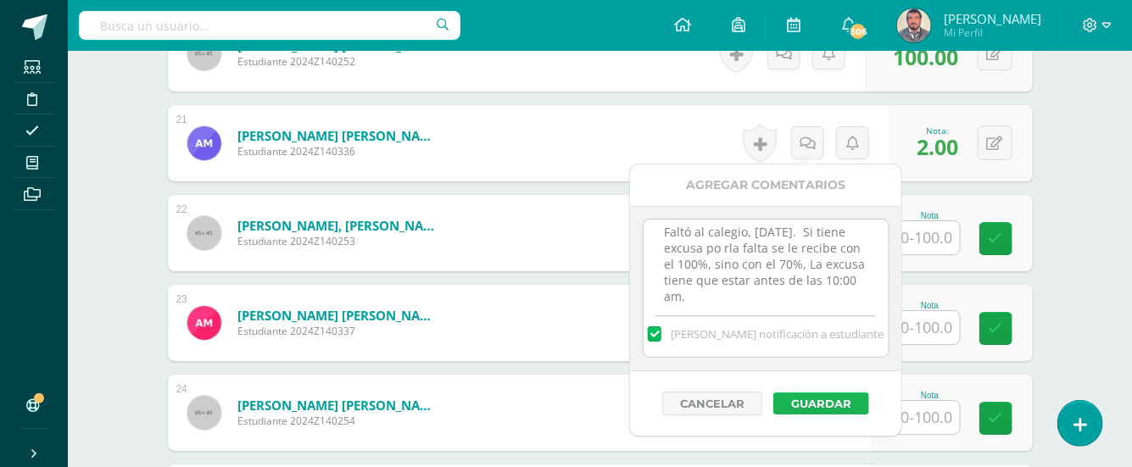
click at [834, 404] on button "Guardar" at bounding box center [821, 403] width 96 height 22
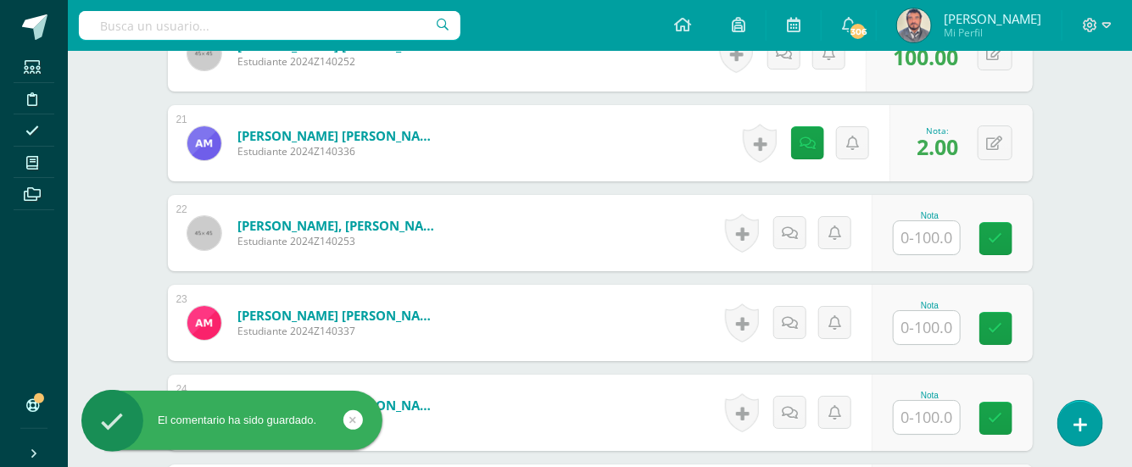
click at [923, 238] on input "text" at bounding box center [927, 237] width 66 height 33
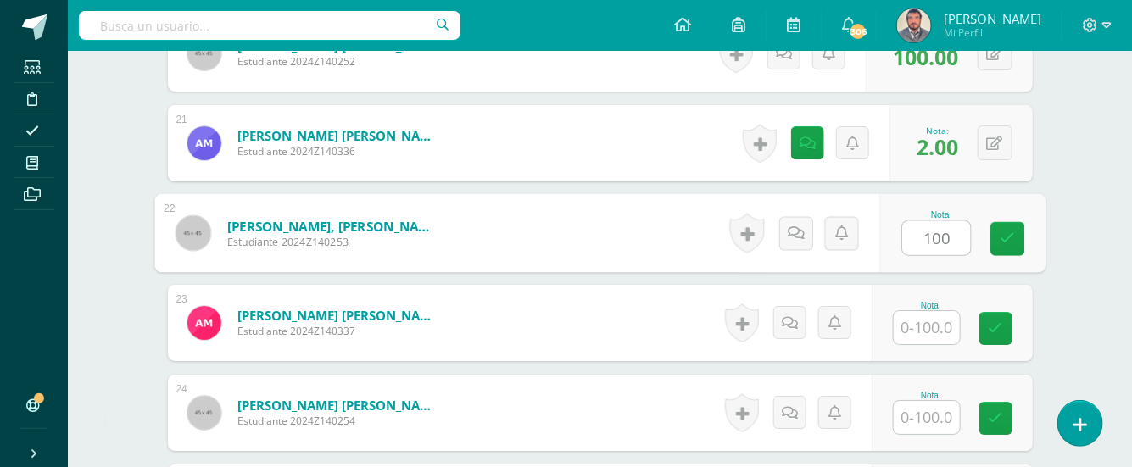
type input "100"
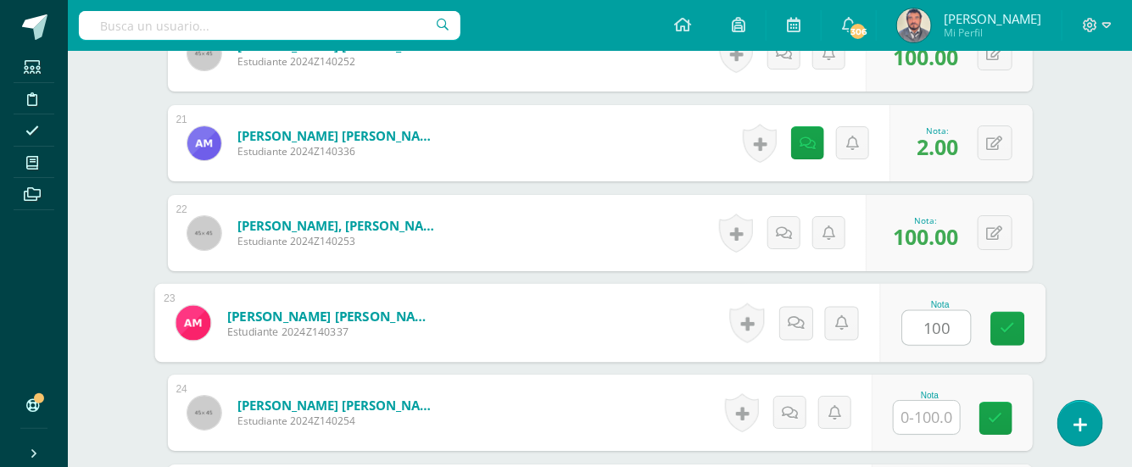
type input "100"
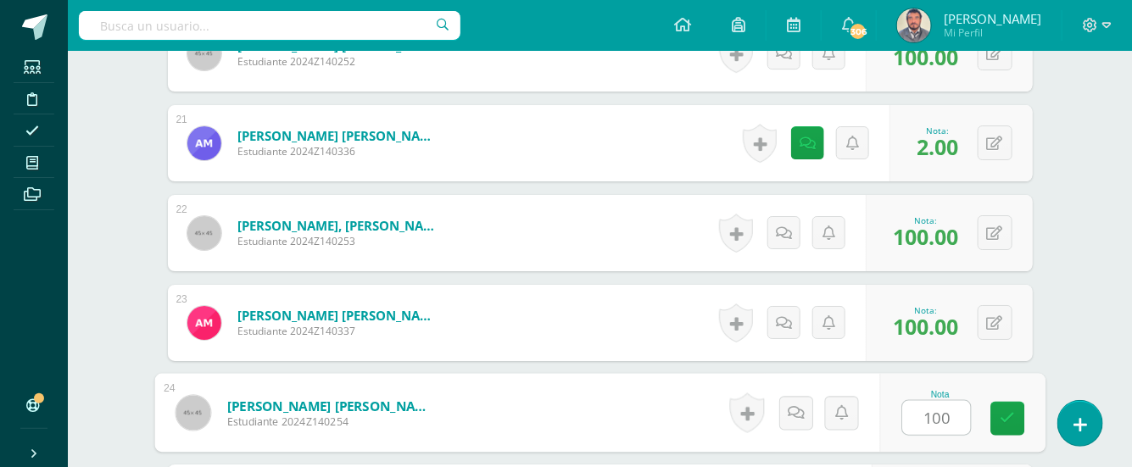
type input "100"
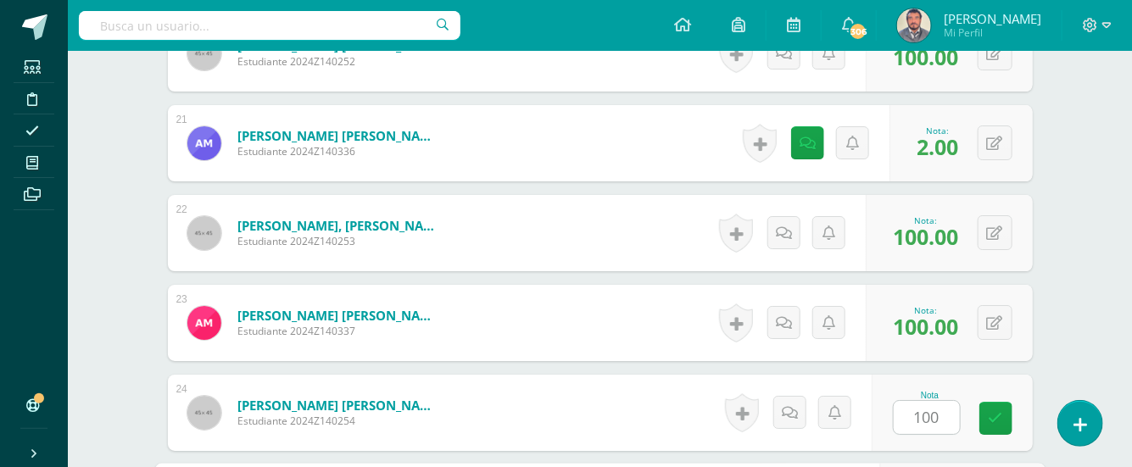
scroll to position [2551, 0]
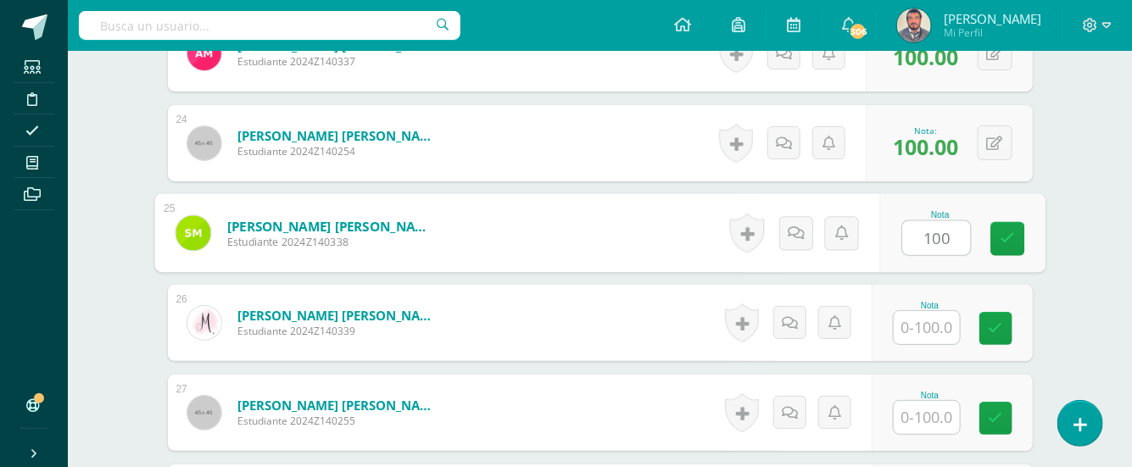
type input "100"
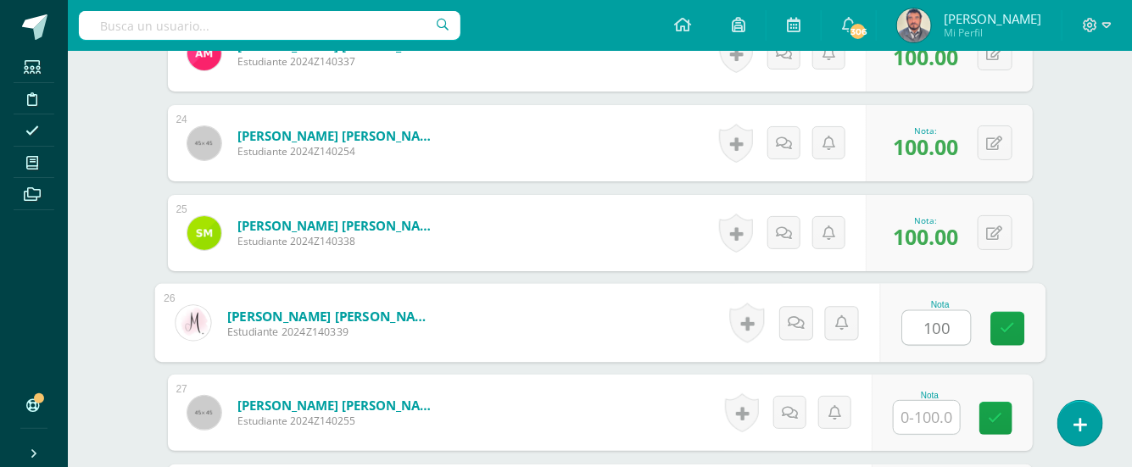
type input "100"
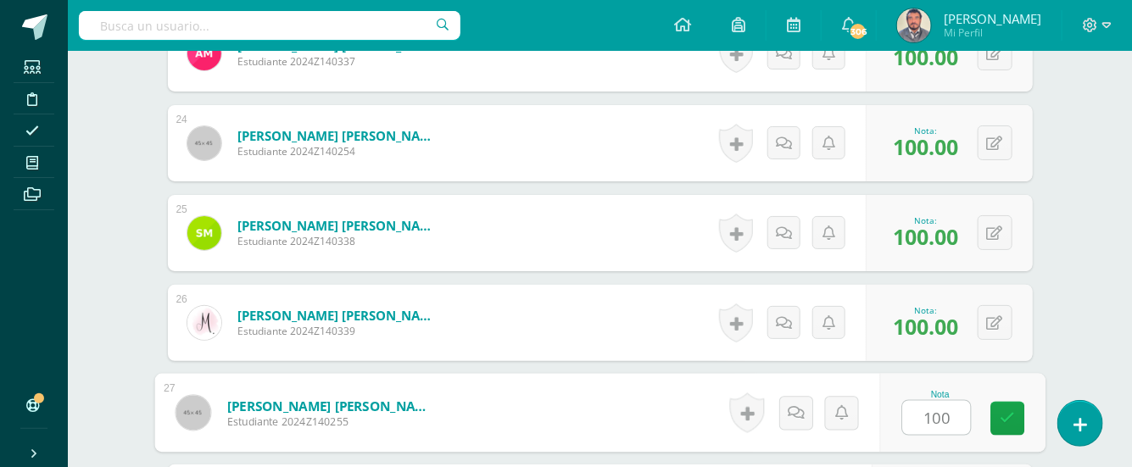
type input "100"
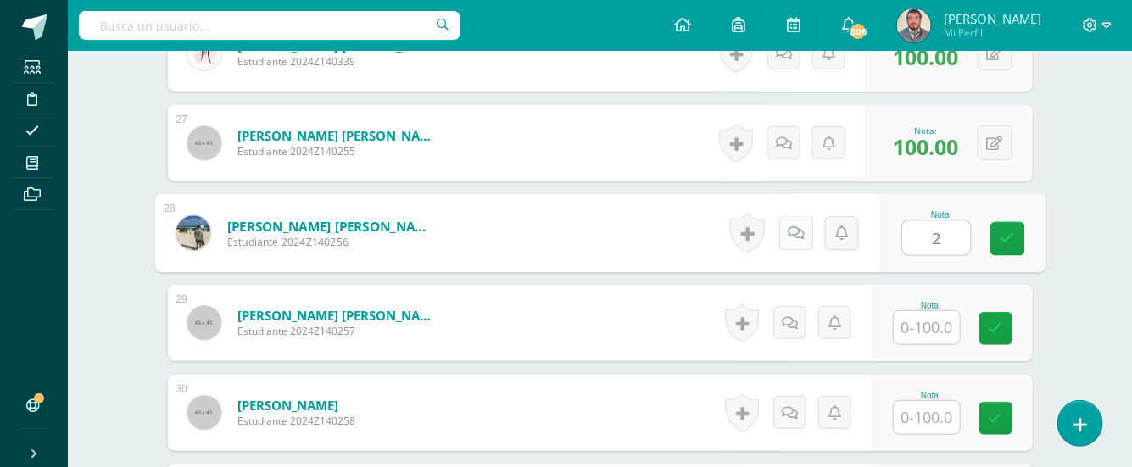
type input "2"
click at [793, 232] on icon at bounding box center [795, 232] width 17 height 14
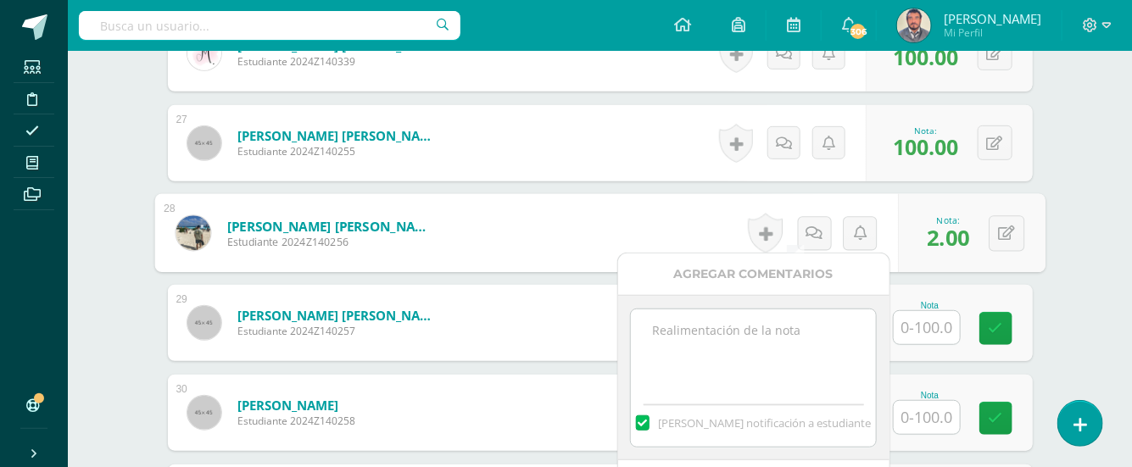
click at [686, 335] on textarea at bounding box center [753, 351] width 245 height 85
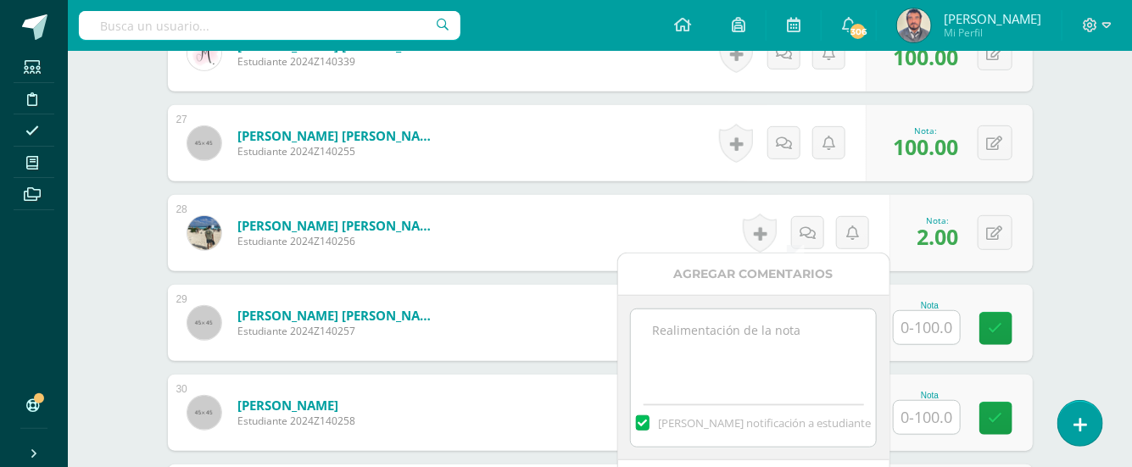
paste textarea "Faltó al calegio, miércoles 10/09/25. Si tiene excusa po rla falta se le recibe…"
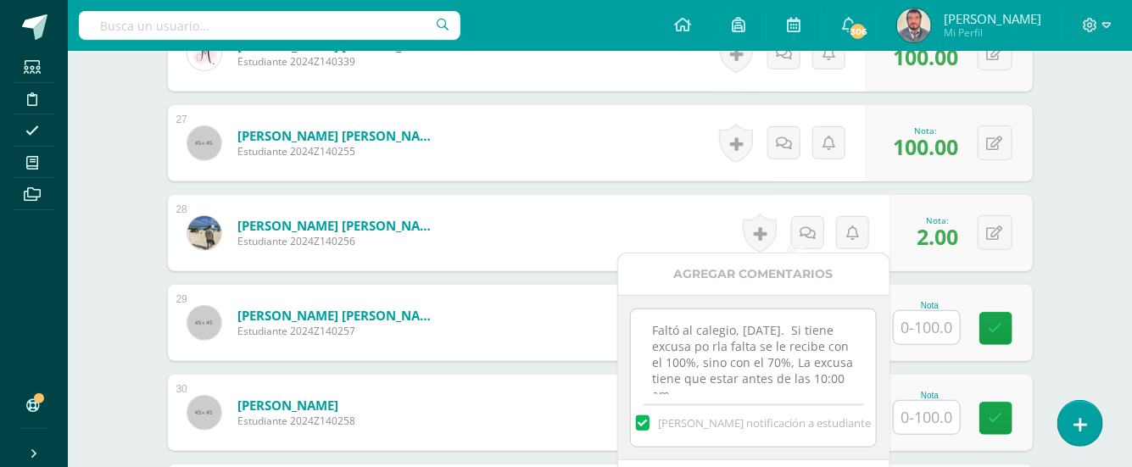
scroll to position [8, 0]
click at [856, 349] on textarea "Faltó al calegio, miércoles 10/09/25. Si tiene excusa po rla falta se le recibe…" at bounding box center [753, 351] width 245 height 85
type textarea "Faltó al calegio, miércoles 10/09/25. Si tiene excusa po rla falta se le recibe…"
click at [878, 375] on div "Faltó al calegio, miércoles 10/09/25. Si tiene excusa po rla falta se le recibe…" at bounding box center [753, 377] width 271 height 165
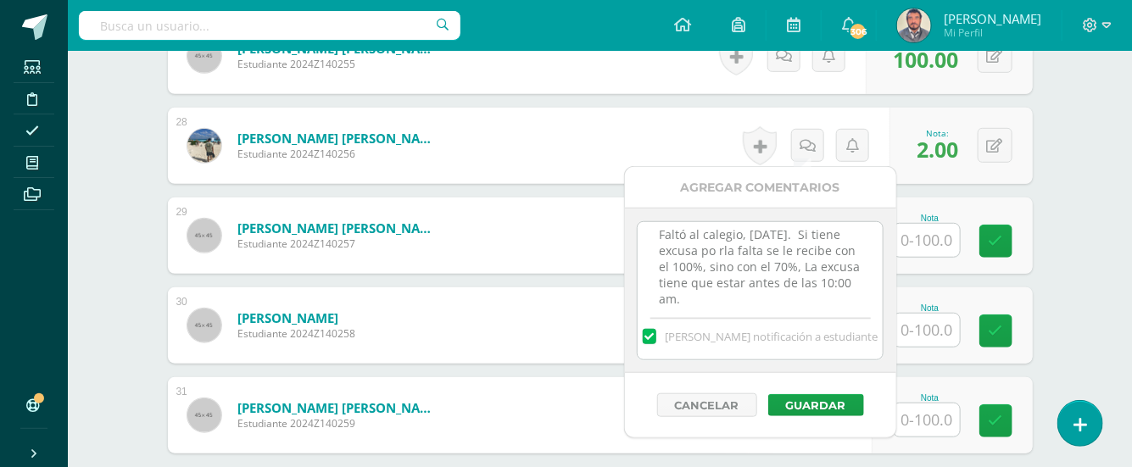
scroll to position [2910, 0]
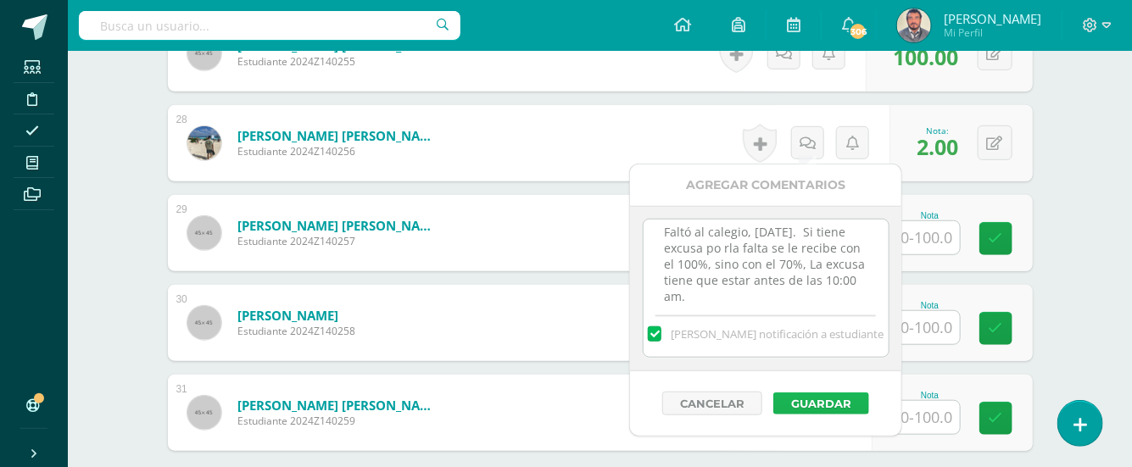
click at [832, 396] on button "Guardar" at bounding box center [821, 403] width 96 height 22
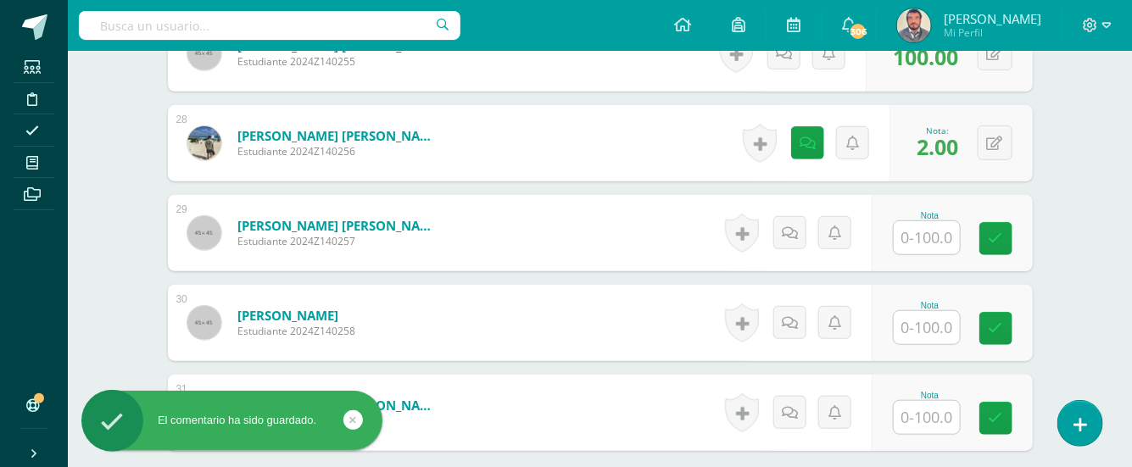
drag, startPoint x: 923, startPoint y: 266, endPoint x: 944, endPoint y: 234, distance: 38.1
click at [944, 234] on div "Nota" at bounding box center [951, 233] width 161 height 76
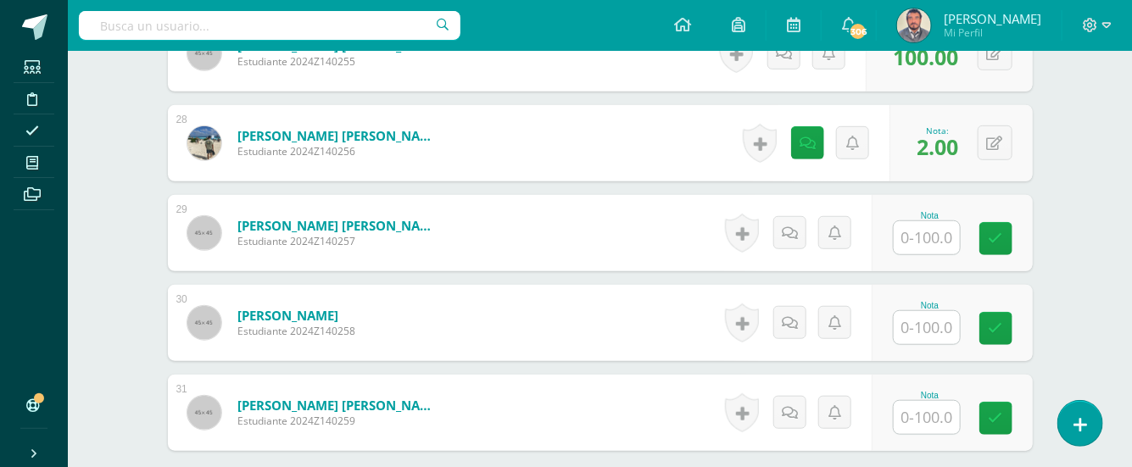
click at [923, 323] on input "text" at bounding box center [927, 327] width 66 height 33
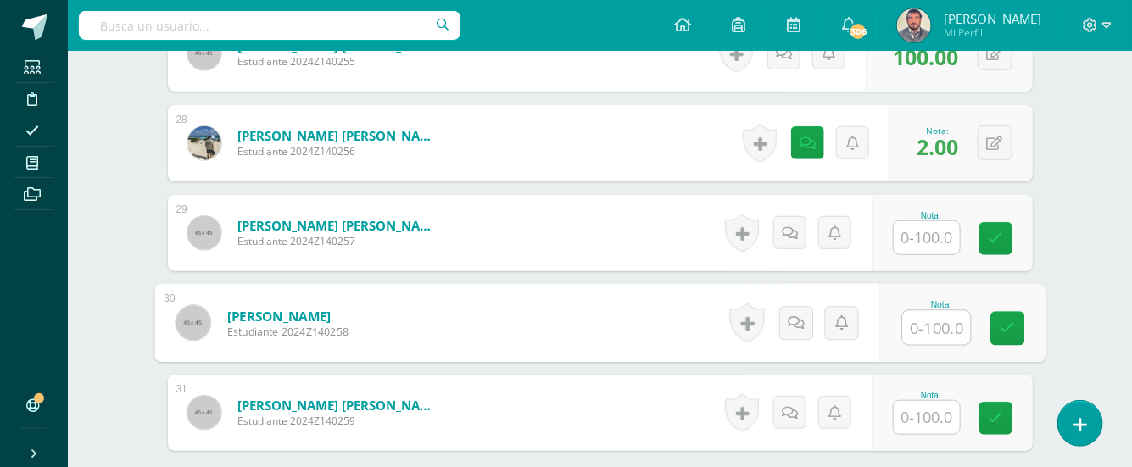
click at [923, 236] on input "text" at bounding box center [927, 237] width 66 height 33
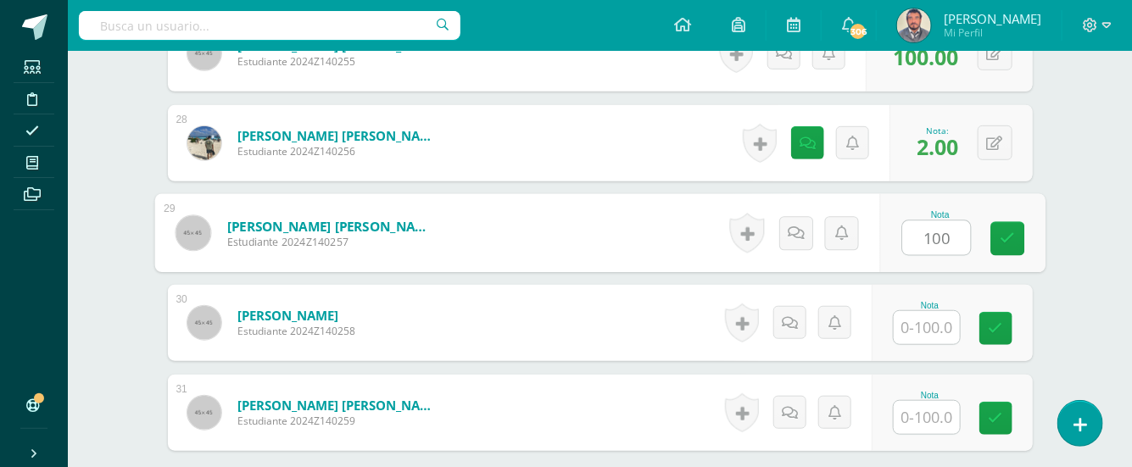
type input "100"
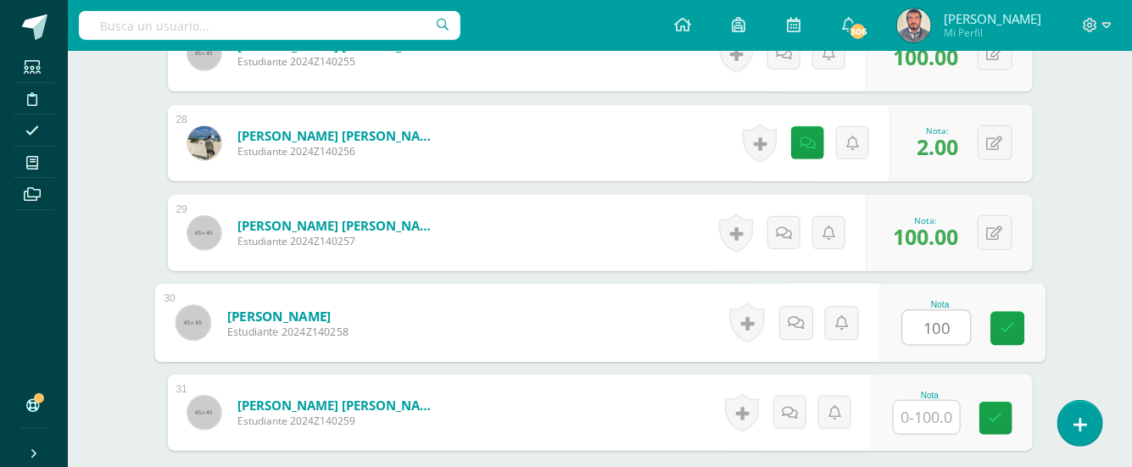
type input "100"
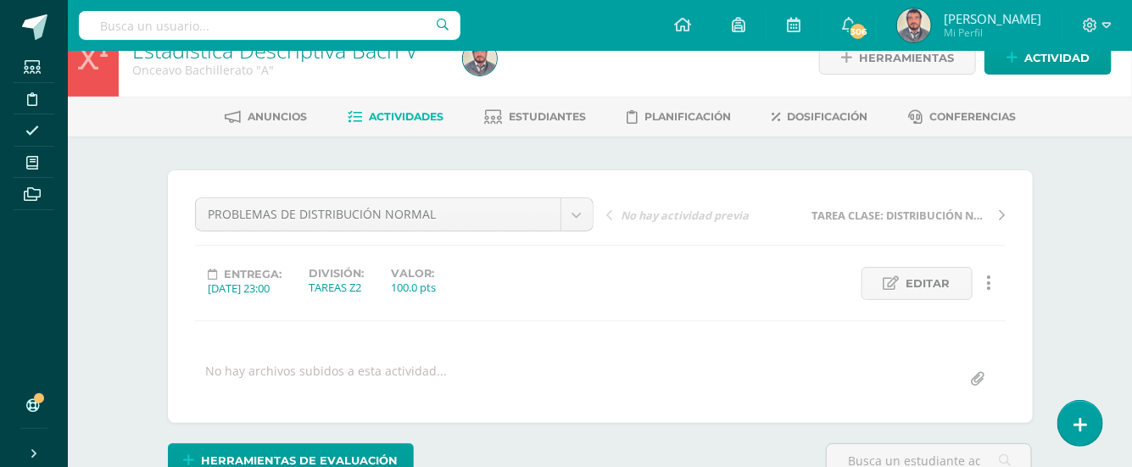
scroll to position [0, 0]
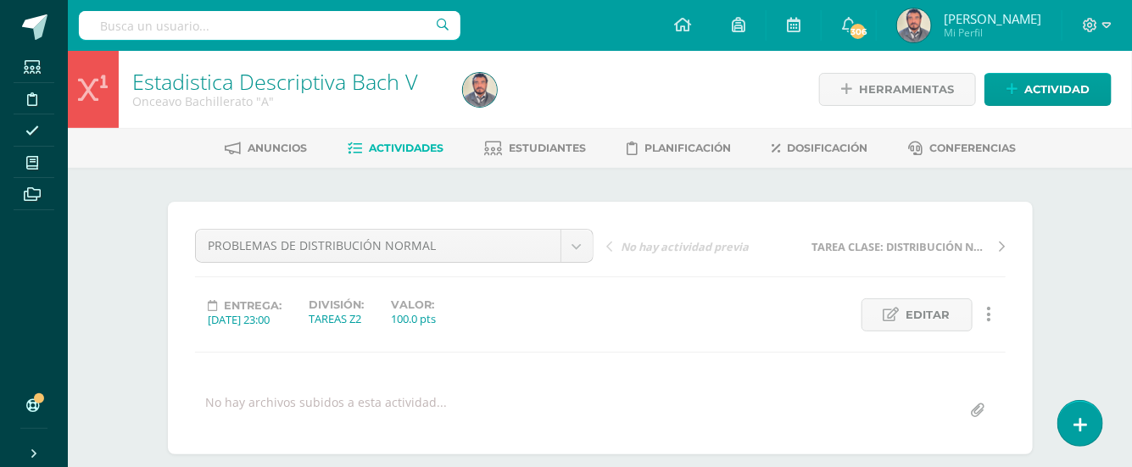
click at [410, 144] on span "Actividades" at bounding box center [406, 148] width 75 height 13
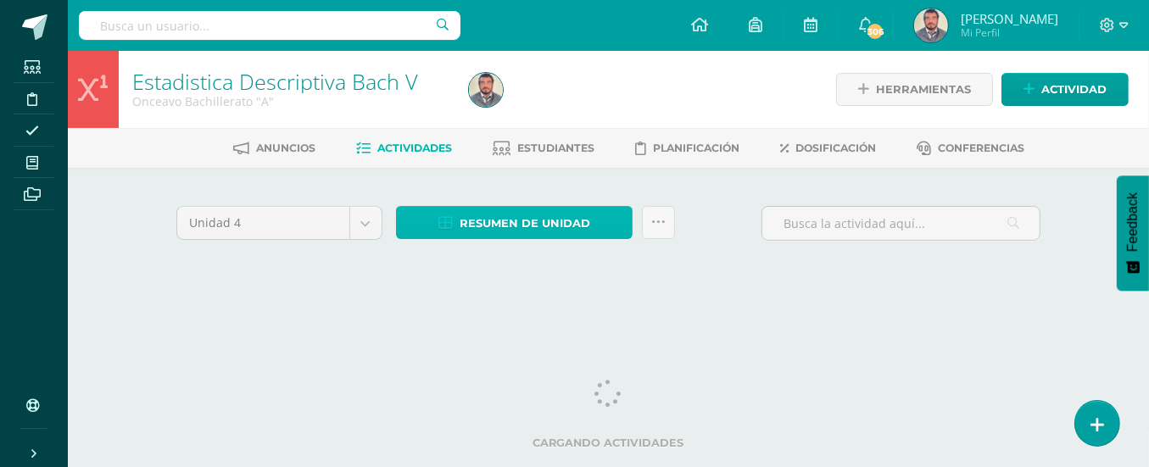
click at [547, 218] on span "Resumen de unidad" at bounding box center [524, 223] width 131 height 31
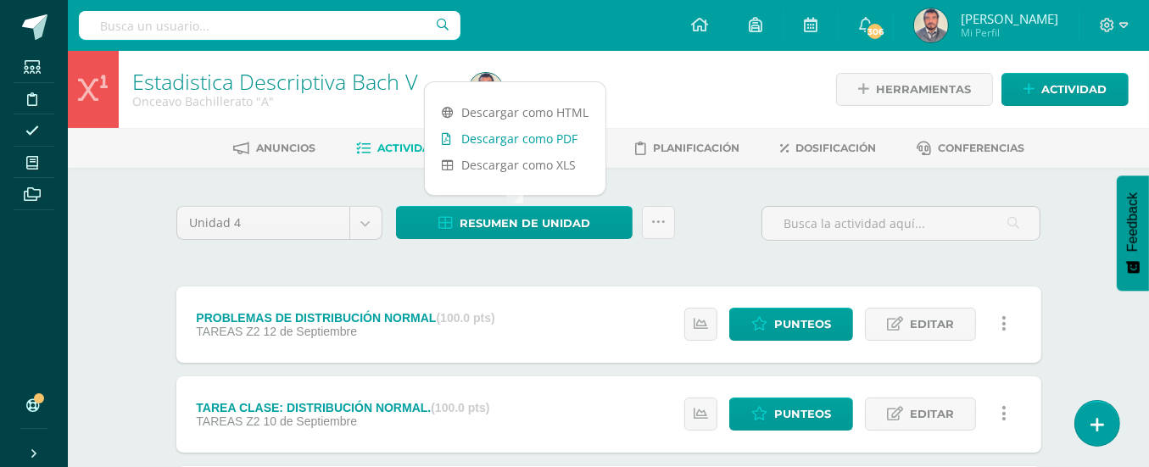
click at [550, 139] on link "Descargar como PDF" at bounding box center [515, 138] width 181 height 26
